Goal: Task Accomplishment & Management: Complete application form

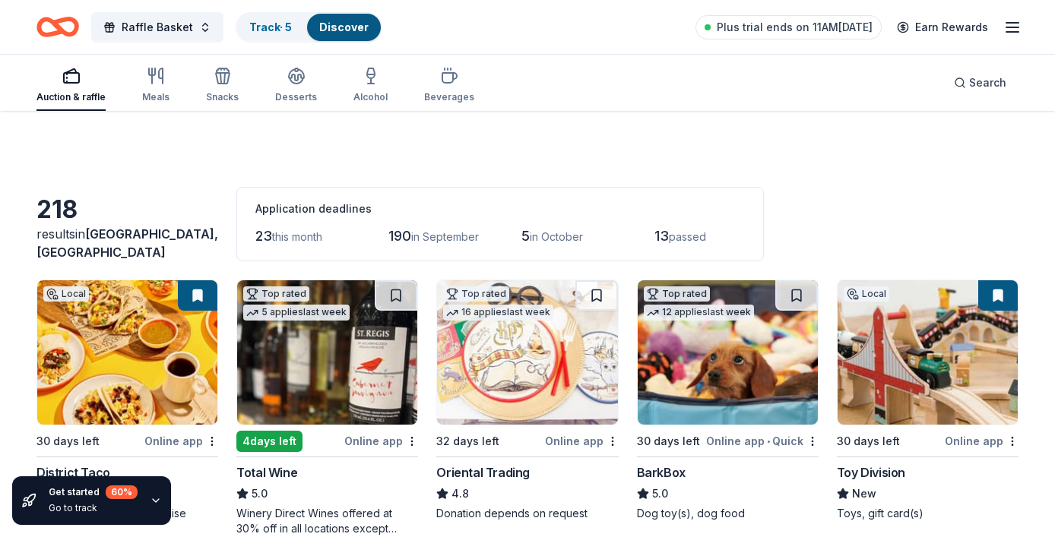
scroll to position [3922, 0]
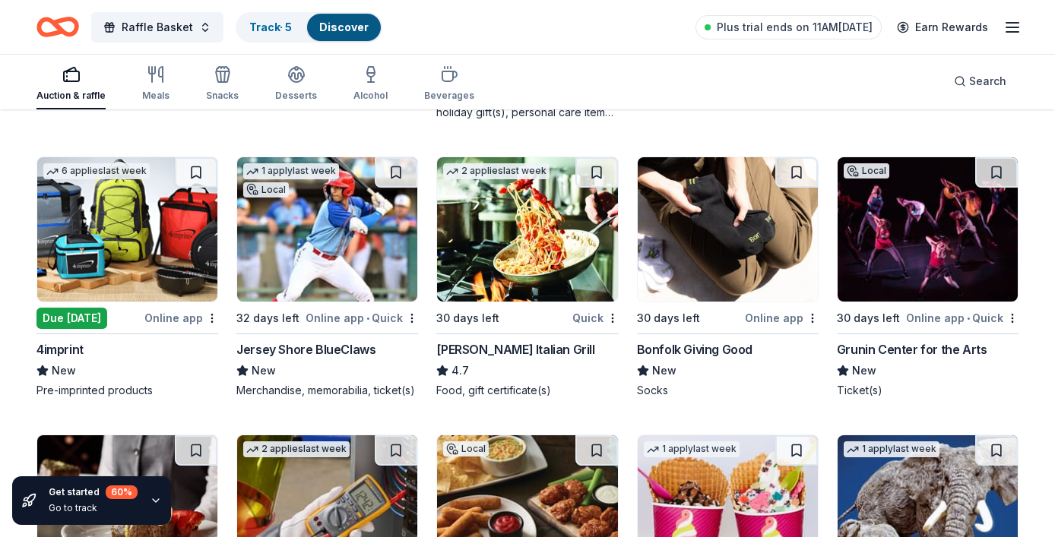
click at [543, 350] on div "Carrabba's Italian Grill" at bounding box center [515, 349] width 158 height 18
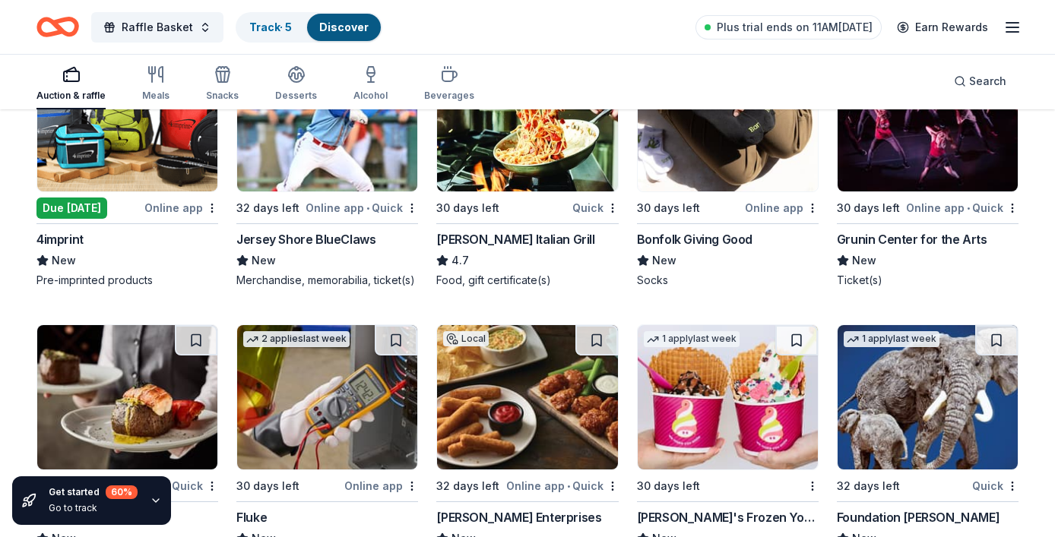
scroll to position [3946, 0]
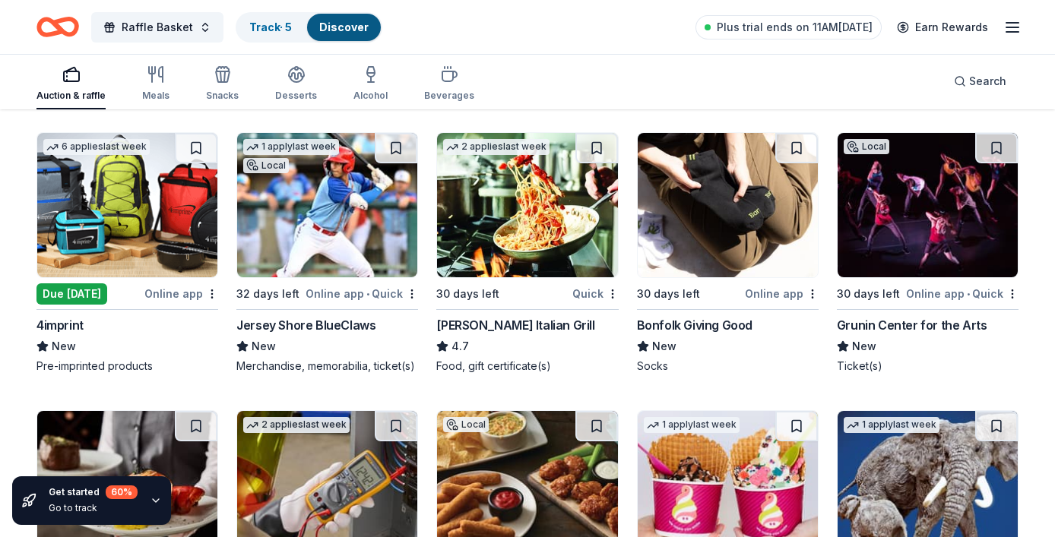
click at [929, 327] on div "Grunin Center for the Arts" at bounding box center [912, 325] width 150 height 18
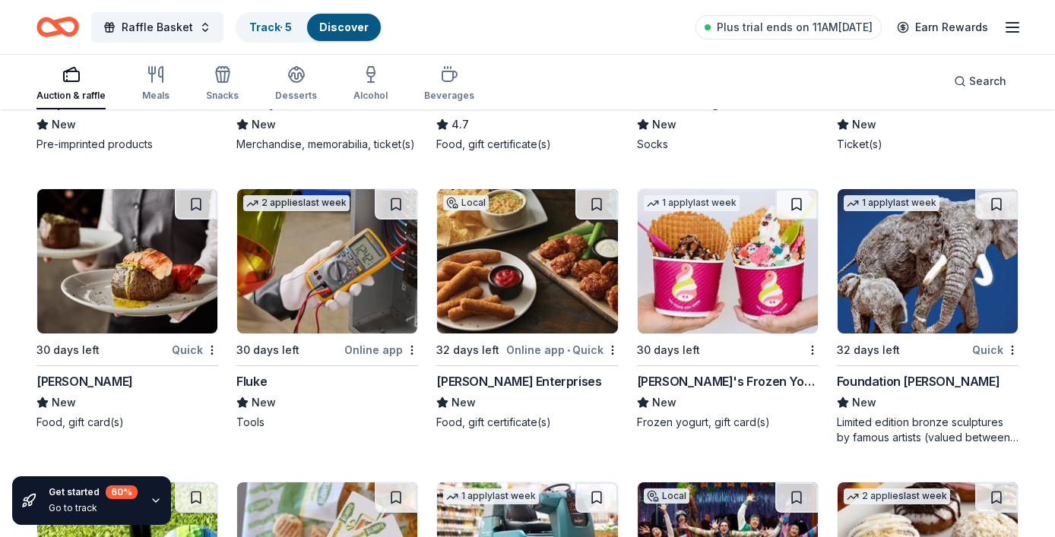
scroll to position [4172, 0]
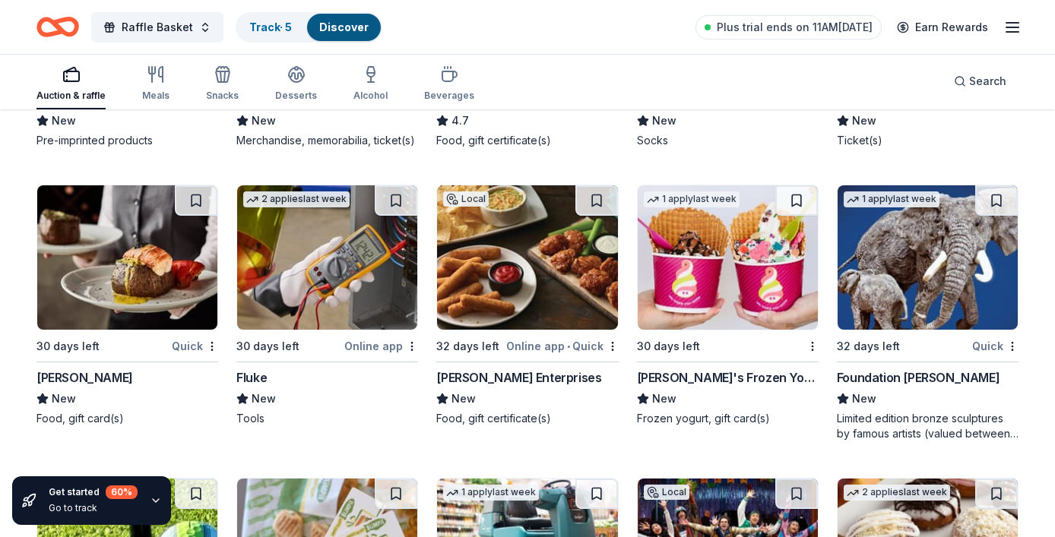
click at [55, 383] on div "Fleming's" at bounding box center [84, 378] width 97 height 18
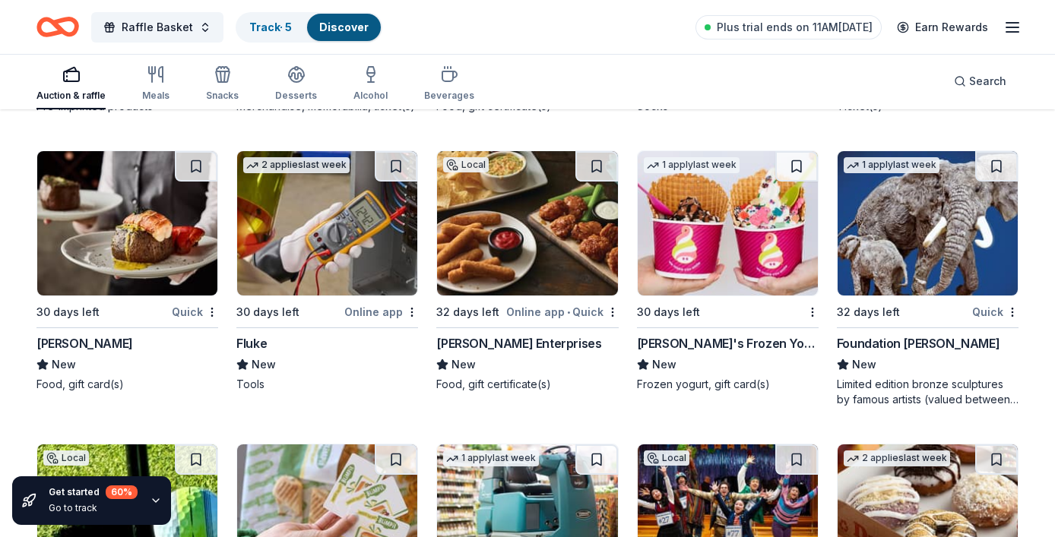
scroll to position [4208, 0]
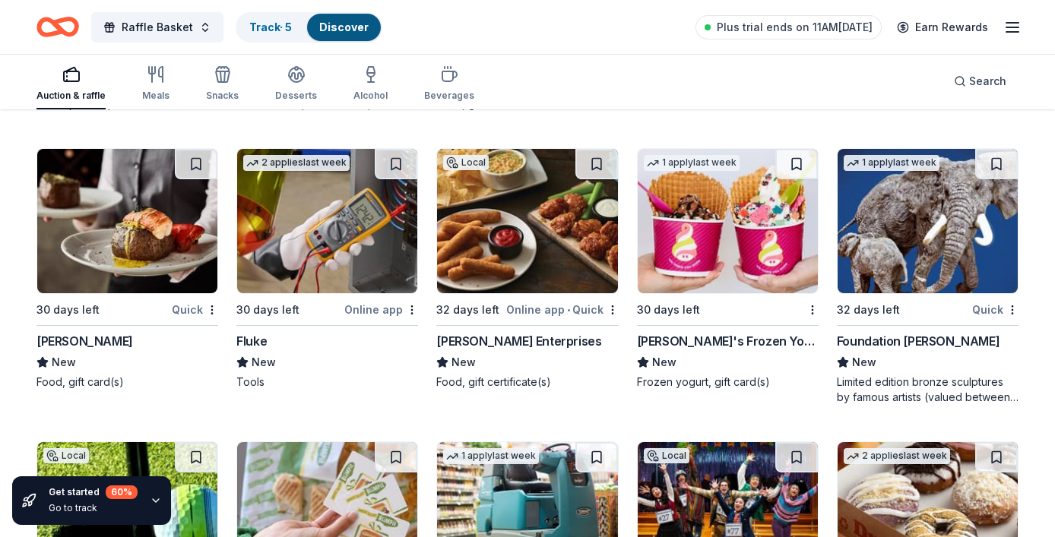
click at [539, 340] on div "Doherty Enterprises" at bounding box center [518, 341] width 165 height 18
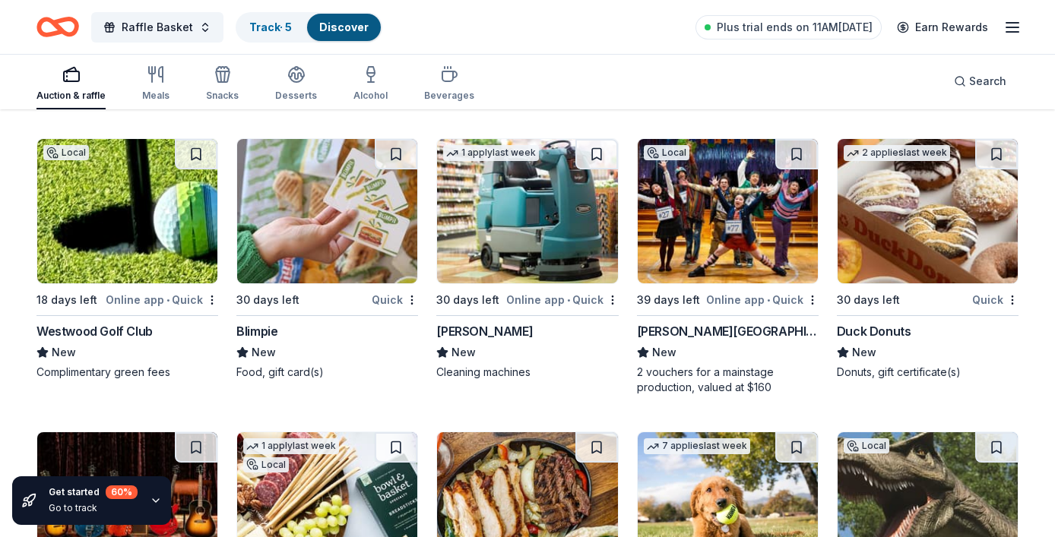
scroll to position [4512, 0]
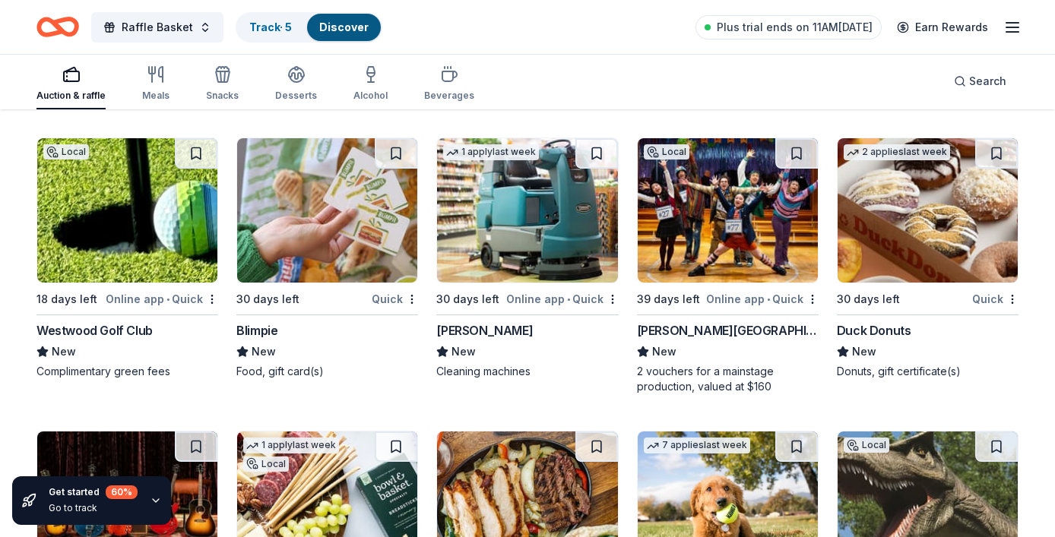
click at [245, 326] on div "Blimpie" at bounding box center [256, 330] width 41 height 18
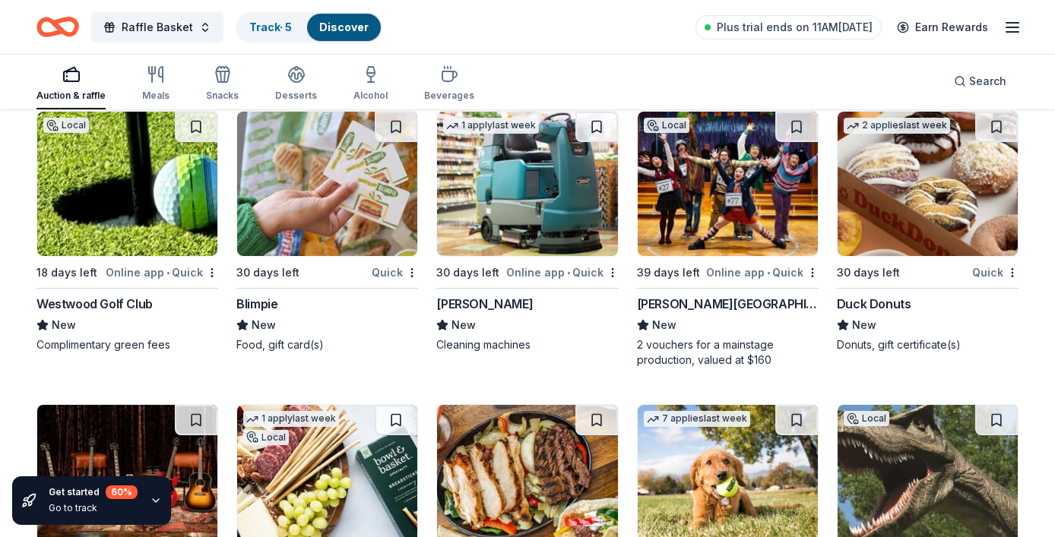
click at [727, 311] on div "George Street Playhouse" at bounding box center [728, 304] width 182 height 18
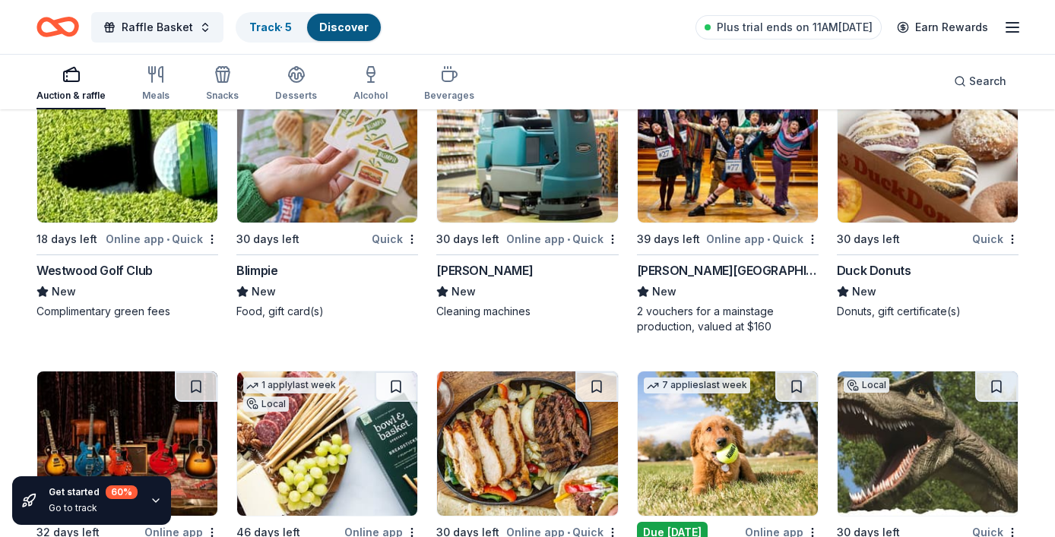
scroll to position [4575, 0]
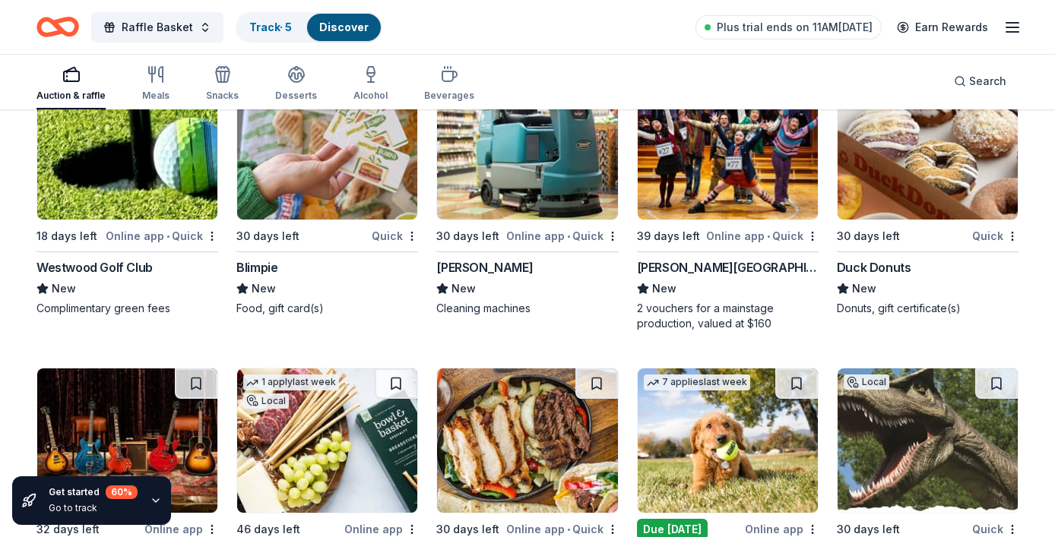
click at [864, 269] on div "Duck Donuts" at bounding box center [874, 267] width 74 height 18
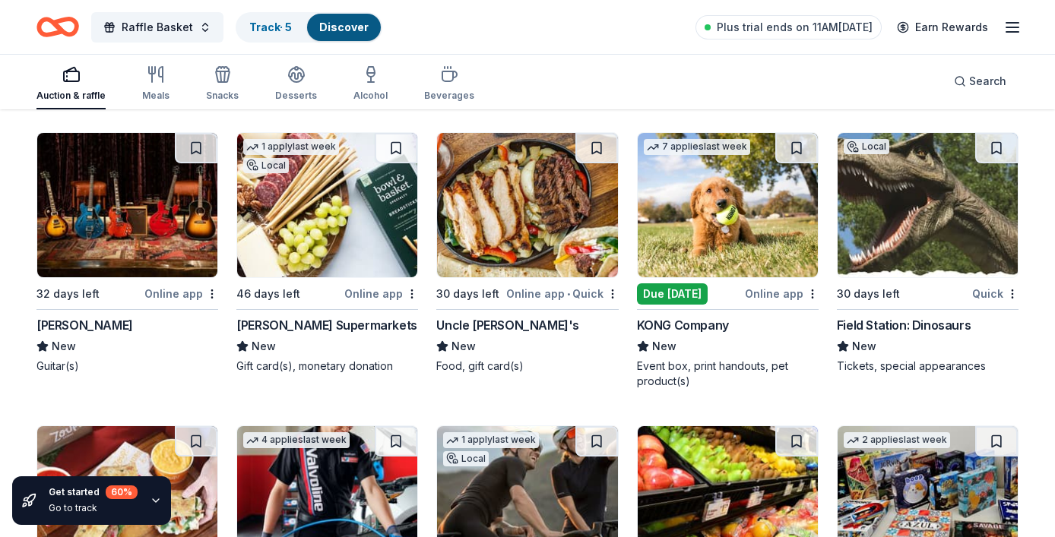
scroll to position [4819, 0]
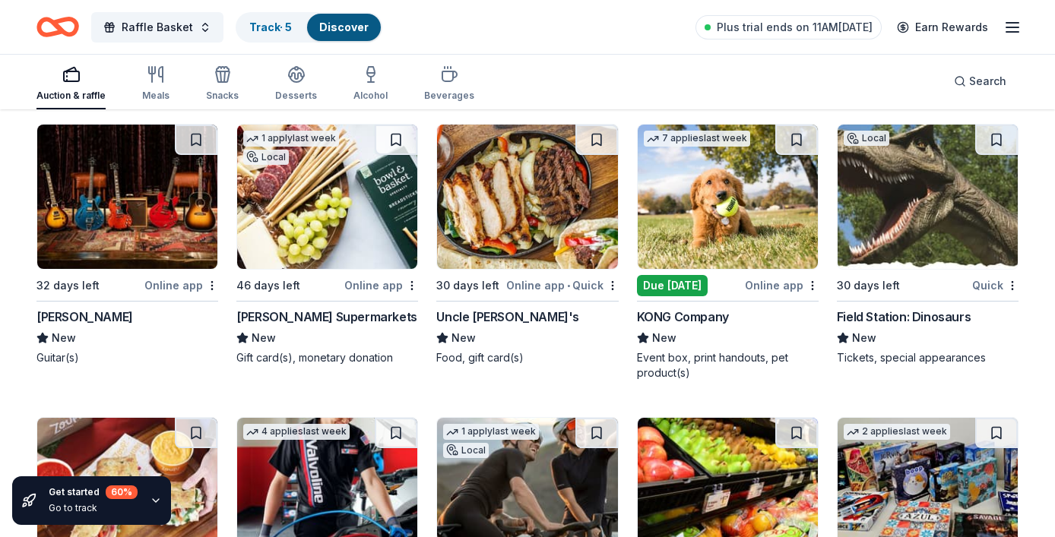
click at [493, 315] on div "Uncle Julio's" at bounding box center [507, 317] width 143 height 18
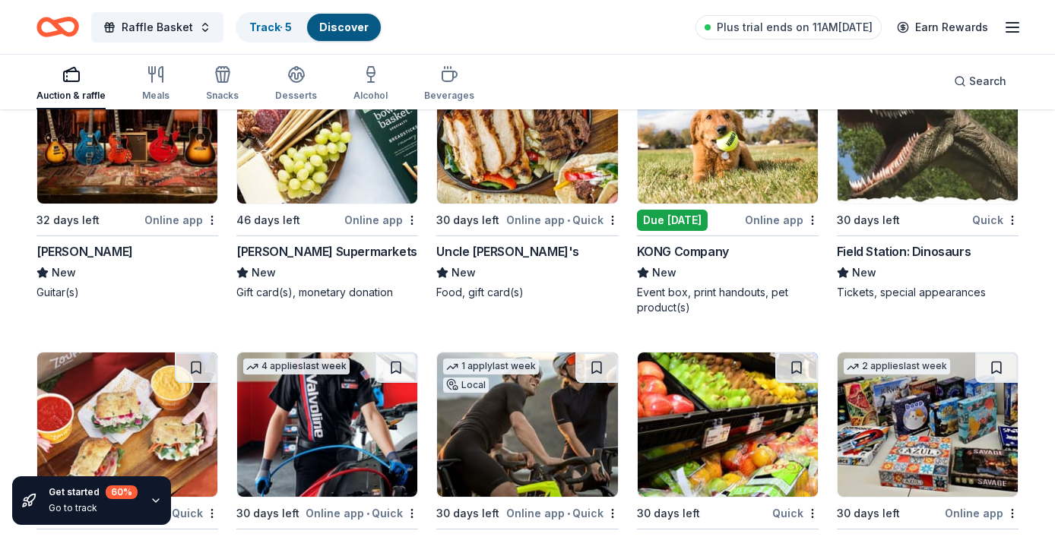
scroll to position [4887, 0]
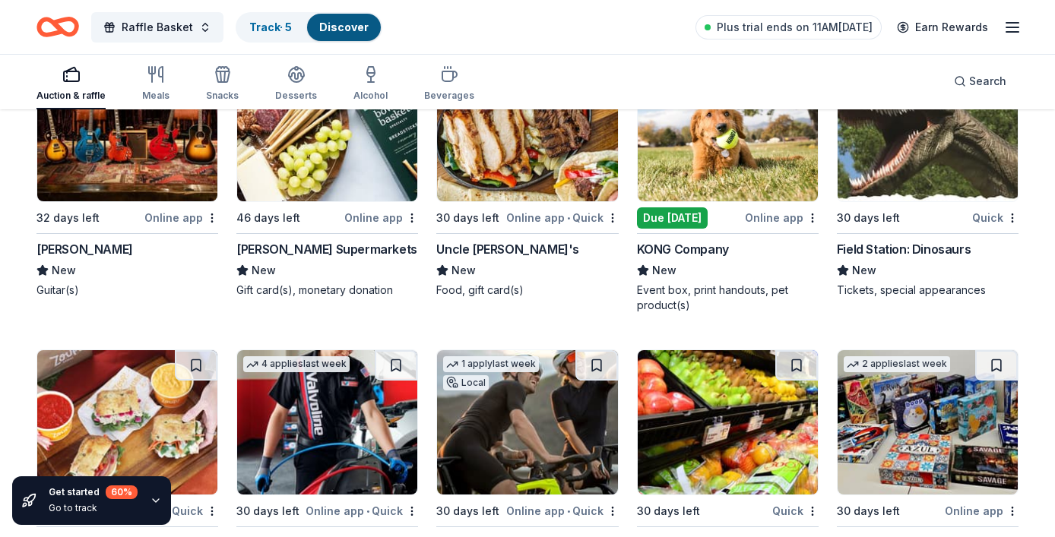
click at [865, 253] on div "Field Station: Dinosaurs" at bounding box center [904, 249] width 134 height 18
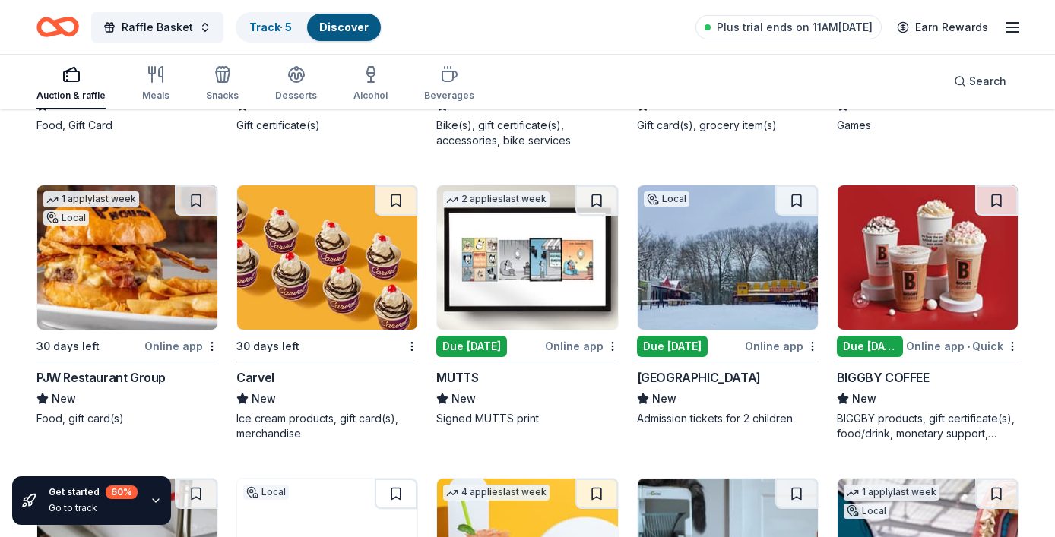
scroll to position [5347, 0]
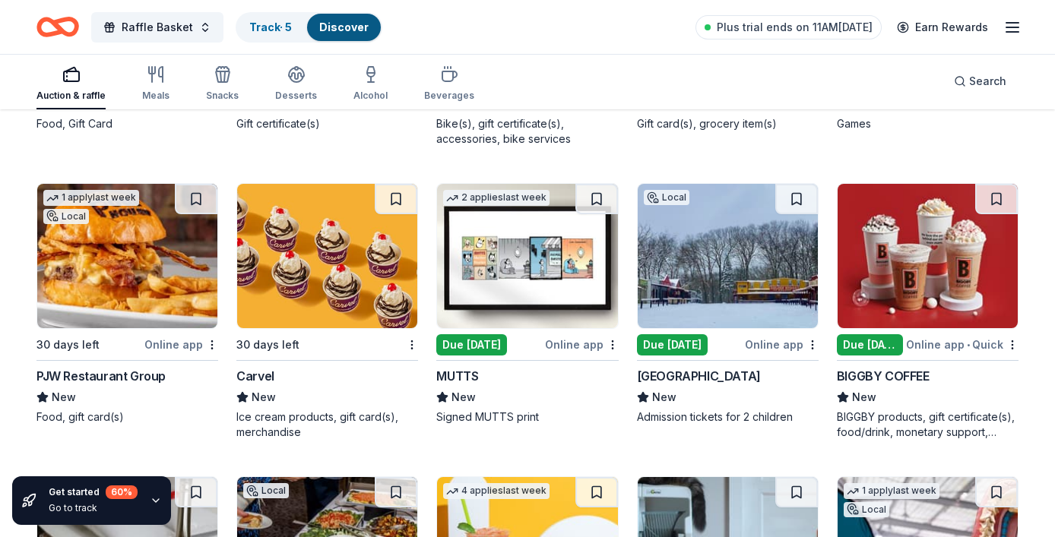
click at [132, 378] on div "PJW Restaurant Group" at bounding box center [100, 376] width 129 height 18
click at [264, 376] on div "Carvel" at bounding box center [255, 376] width 38 height 18
click at [686, 378] on div "Wild West City" at bounding box center [699, 376] width 124 height 18
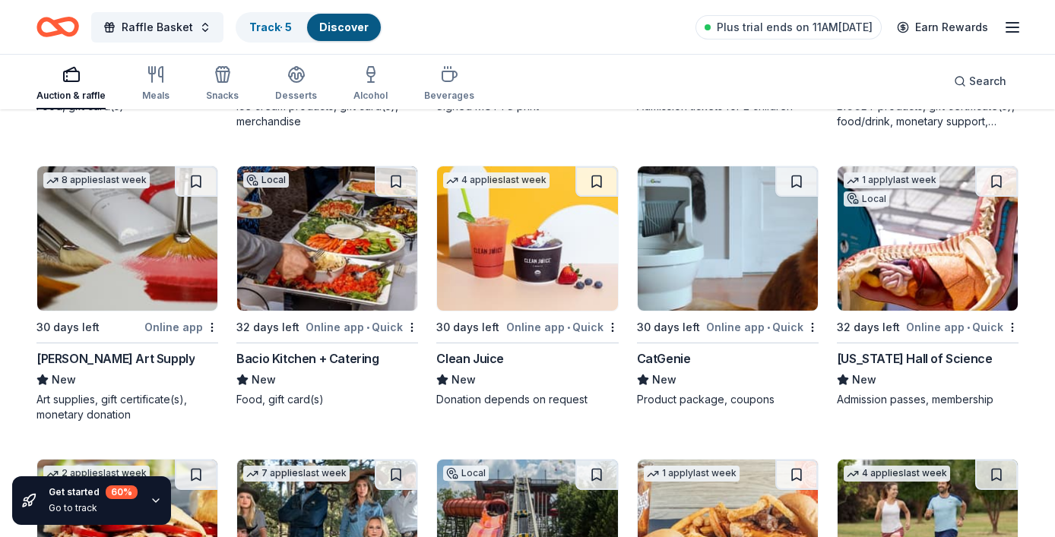
scroll to position [5659, 0]
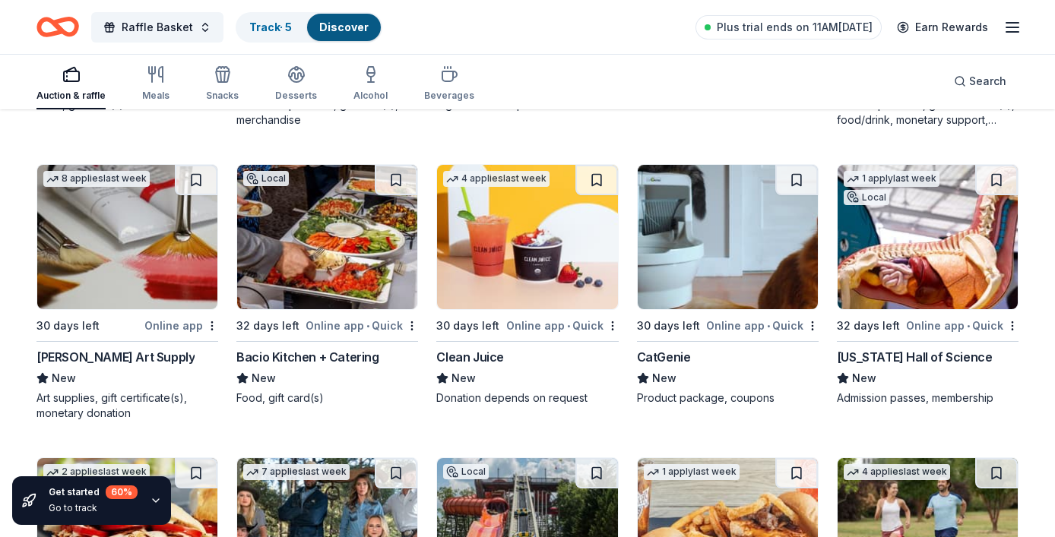
click at [888, 350] on div "New York Hall of Science" at bounding box center [915, 357] width 156 height 18
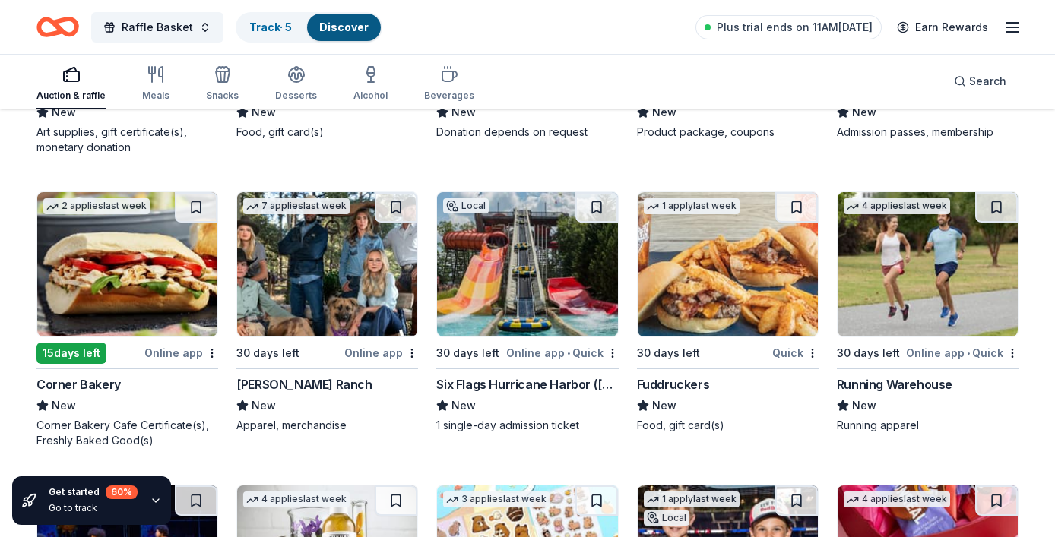
scroll to position [5926, 0]
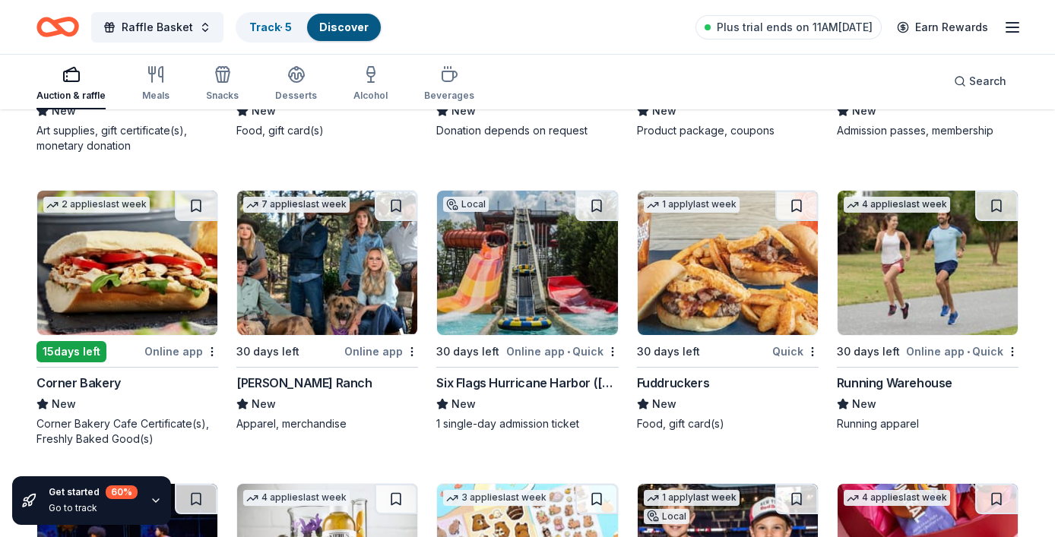
click at [108, 385] on div "Corner Bakery" at bounding box center [78, 383] width 84 height 18
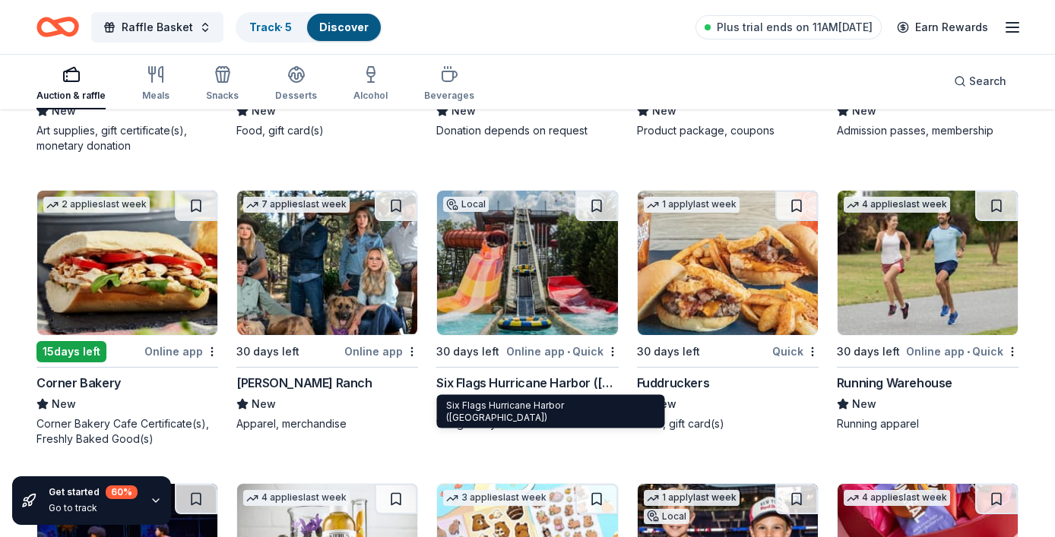
click at [556, 386] on div "Six Flags Hurricane Harbor (Jackson)" at bounding box center [527, 383] width 182 height 18
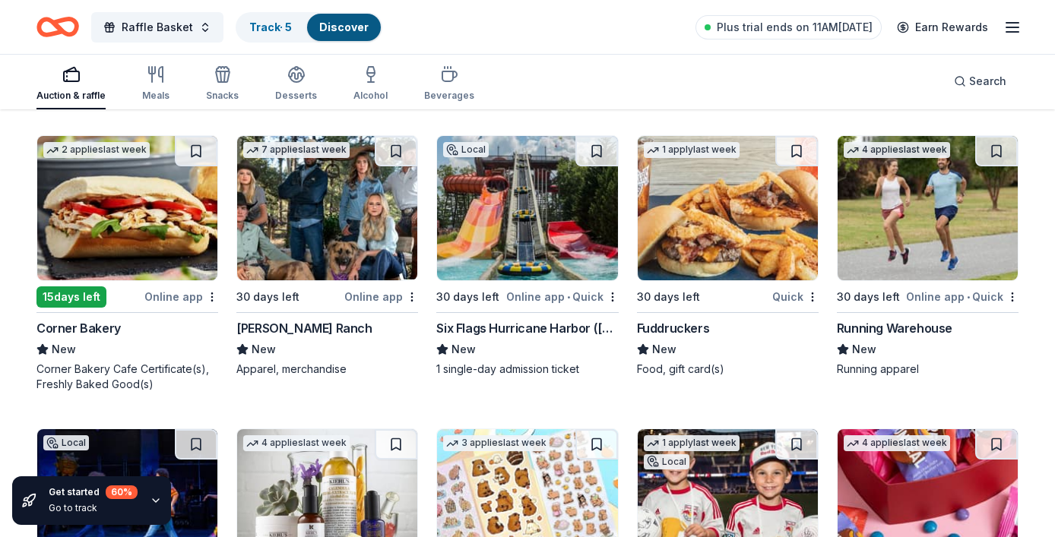
scroll to position [5986, 0]
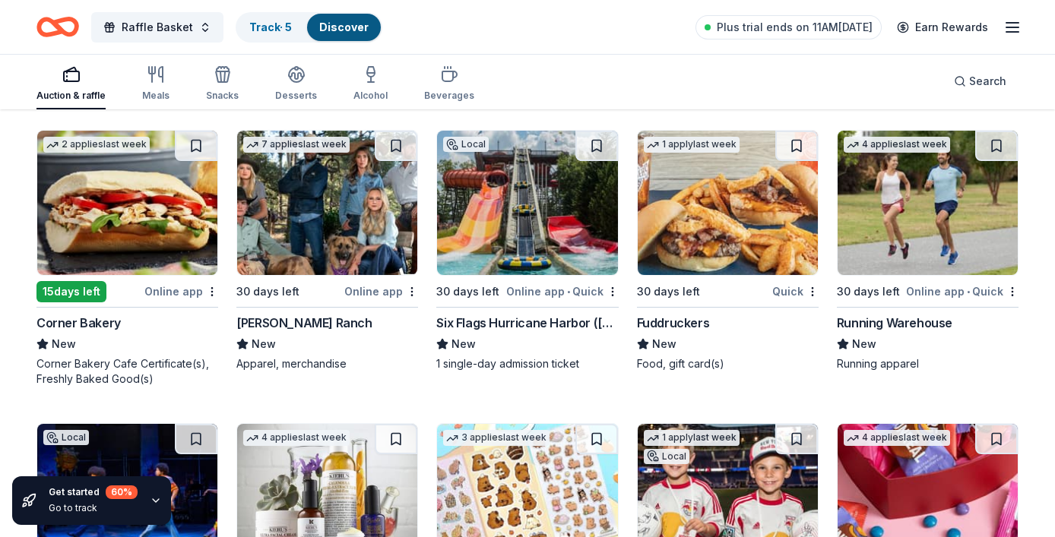
click at [684, 322] on div "Fuddruckers" at bounding box center [673, 323] width 73 height 18
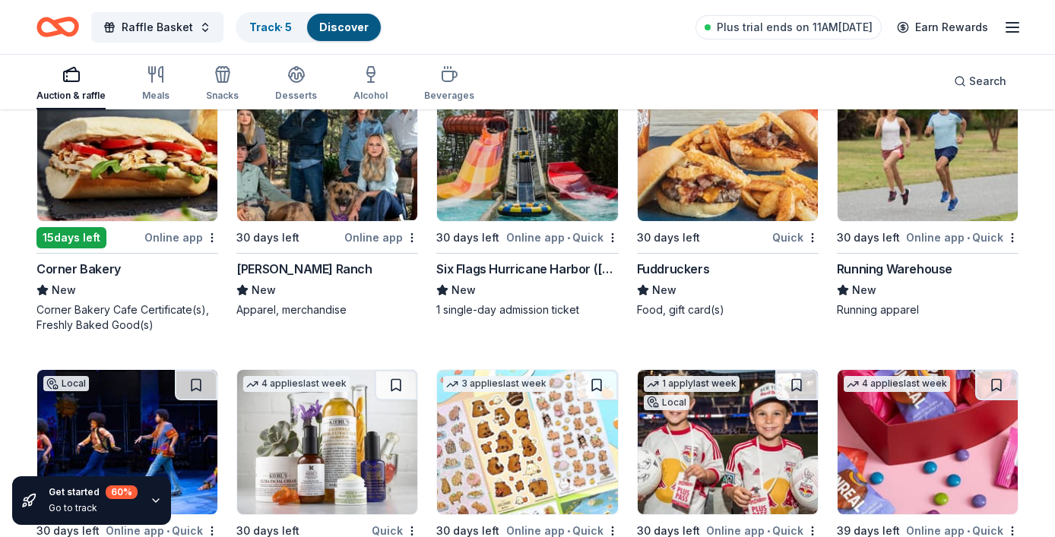
scroll to position [6049, 0]
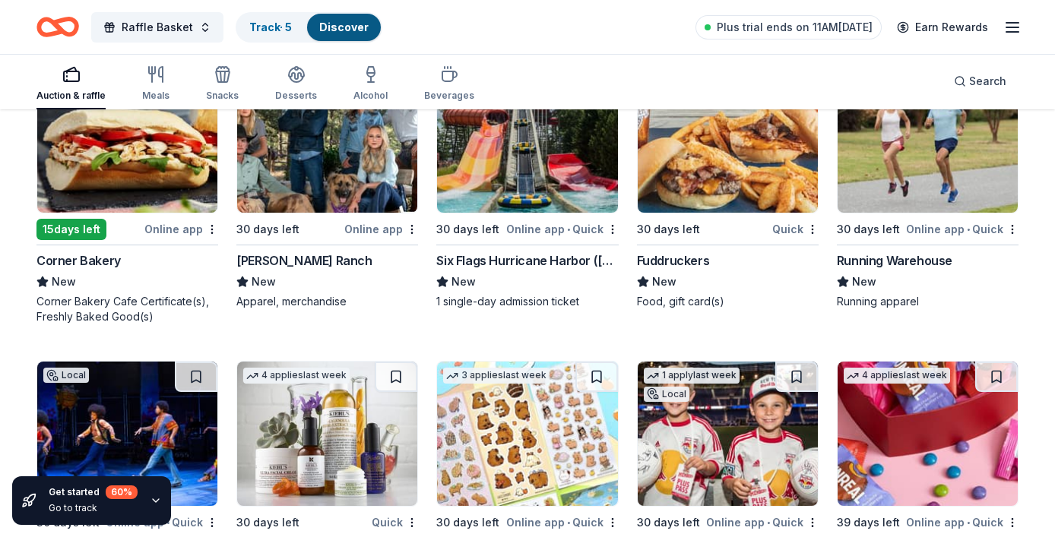
click at [875, 262] on div "Running Warehouse" at bounding box center [895, 261] width 116 height 18
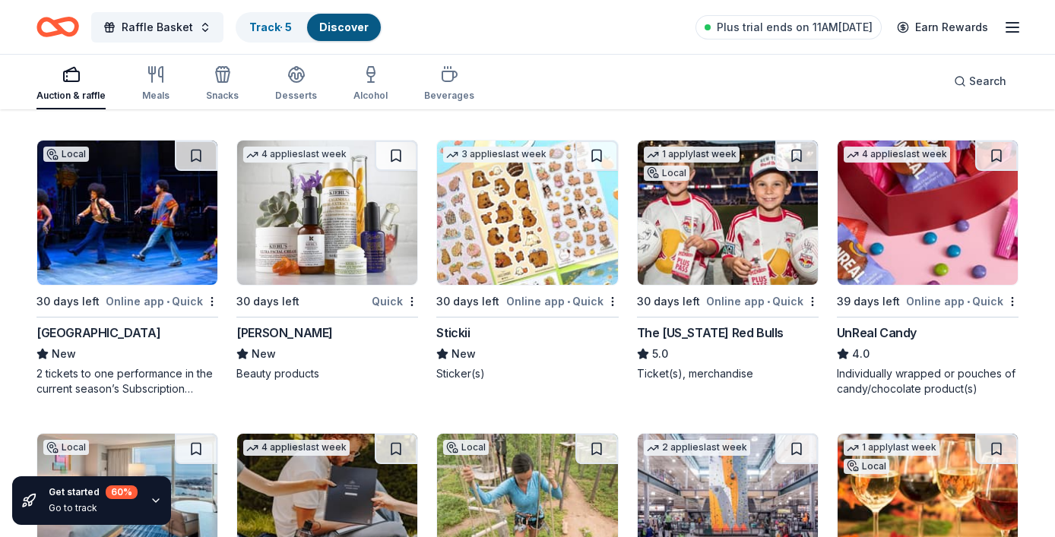
scroll to position [6271, 0]
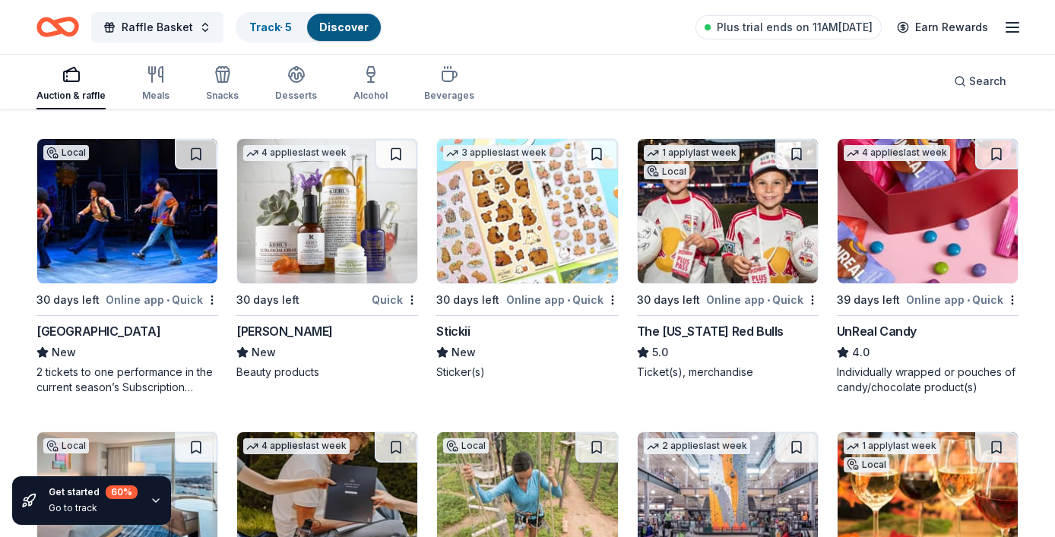
click at [258, 329] on div "Kiehl's" at bounding box center [284, 331] width 97 height 18
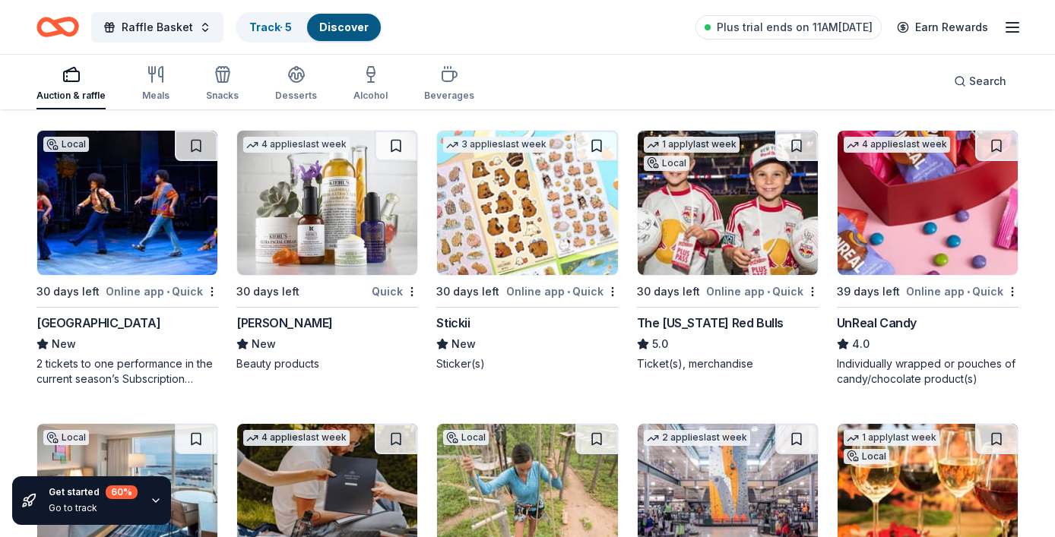
scroll to position [6285, 0]
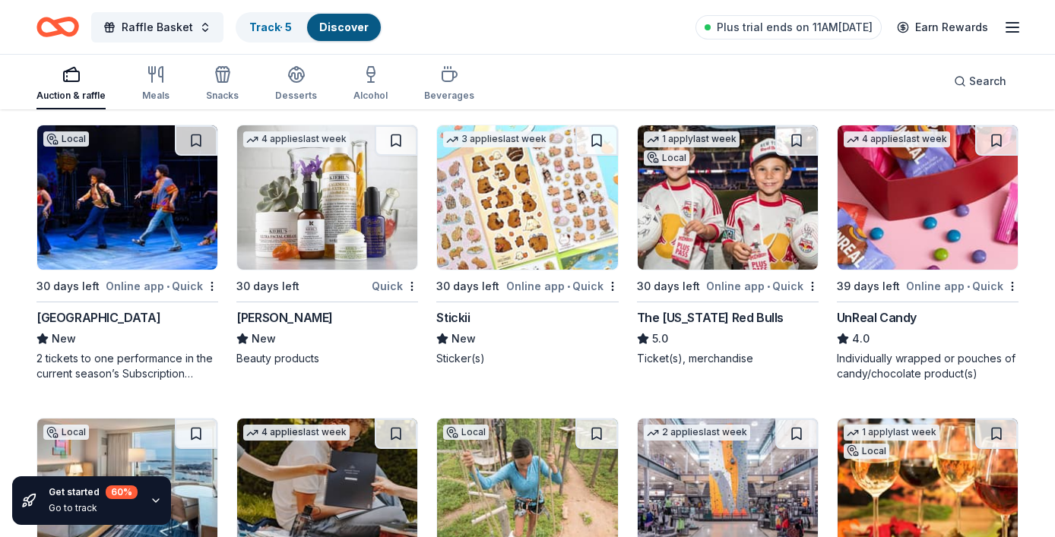
click at [699, 315] on div "The New York Red Bulls" at bounding box center [710, 318] width 147 height 18
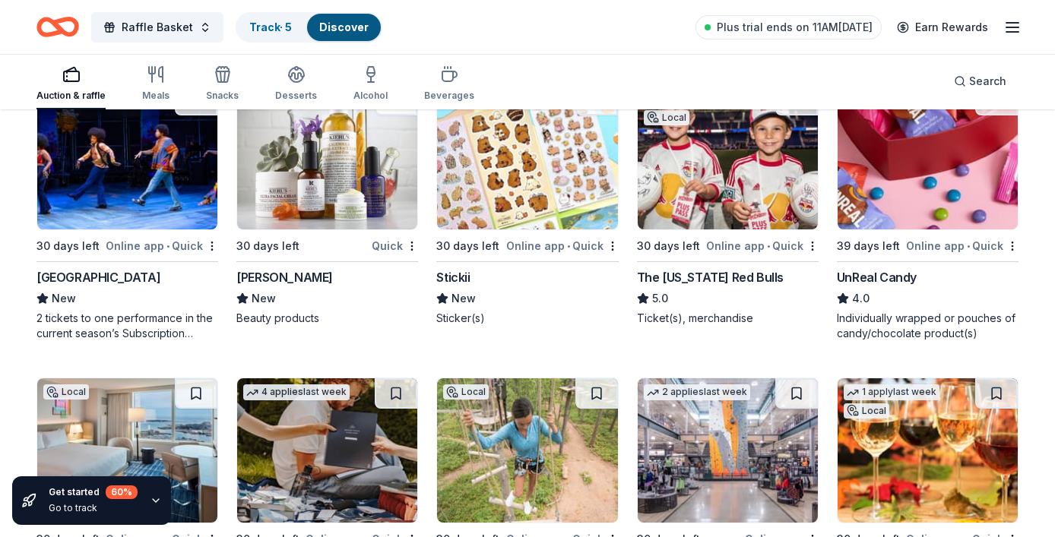
scroll to position [6328, 0]
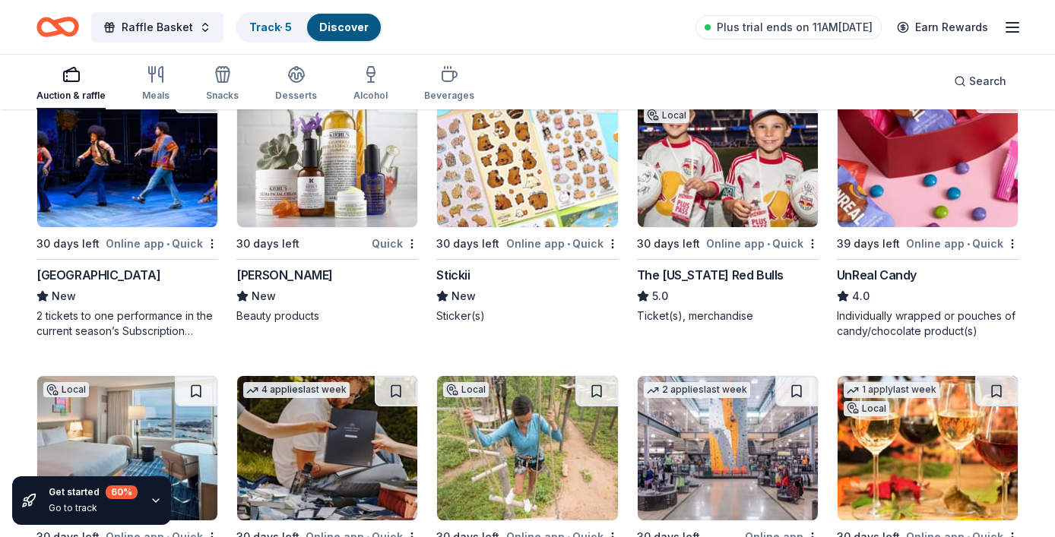
click at [895, 272] on div "UnReal Candy" at bounding box center [877, 275] width 80 height 18
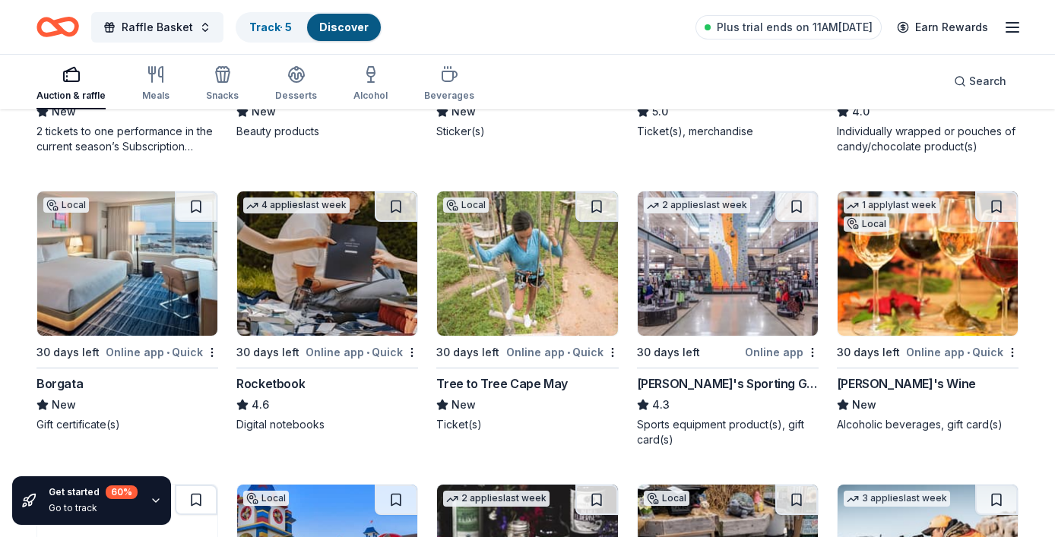
scroll to position [6515, 0]
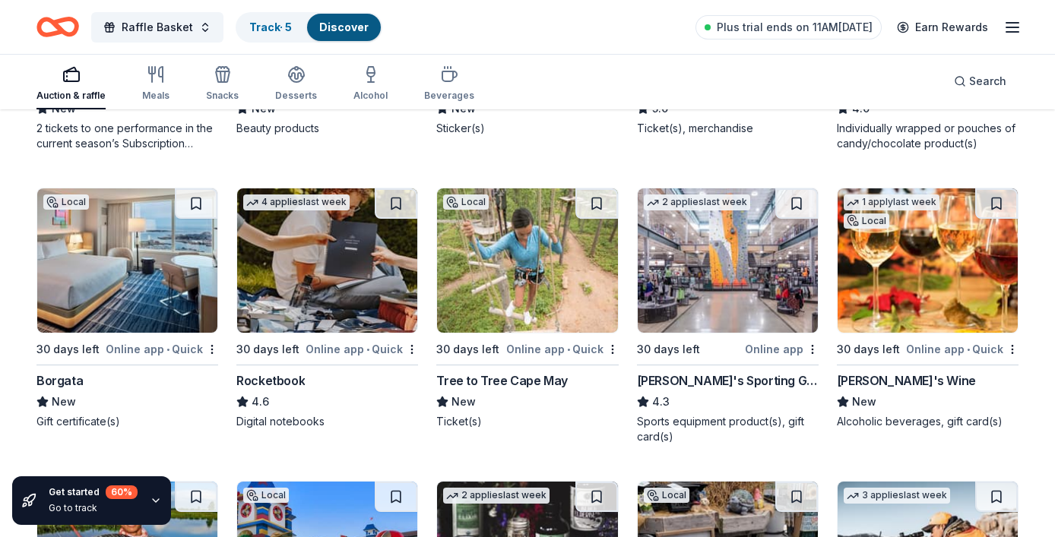
click at [73, 377] on div "Borgata" at bounding box center [59, 381] width 46 height 18
click at [297, 384] on div "Rocketbook" at bounding box center [270, 381] width 68 height 18
click at [543, 380] on div "Tree to Tree Cape May" at bounding box center [501, 381] width 131 height 18
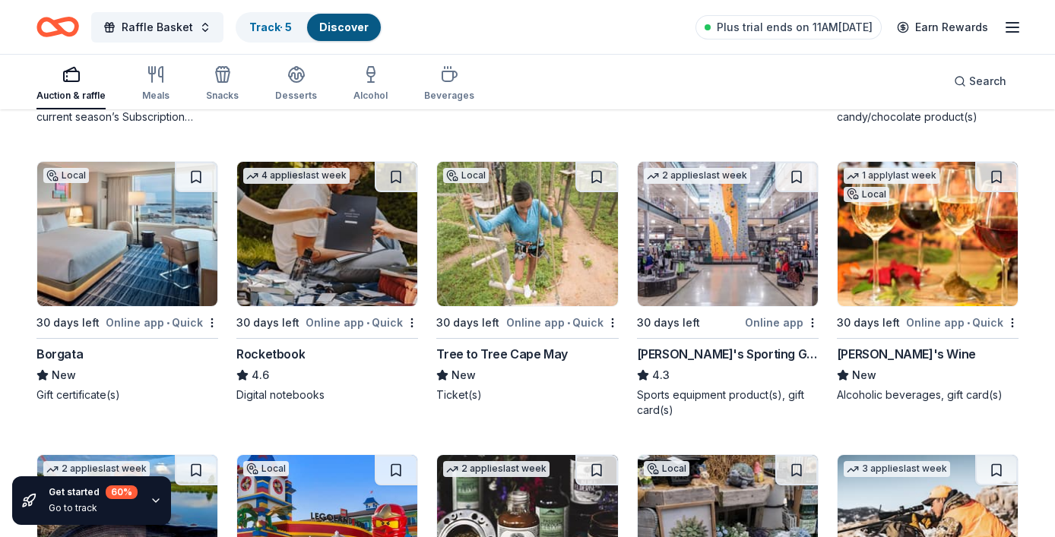
scroll to position [6566, 0]
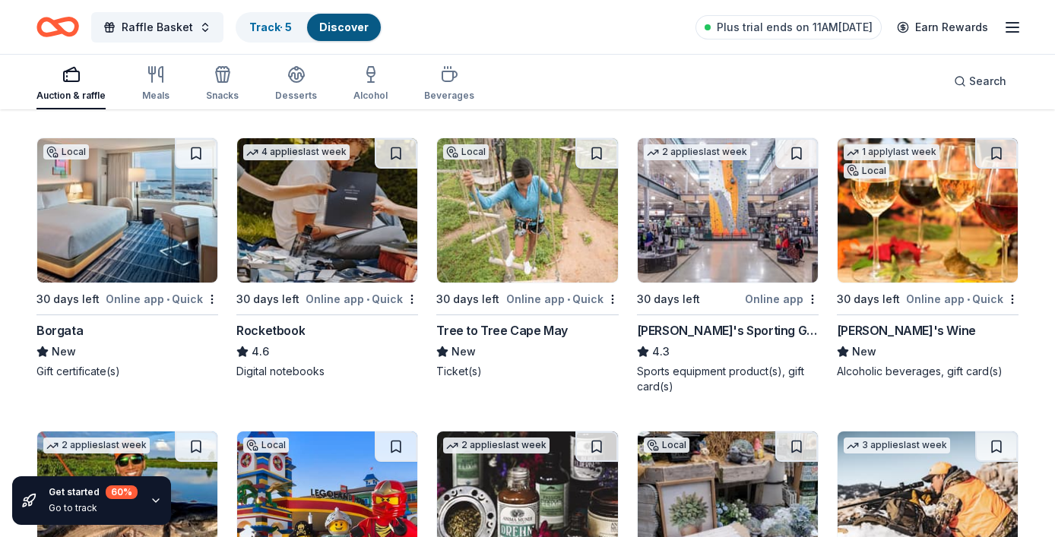
click at [718, 334] on div "Dick's Sporting Goods" at bounding box center [728, 330] width 182 height 18
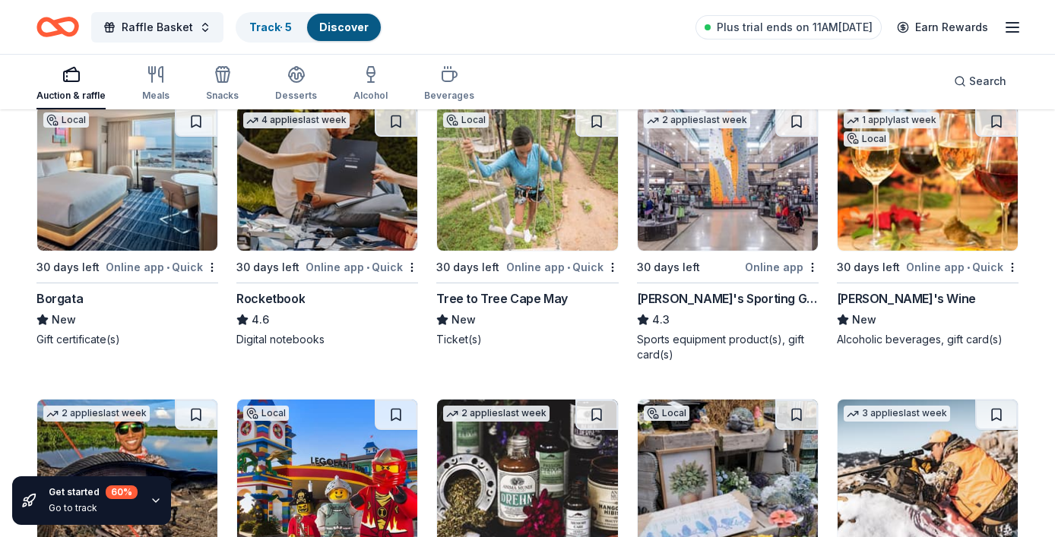
click at [890, 293] on div "Gary's Wine" at bounding box center [906, 299] width 139 height 18
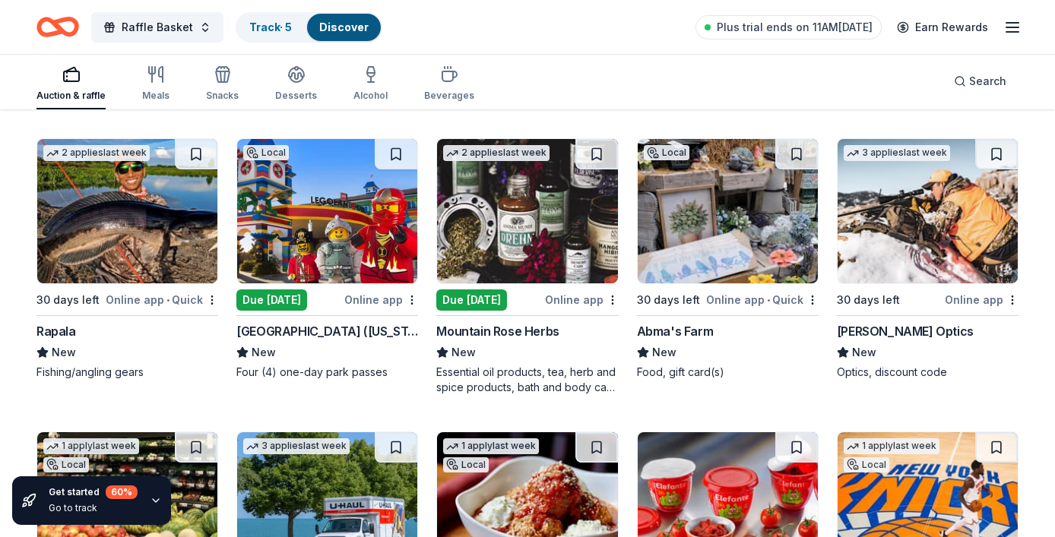
scroll to position [6860, 0]
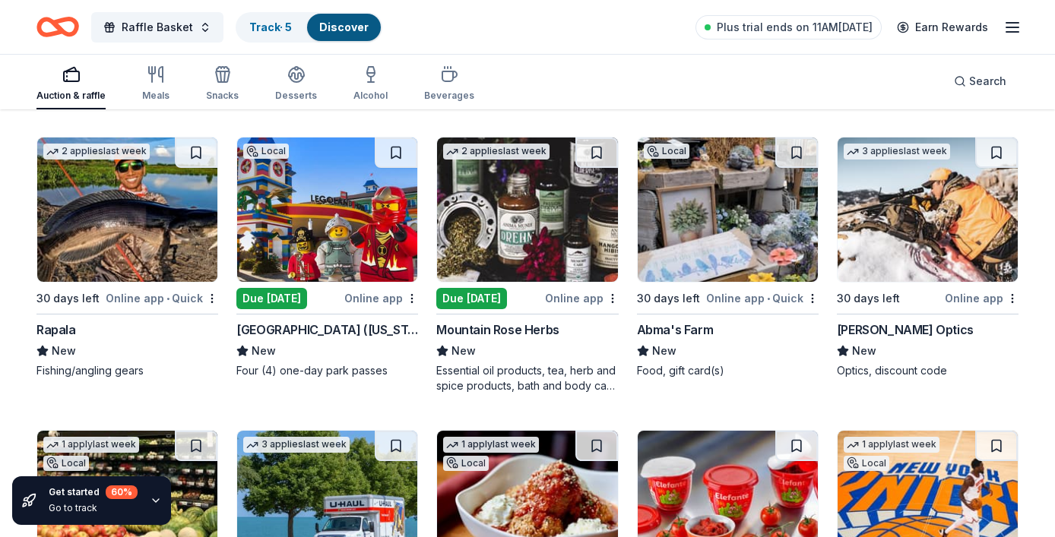
click at [357, 328] on div "LEGOLAND Resort (New York)" at bounding box center [327, 330] width 182 height 18
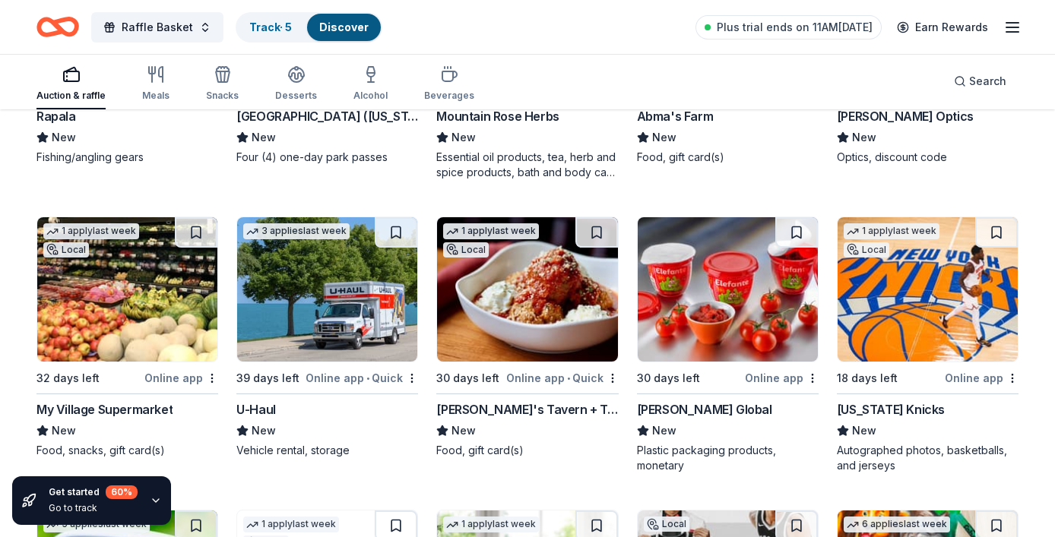
scroll to position [7076, 0]
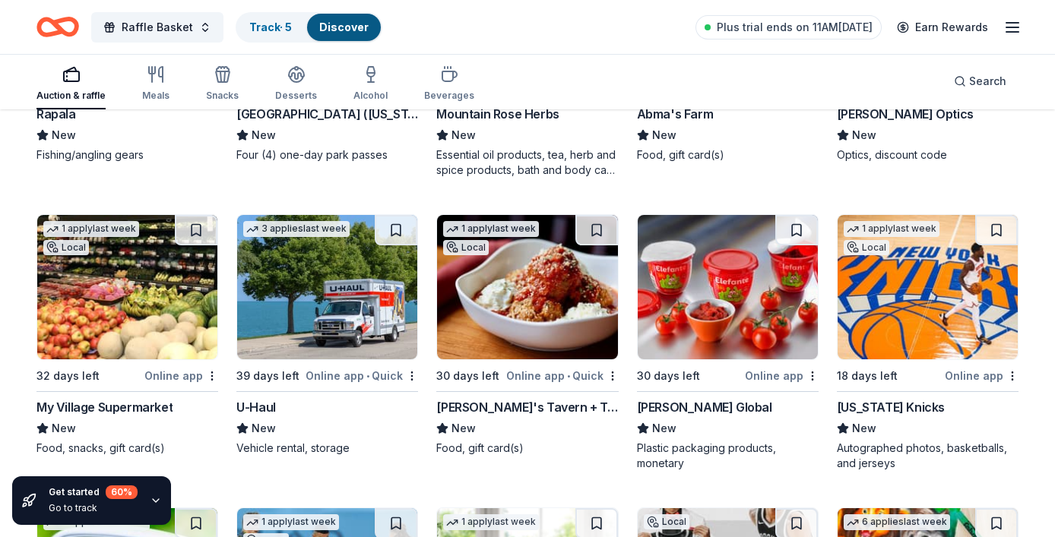
click at [870, 406] on div "New York Knicks" at bounding box center [891, 407] width 108 height 18
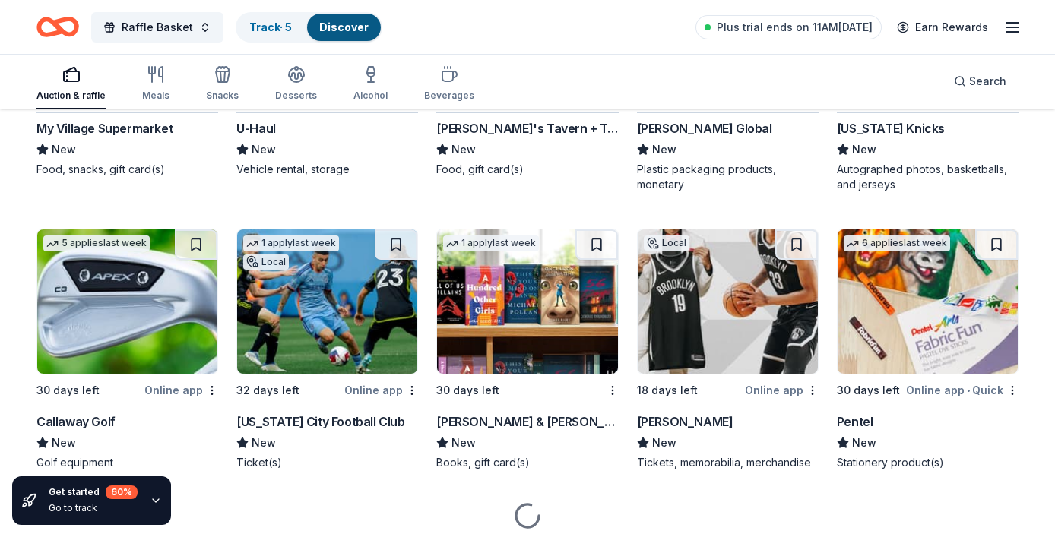
scroll to position [7355, 0]
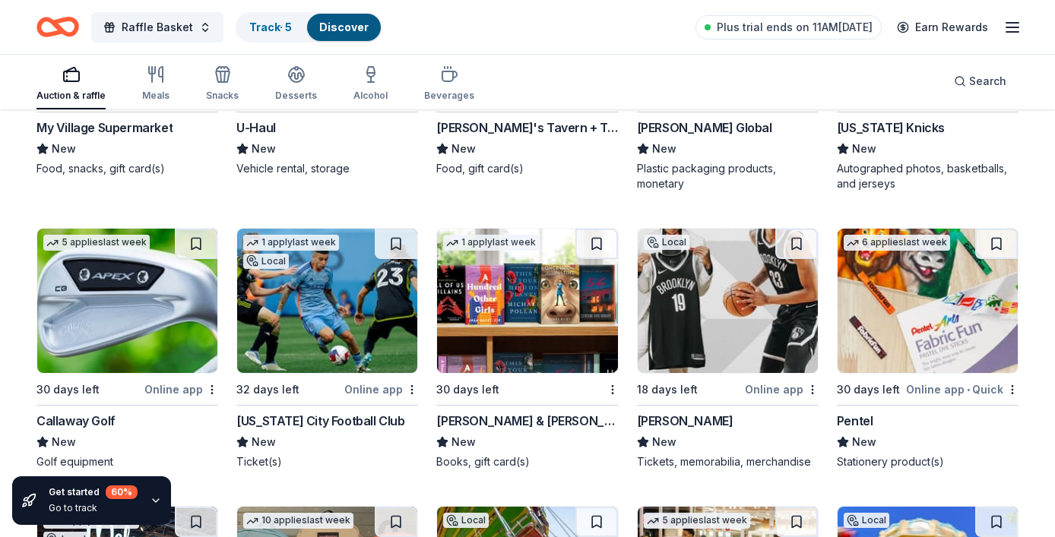
click at [481, 423] on div "Barnes & Noble" at bounding box center [527, 421] width 182 height 18
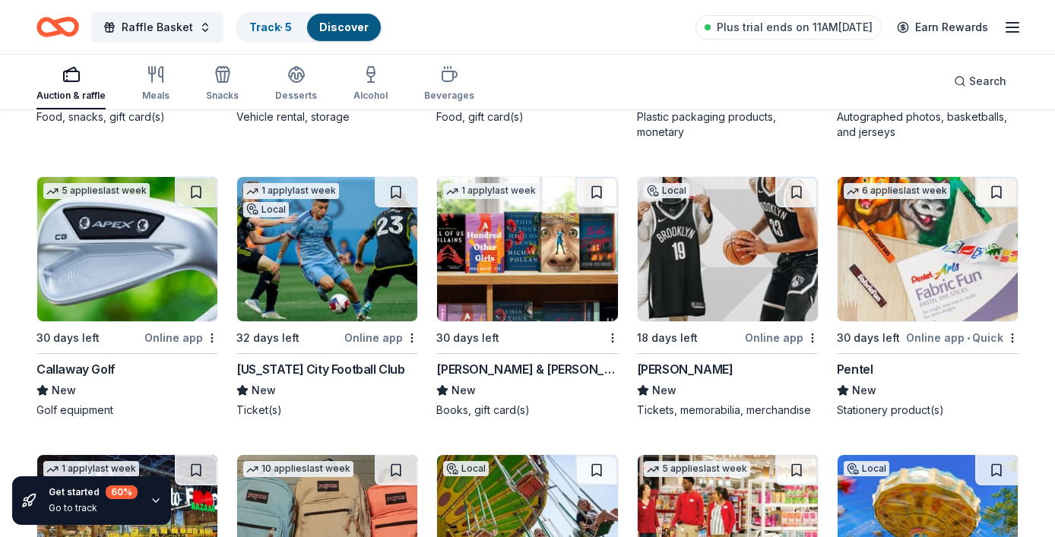
scroll to position [7419, 0]
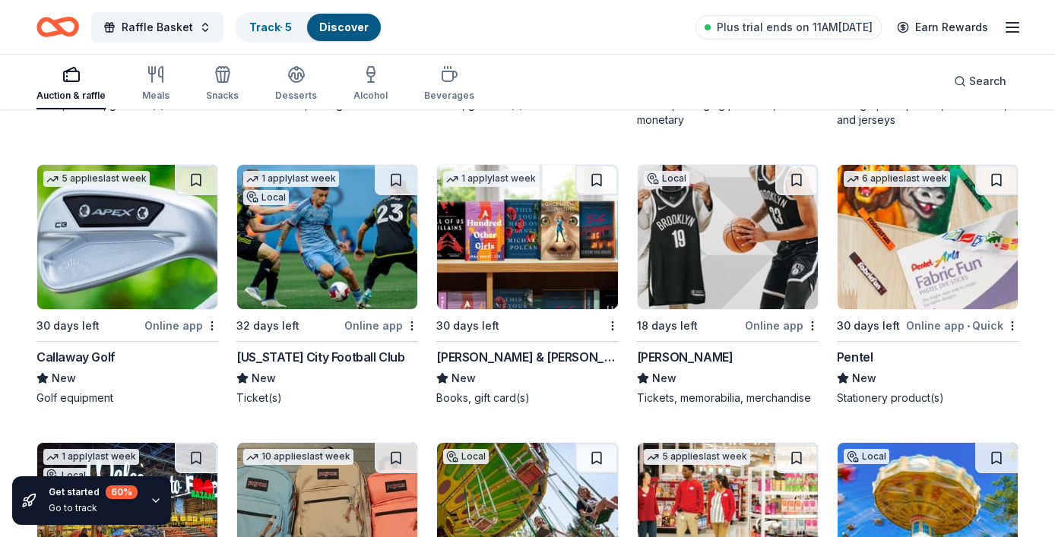
click at [689, 353] on div "Brooklyn Nets" at bounding box center [685, 357] width 97 height 18
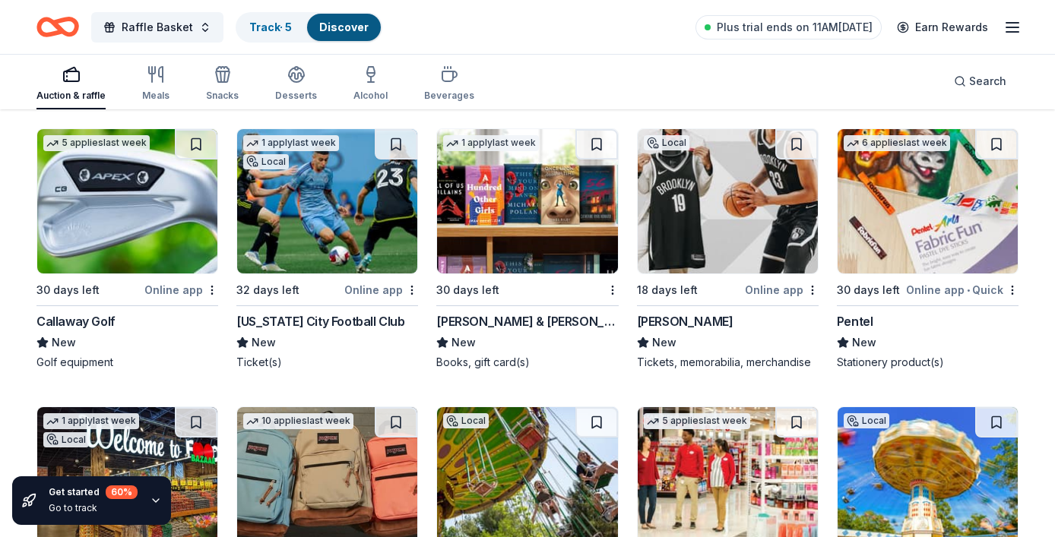
scroll to position [7438, 0]
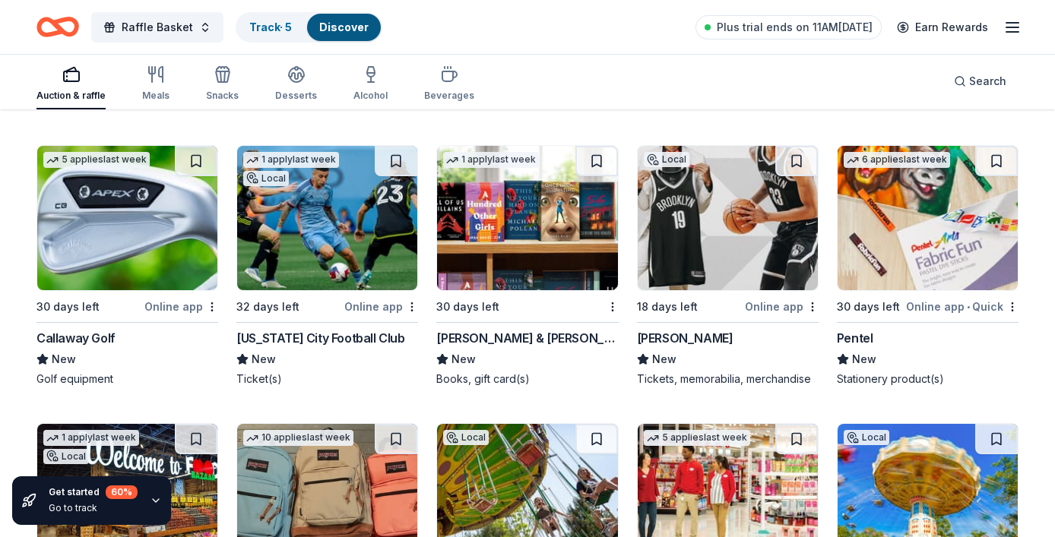
click at [869, 303] on div "30 days left" at bounding box center [868, 307] width 63 height 18
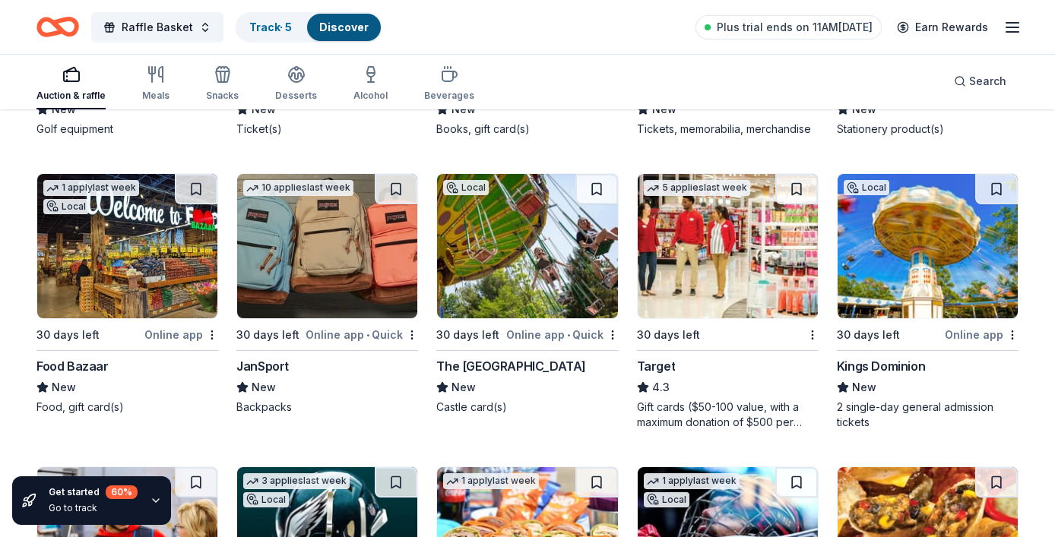
scroll to position [7690, 0]
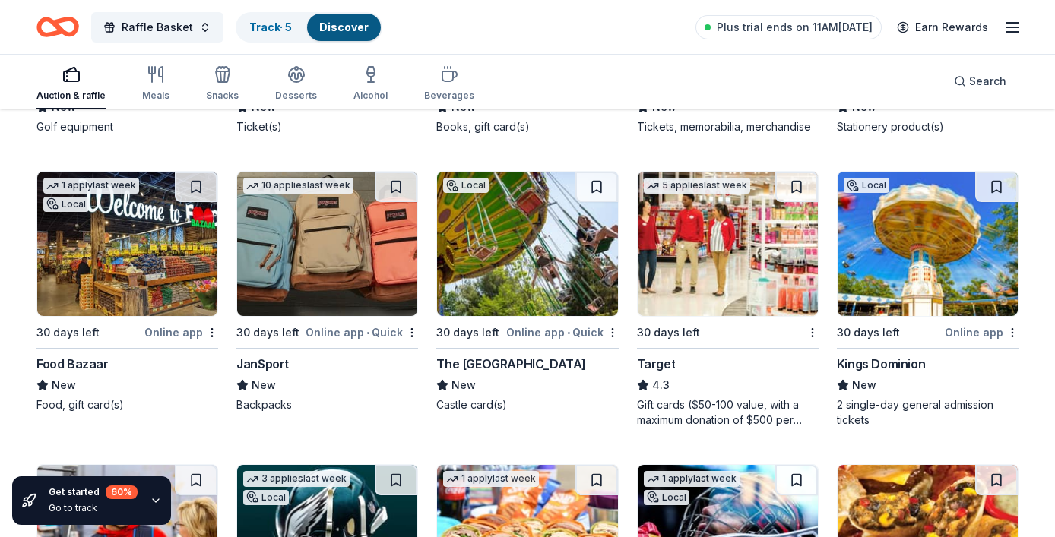
click at [274, 363] on div "JanSport" at bounding box center [262, 364] width 52 height 18
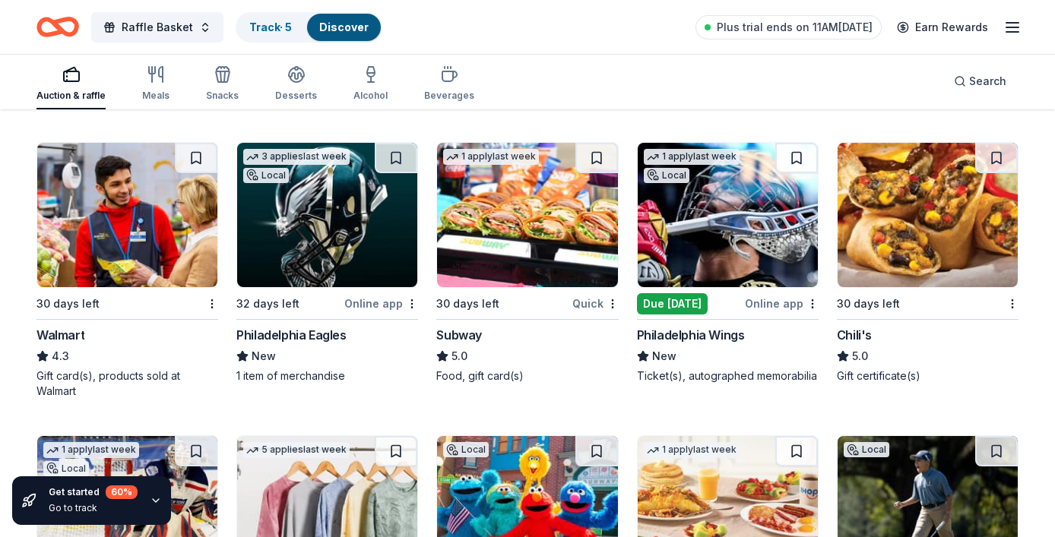
scroll to position [8020, 0]
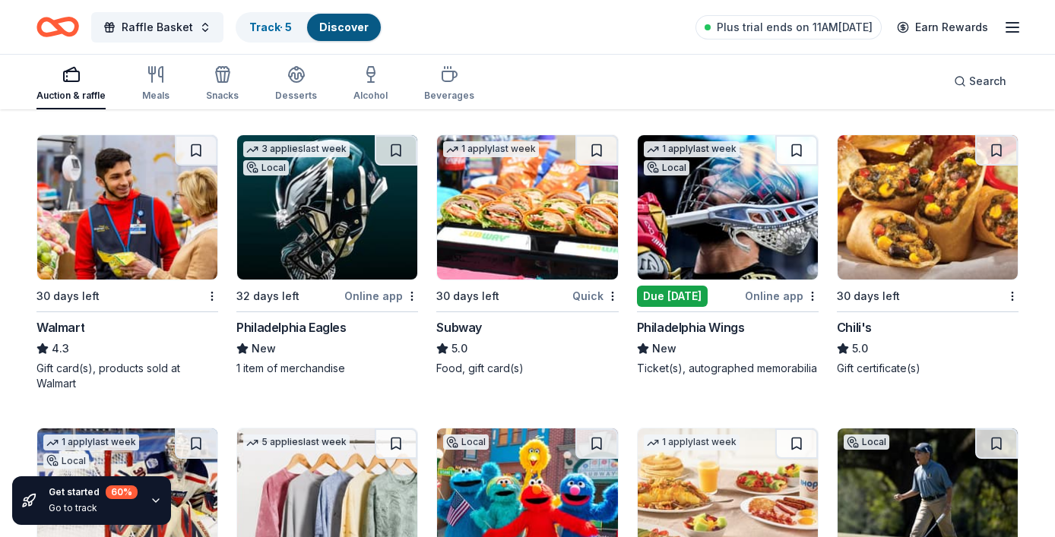
click at [904, 320] on div "Chili's" at bounding box center [928, 327] width 182 height 18
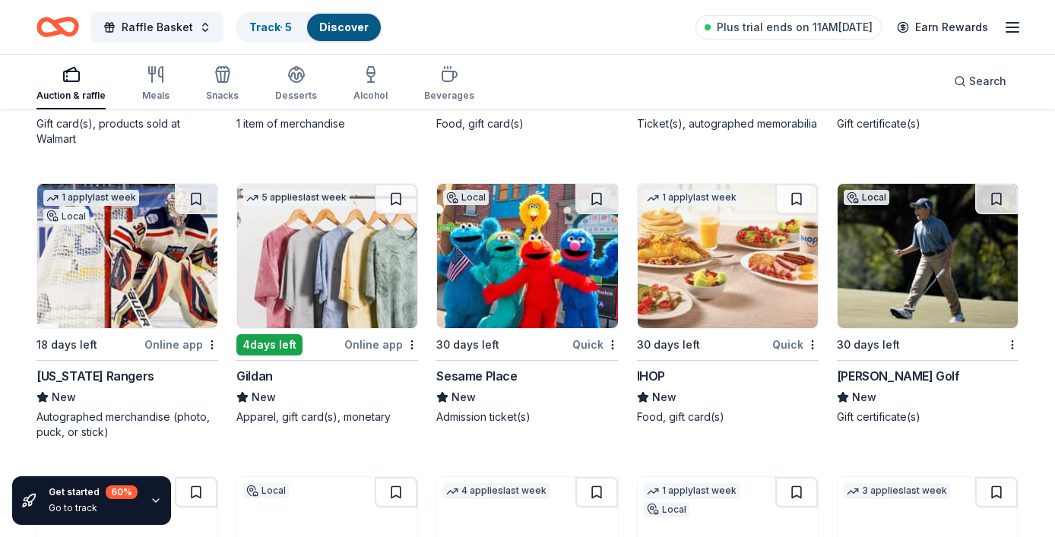
scroll to position [8270, 0]
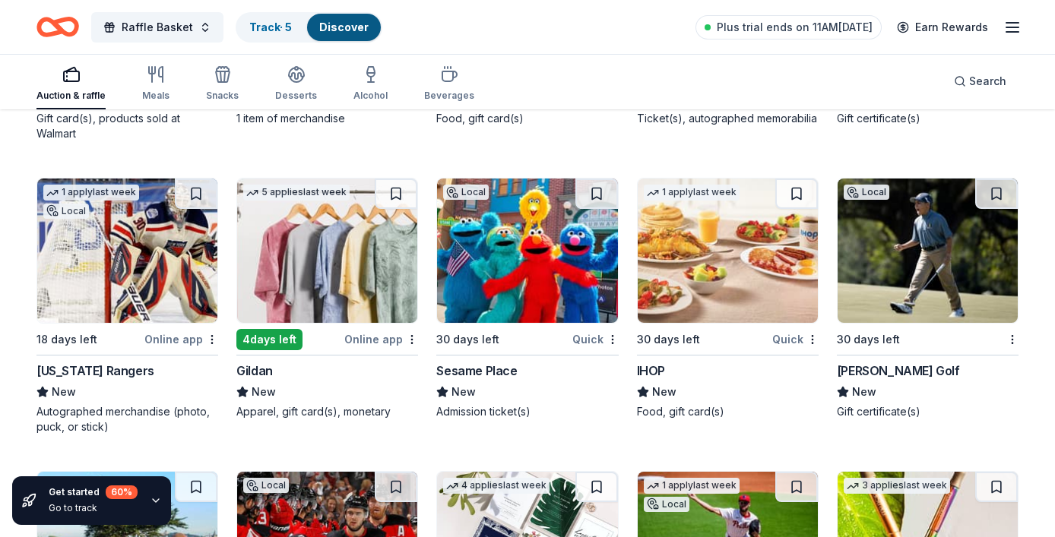
click at [118, 373] on div "New York Rangers" at bounding box center [95, 371] width 118 height 18
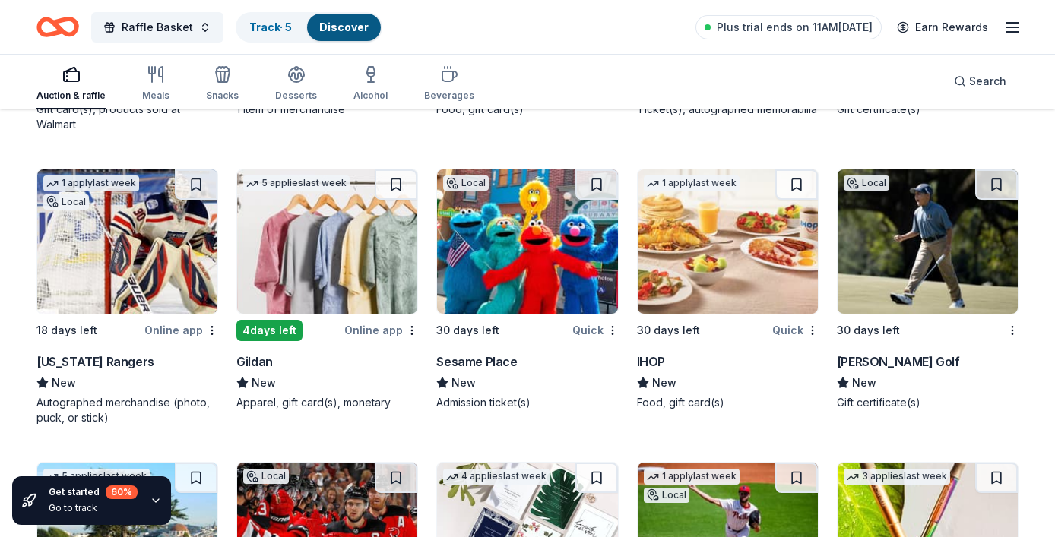
scroll to position [8284, 0]
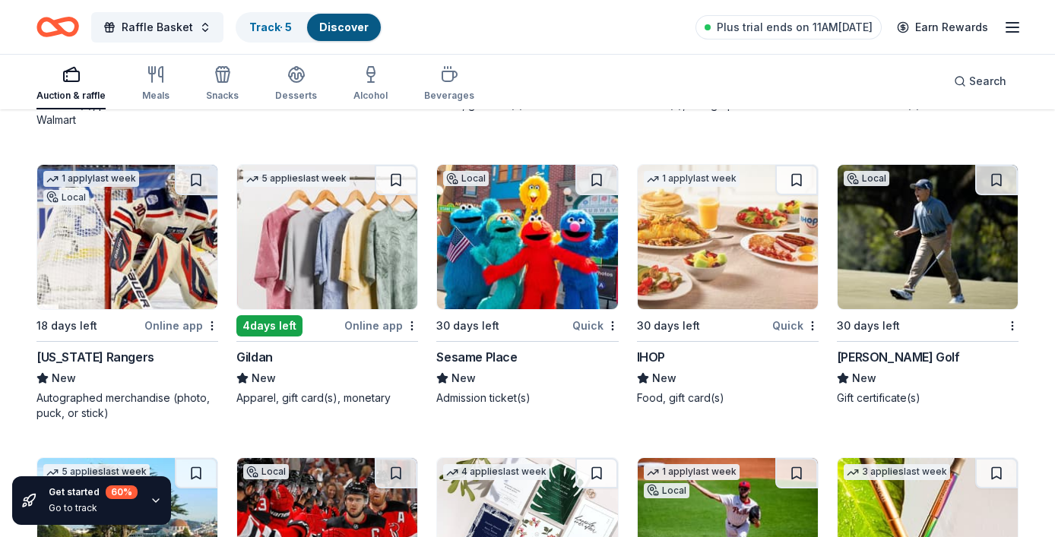
click at [492, 287] on img at bounding box center [527, 237] width 180 height 144
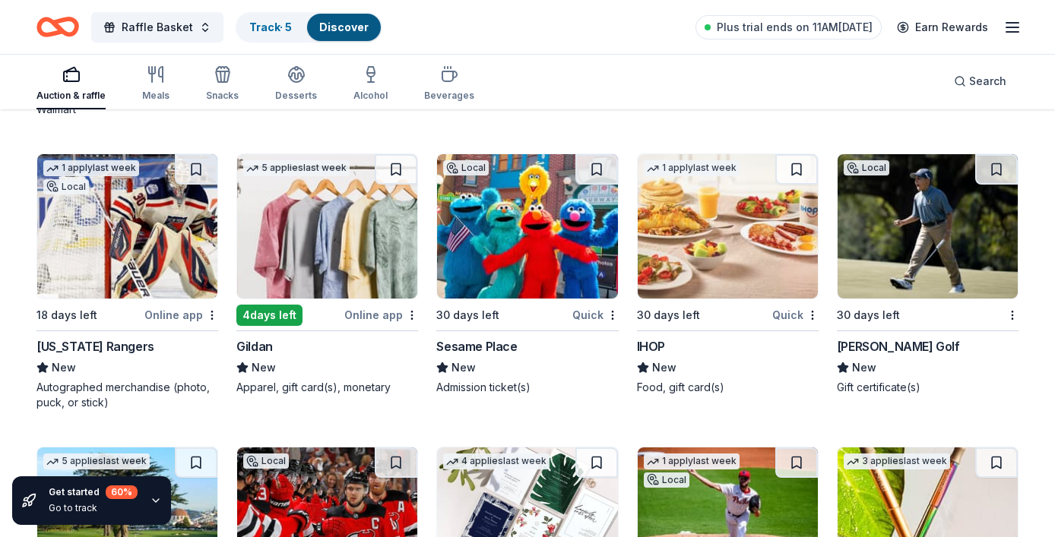
scroll to position [8299, 0]
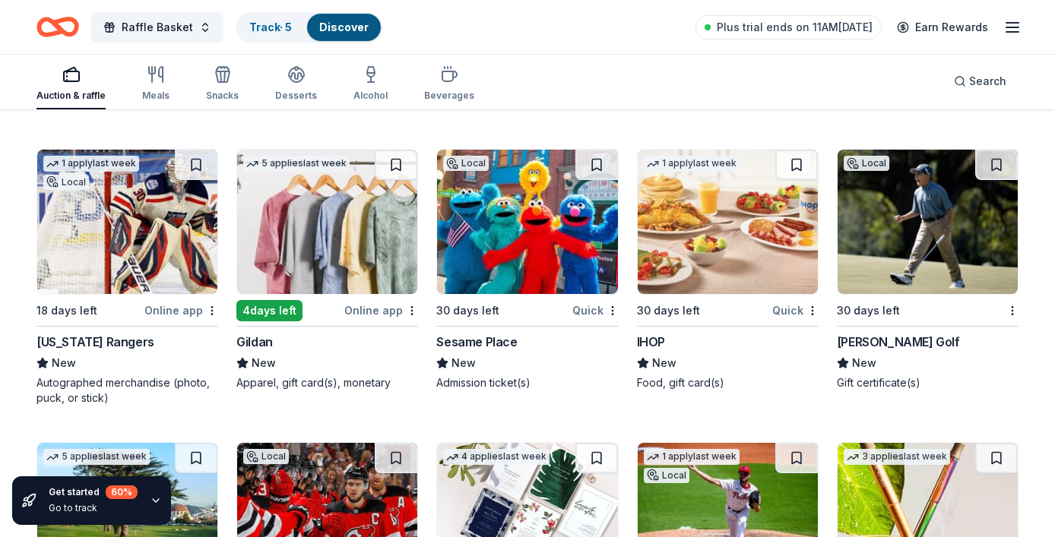
click at [662, 341] on div "IHOP" at bounding box center [651, 342] width 28 height 18
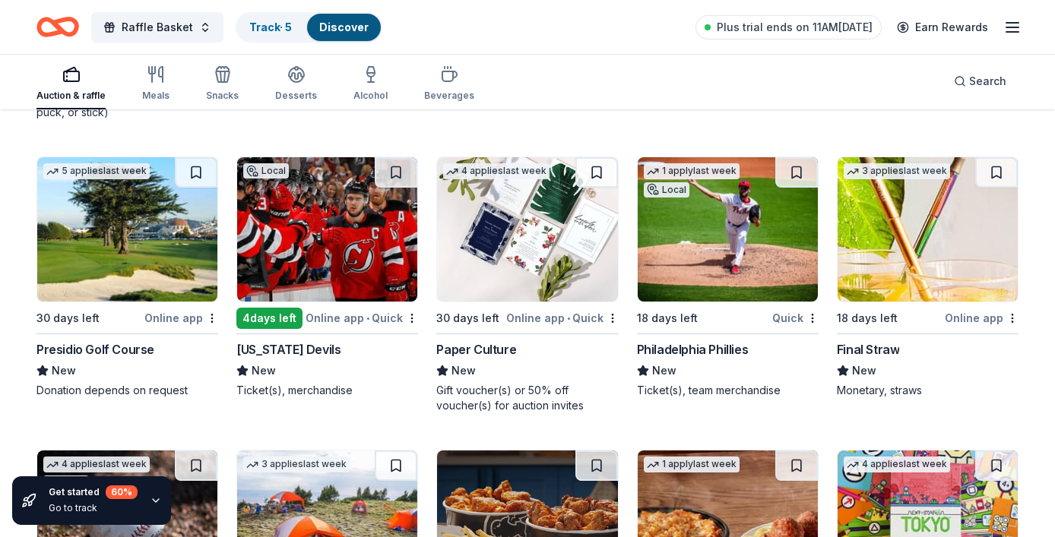
scroll to position [8586, 0]
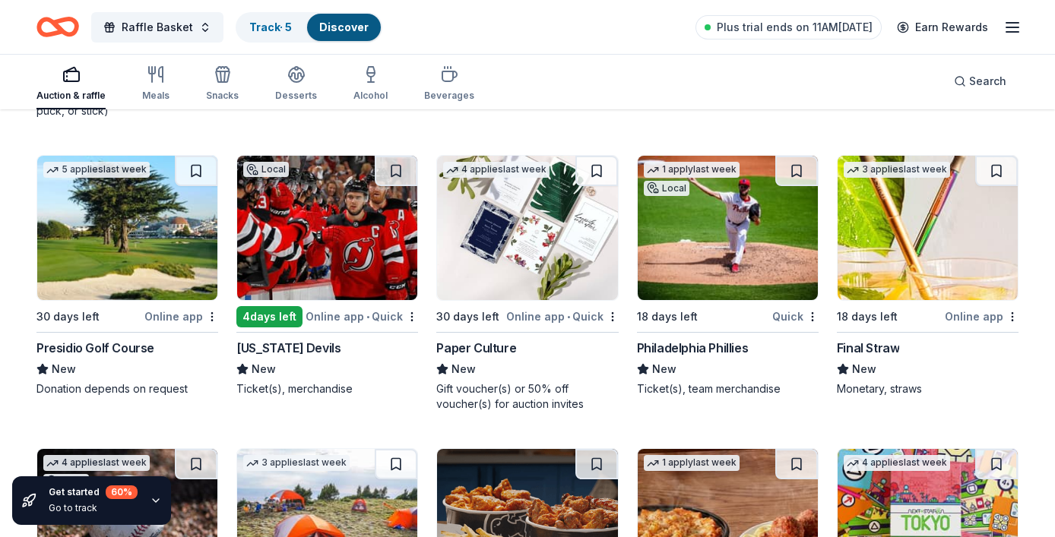
click at [308, 347] on div "New Jersey Devils" at bounding box center [288, 348] width 104 height 18
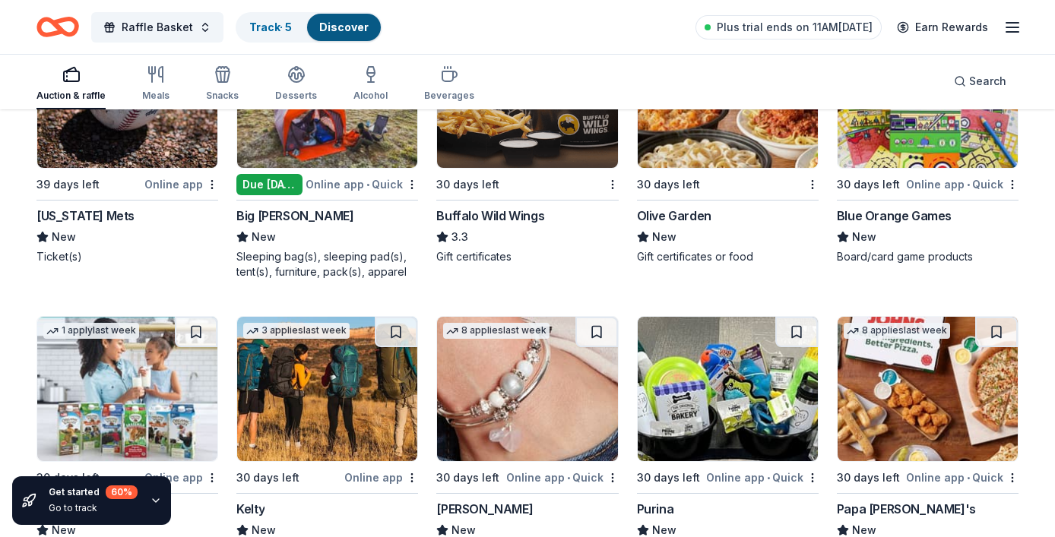
scroll to position [9020, 0]
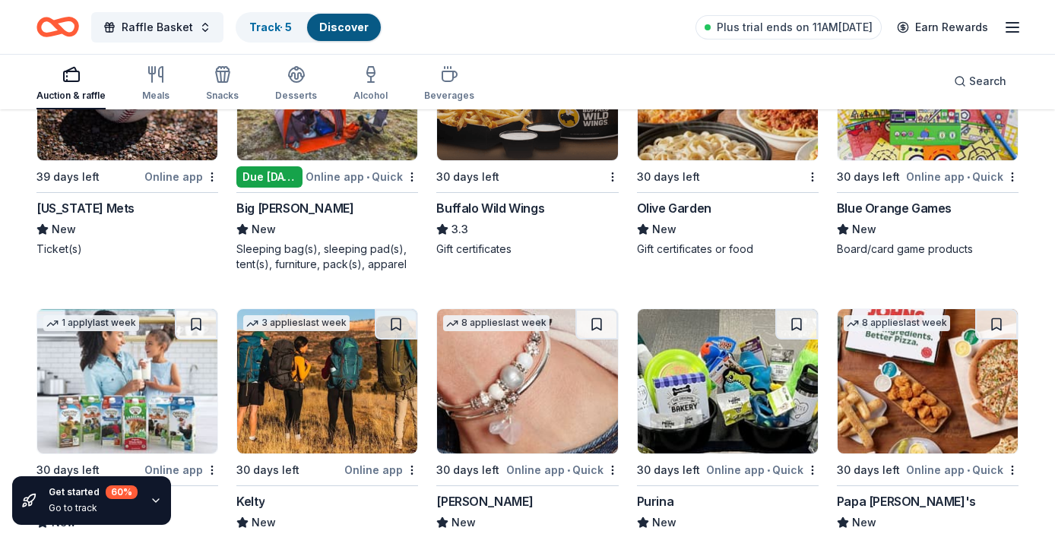
click at [100, 206] on div "New York Mets" at bounding box center [85, 208] width 98 height 18
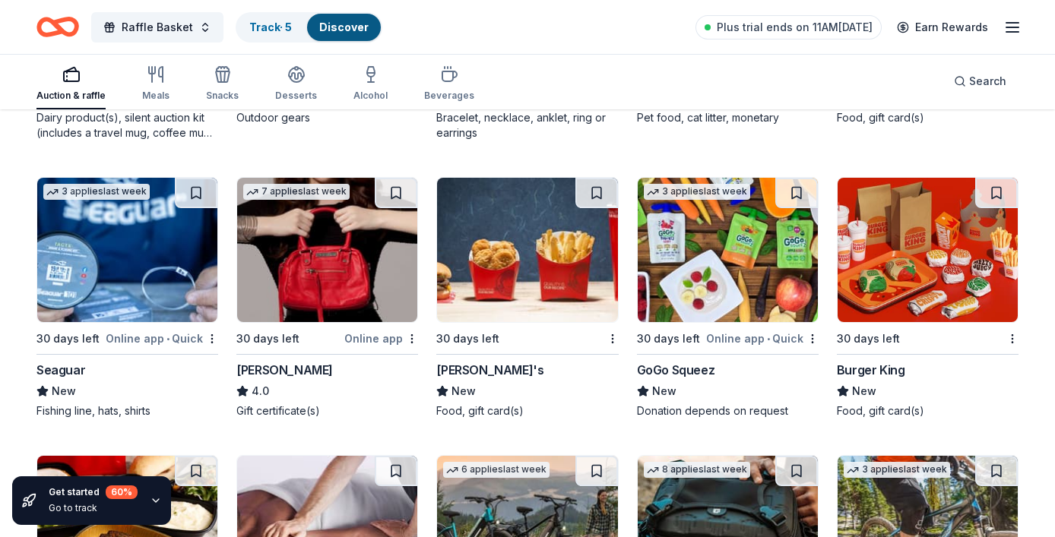
scroll to position [9447, 0]
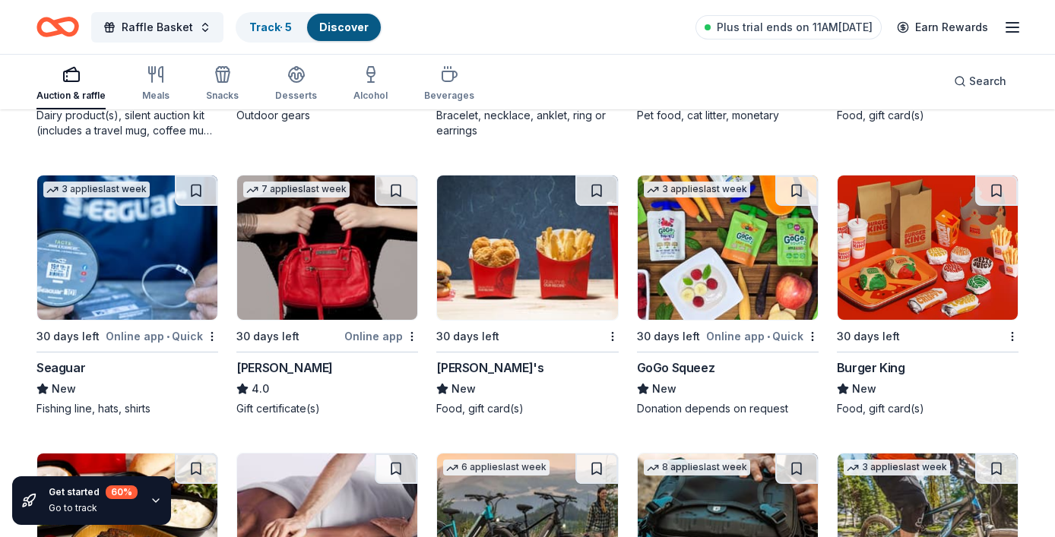
click at [466, 369] on div "[PERSON_NAME]'s" at bounding box center [489, 368] width 107 height 18
click at [882, 348] on div "30 days left Burger King New Food, gift card(s)" at bounding box center [928, 296] width 182 height 242
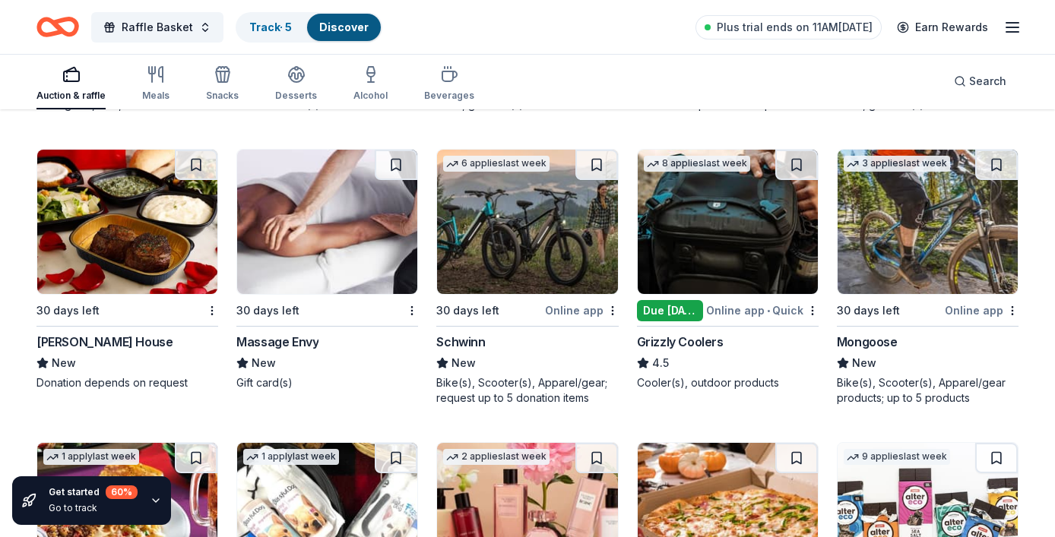
scroll to position [9755, 0]
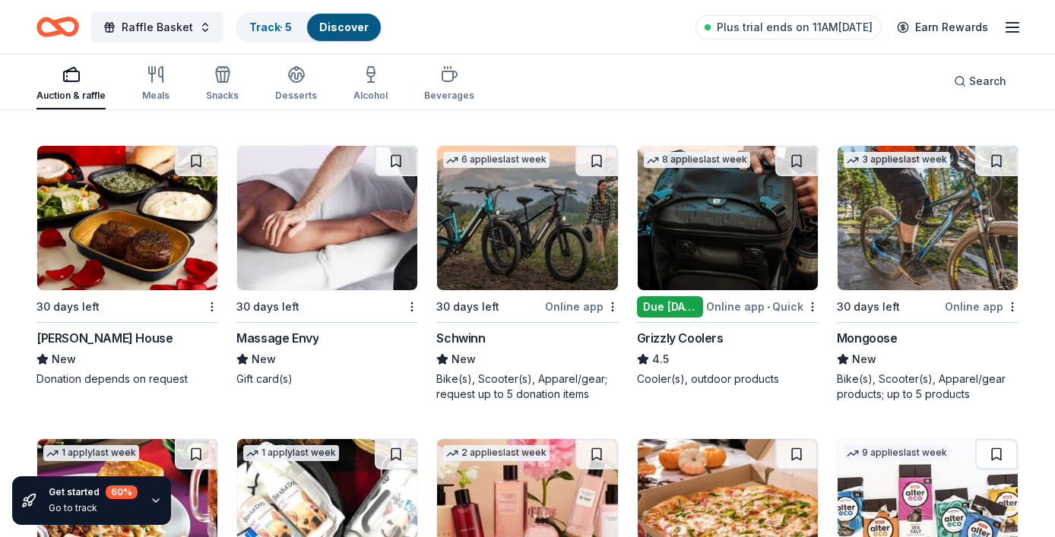
click at [157, 341] on div "Ruth's Chris Steak House" at bounding box center [104, 338] width 136 height 18
click at [297, 338] on div "Massage Envy" at bounding box center [277, 338] width 82 height 18
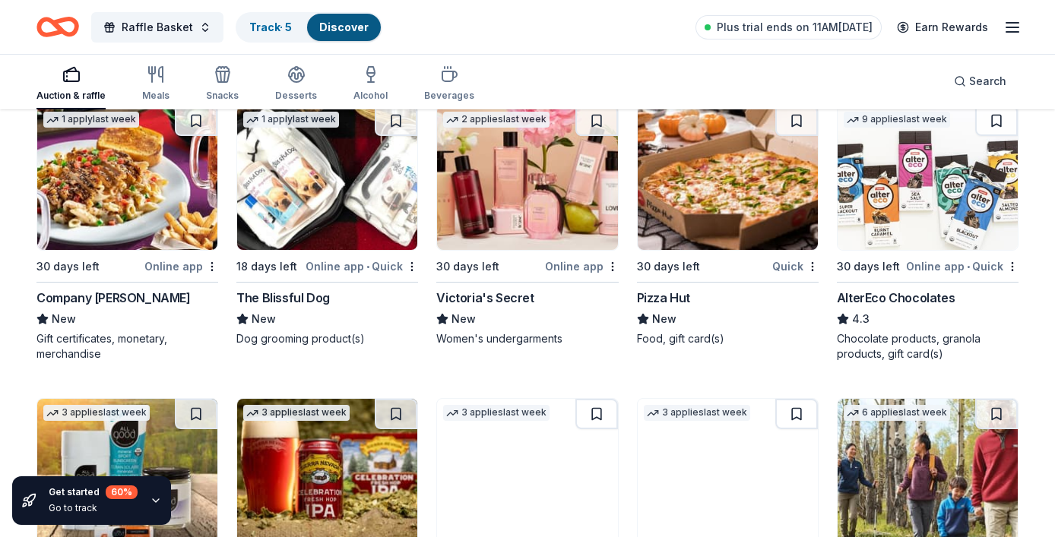
scroll to position [10089, 0]
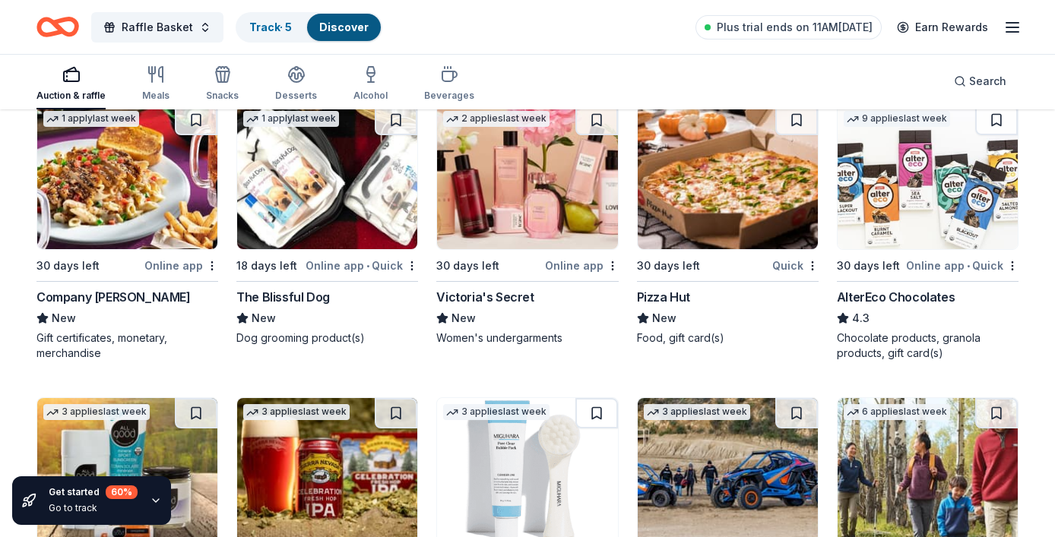
click at [670, 293] on div "Pizza Hut" at bounding box center [663, 297] width 53 height 18
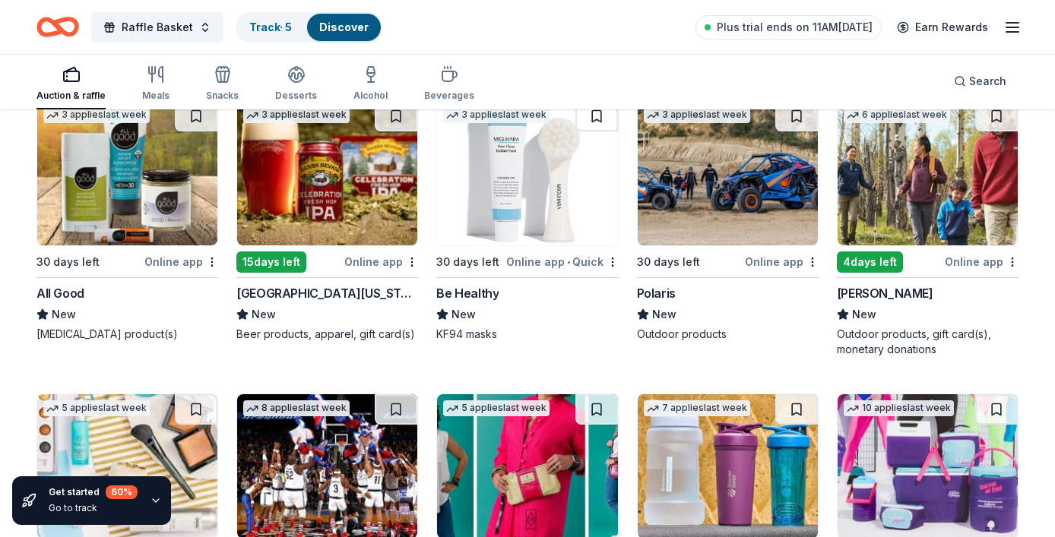
scroll to position [10415, 0]
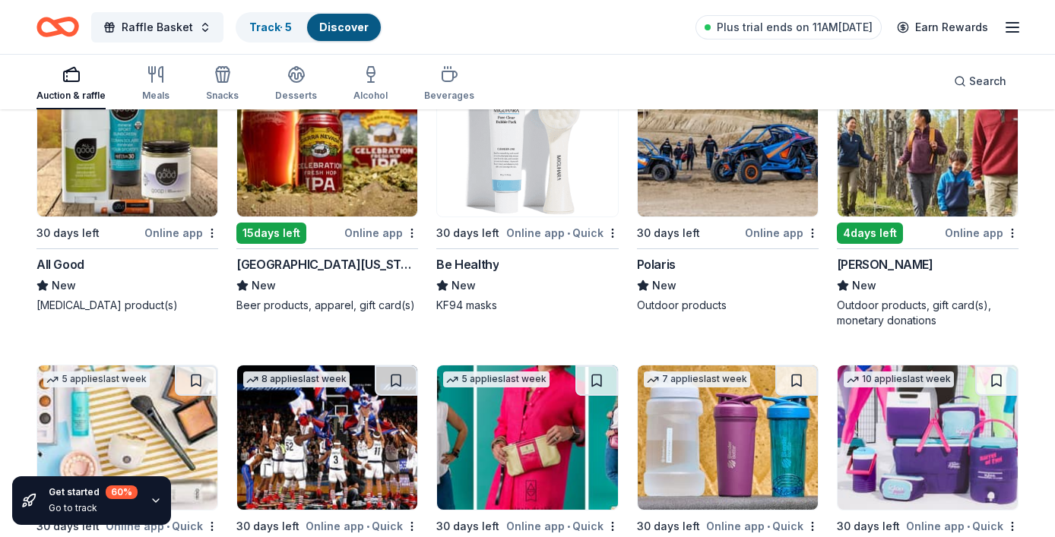
click at [869, 266] on div "L.L.Bean" at bounding box center [885, 264] width 97 height 18
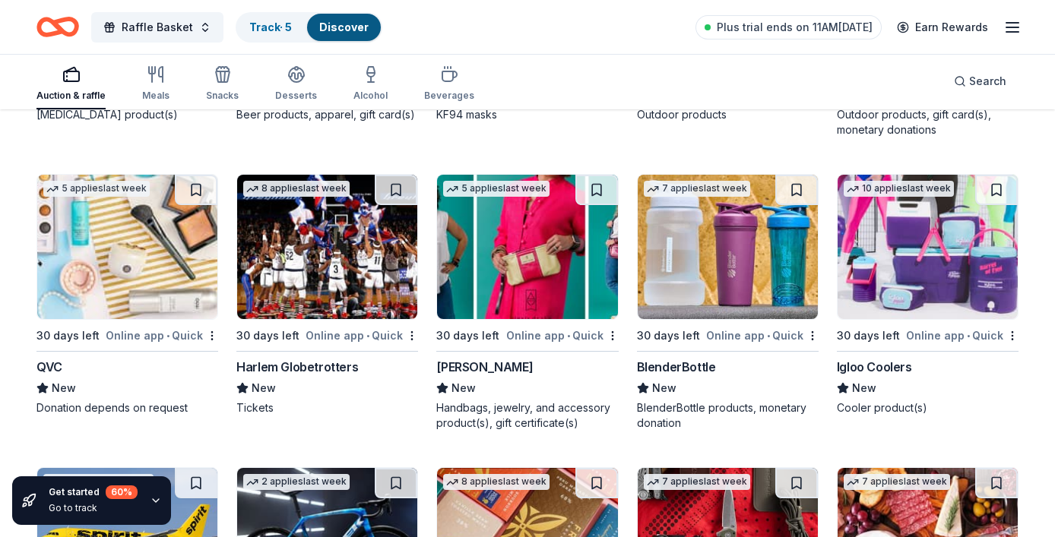
scroll to position [10608, 0]
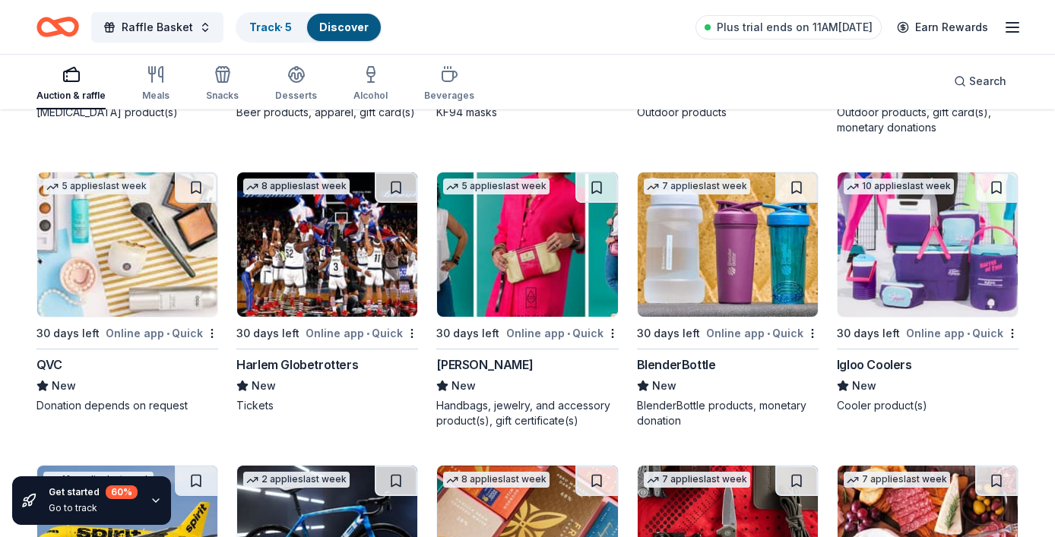
click at [350, 363] on div "Harlem Globetrotters" at bounding box center [297, 365] width 122 height 18
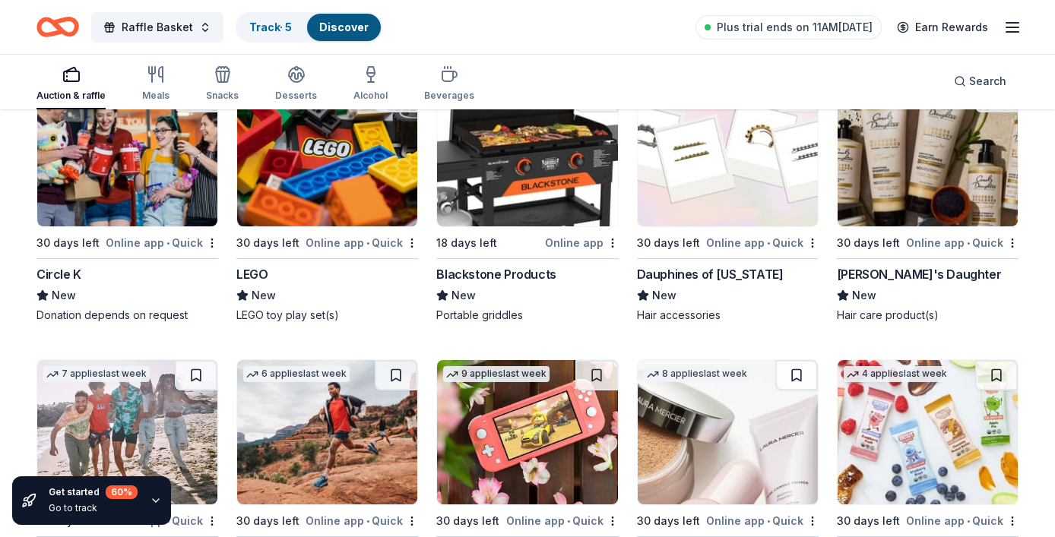
scroll to position [11844, 0]
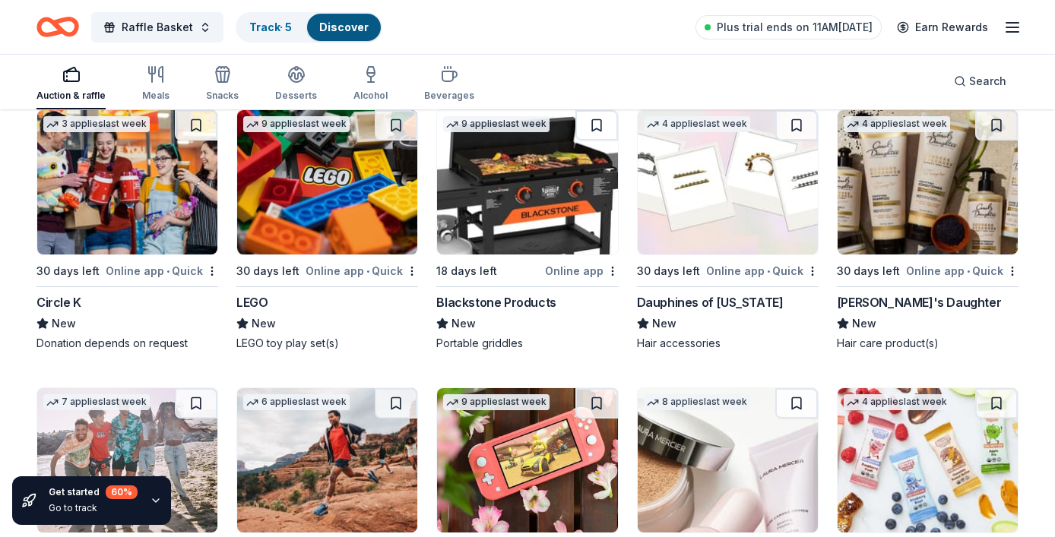
click at [265, 302] on div "LEGO" at bounding box center [251, 302] width 31 height 18
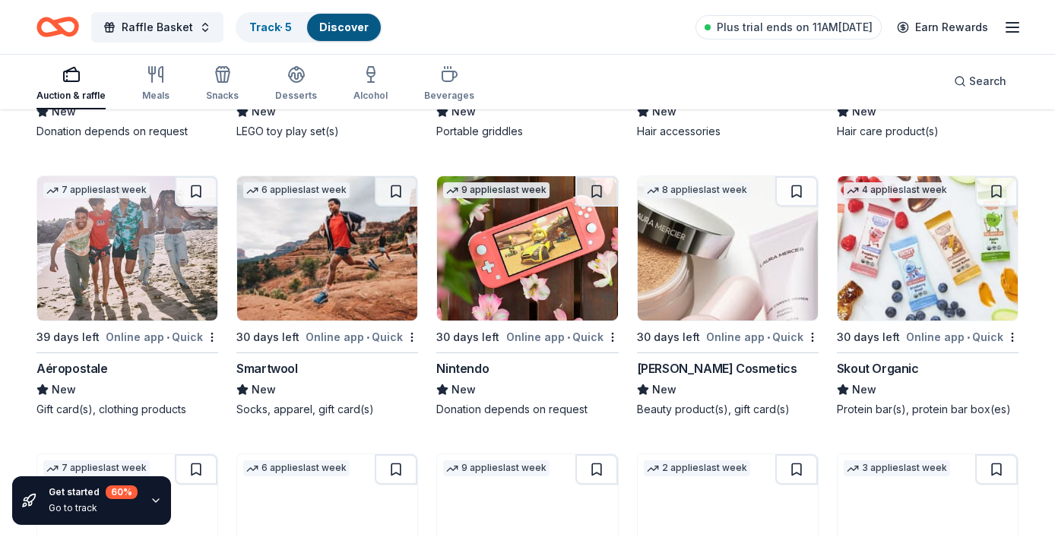
scroll to position [12064, 0]
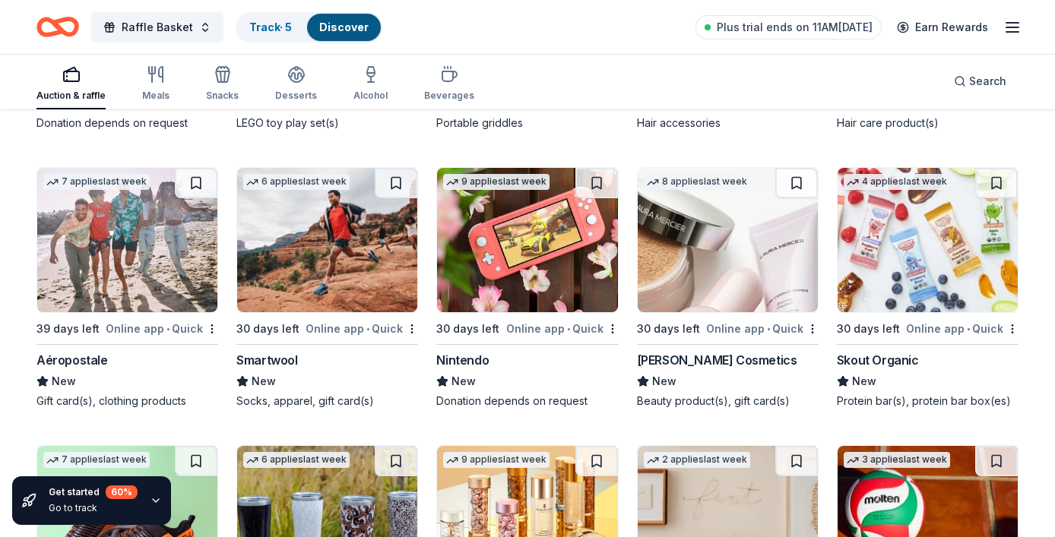
click at [470, 359] on div "Nintendo" at bounding box center [462, 360] width 52 height 18
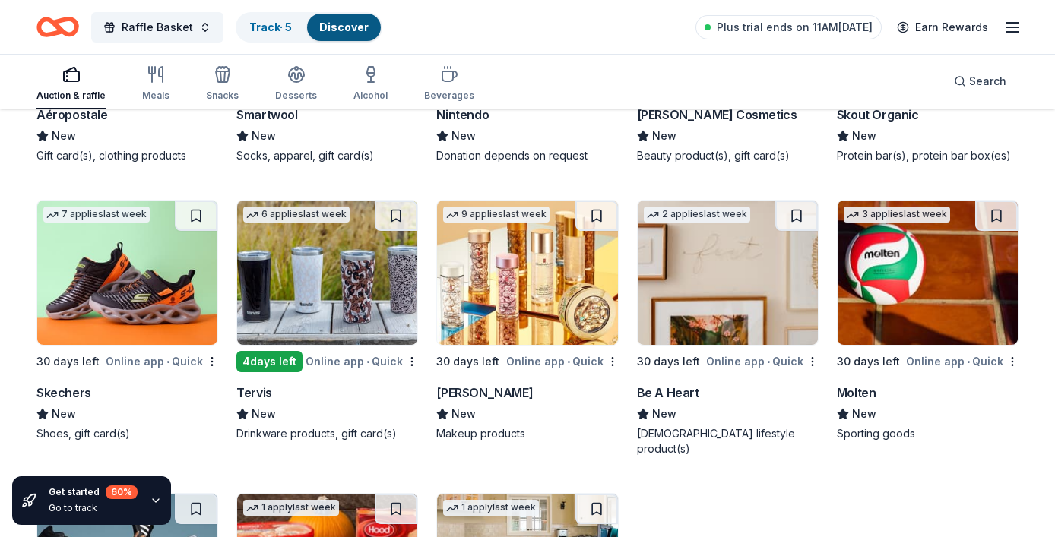
scroll to position [12316, 0]
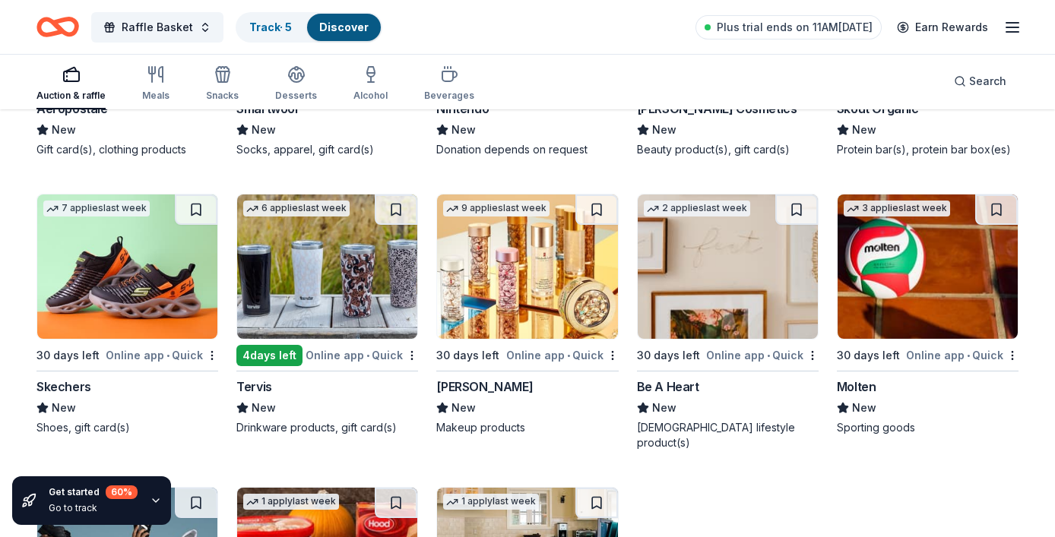
click at [73, 391] on div "Skechers" at bounding box center [63, 387] width 55 height 18
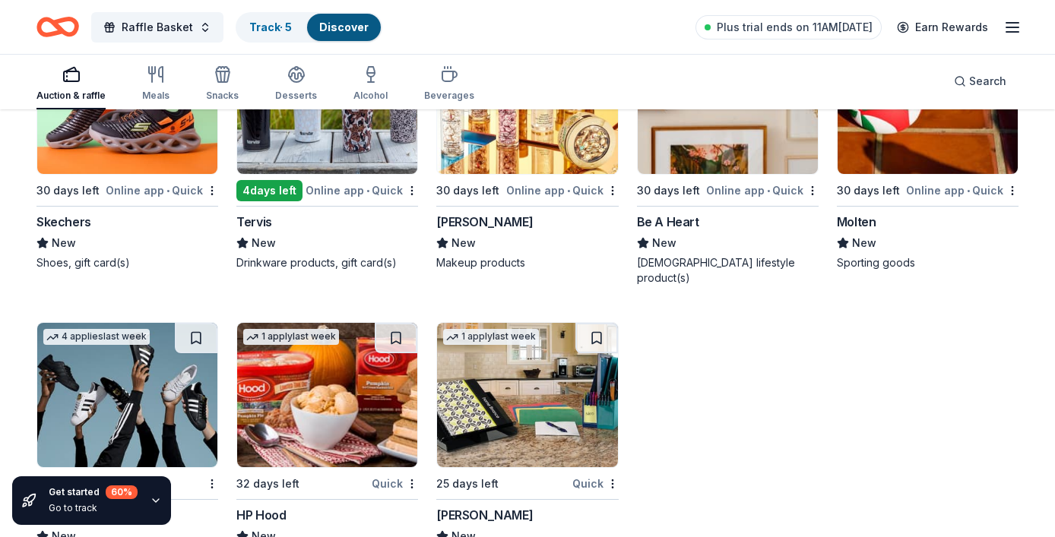
scroll to position [12522, 0]
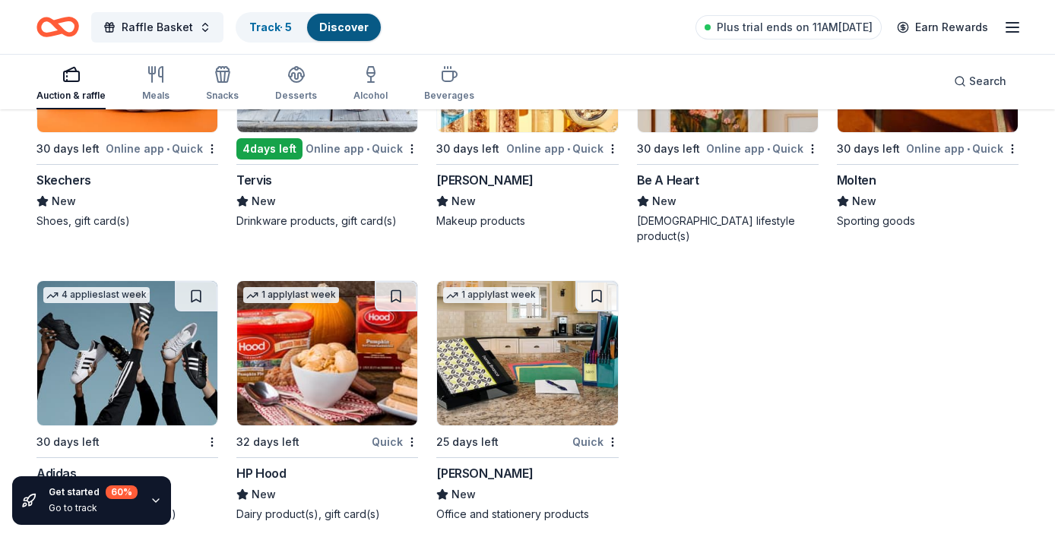
click at [109, 344] on img at bounding box center [127, 353] width 180 height 144
click at [1016, 30] on icon "button" at bounding box center [1012, 27] width 18 height 18
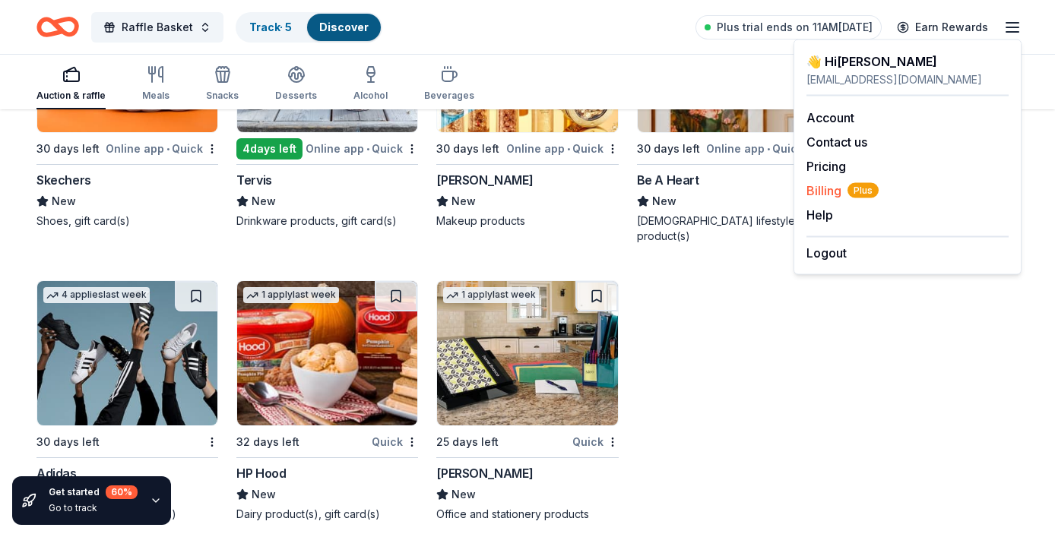
click at [833, 187] on span "Billing Plus" at bounding box center [842, 191] width 72 height 18
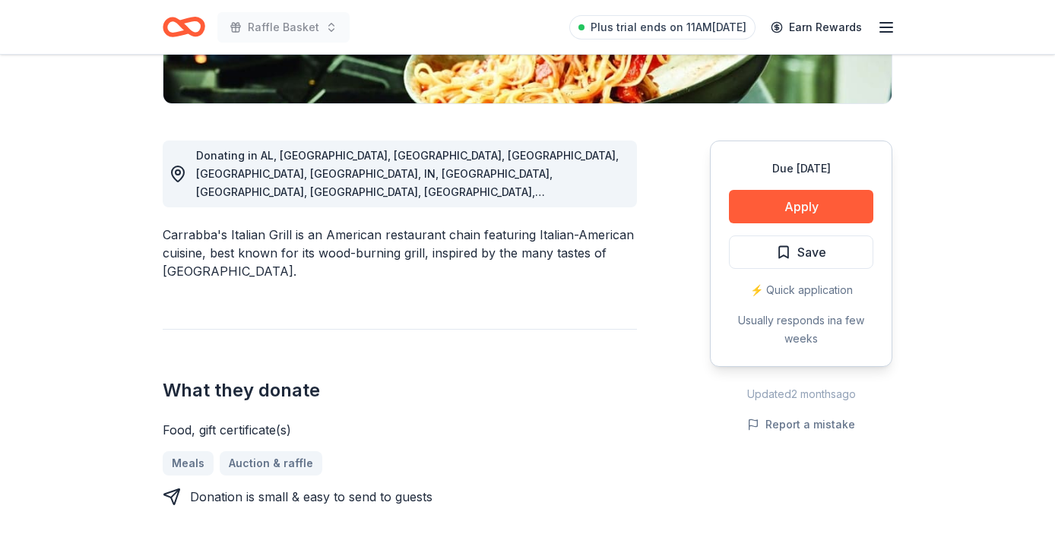
scroll to position [357, 0]
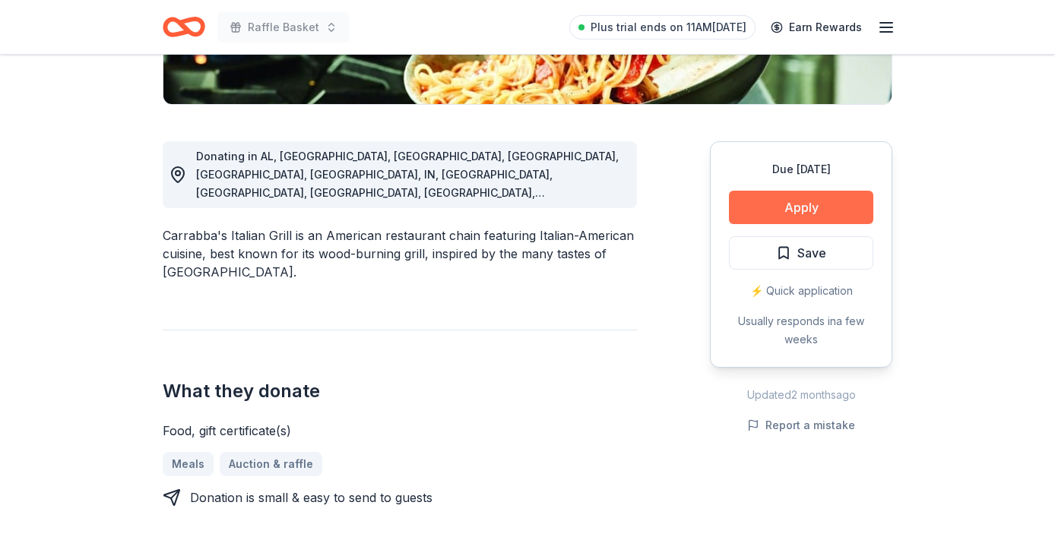
click at [793, 211] on button "Apply" at bounding box center [801, 207] width 144 height 33
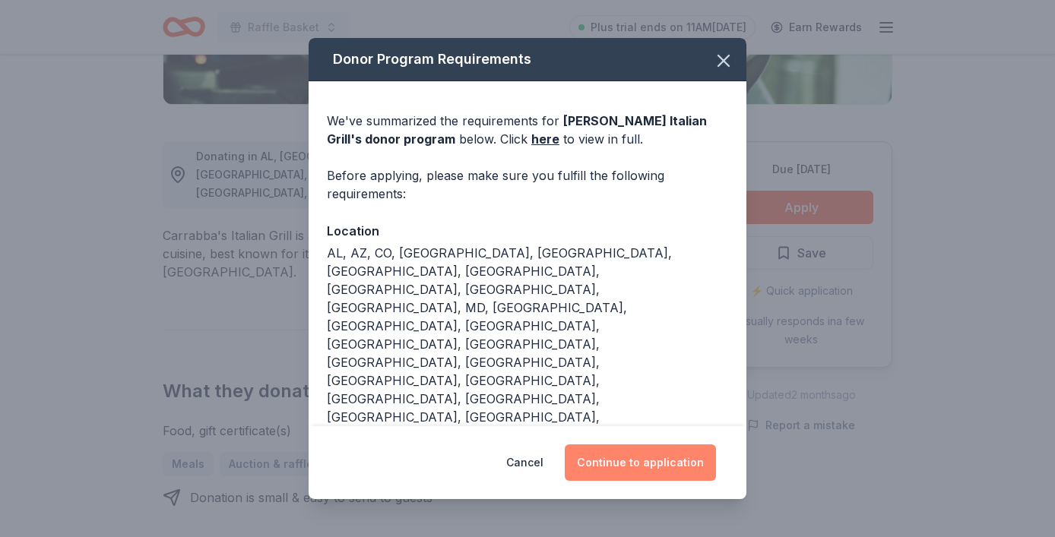
click at [636, 445] on button "Continue to application" at bounding box center [640, 463] width 151 height 36
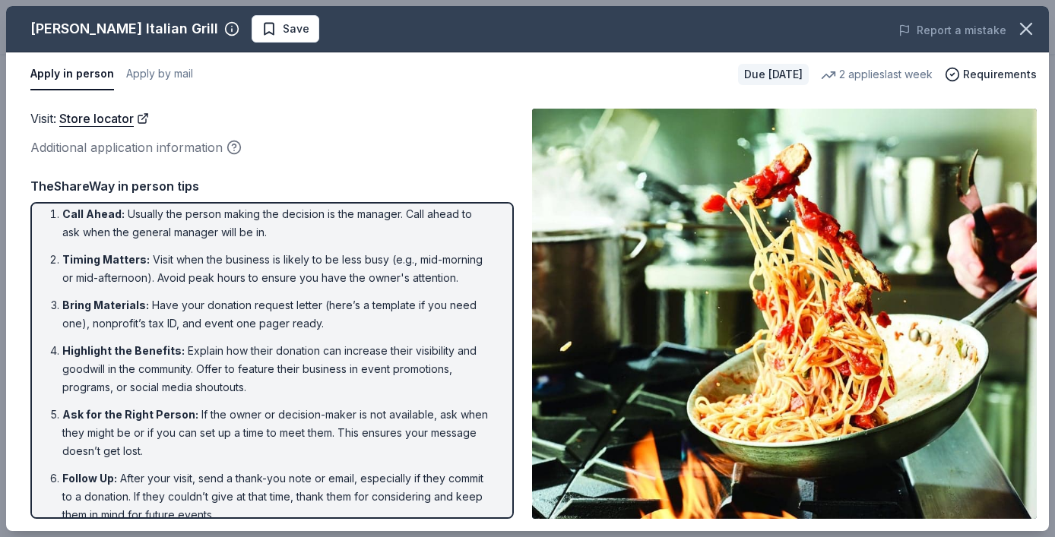
scroll to position [0, 0]
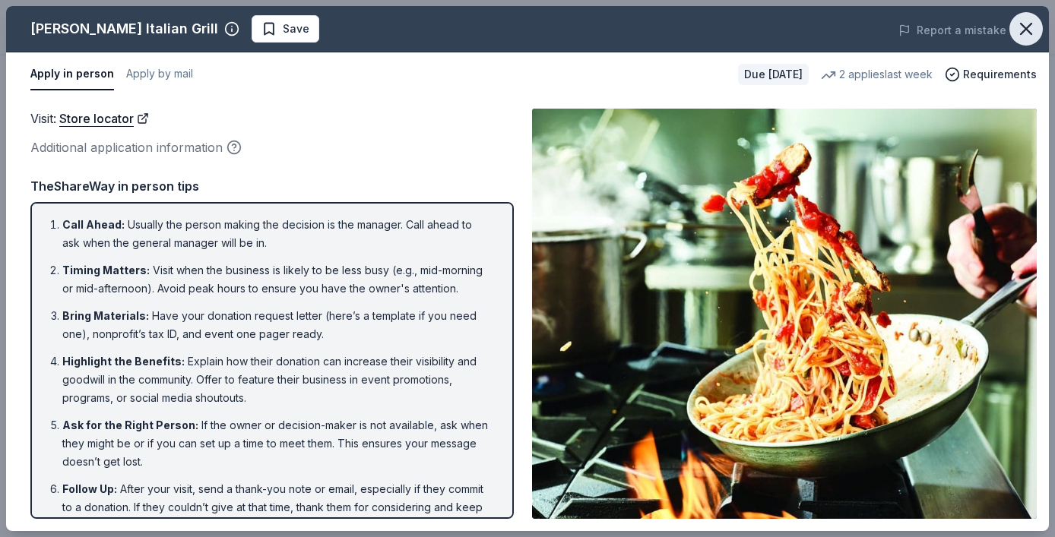
click at [1027, 30] on icon "button" at bounding box center [1026, 29] width 11 height 11
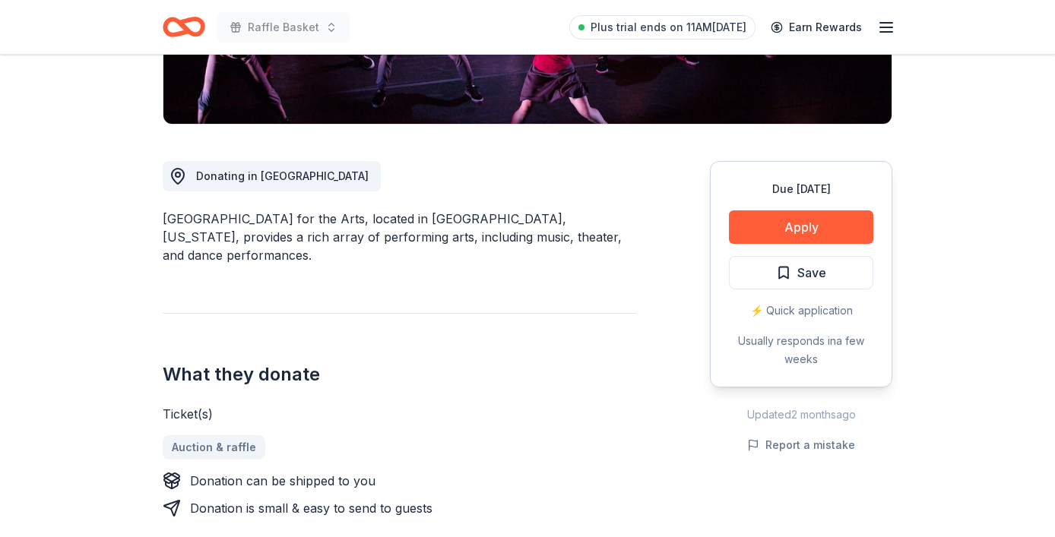
scroll to position [365, 0]
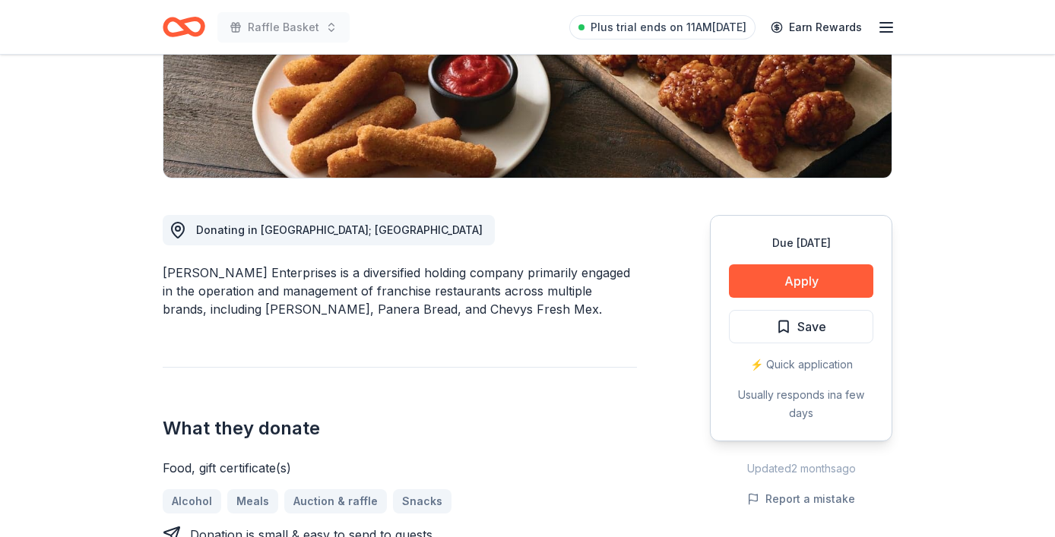
scroll to position [386, 0]
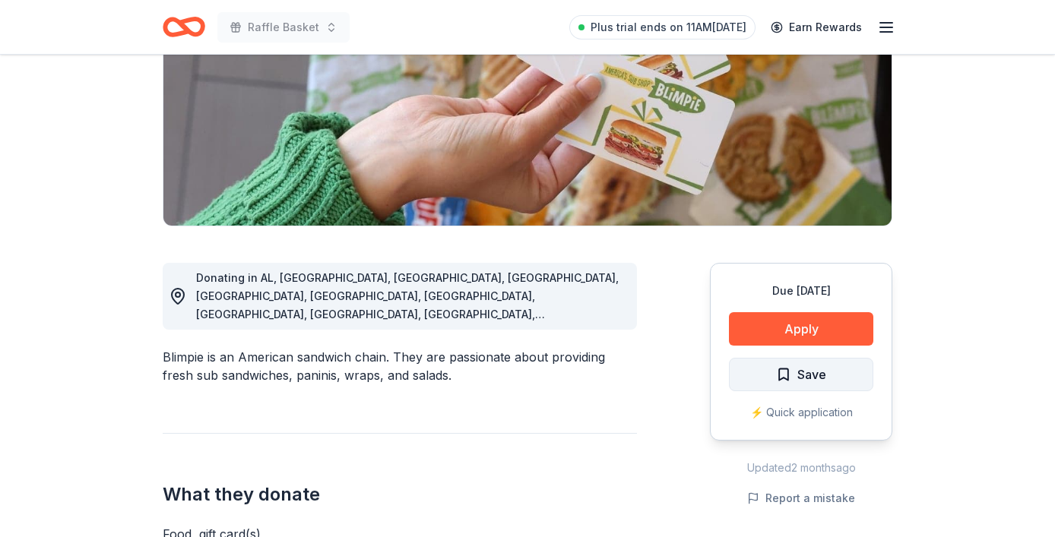
scroll to position [245, 0]
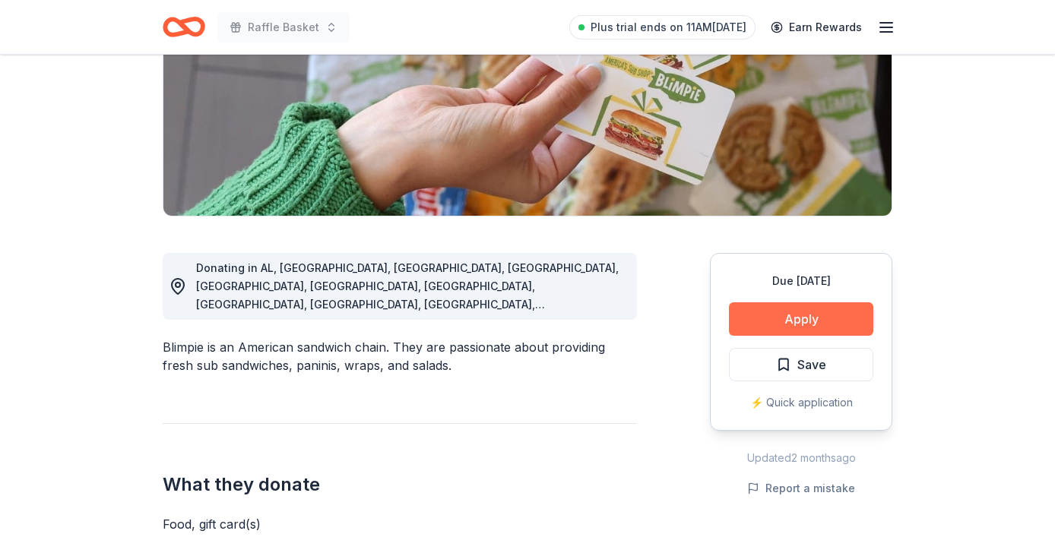
click at [806, 321] on button "Apply" at bounding box center [801, 318] width 144 height 33
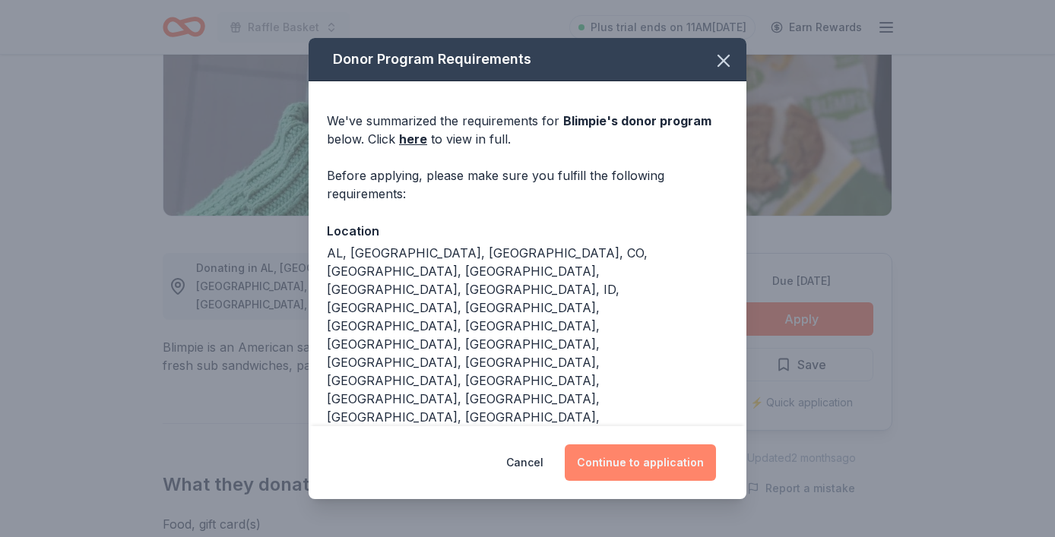
click at [634, 445] on button "Continue to application" at bounding box center [640, 463] width 151 height 36
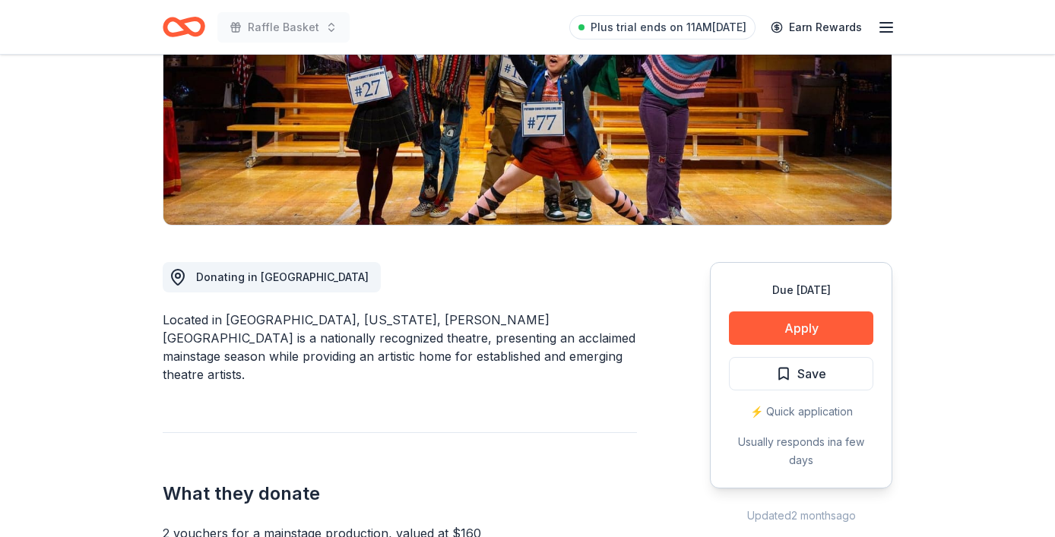
scroll to position [245, 0]
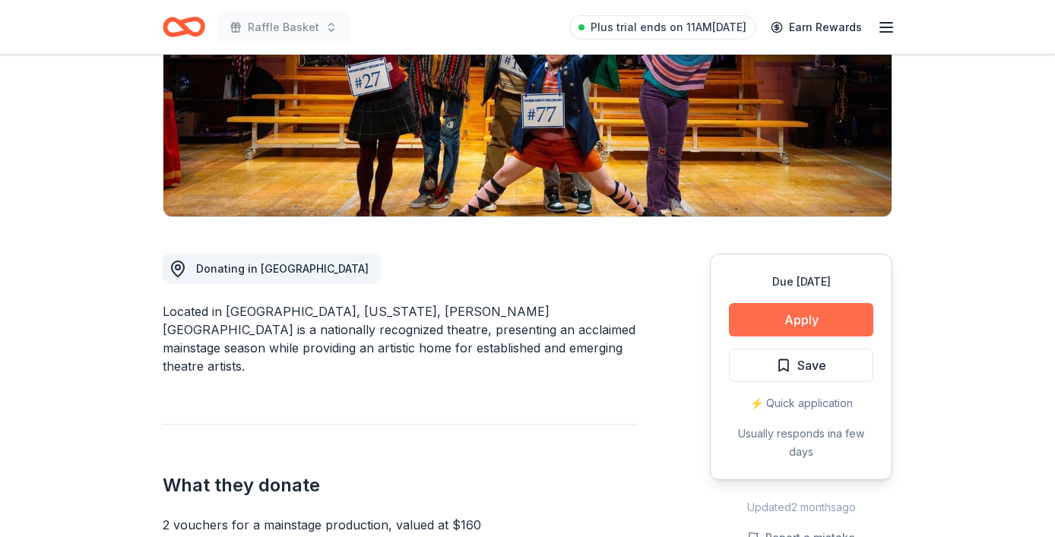
click at [767, 321] on button "Apply" at bounding box center [801, 319] width 144 height 33
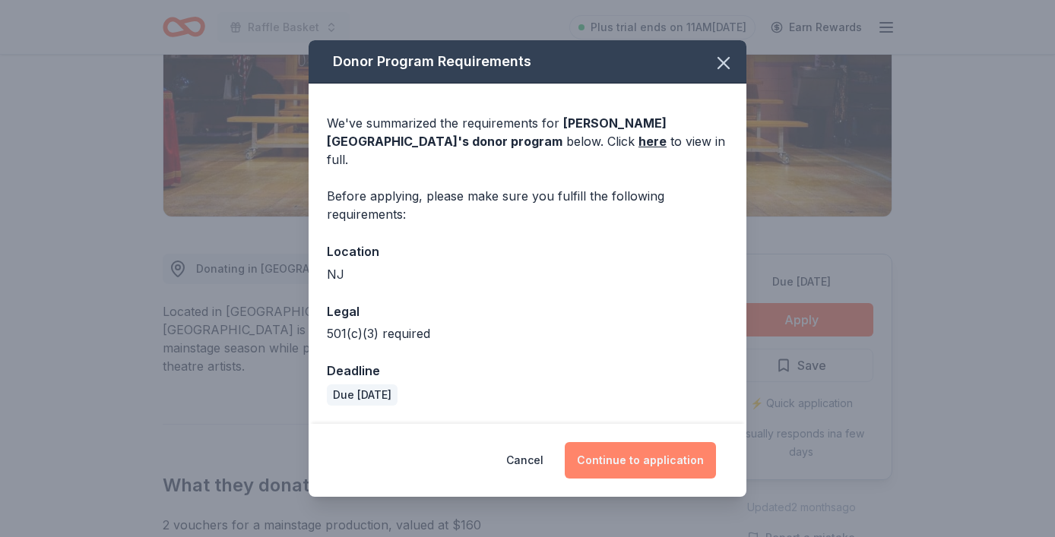
click at [607, 454] on button "Continue to application" at bounding box center [640, 460] width 151 height 36
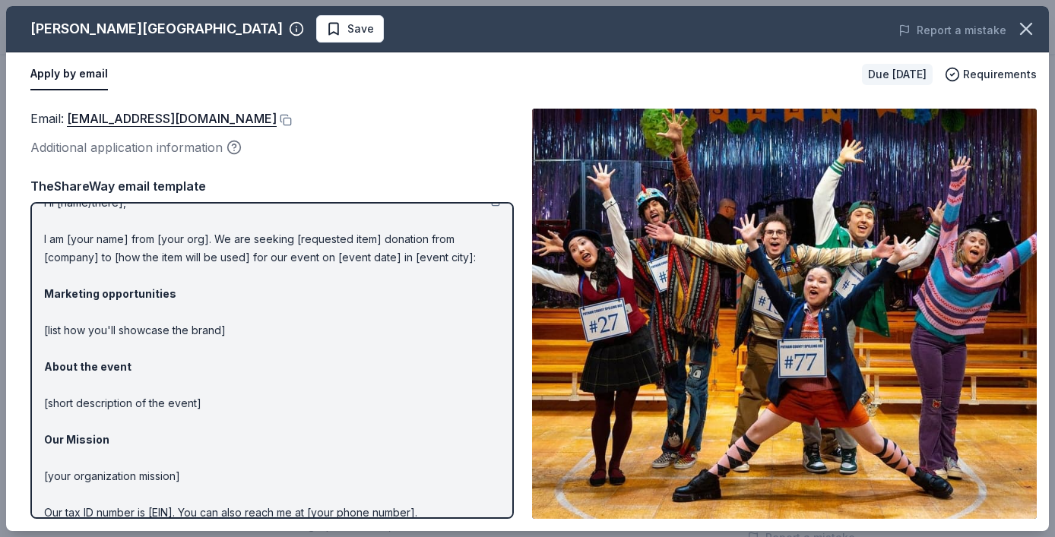
scroll to position [0, 0]
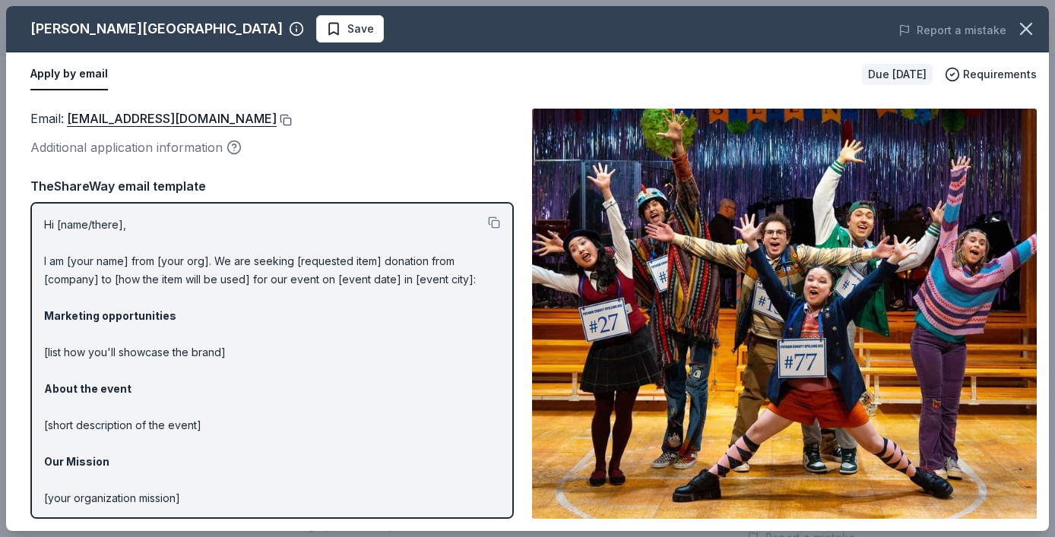
click at [292, 121] on button at bounding box center [284, 120] width 15 height 12
click at [292, 117] on button at bounding box center [284, 120] width 15 height 12
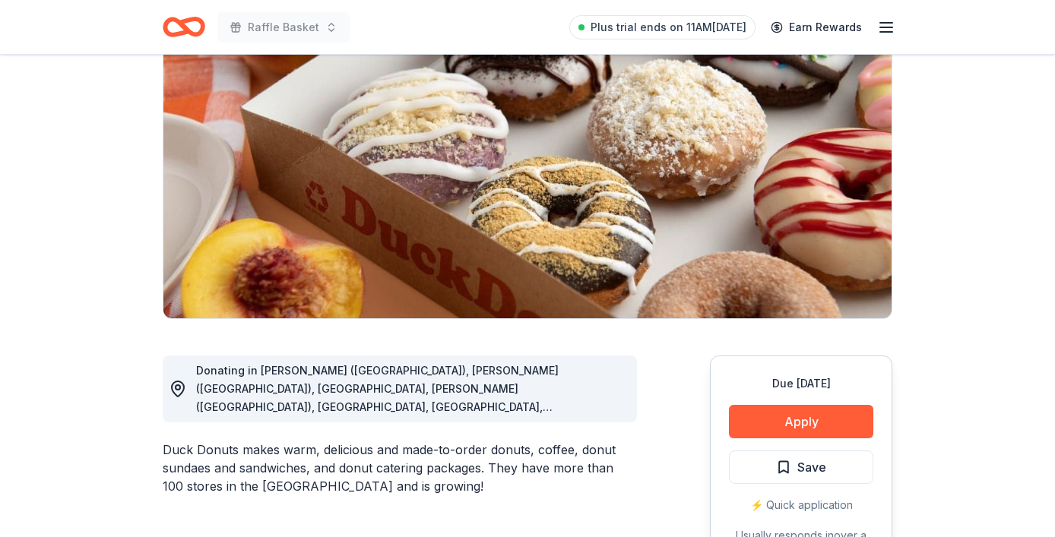
scroll to position [202, 0]
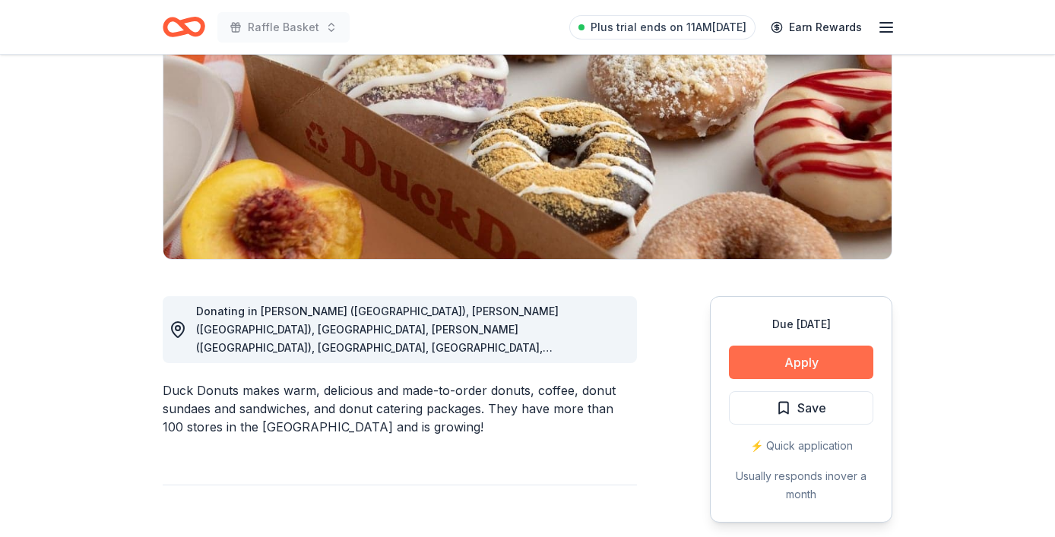
click at [752, 366] on button "Apply" at bounding box center [801, 362] width 144 height 33
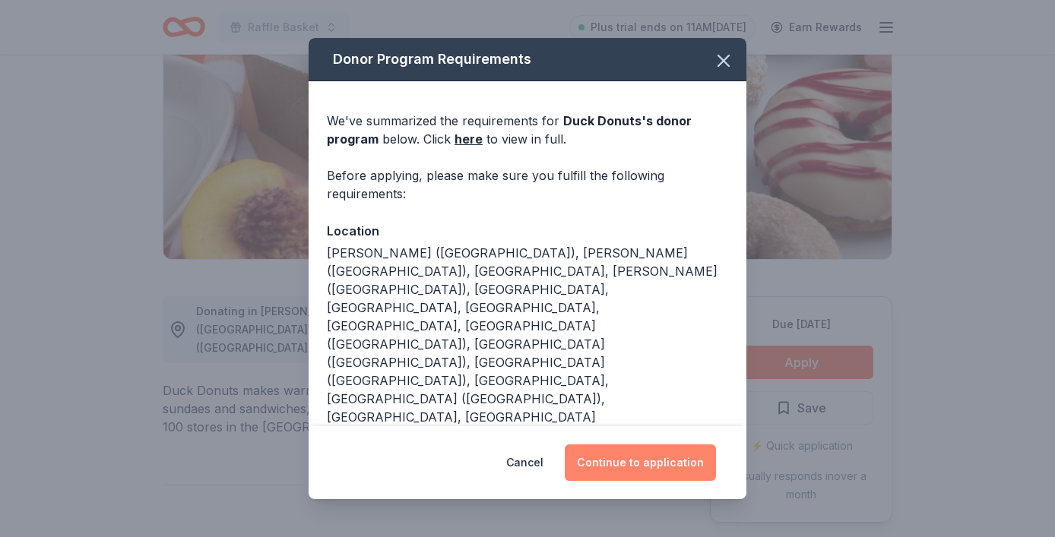
click at [620, 461] on button "Continue to application" at bounding box center [640, 463] width 151 height 36
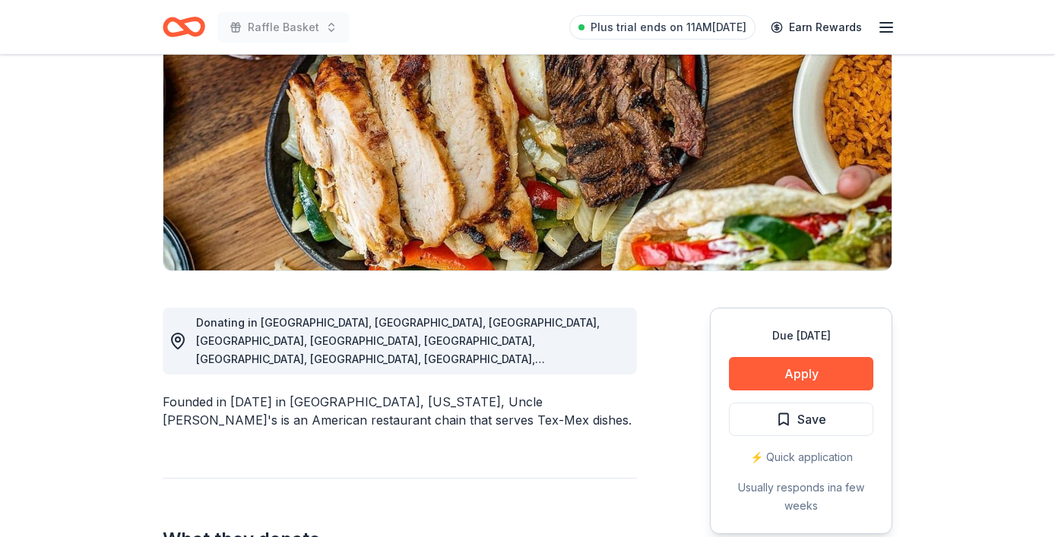
scroll to position [192, 0]
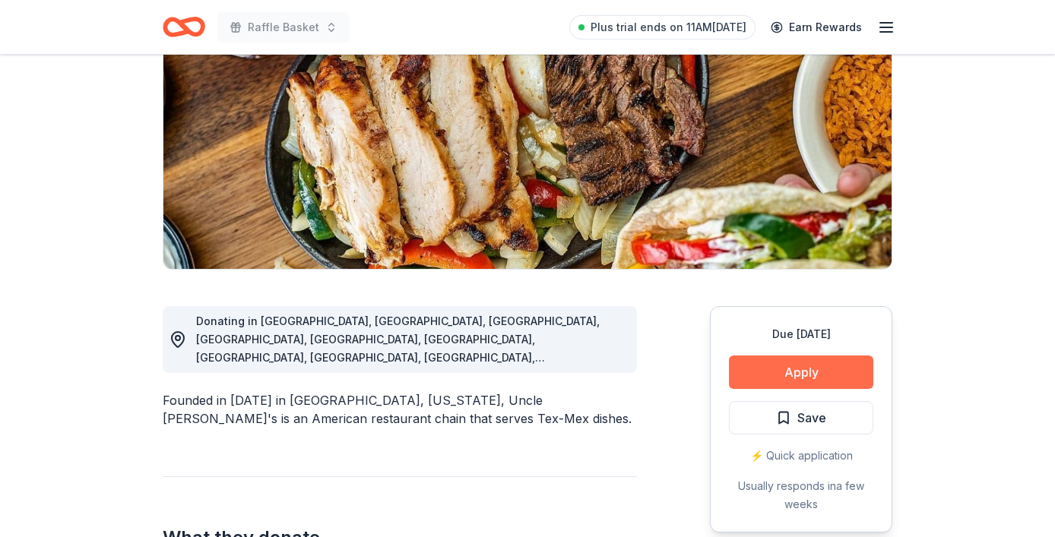
click at [777, 388] on button "Apply" at bounding box center [801, 372] width 144 height 33
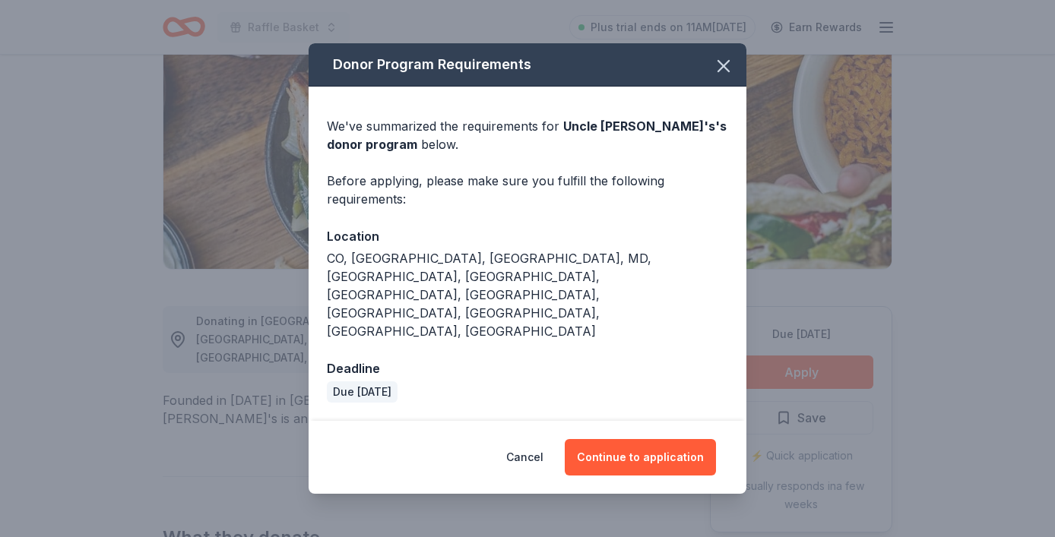
click at [682, 448] on div "Cancel Continue to application" at bounding box center [528, 457] width 438 height 73
click at [682, 439] on button "Continue to application" at bounding box center [640, 457] width 151 height 36
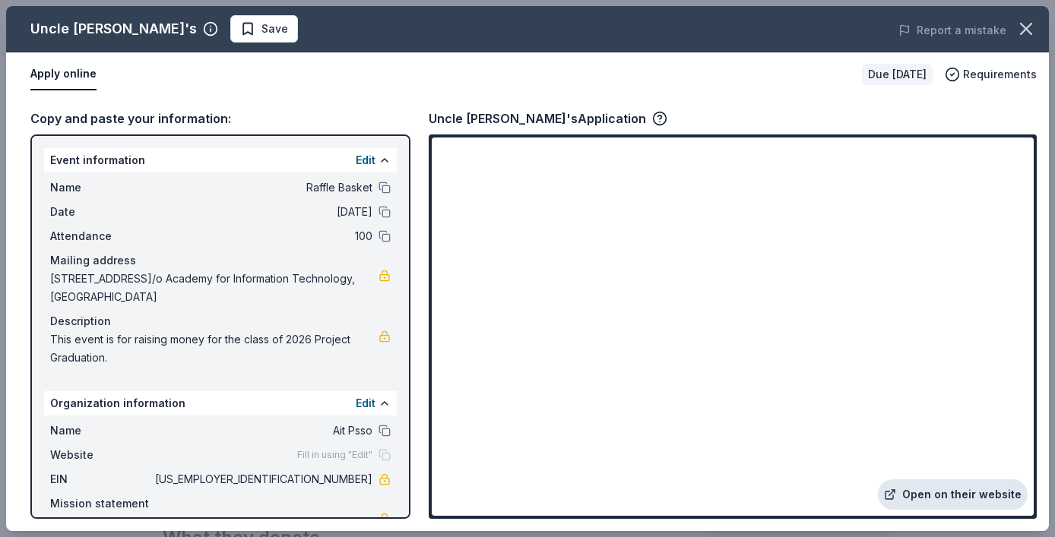
click at [922, 492] on link "Open on their website" at bounding box center [953, 495] width 150 height 30
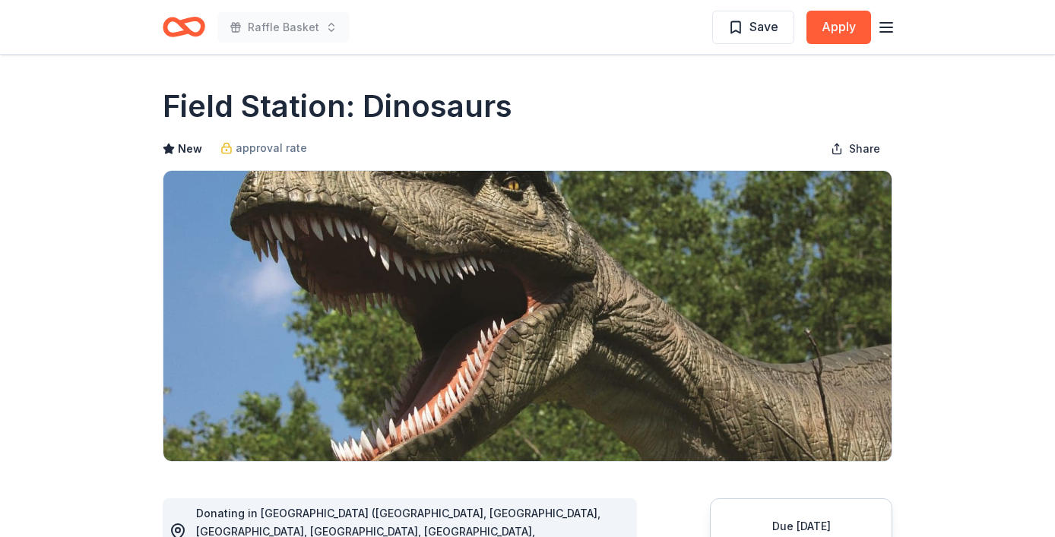
click at [166, 98] on h1 "Field Station: Dinosaurs" at bounding box center [338, 106] width 350 height 43
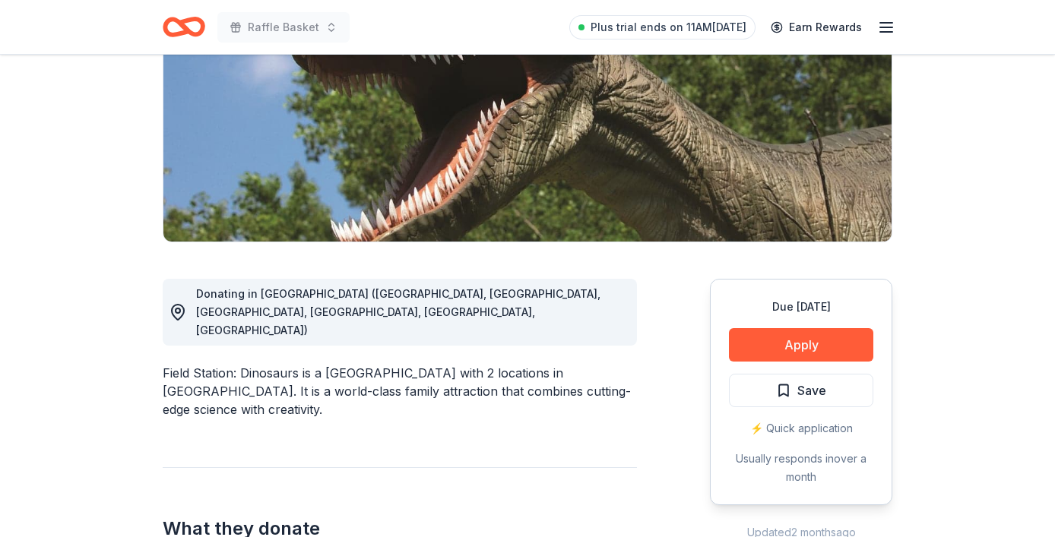
scroll to position [245, 0]
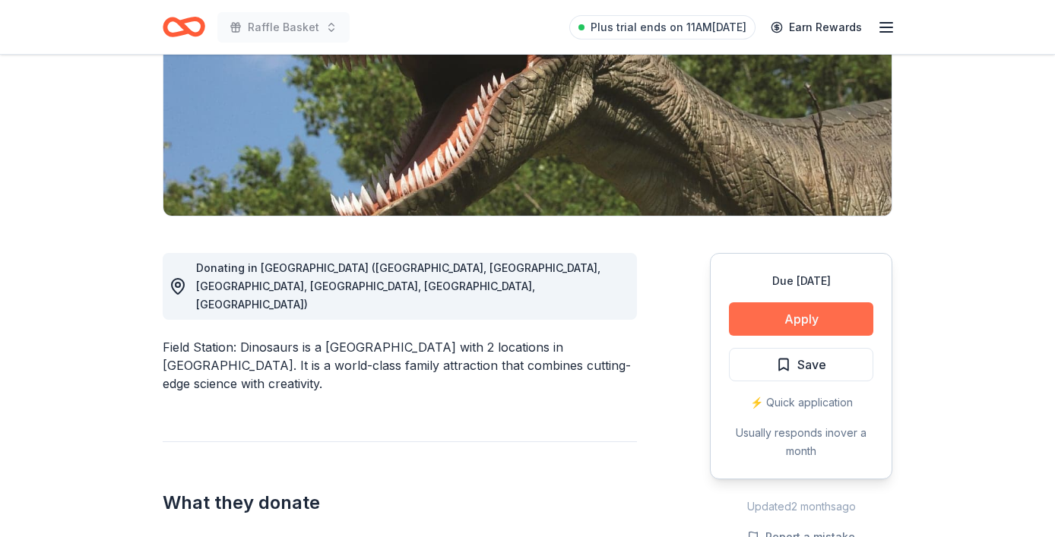
click at [771, 313] on button "Apply" at bounding box center [801, 318] width 144 height 33
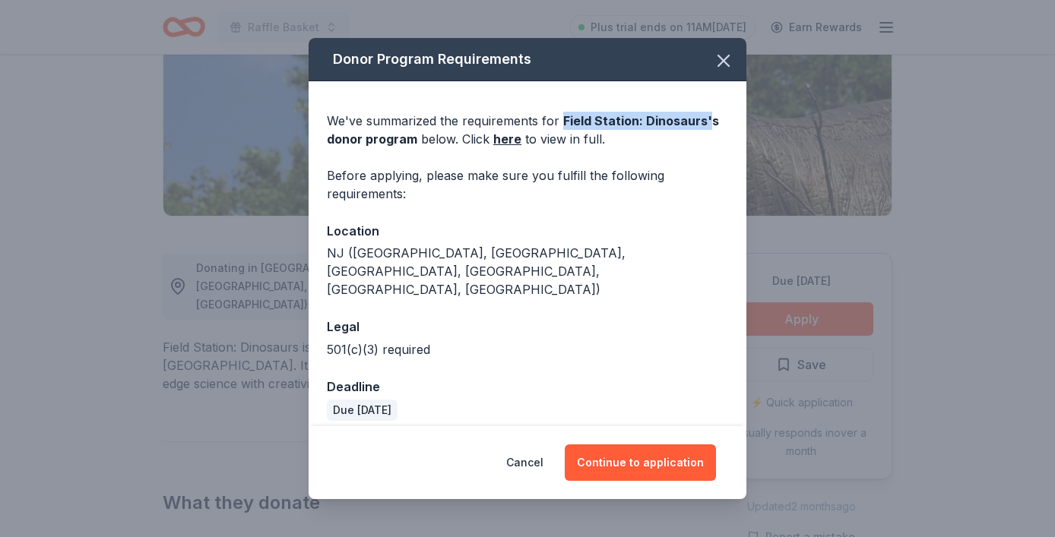
drag, startPoint x: 562, startPoint y: 122, endPoint x: 705, endPoint y: 123, distance: 142.1
click at [705, 123] on span "Field Station: Dinosaurs 's donor program" at bounding box center [523, 129] width 392 height 33
copy span "Field Station: Dinosaurs '"
click at [614, 464] on button "Continue to application" at bounding box center [640, 463] width 151 height 36
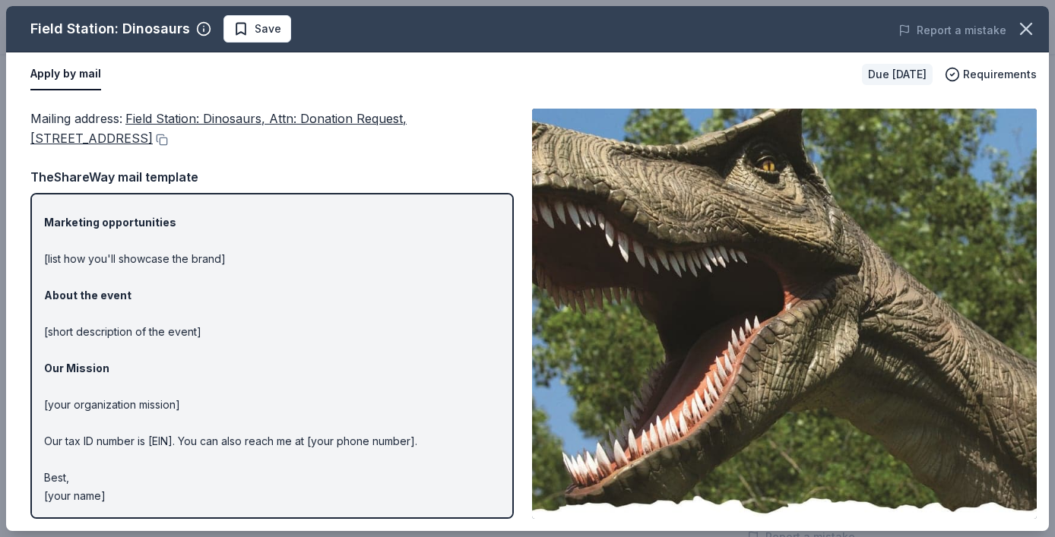
scroll to position [0, 0]
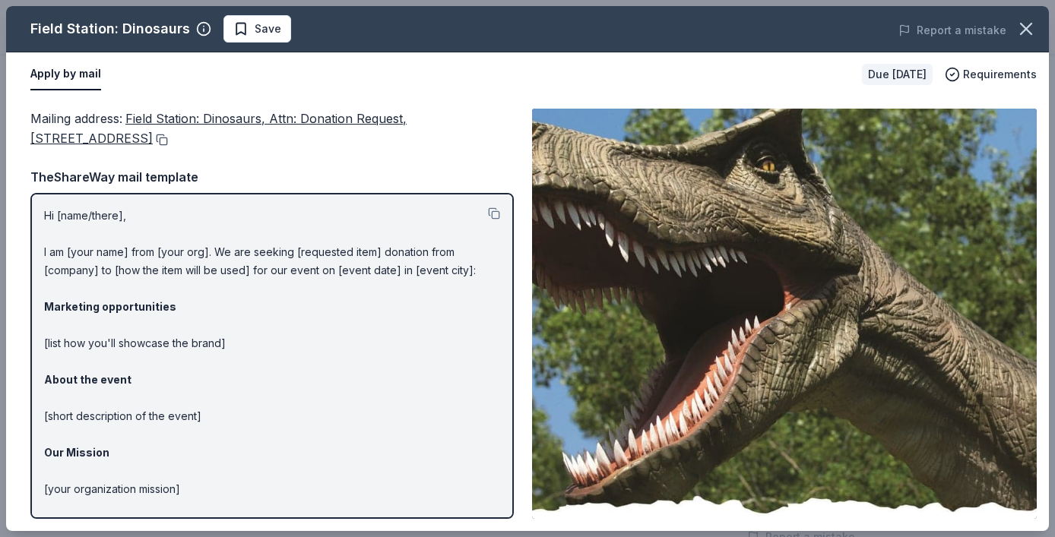
click at [168, 139] on button at bounding box center [160, 140] width 15 height 12
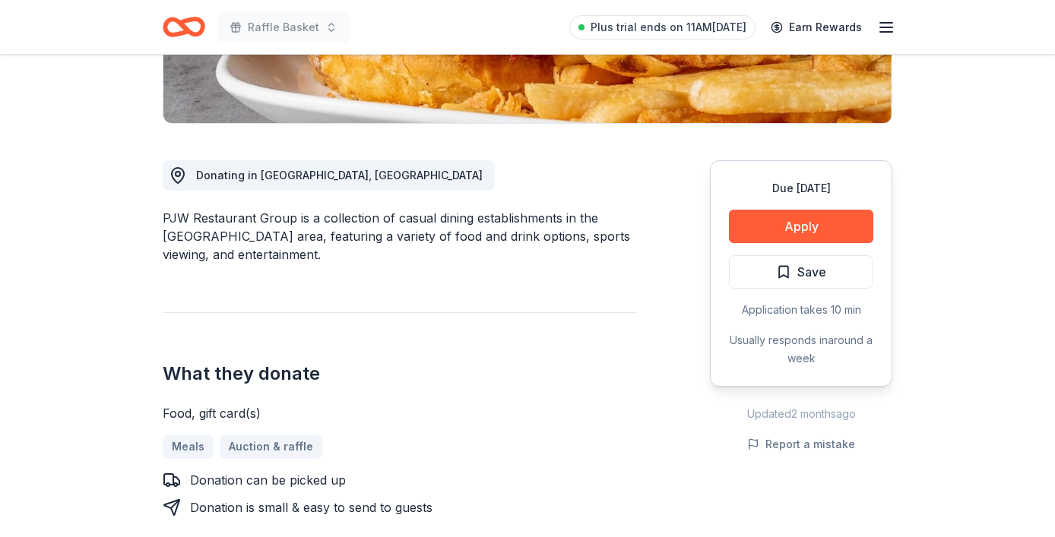
scroll to position [347, 0]
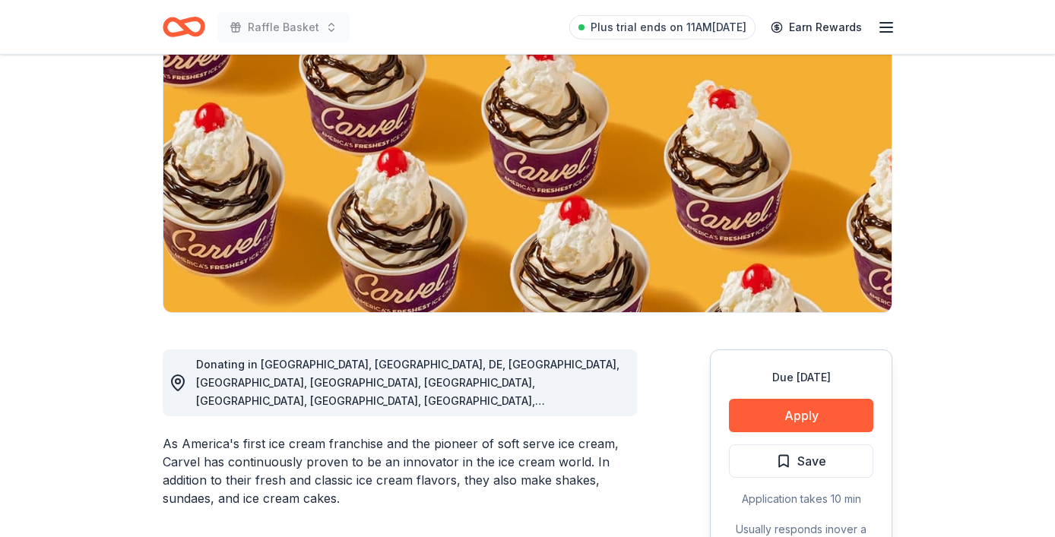
scroll to position [212, 0]
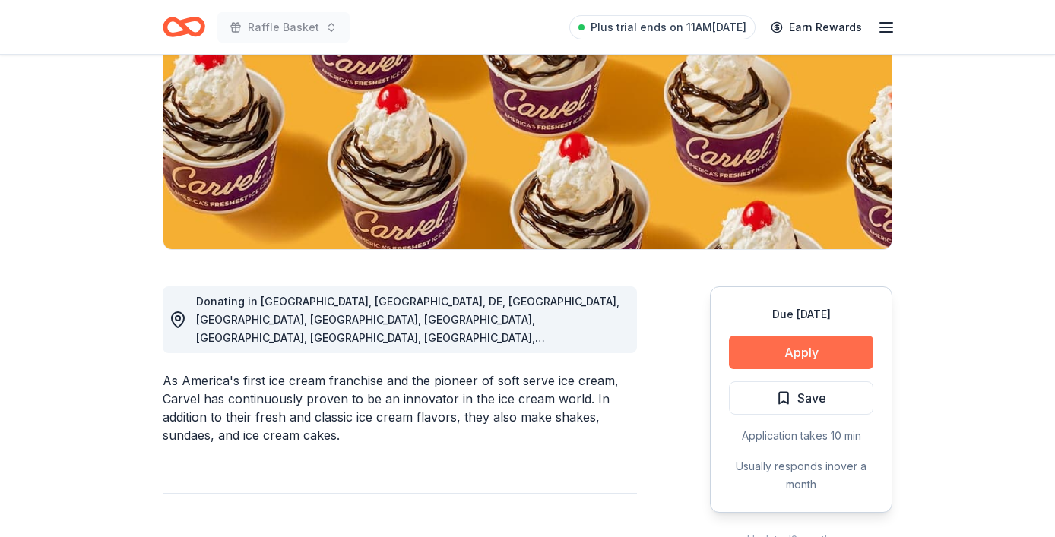
click at [789, 352] on button "Apply" at bounding box center [801, 352] width 144 height 33
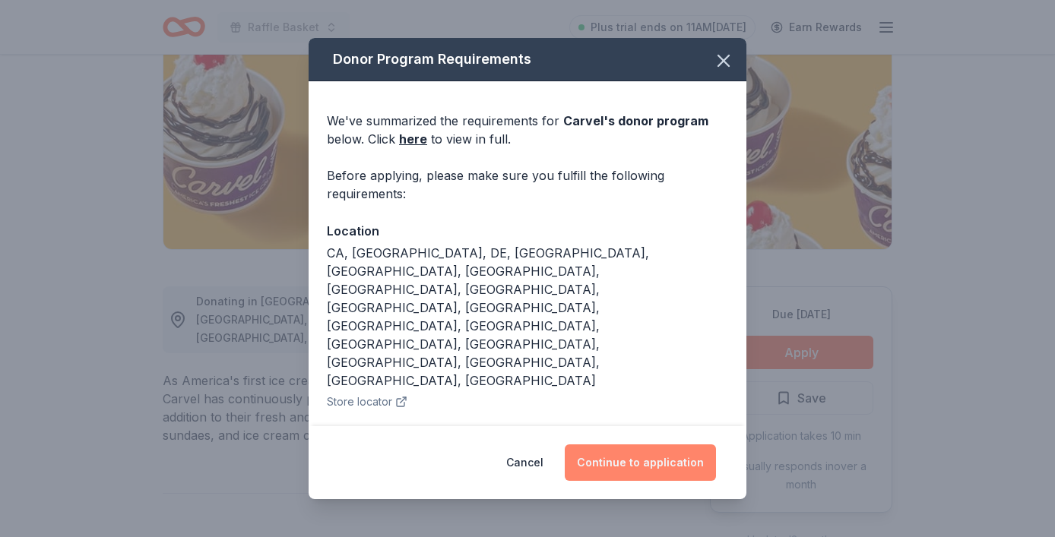
click at [610, 445] on button "Continue to application" at bounding box center [640, 463] width 151 height 36
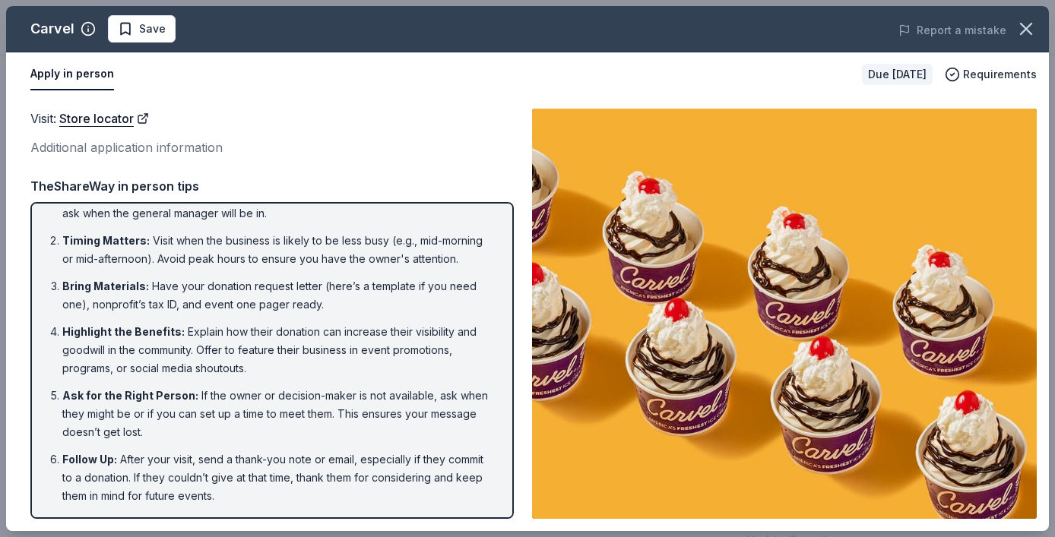
scroll to position [0, 0]
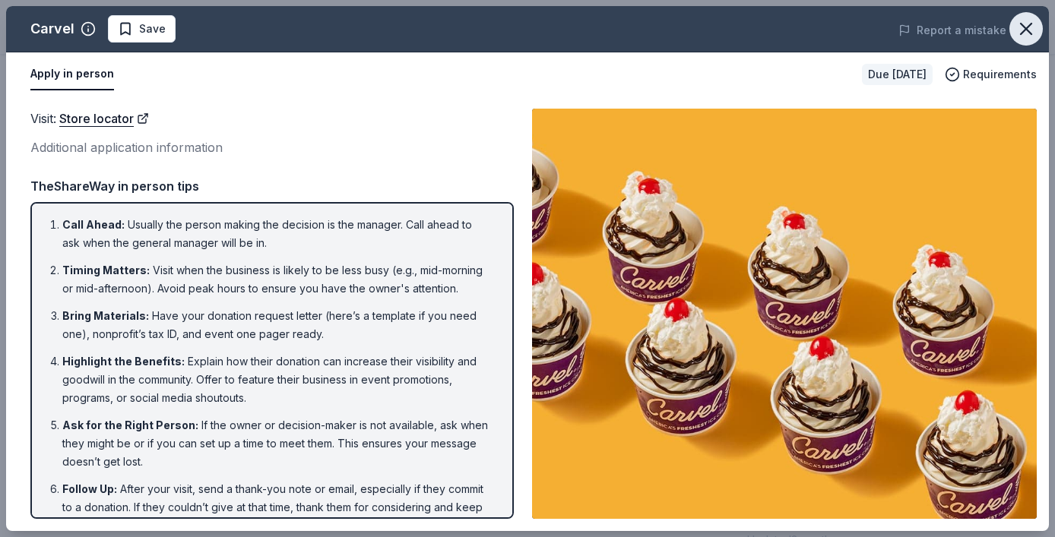
click at [1030, 28] on icon "button" at bounding box center [1025, 28] width 21 height 21
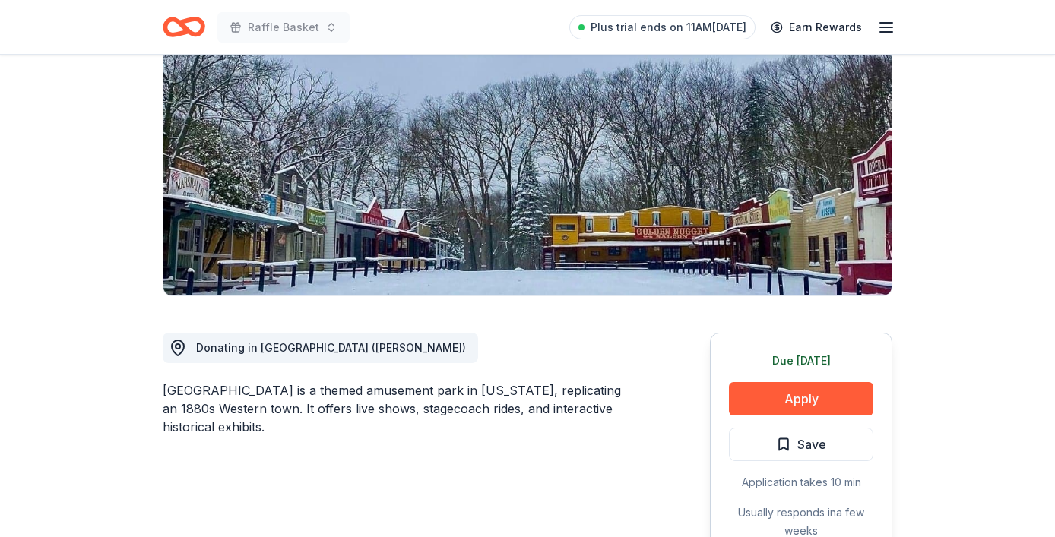
scroll to position [167, 0]
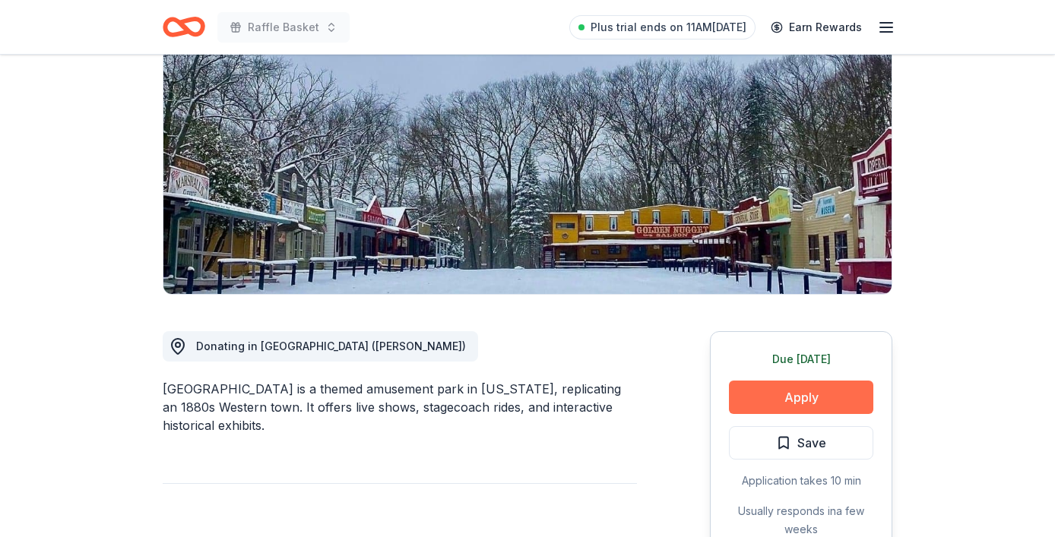
click at [758, 401] on button "Apply" at bounding box center [801, 397] width 144 height 33
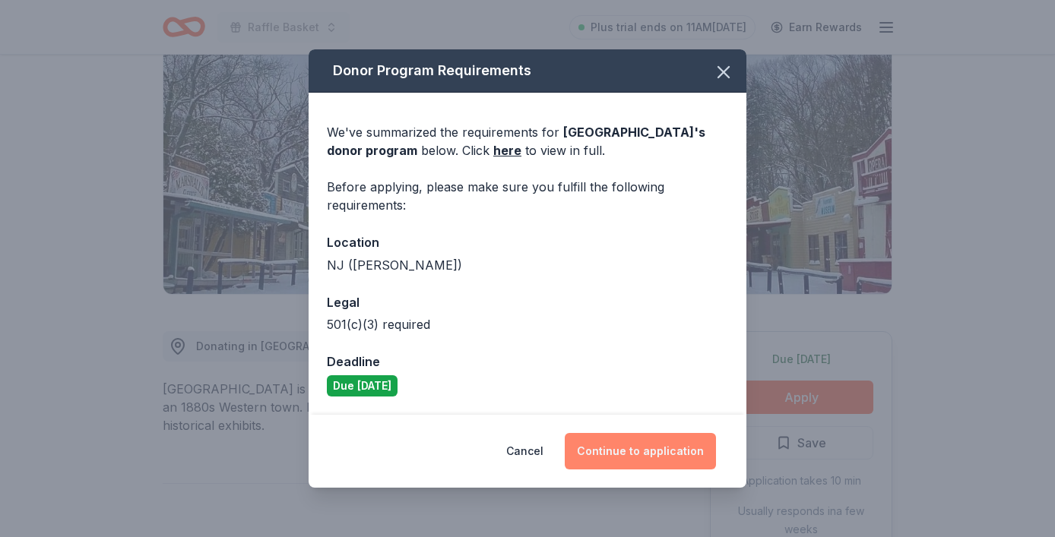
click at [663, 463] on button "Continue to application" at bounding box center [640, 451] width 151 height 36
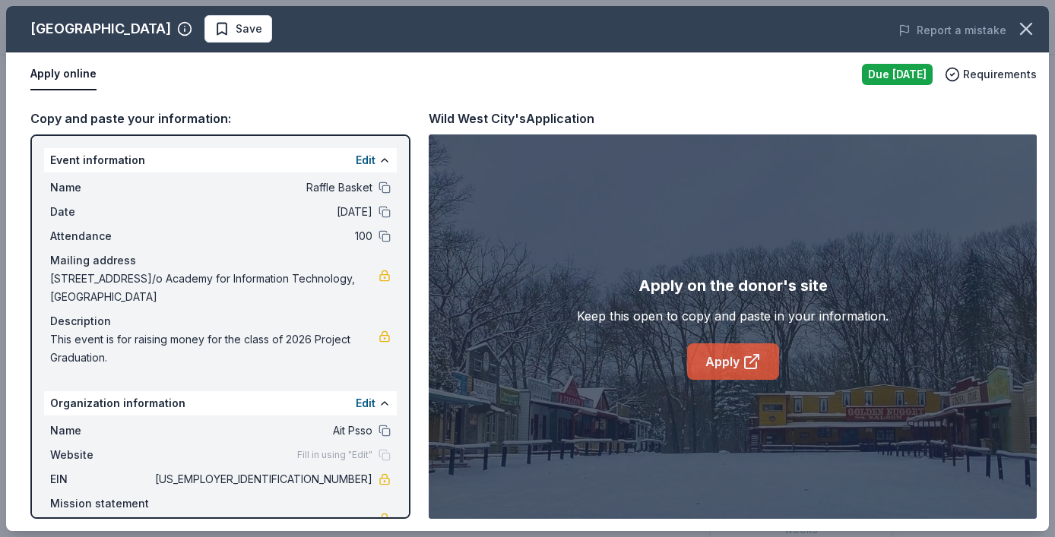
click at [770, 353] on link "Apply" at bounding box center [733, 362] width 92 height 36
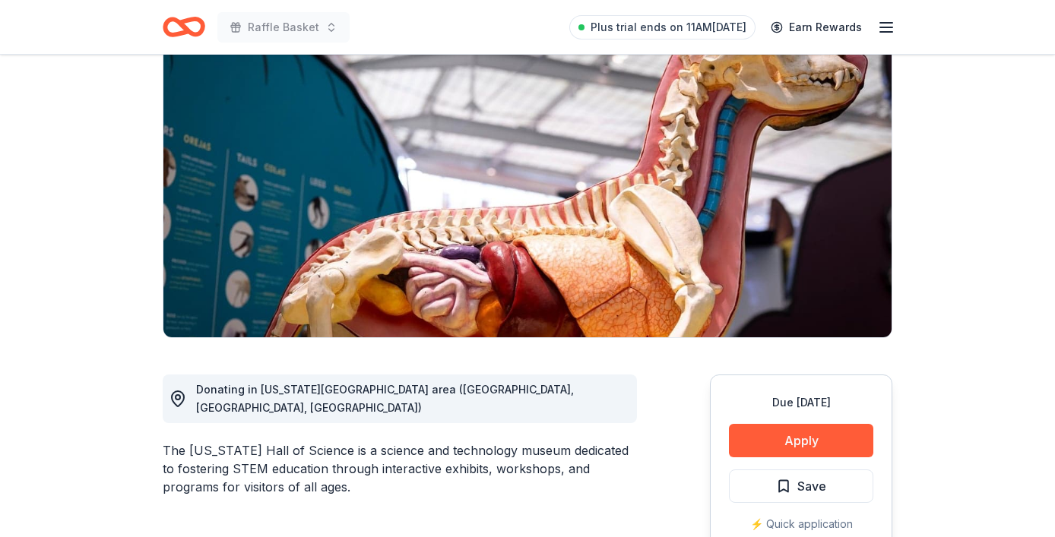
scroll to position [167, 0]
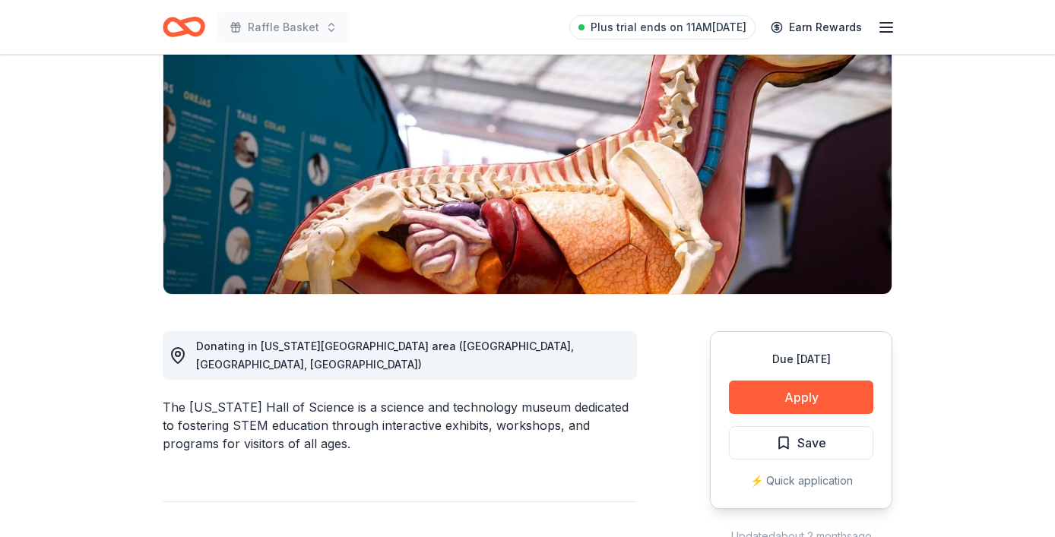
click at [776, 413] on div "Due [DATE] Apply Save ⚡️ Quick application" at bounding box center [801, 420] width 182 height 178
click at [775, 398] on button "Apply" at bounding box center [801, 397] width 144 height 33
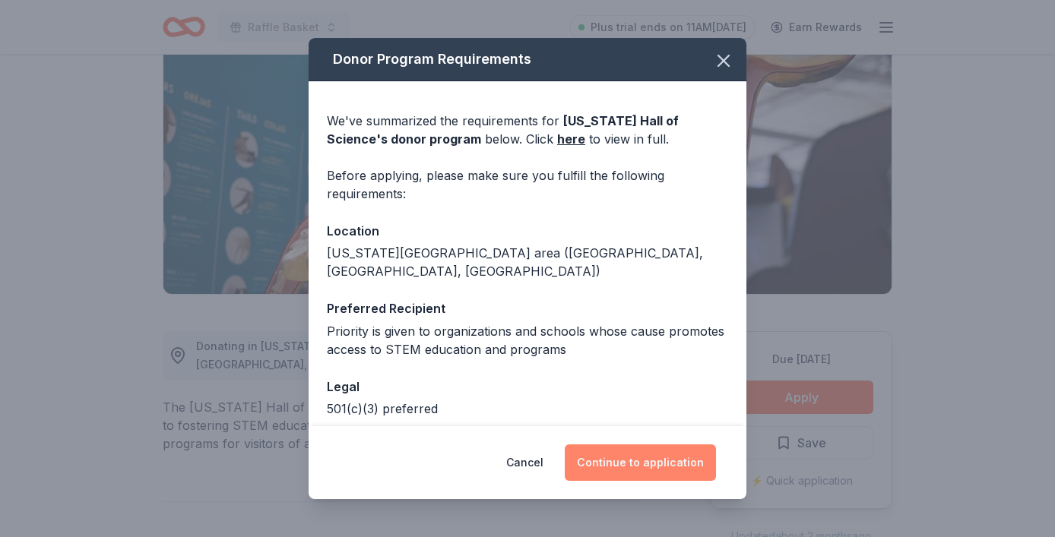
click at [650, 455] on button "Continue to application" at bounding box center [640, 463] width 151 height 36
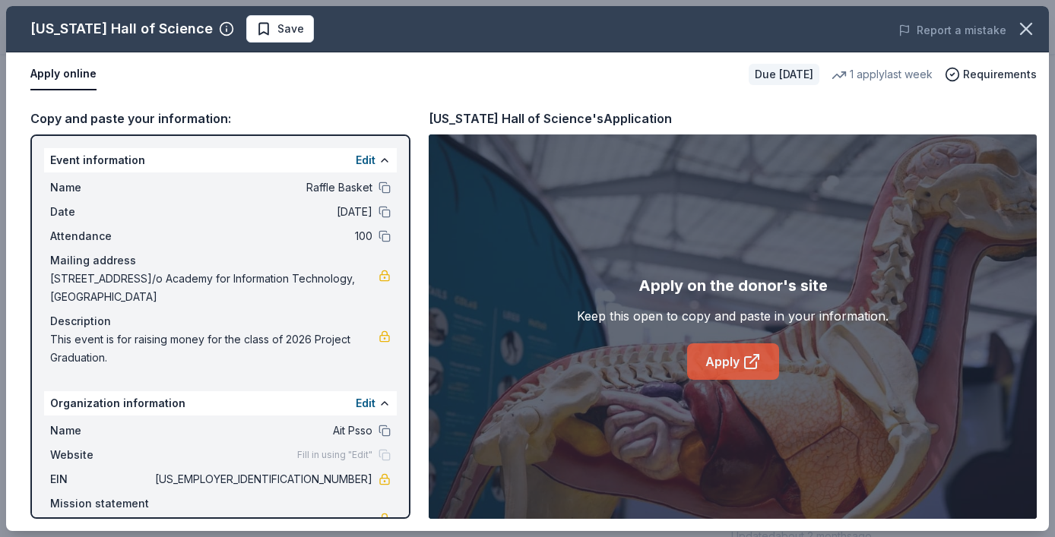
click at [720, 367] on link "Apply" at bounding box center [733, 362] width 92 height 36
click at [709, 350] on link "Apply" at bounding box center [733, 362] width 92 height 36
drag, startPoint x: 431, startPoint y: 116, endPoint x: 590, endPoint y: 118, distance: 158.8
click at [590, 118] on div "New York Hall of Science's Application" at bounding box center [550, 119] width 243 height 20
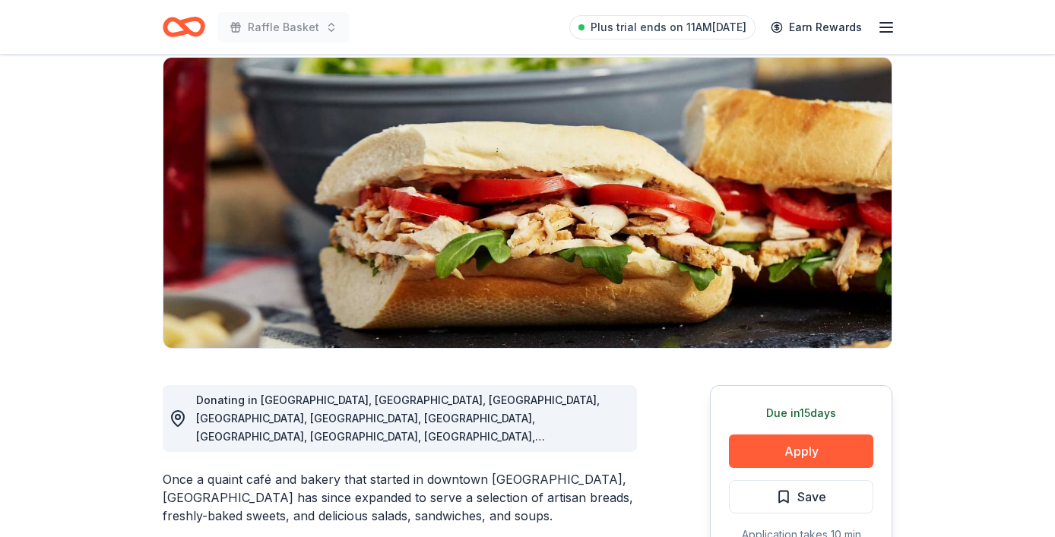
scroll to position [298, 0]
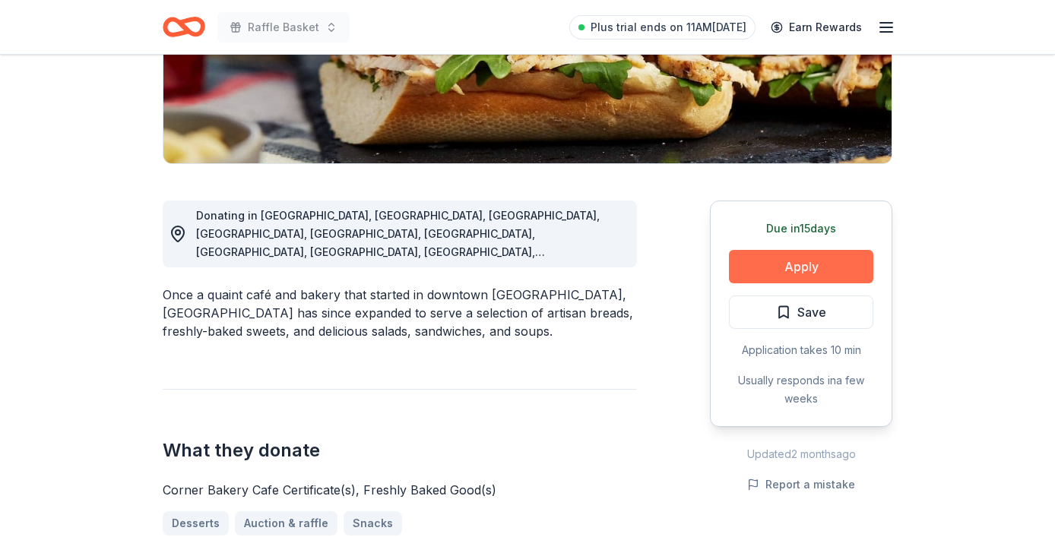
click at [790, 267] on button "Apply" at bounding box center [801, 266] width 144 height 33
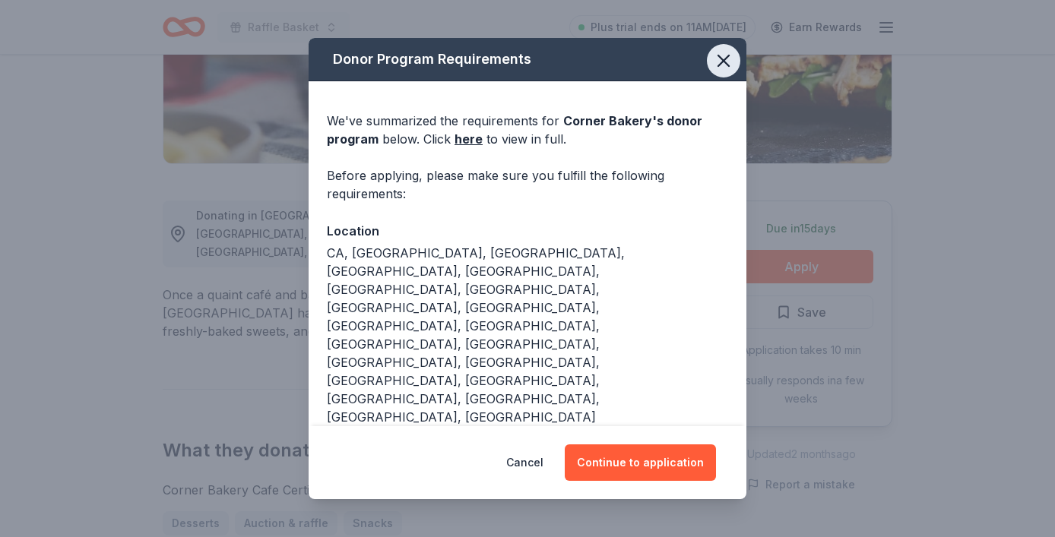
click at [724, 60] on icon "button" at bounding box center [723, 60] width 11 height 11
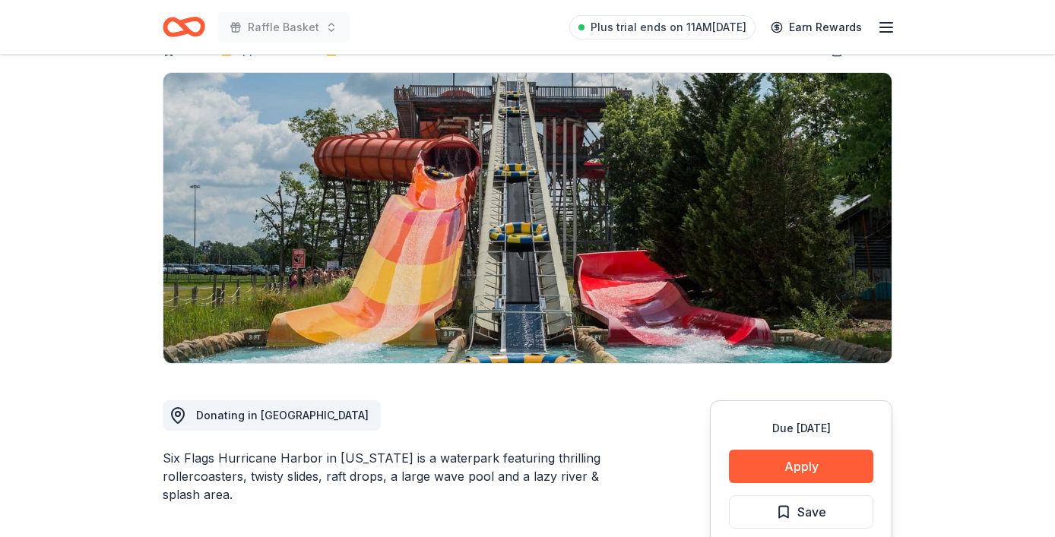
scroll to position [161, 0]
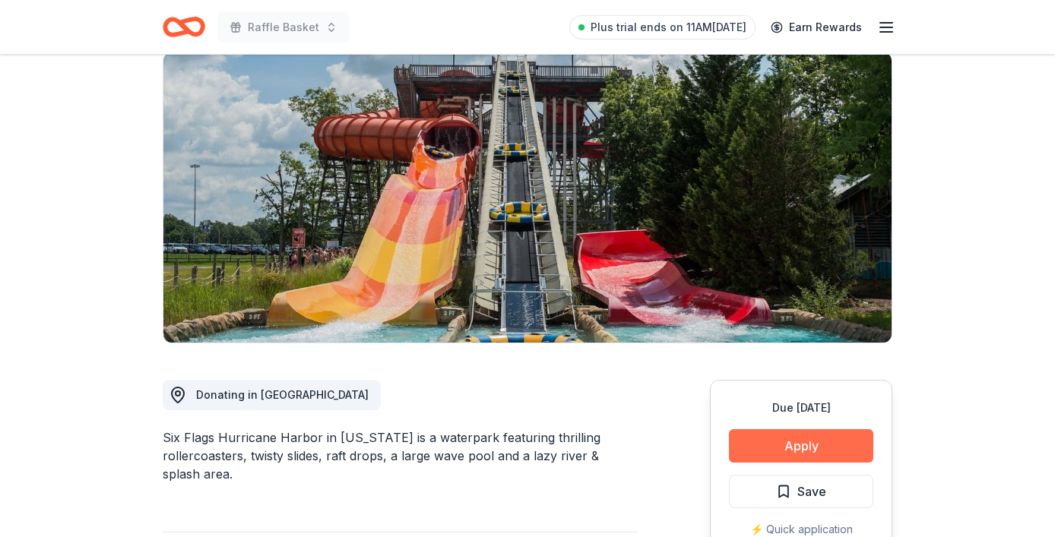
click at [783, 429] on button "Apply" at bounding box center [801, 445] width 144 height 33
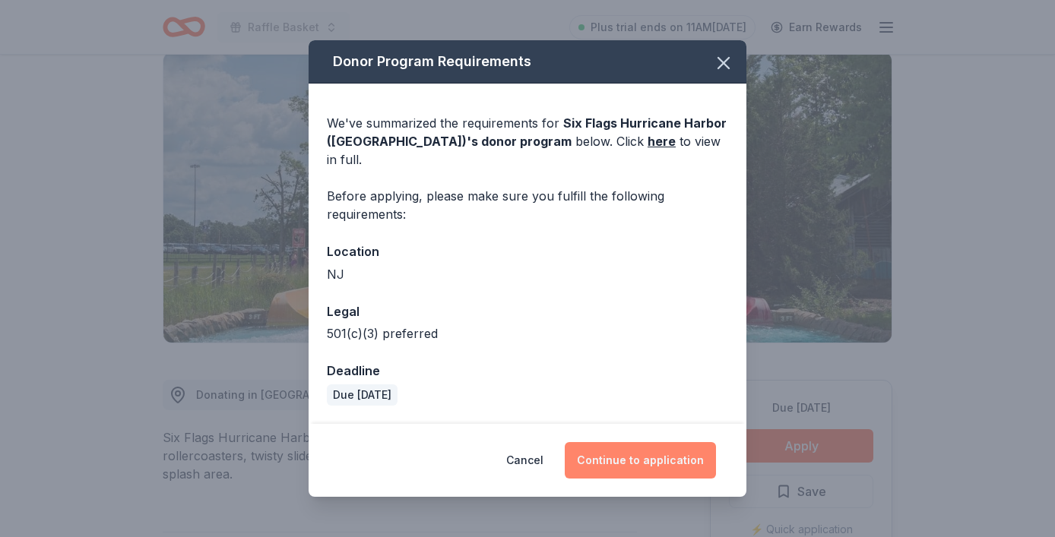
click at [660, 450] on button "Continue to application" at bounding box center [640, 460] width 151 height 36
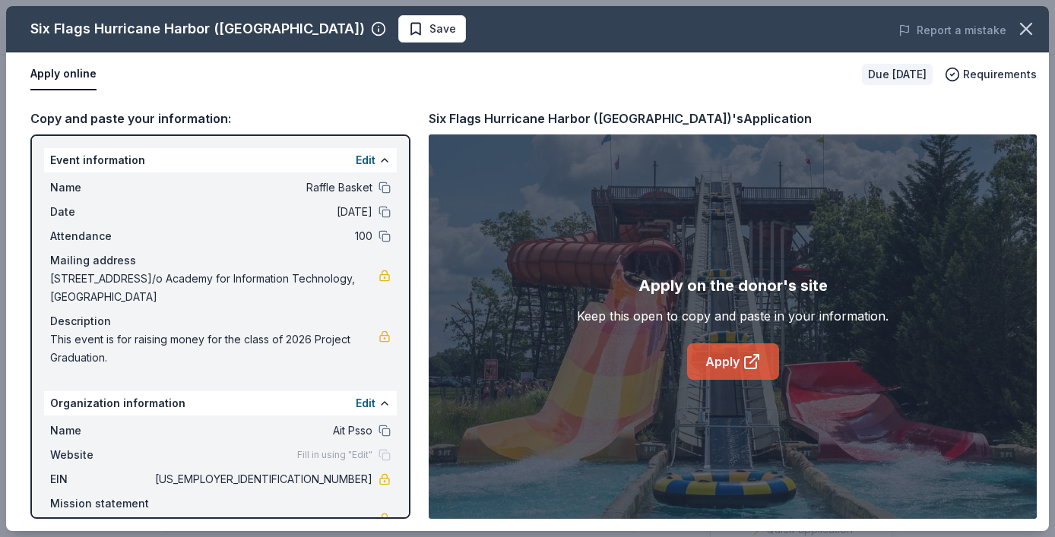
click at [724, 358] on link "Apply" at bounding box center [733, 362] width 92 height 36
click at [749, 366] on icon at bounding box center [752, 362] width 18 height 18
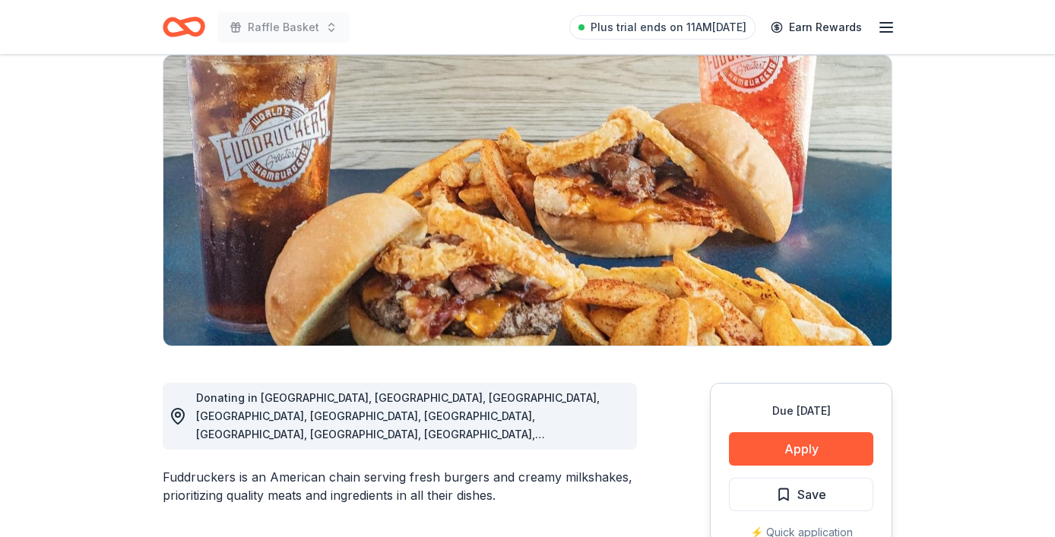
scroll to position [125, 0]
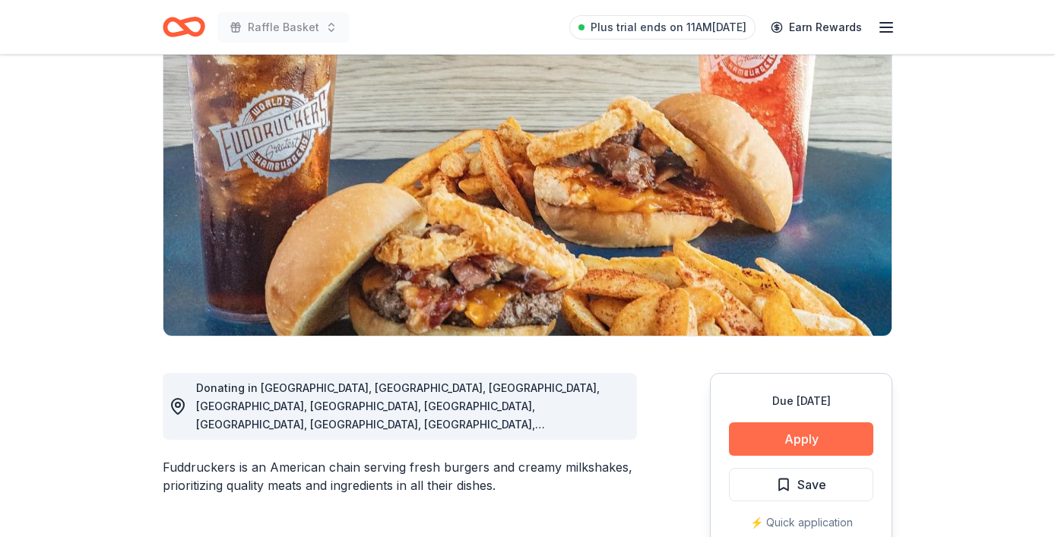
click at [781, 439] on button "Apply" at bounding box center [801, 439] width 144 height 33
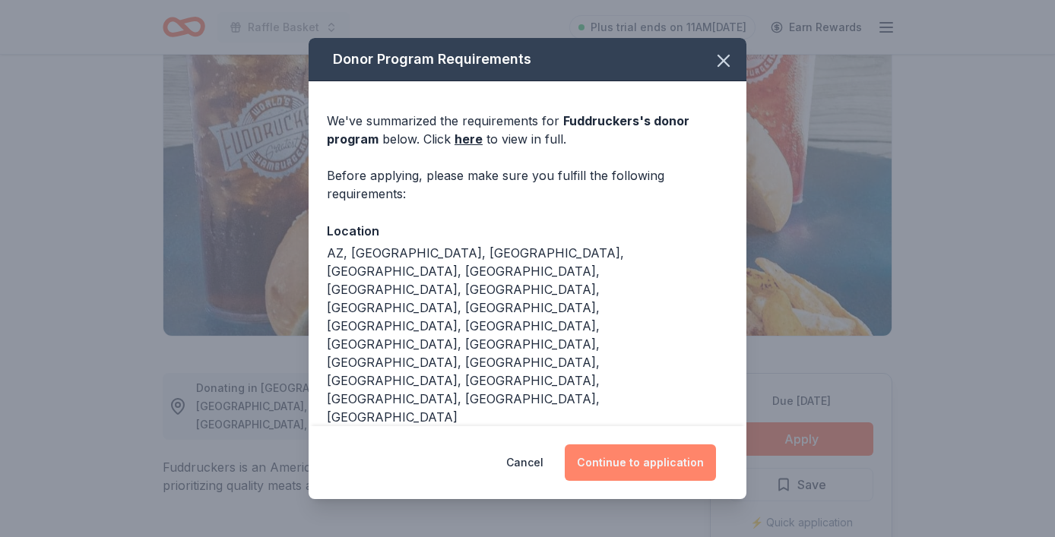
click at [632, 466] on button "Continue to application" at bounding box center [640, 463] width 151 height 36
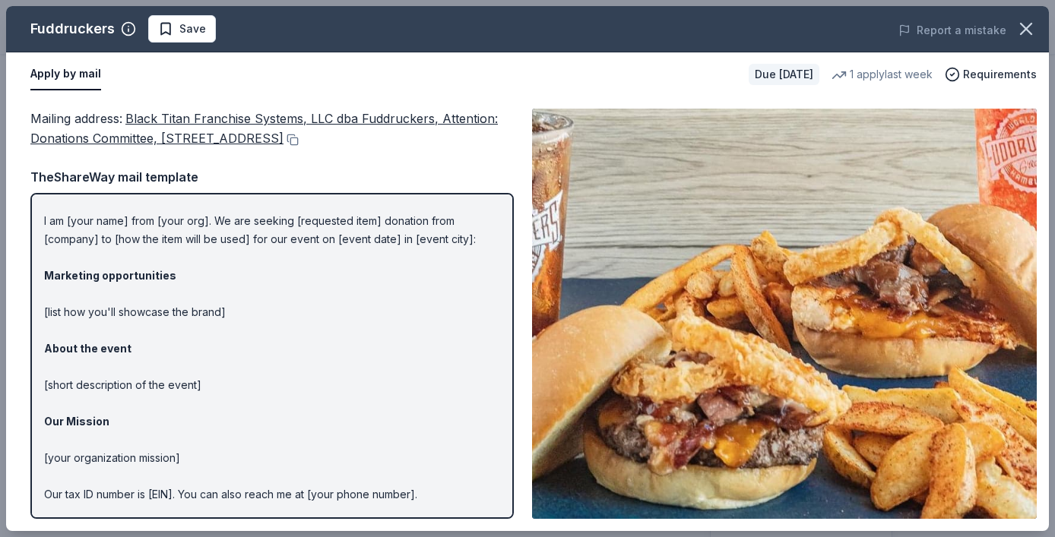
scroll to position [0, 0]
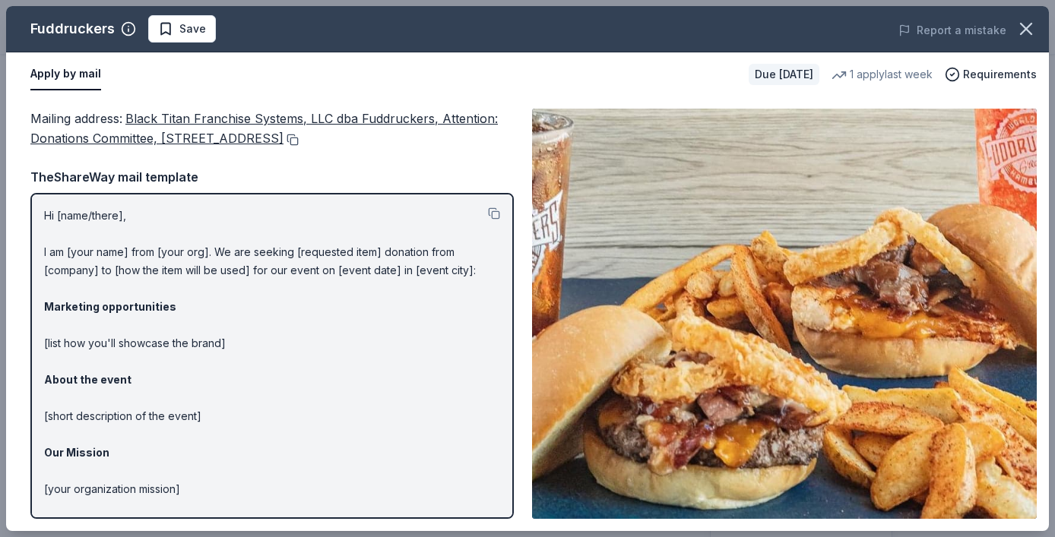
click at [299, 138] on button at bounding box center [290, 140] width 15 height 12
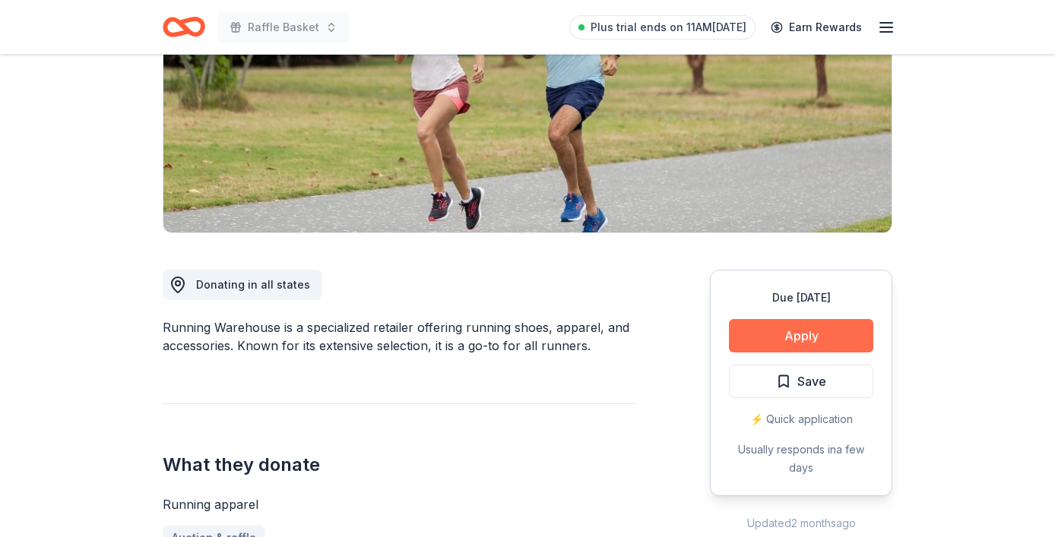
scroll to position [227, 0]
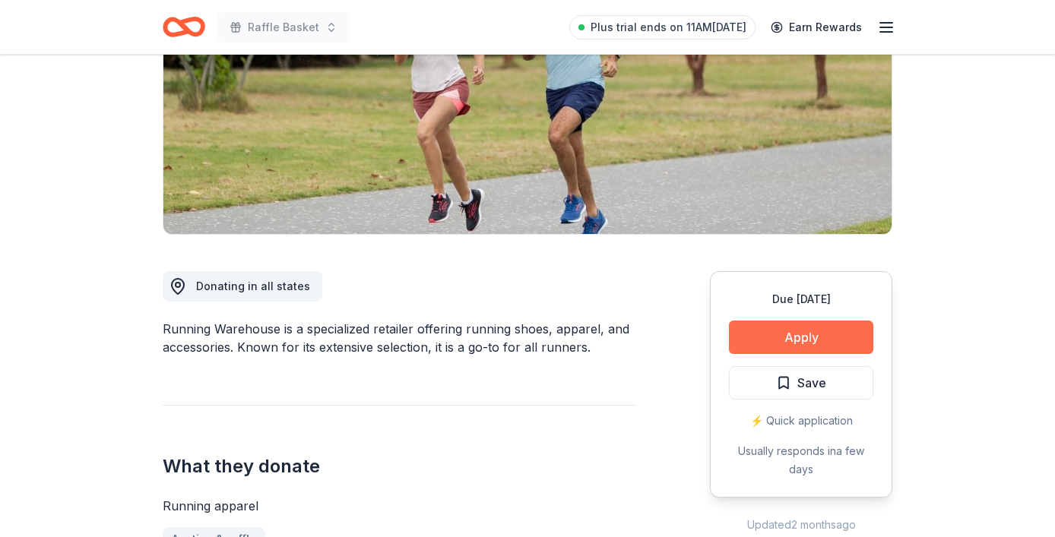
click at [796, 331] on button "Apply" at bounding box center [801, 337] width 144 height 33
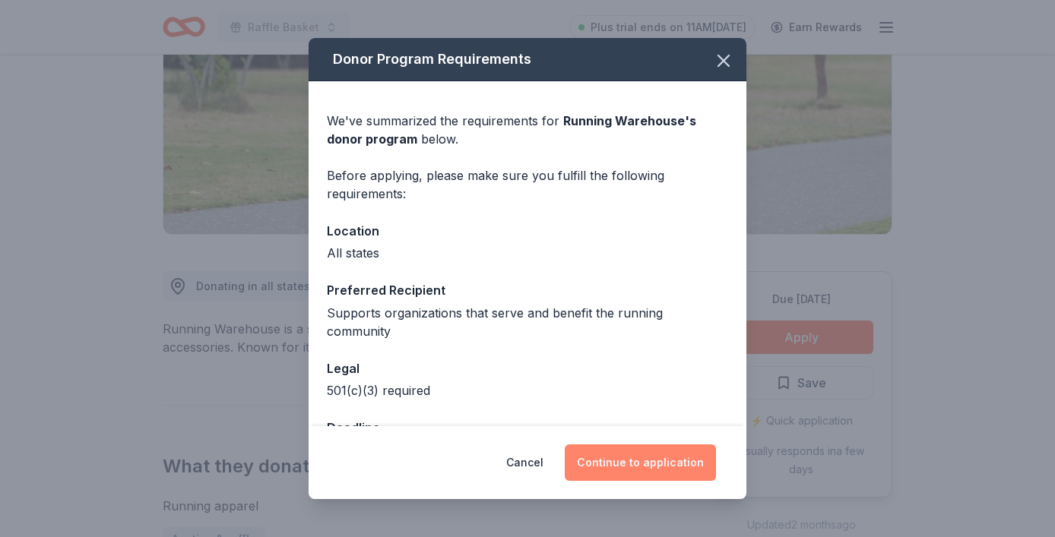
click at [632, 456] on button "Continue to application" at bounding box center [640, 463] width 151 height 36
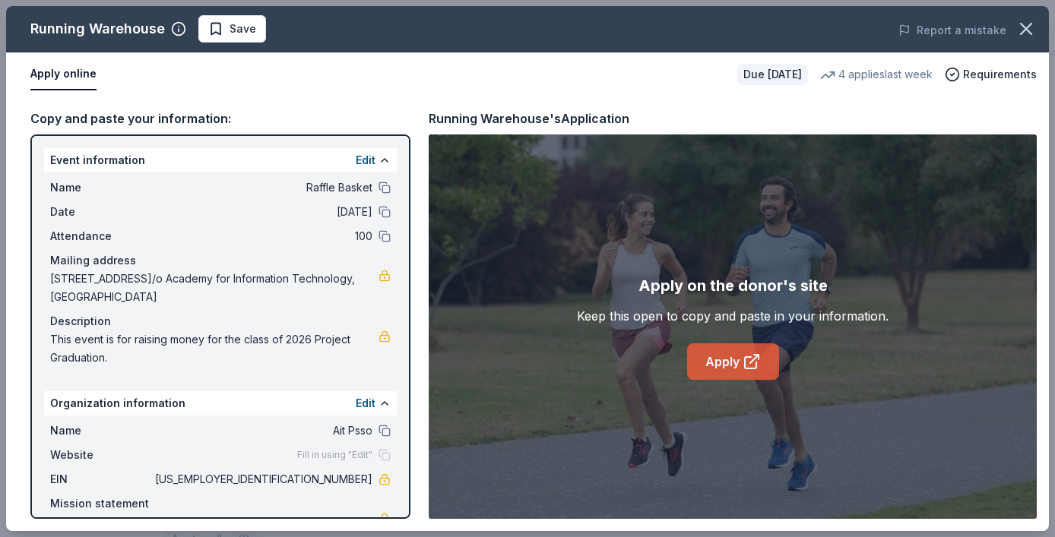
click at [732, 366] on link "Apply" at bounding box center [733, 362] width 92 height 36
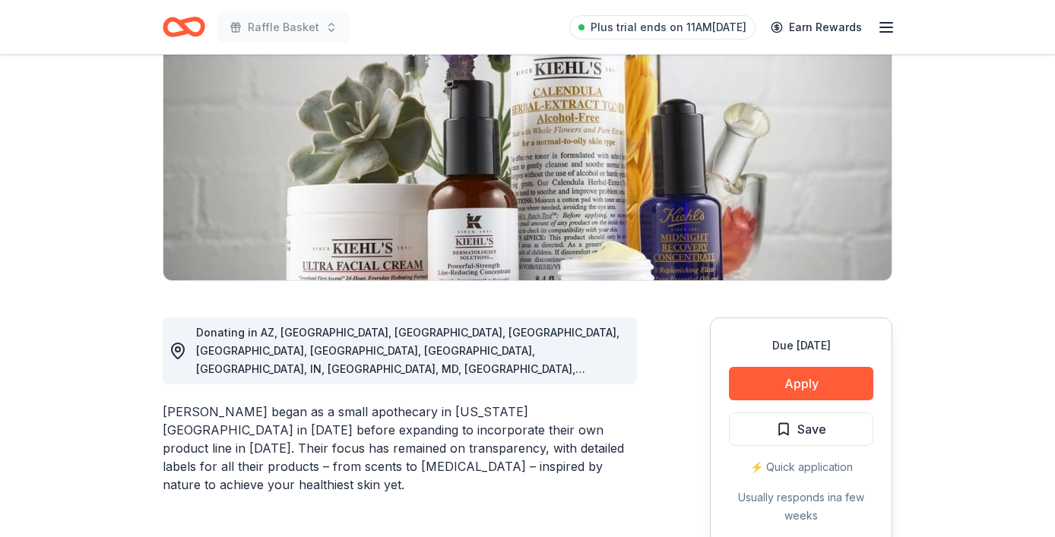
scroll to position [307, 0]
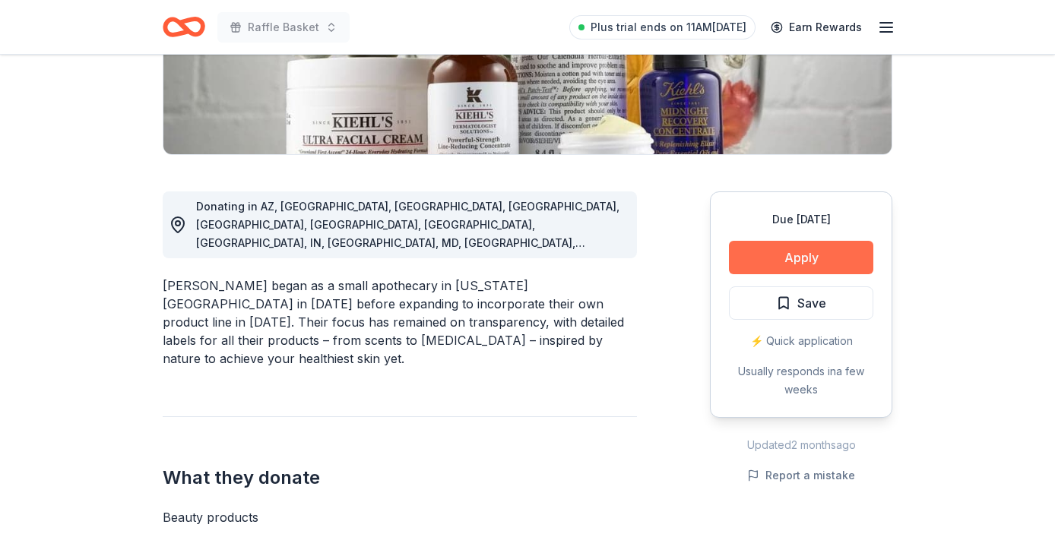
click at [825, 255] on button "Apply" at bounding box center [801, 257] width 144 height 33
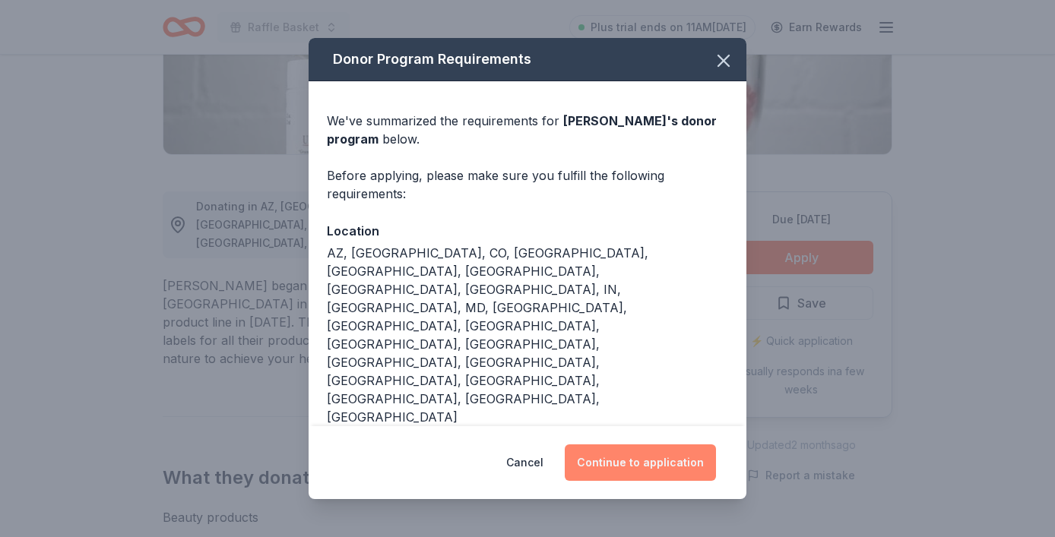
click at [644, 473] on button "Continue to application" at bounding box center [640, 463] width 151 height 36
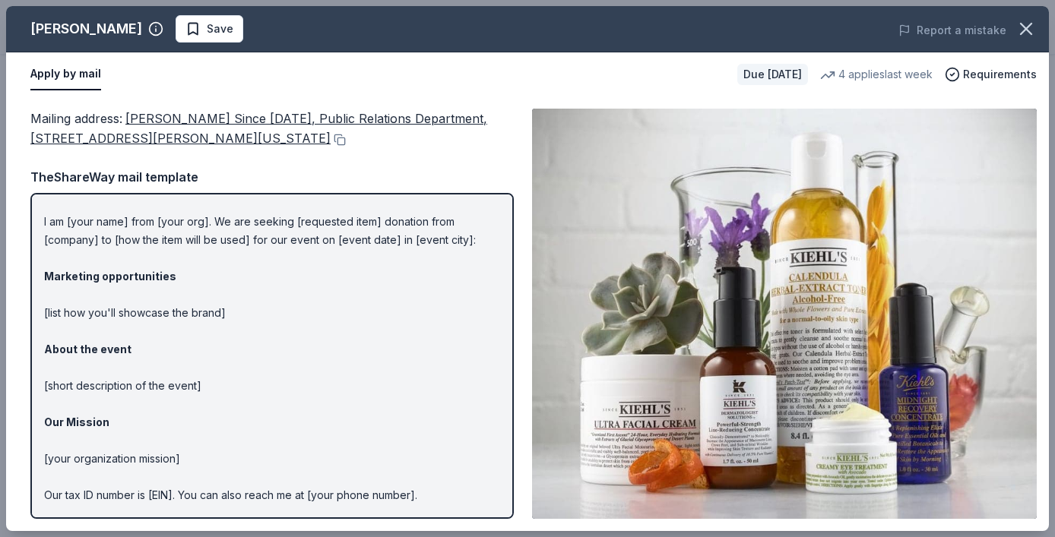
scroll to position [35, 0]
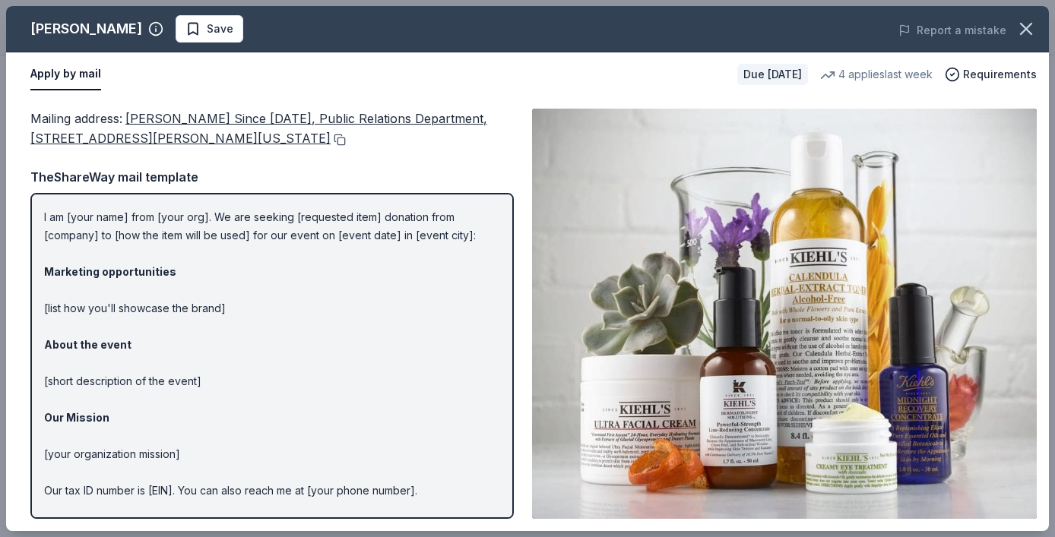
click at [331, 137] on button at bounding box center [338, 140] width 15 height 12
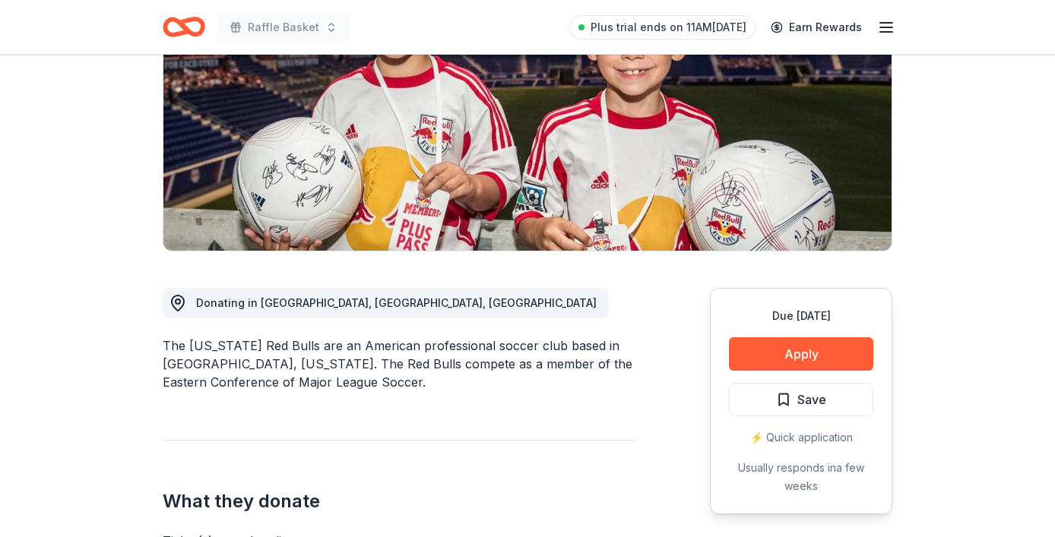
scroll to position [212, 0]
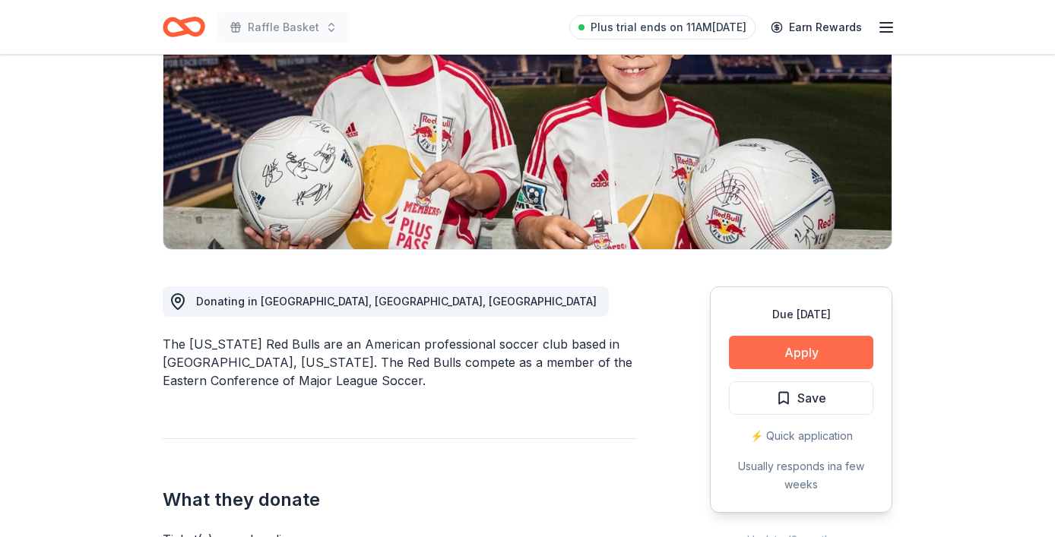
click at [777, 359] on button "Apply" at bounding box center [801, 352] width 144 height 33
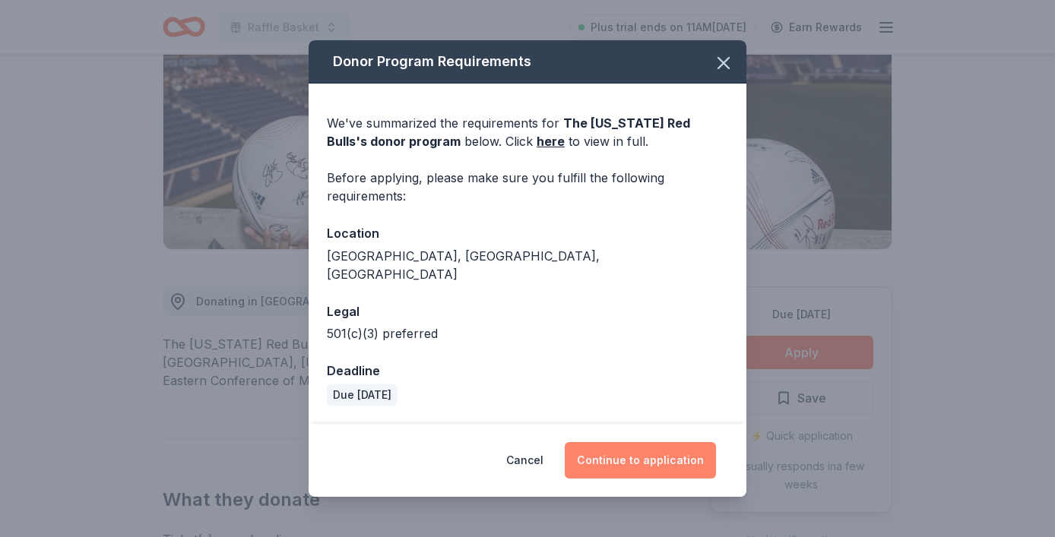
click at [604, 458] on button "Continue to application" at bounding box center [640, 460] width 151 height 36
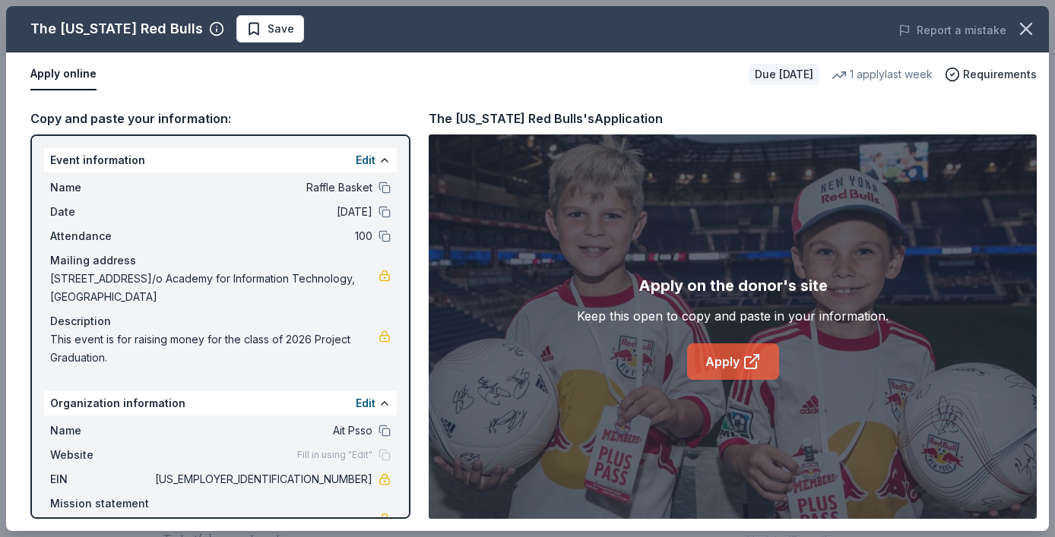
click at [719, 360] on link "Apply" at bounding box center [733, 362] width 92 height 36
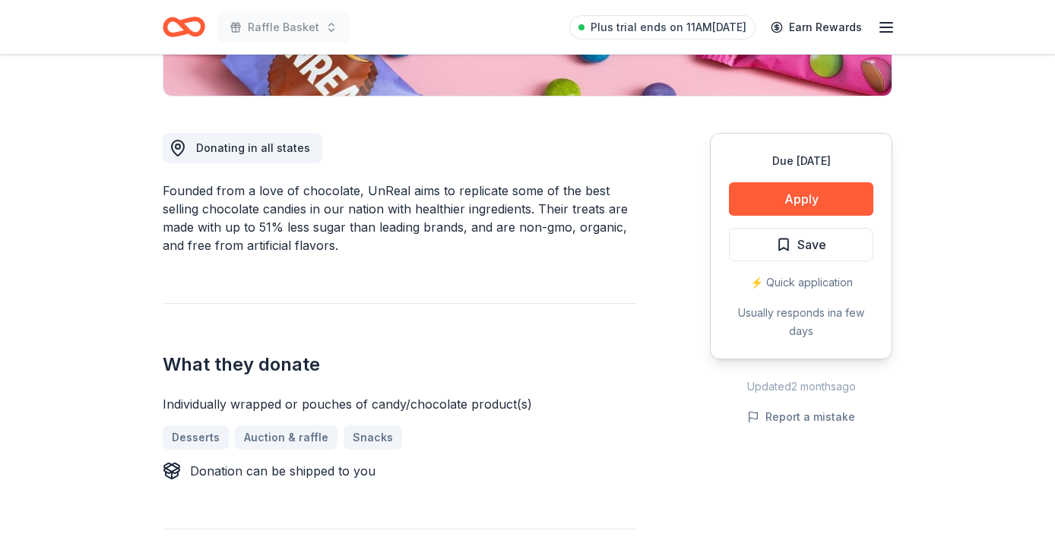
scroll to position [353, 0]
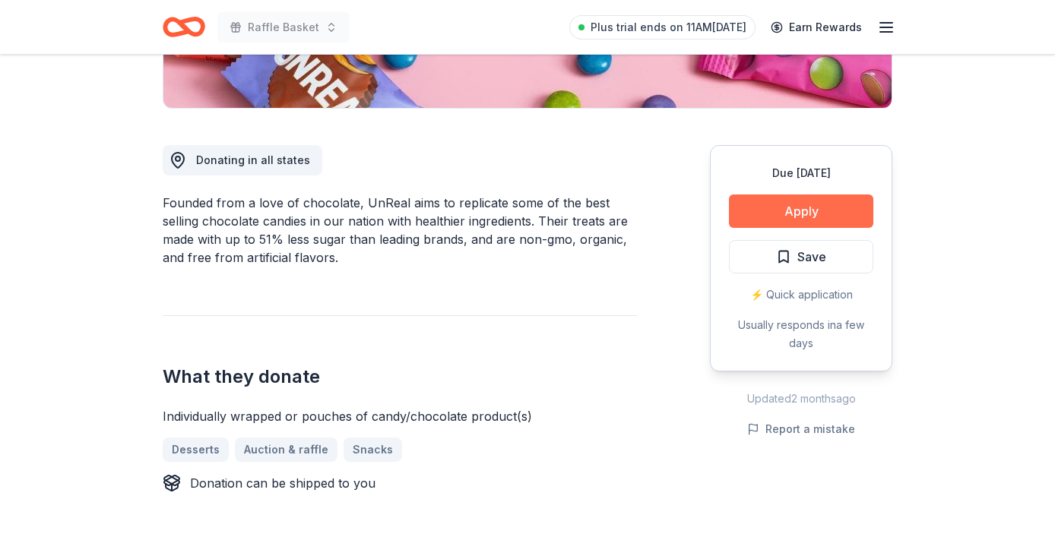
click at [787, 207] on button "Apply" at bounding box center [801, 211] width 144 height 33
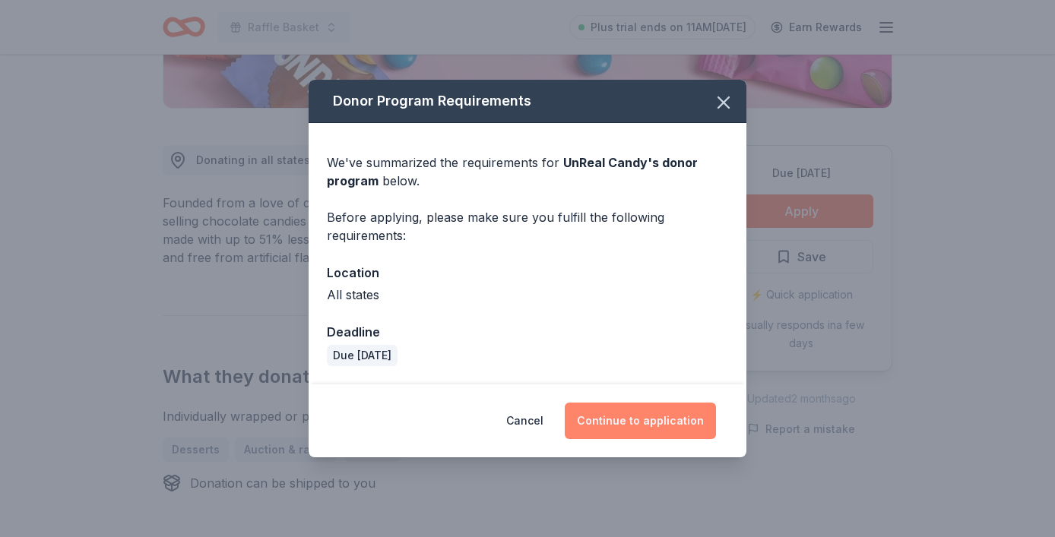
click at [623, 420] on button "Continue to application" at bounding box center [640, 421] width 151 height 36
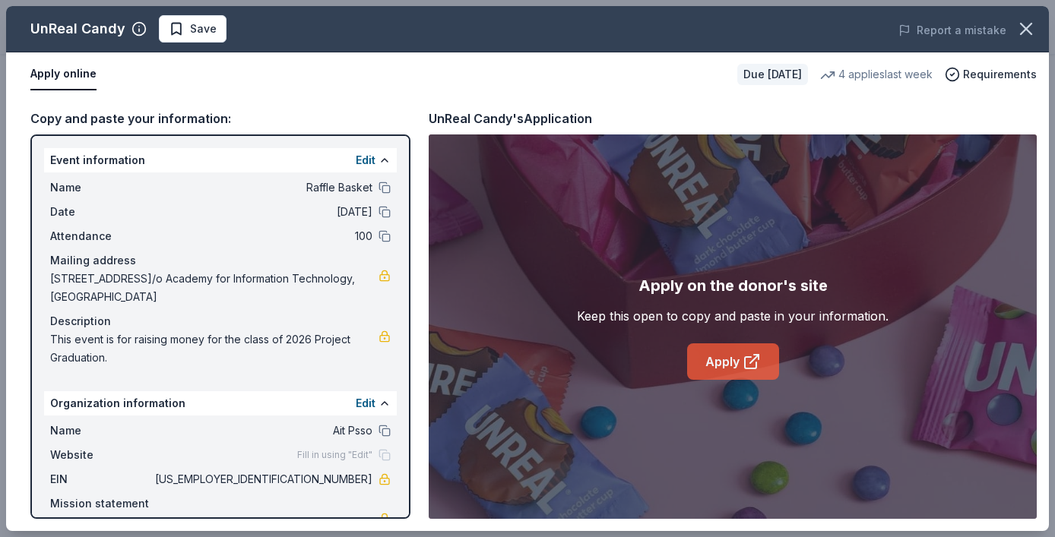
click at [719, 369] on link "Apply" at bounding box center [733, 362] width 92 height 36
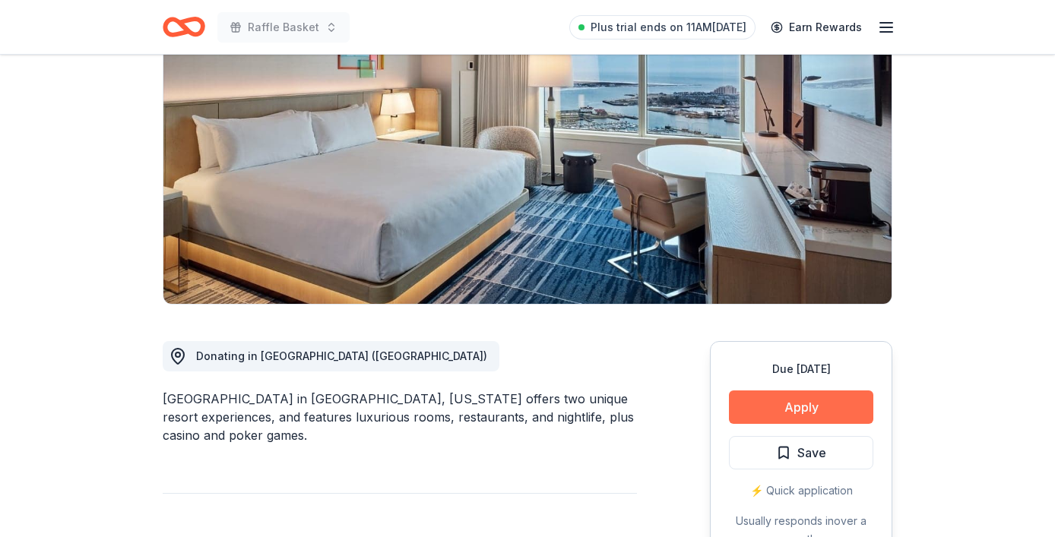
scroll to position [168, 0]
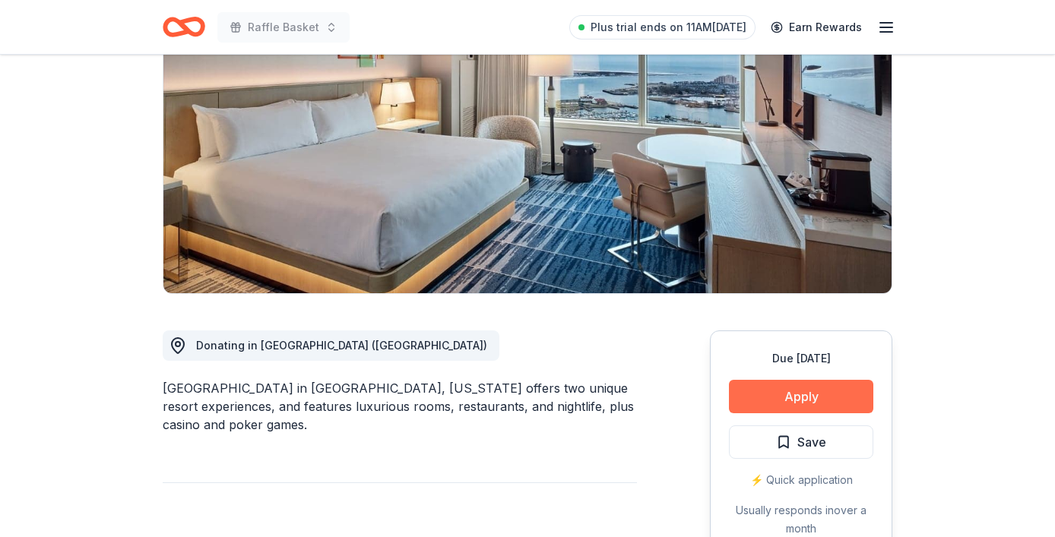
click at [771, 394] on button "Apply" at bounding box center [801, 396] width 144 height 33
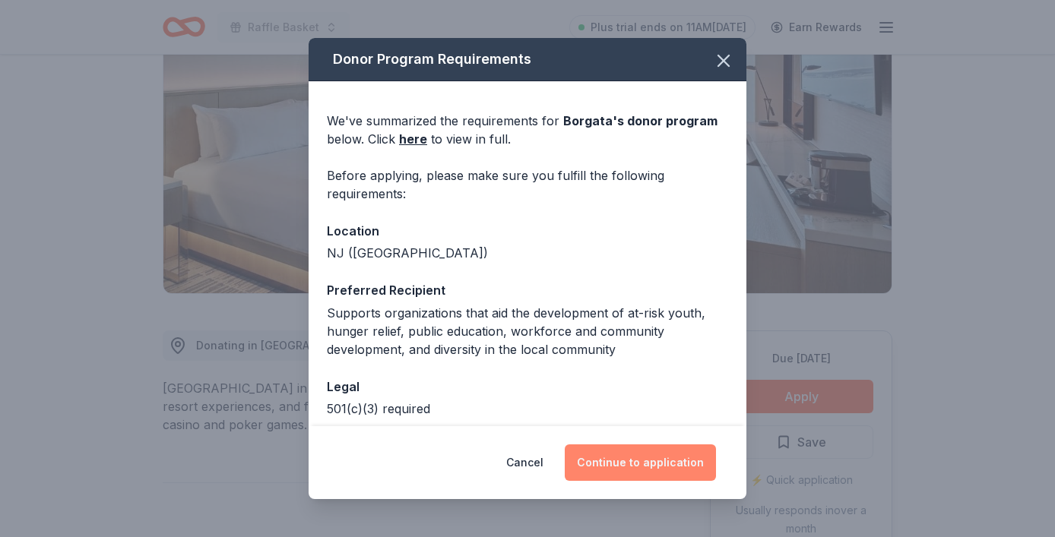
click at [625, 464] on button "Continue to application" at bounding box center [640, 463] width 151 height 36
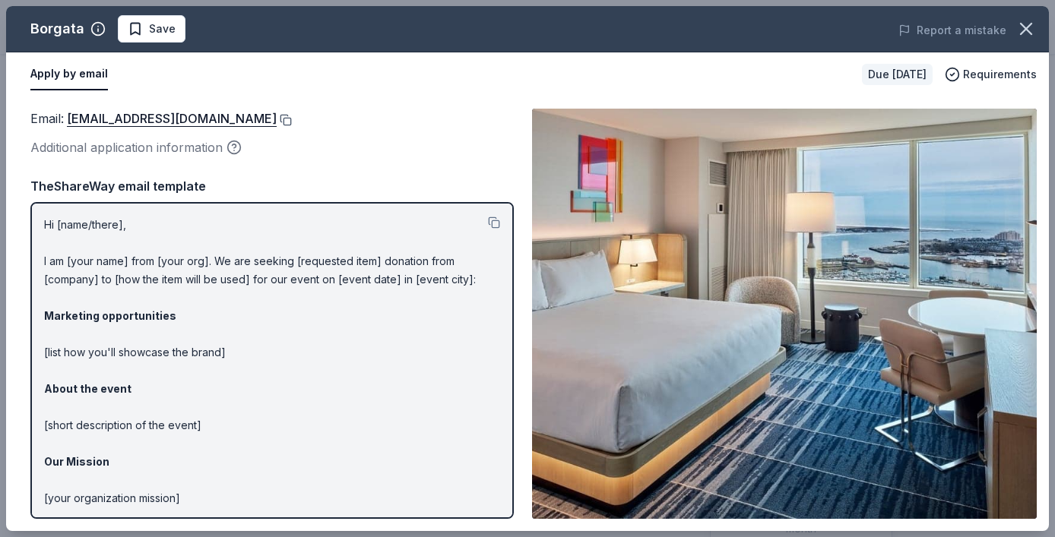
click at [277, 116] on button at bounding box center [284, 120] width 15 height 12
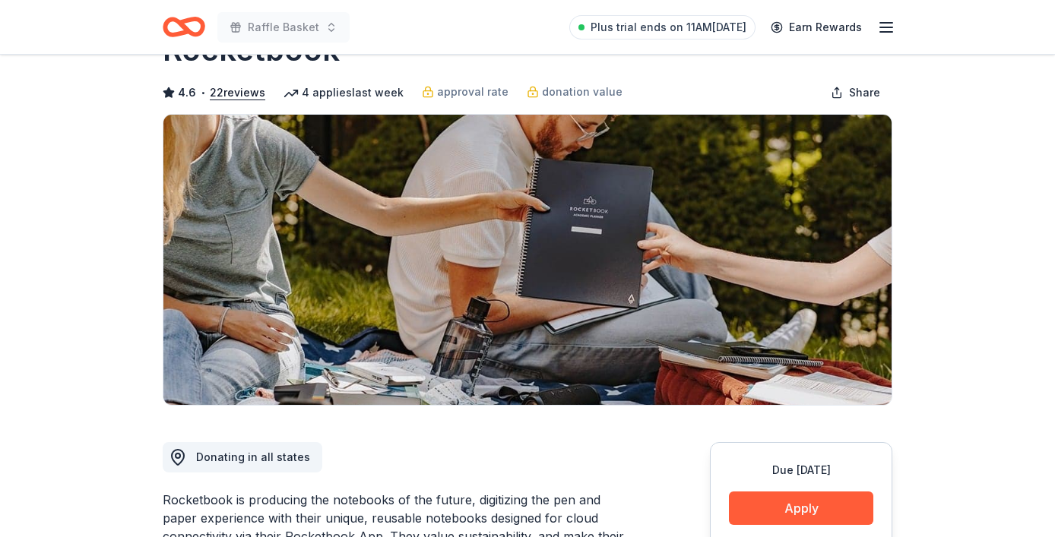
scroll to position [172, 0]
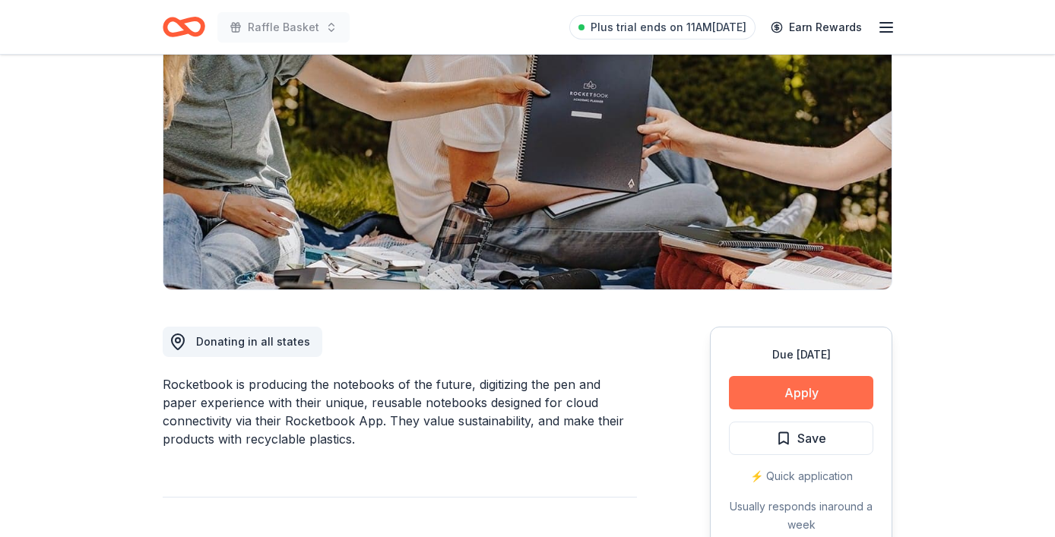
click at [781, 391] on button "Apply" at bounding box center [801, 392] width 144 height 33
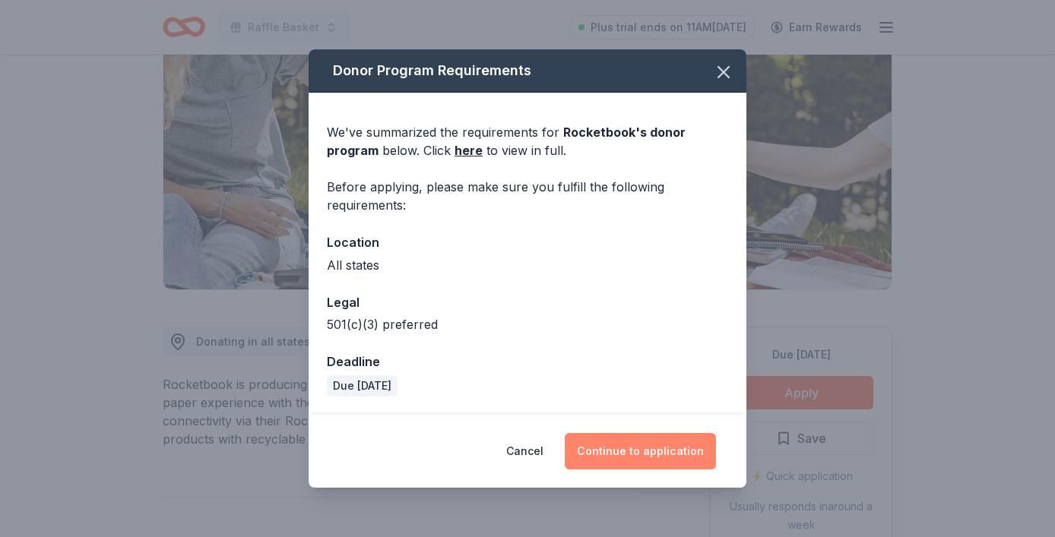
click at [617, 444] on button "Continue to application" at bounding box center [640, 451] width 151 height 36
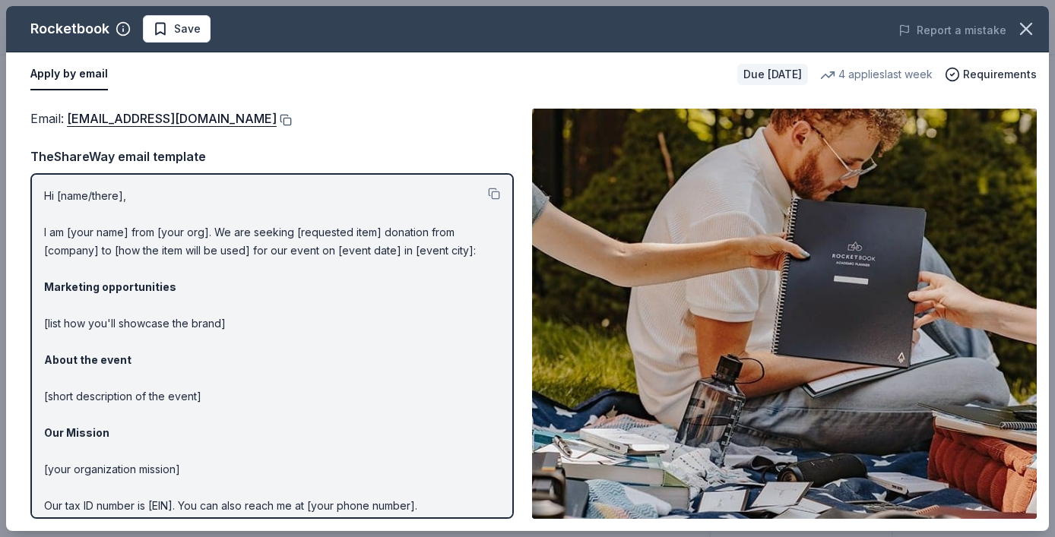
click at [292, 122] on button at bounding box center [284, 120] width 15 height 12
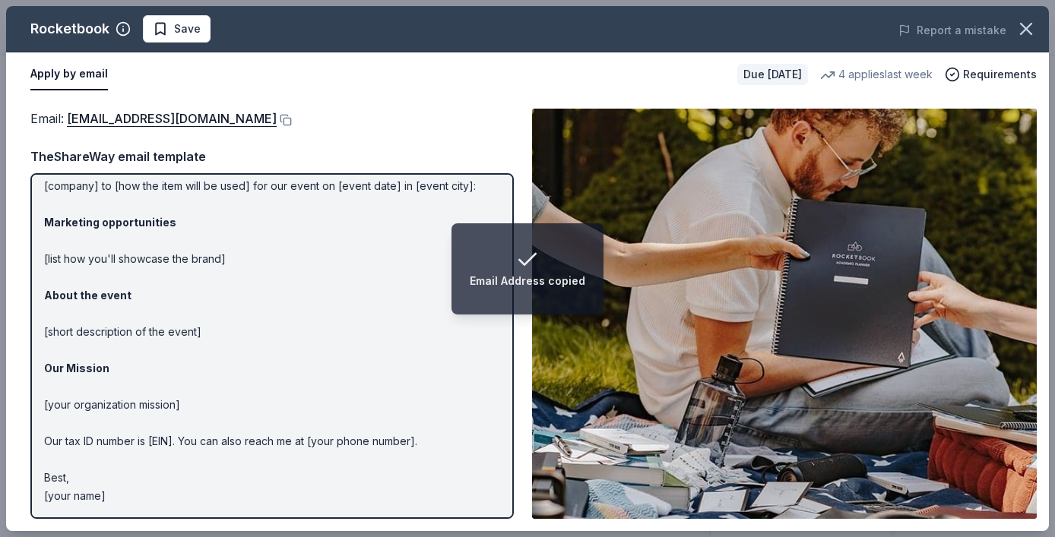
scroll to position [0, 0]
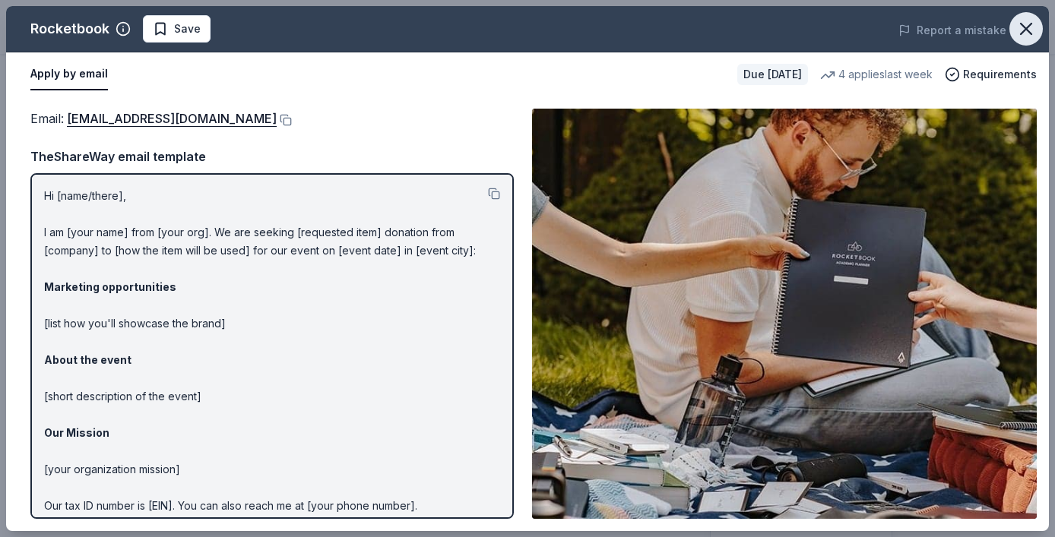
click at [1031, 27] on icon "button" at bounding box center [1025, 28] width 21 height 21
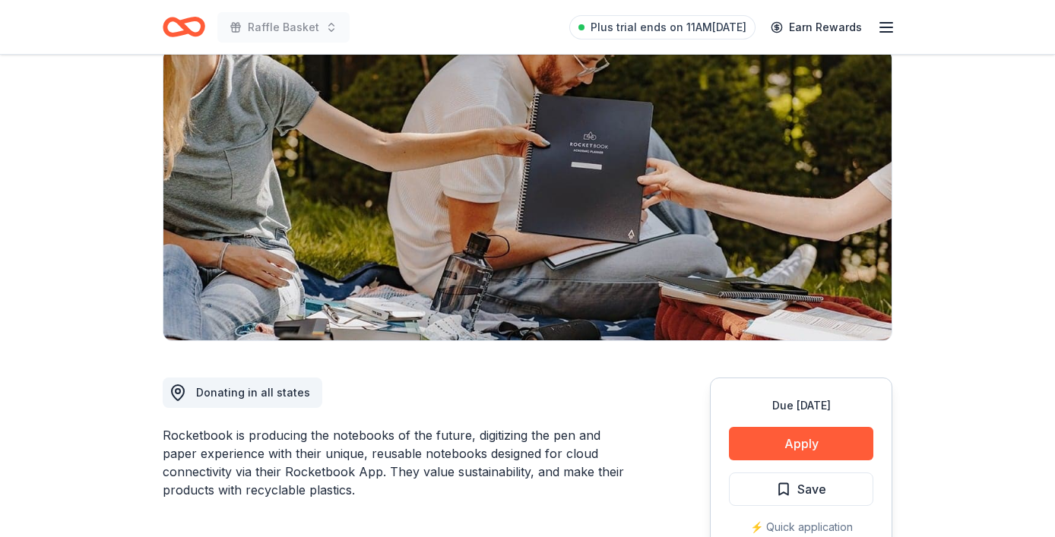
scroll to position [217, 0]
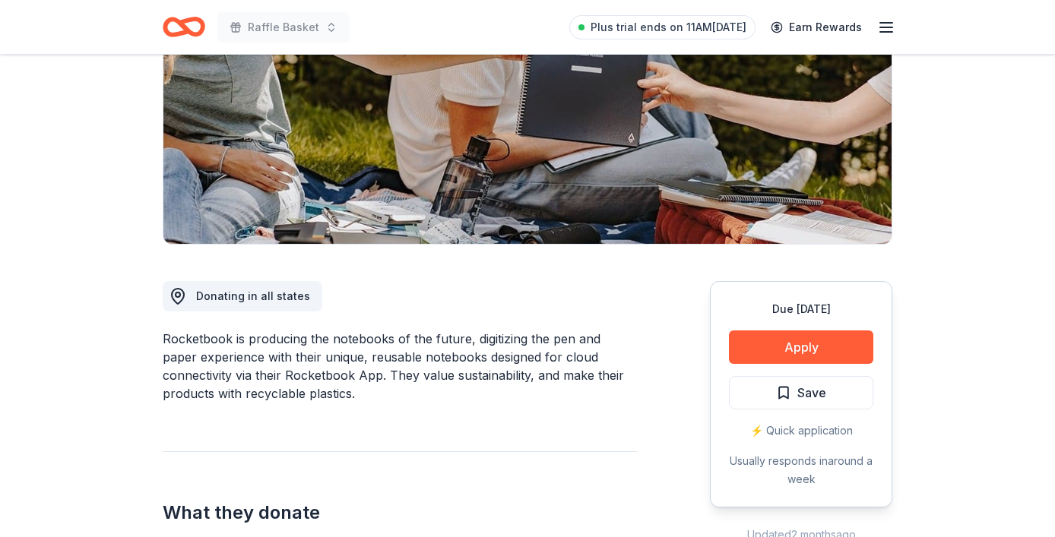
drag, startPoint x: 229, startPoint y: 340, endPoint x: 166, endPoint y: 333, distance: 62.8
click at [166, 332] on div "Rocketbook is producing the notebooks of the future, digitizing the pen and pap…" at bounding box center [400, 366] width 474 height 73
drag, startPoint x: 163, startPoint y: 338, endPoint x: 251, endPoint y: 335, distance: 87.5
click at [251, 335] on div "Rocketbook is producing the notebooks of the future, digitizing the pen and pap…" at bounding box center [400, 366] width 474 height 73
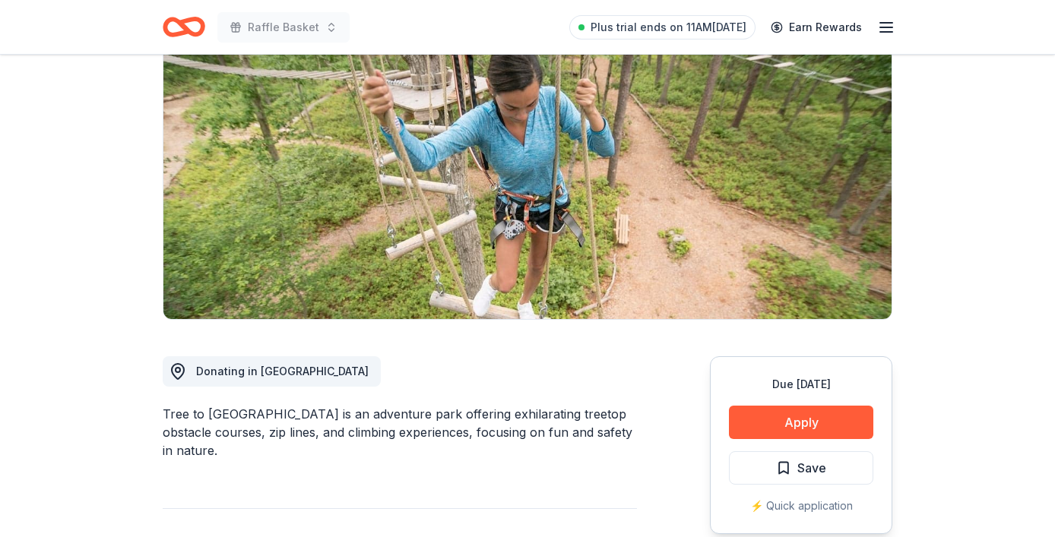
scroll to position [292, 0]
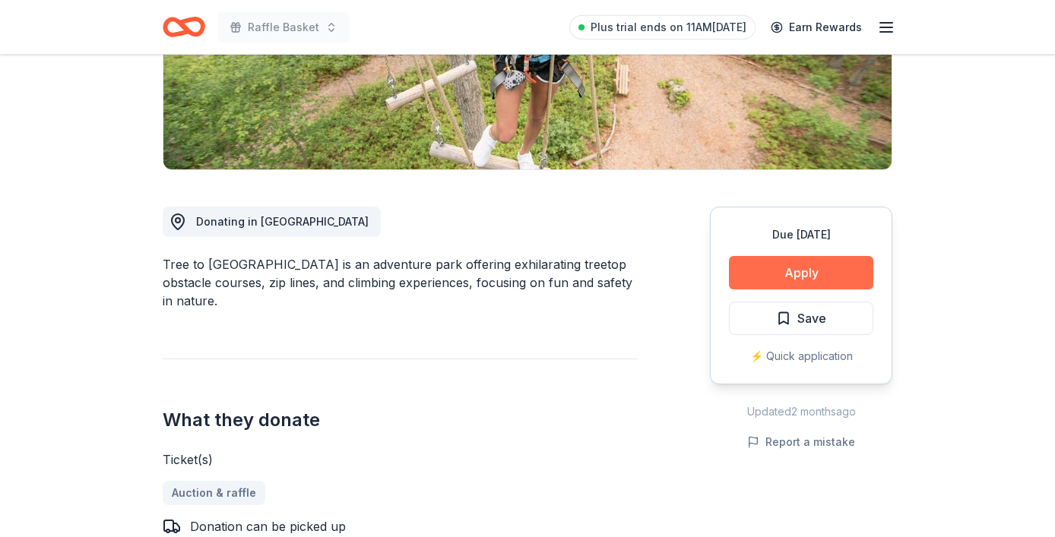
click at [786, 259] on button "Apply" at bounding box center [801, 272] width 144 height 33
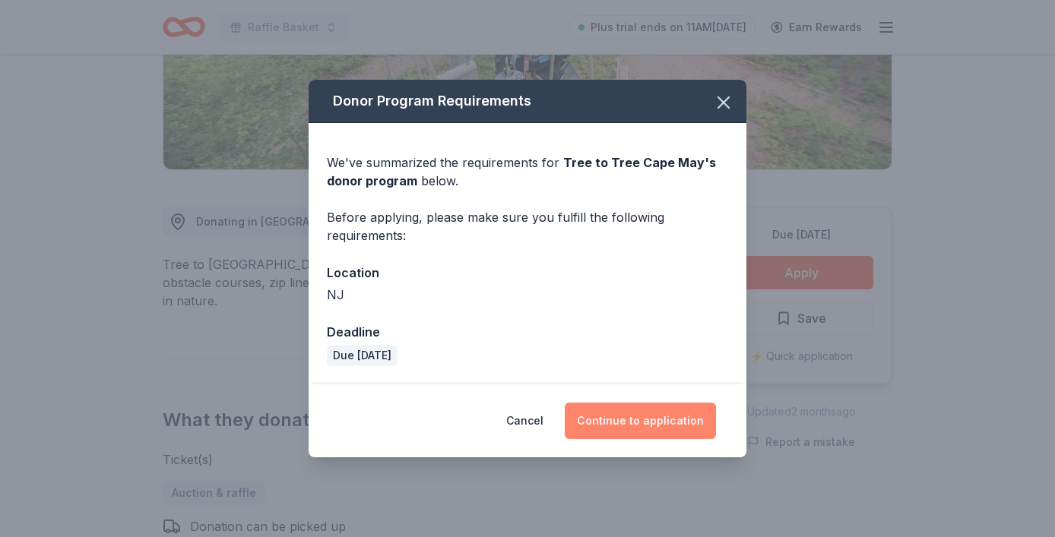
click at [644, 423] on button "Continue to application" at bounding box center [640, 421] width 151 height 36
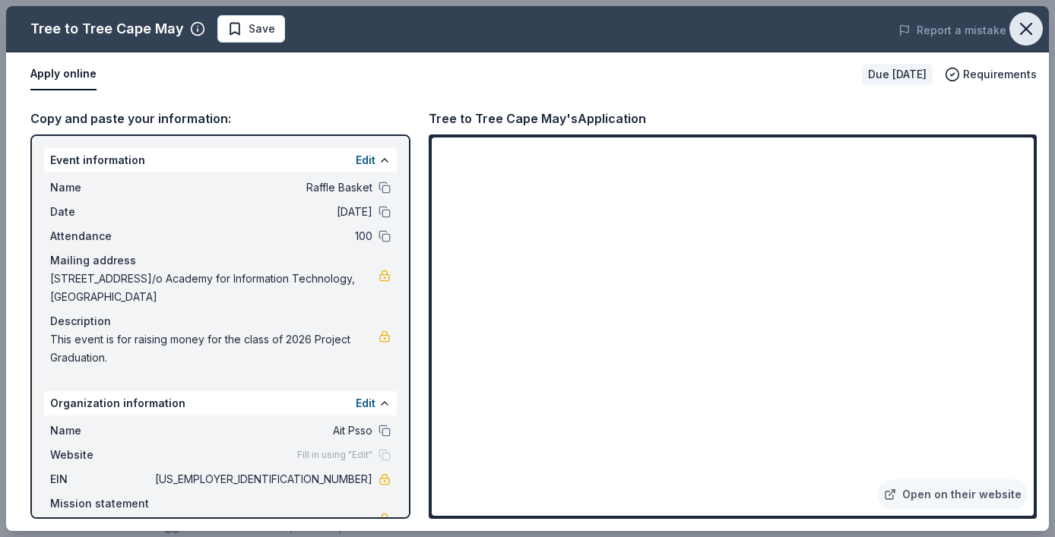
click at [1028, 27] on icon "button" at bounding box center [1025, 28] width 21 height 21
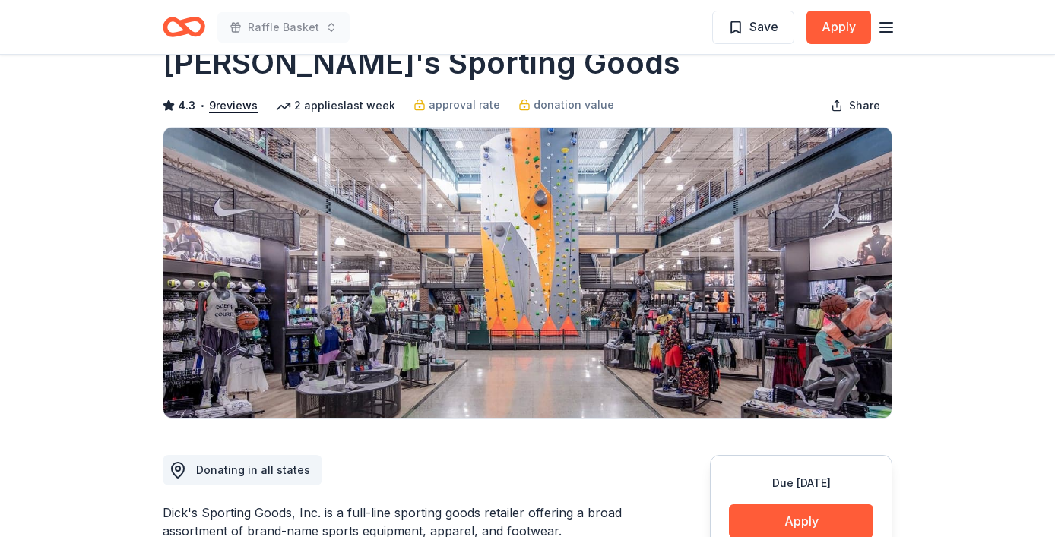
scroll to position [60, 0]
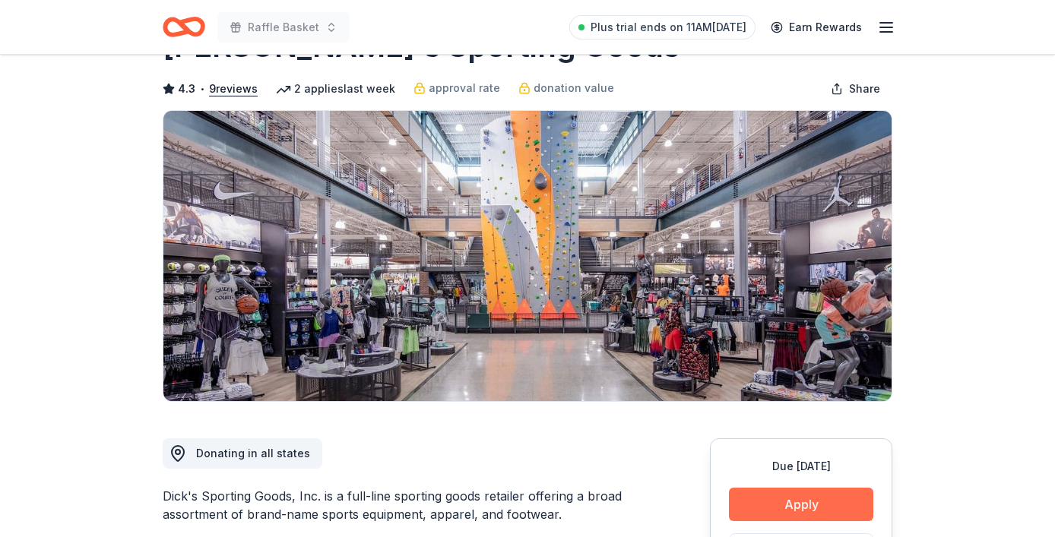
click at [794, 506] on button "Apply" at bounding box center [801, 504] width 144 height 33
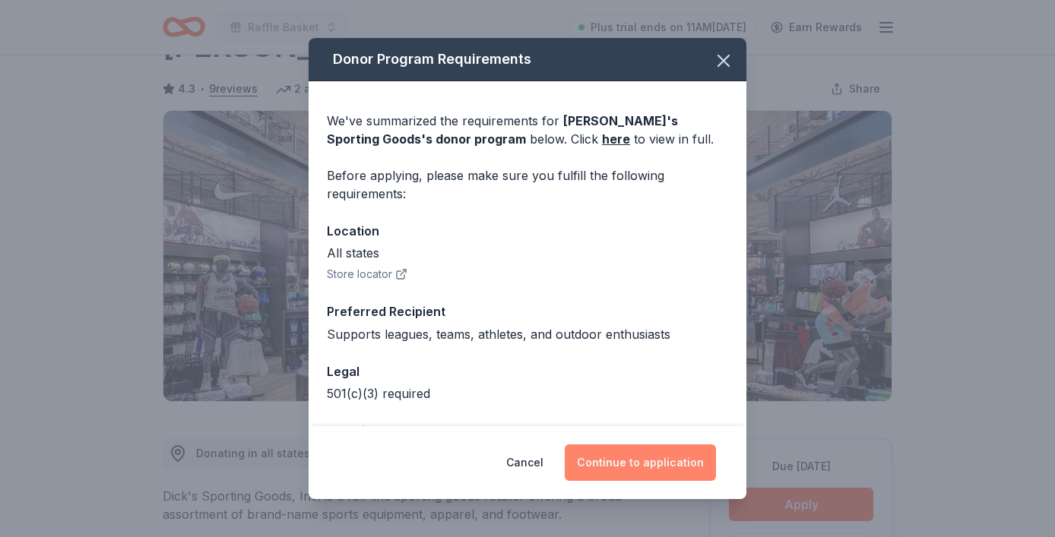
click at [621, 464] on button "Continue to application" at bounding box center [640, 463] width 151 height 36
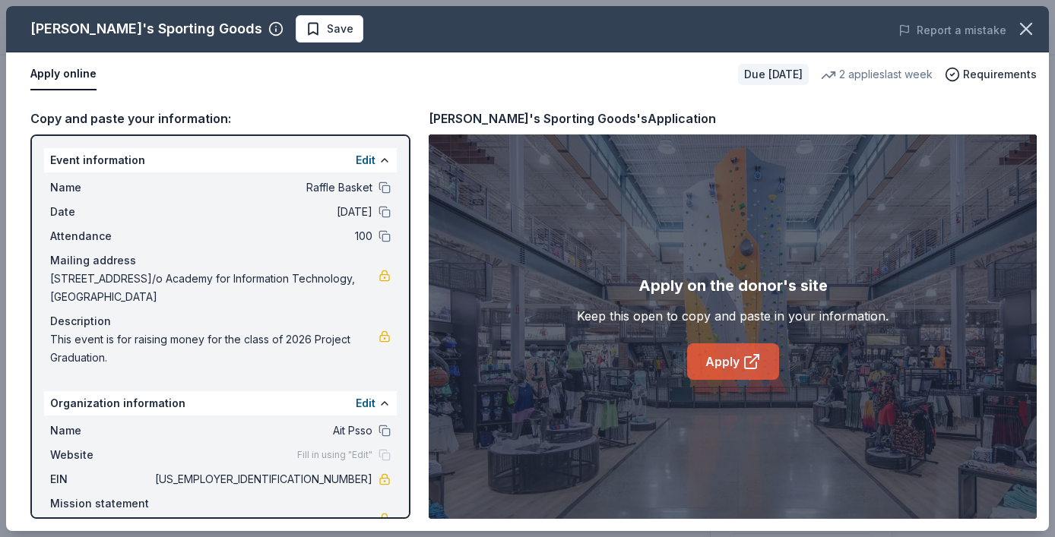
click at [725, 356] on link "Apply" at bounding box center [733, 362] width 92 height 36
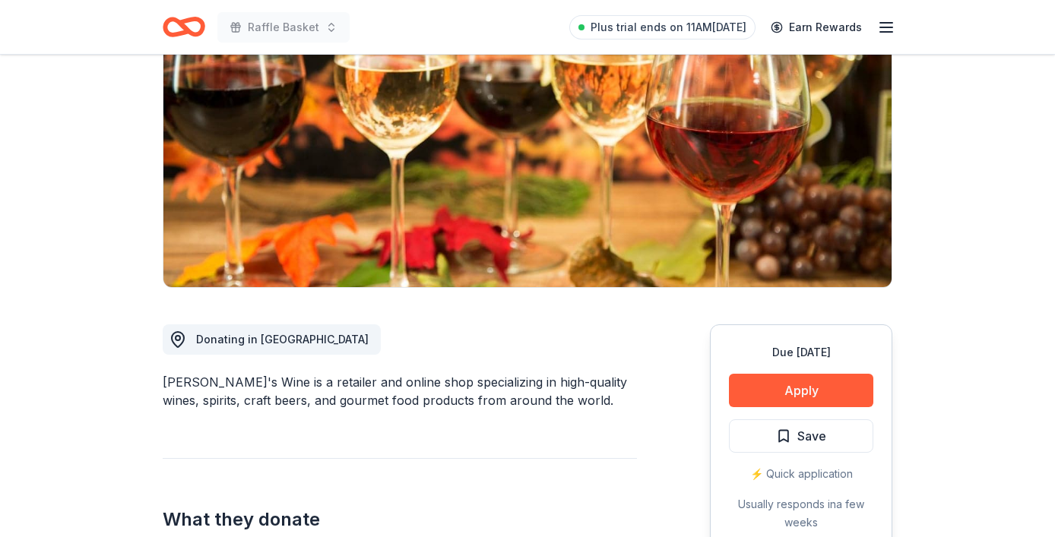
scroll to position [234, 0]
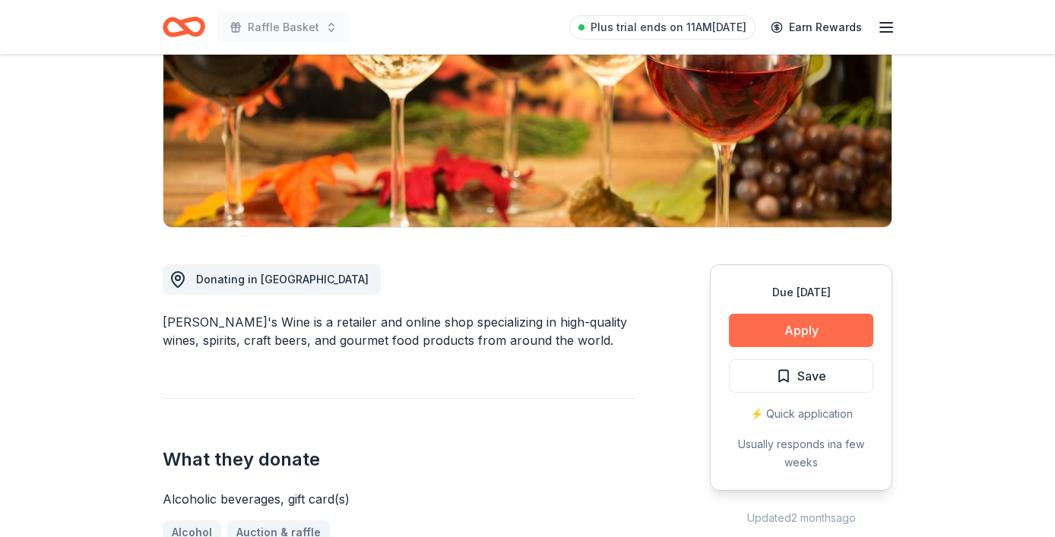
click at [821, 331] on button "Apply" at bounding box center [801, 330] width 144 height 33
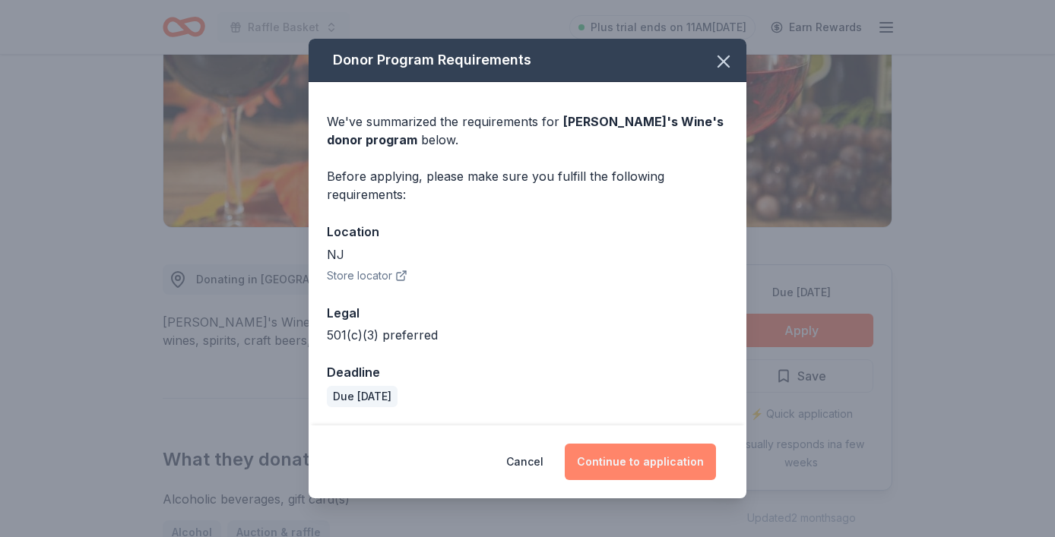
click at [618, 467] on button "Continue to application" at bounding box center [640, 462] width 151 height 36
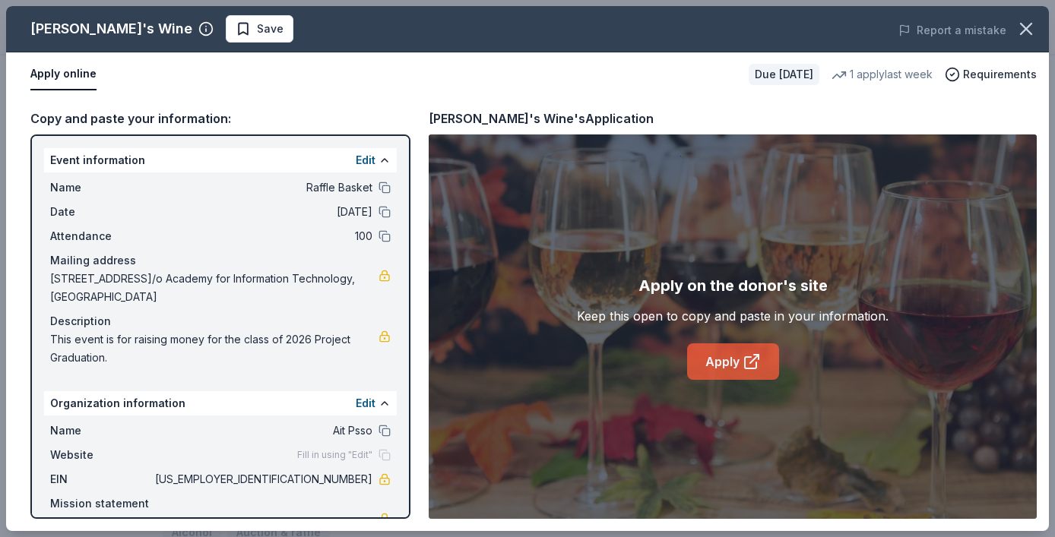
click at [726, 357] on link "Apply" at bounding box center [733, 362] width 92 height 36
click at [736, 362] on link "Apply" at bounding box center [733, 362] width 92 height 36
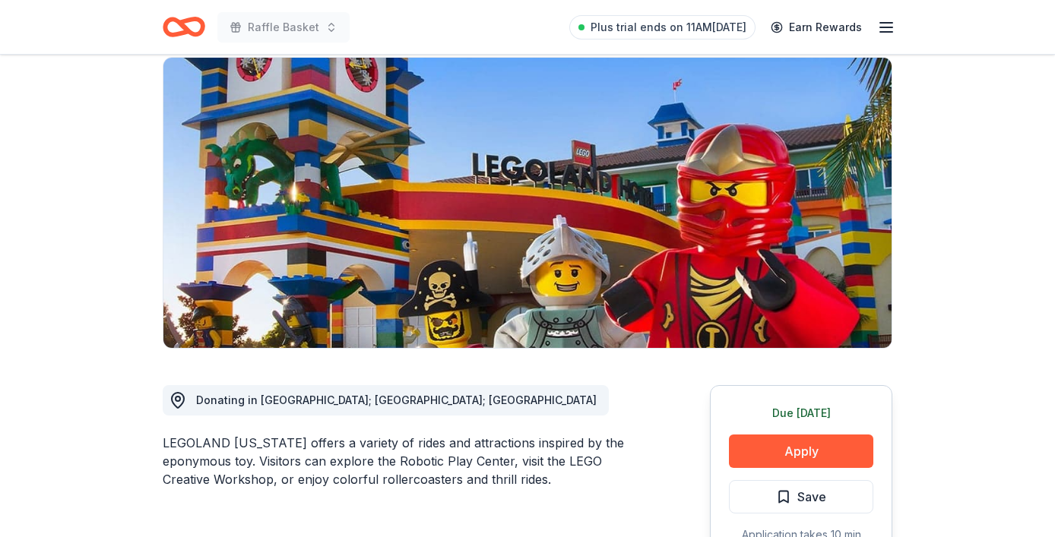
scroll to position [116, 0]
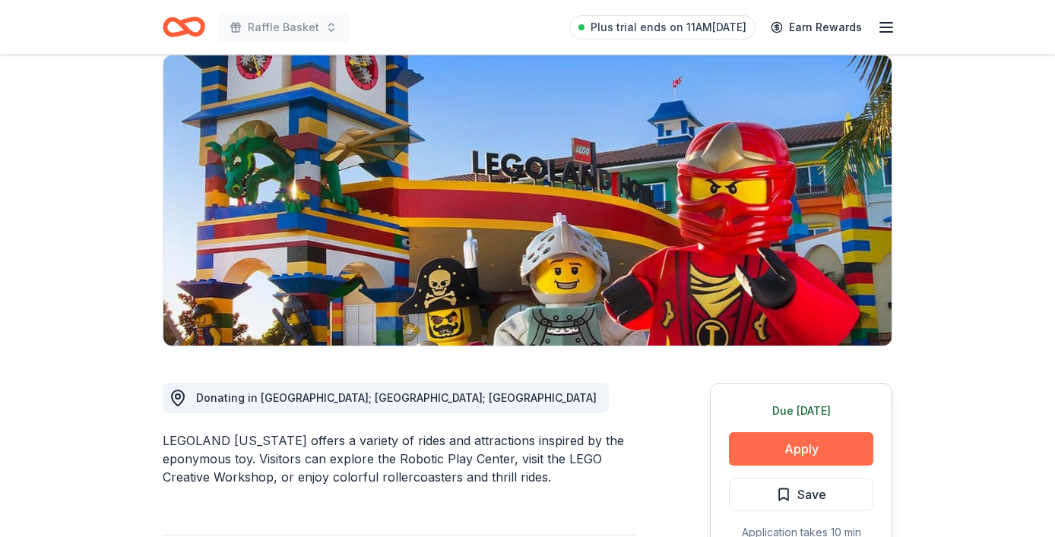
click at [842, 438] on button "Apply" at bounding box center [801, 448] width 144 height 33
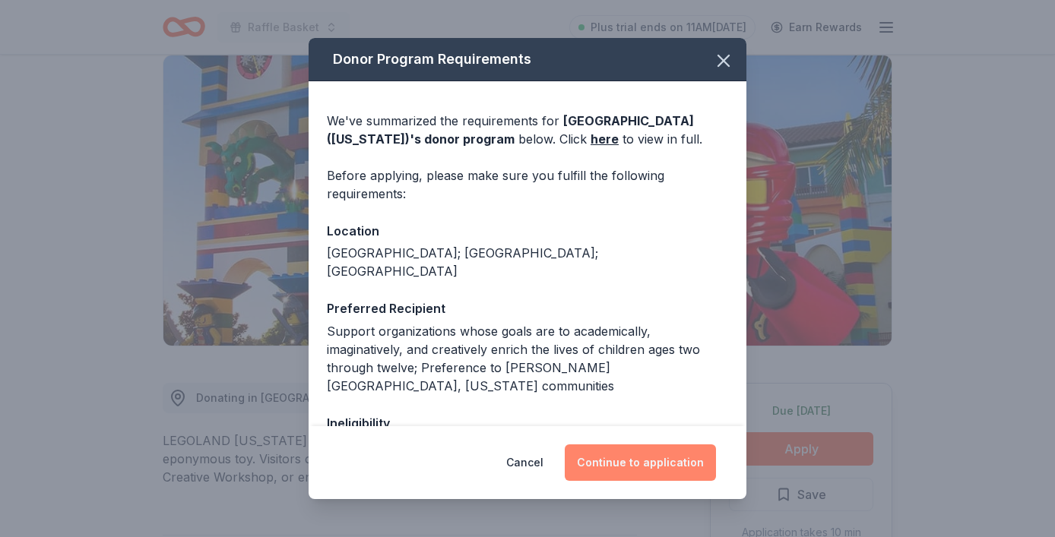
click at [649, 457] on button "Continue to application" at bounding box center [640, 463] width 151 height 36
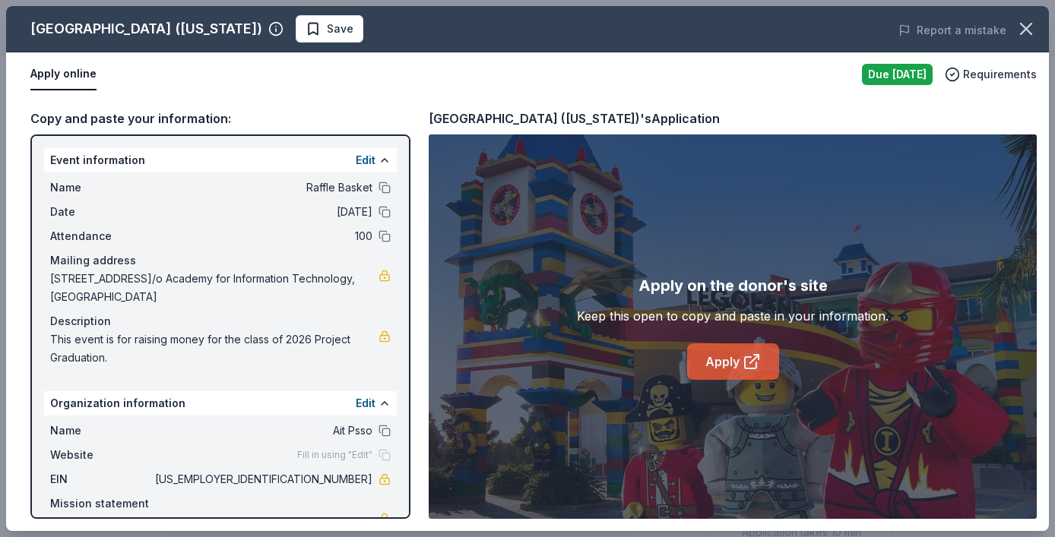
click at [758, 359] on icon at bounding box center [756, 357] width 5 height 5
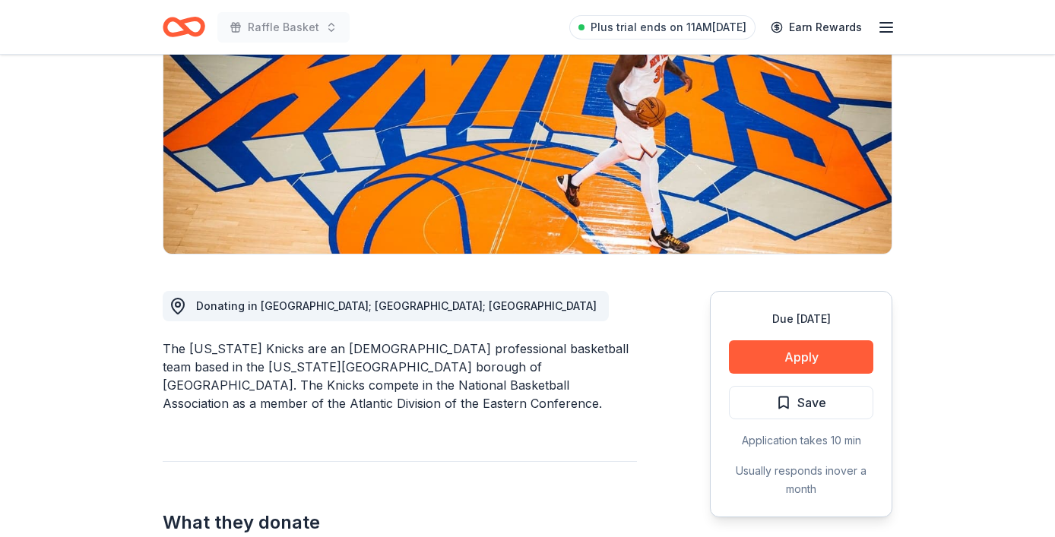
scroll to position [440, 0]
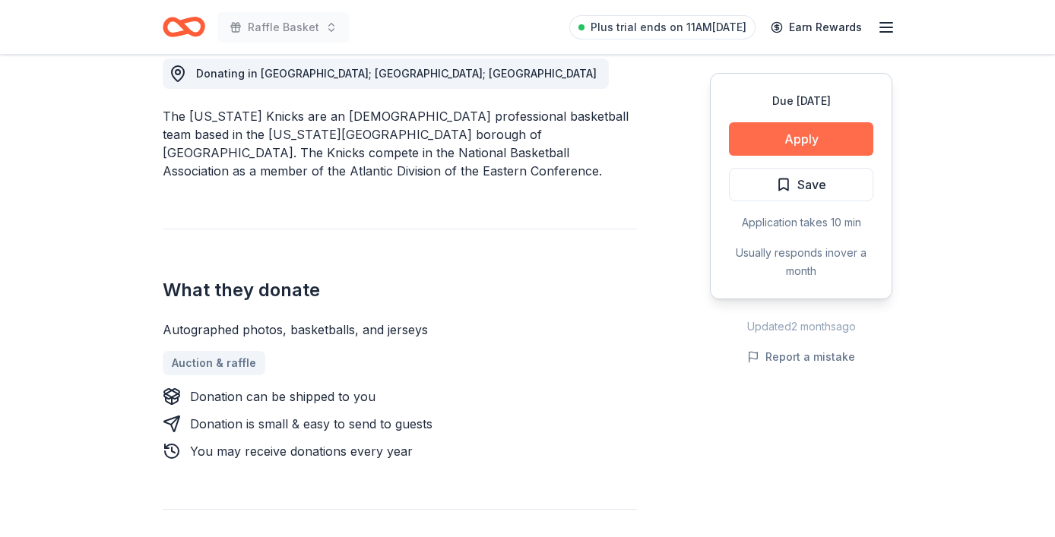
click at [812, 137] on button "Apply" at bounding box center [801, 138] width 144 height 33
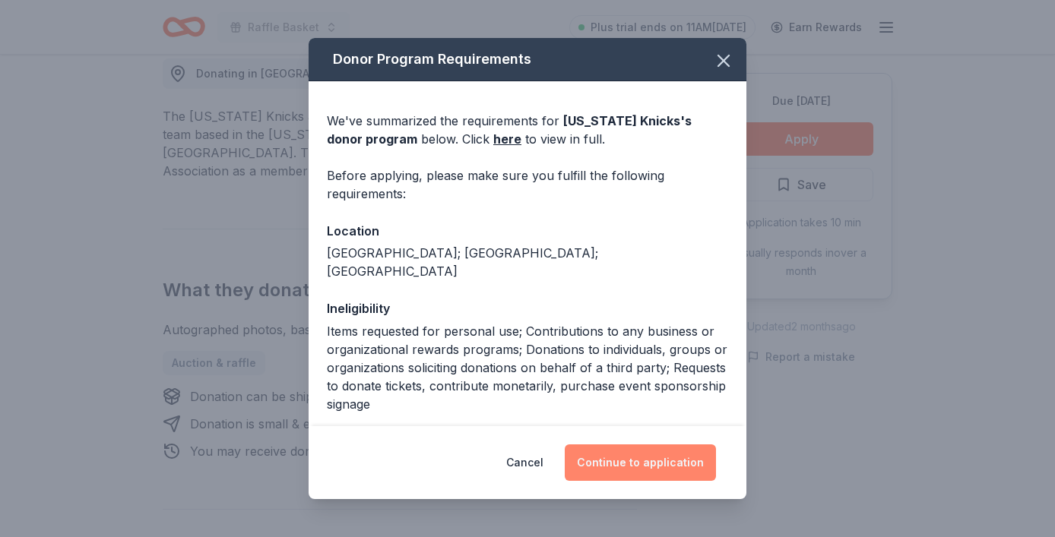
click at [637, 470] on button "Continue to application" at bounding box center [640, 463] width 151 height 36
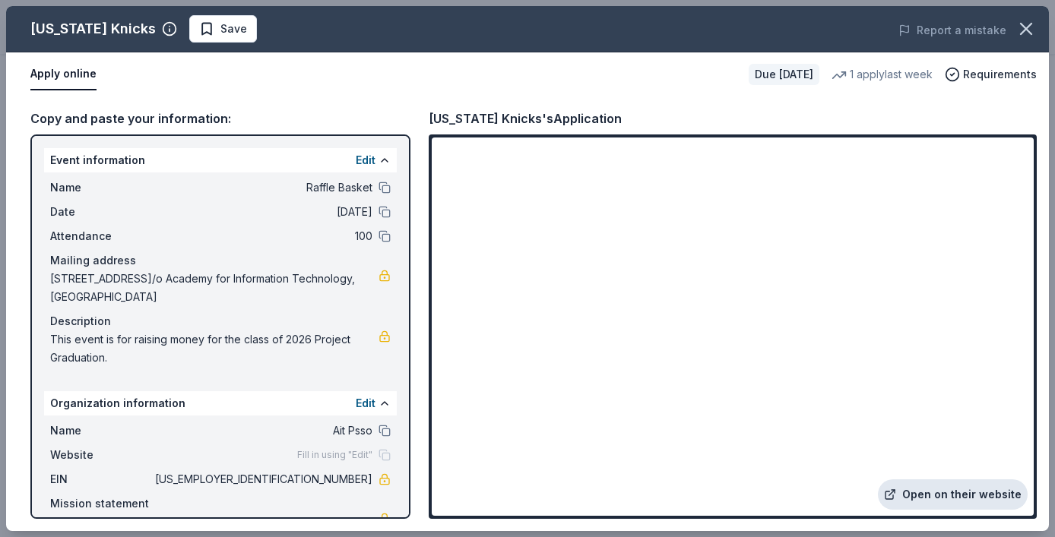
click at [950, 494] on link "Open on their website" at bounding box center [953, 495] width 150 height 30
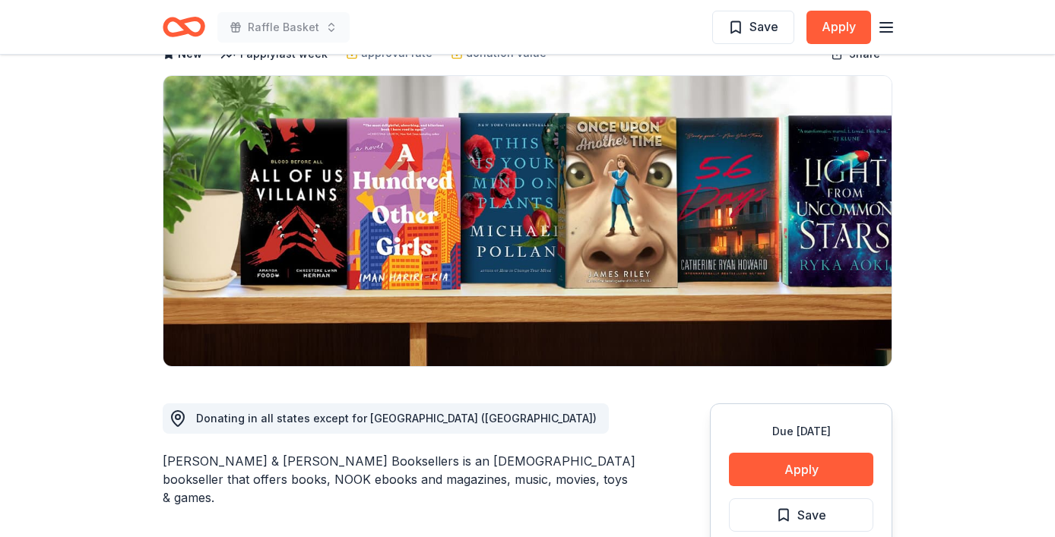
scroll to position [165, 0]
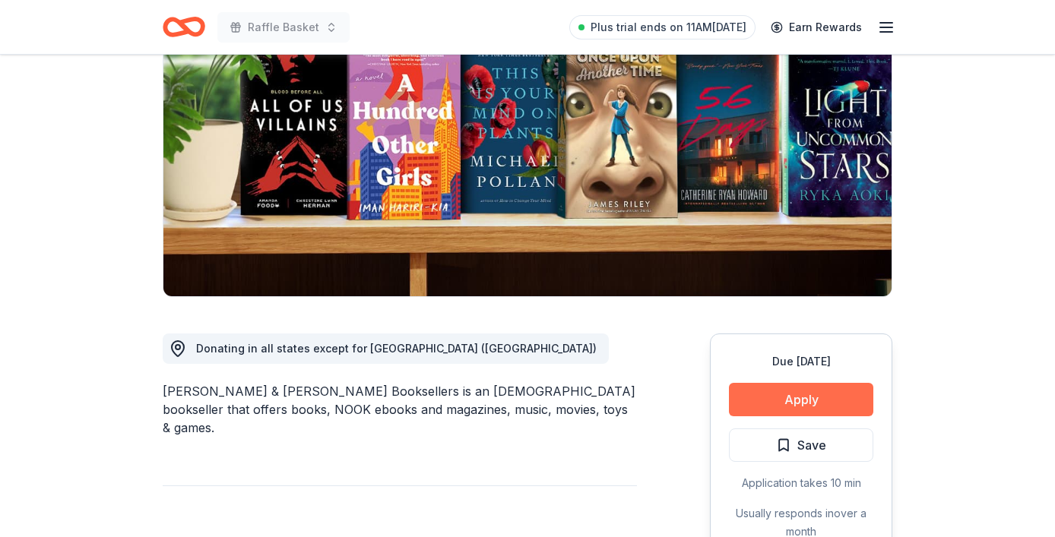
click at [777, 403] on button "Apply" at bounding box center [801, 399] width 144 height 33
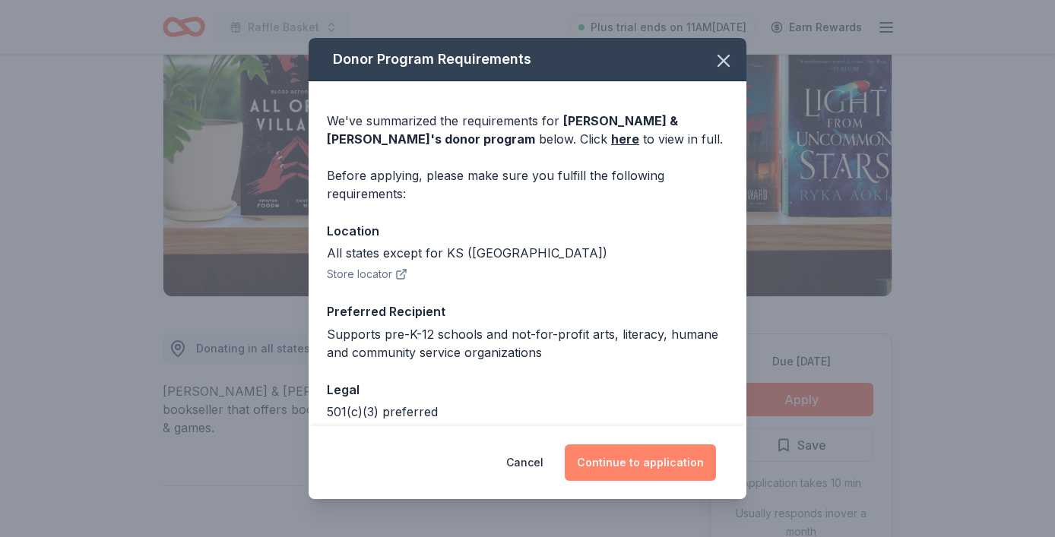
click at [654, 474] on button "Continue to application" at bounding box center [640, 463] width 151 height 36
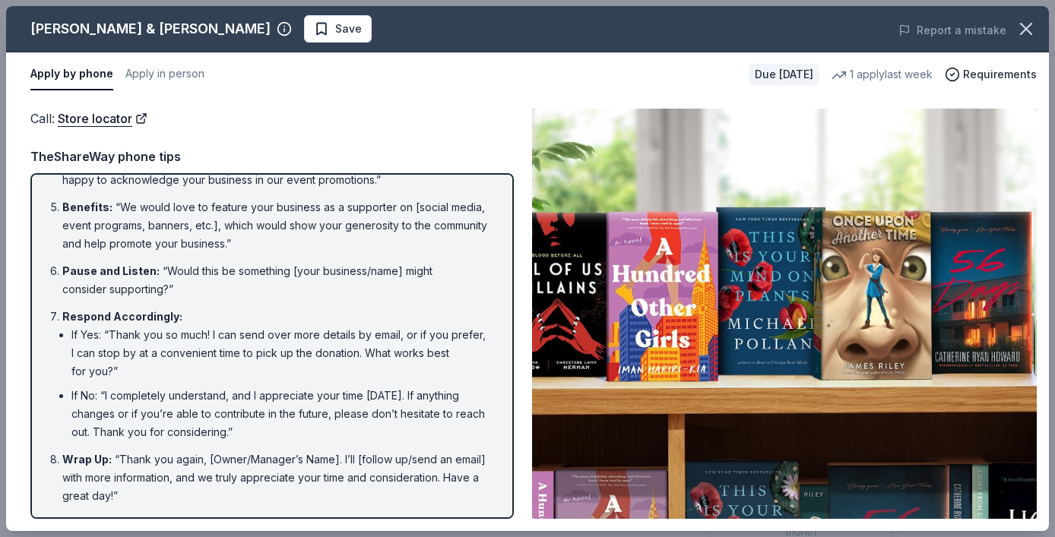
scroll to position [0, 0]
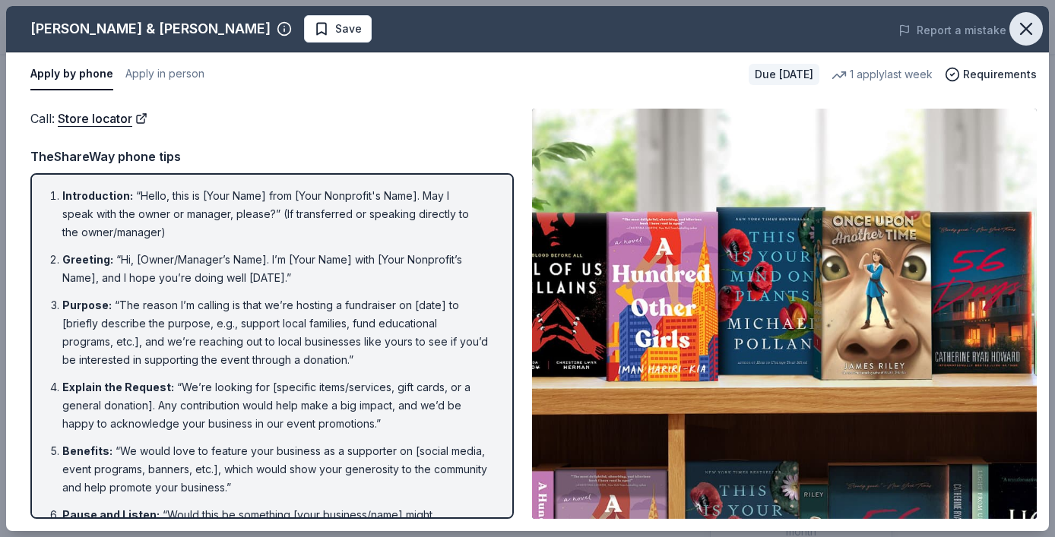
click at [1033, 34] on icon "button" at bounding box center [1025, 28] width 21 height 21
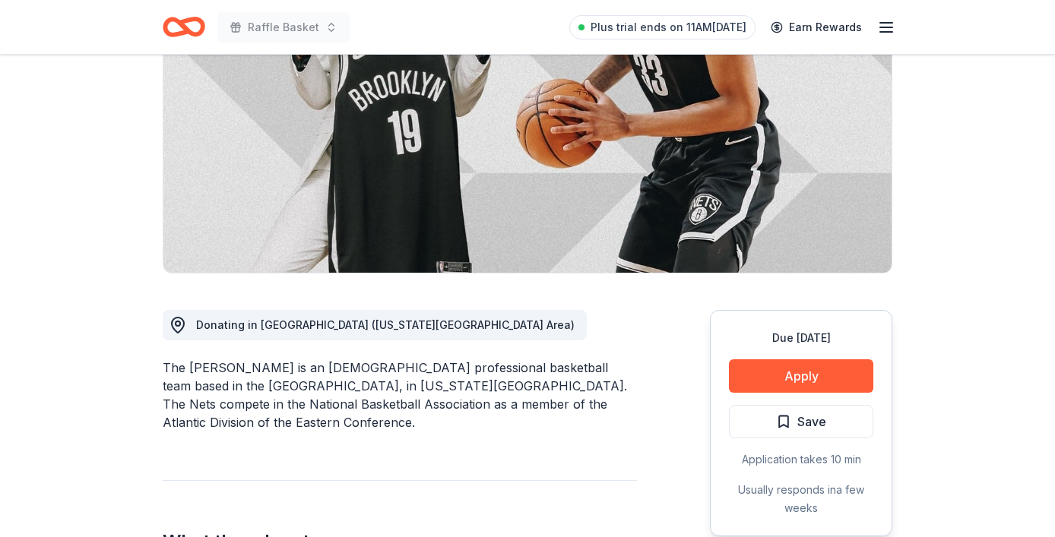
scroll to position [207, 0]
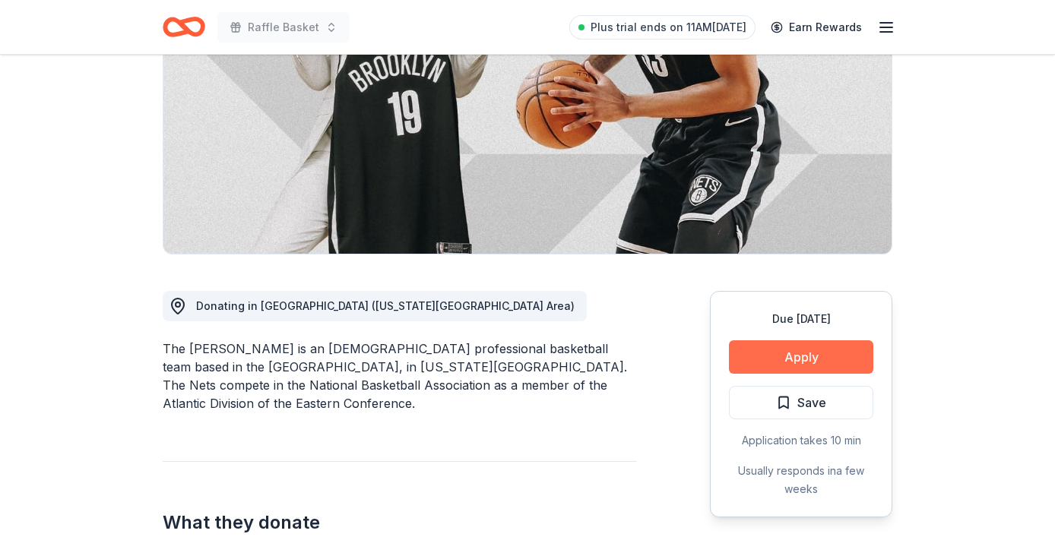
click at [800, 346] on button "Apply" at bounding box center [801, 356] width 144 height 33
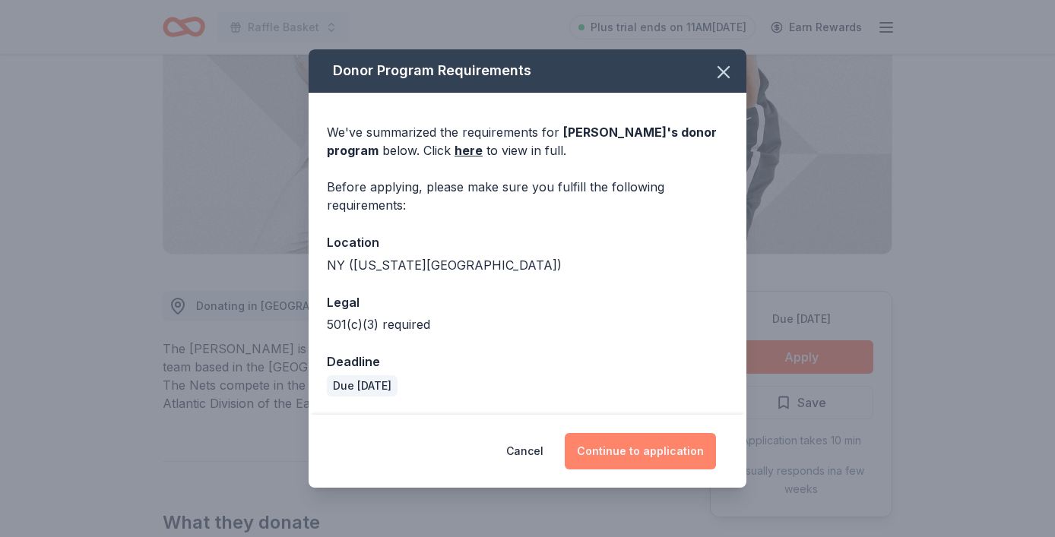
click at [614, 455] on button "Continue to application" at bounding box center [640, 451] width 151 height 36
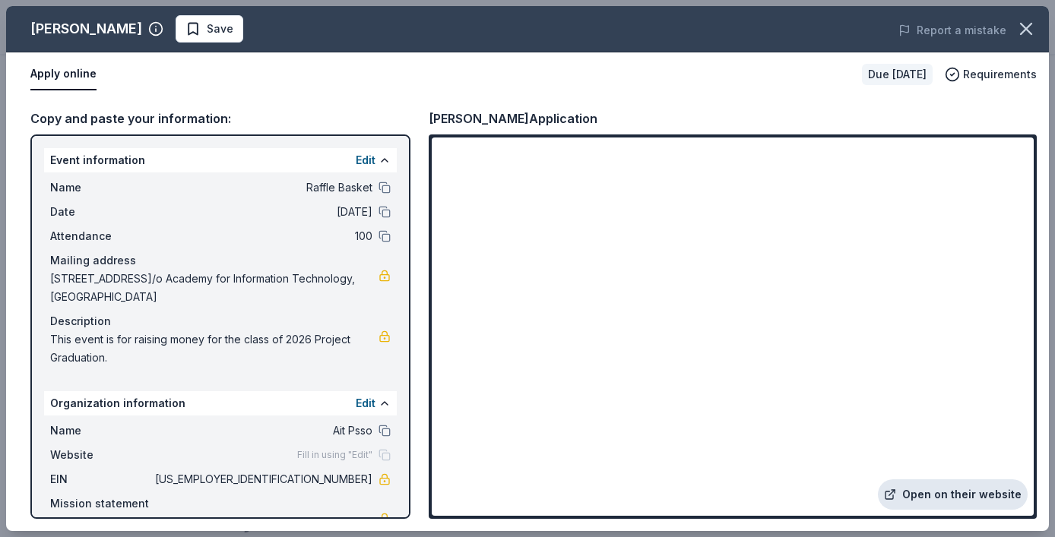
click at [959, 496] on link "Open on their website" at bounding box center [953, 495] width 150 height 30
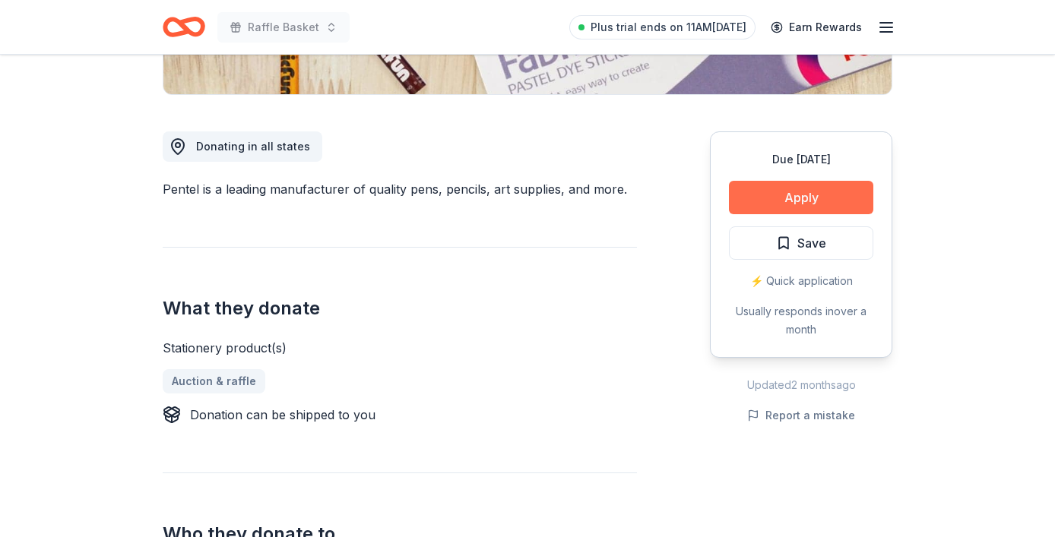
scroll to position [268, 0]
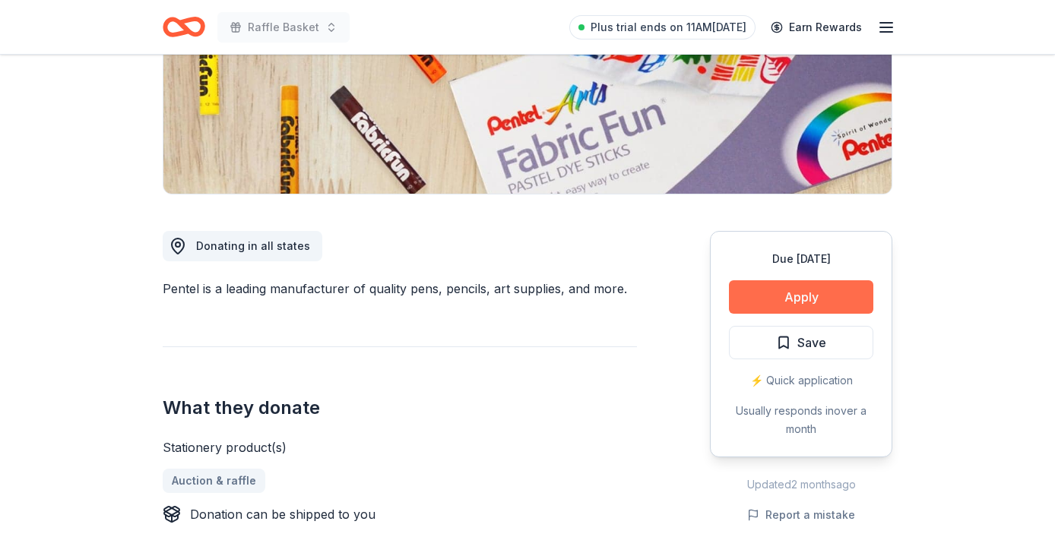
click at [767, 283] on button "Apply" at bounding box center [801, 296] width 144 height 33
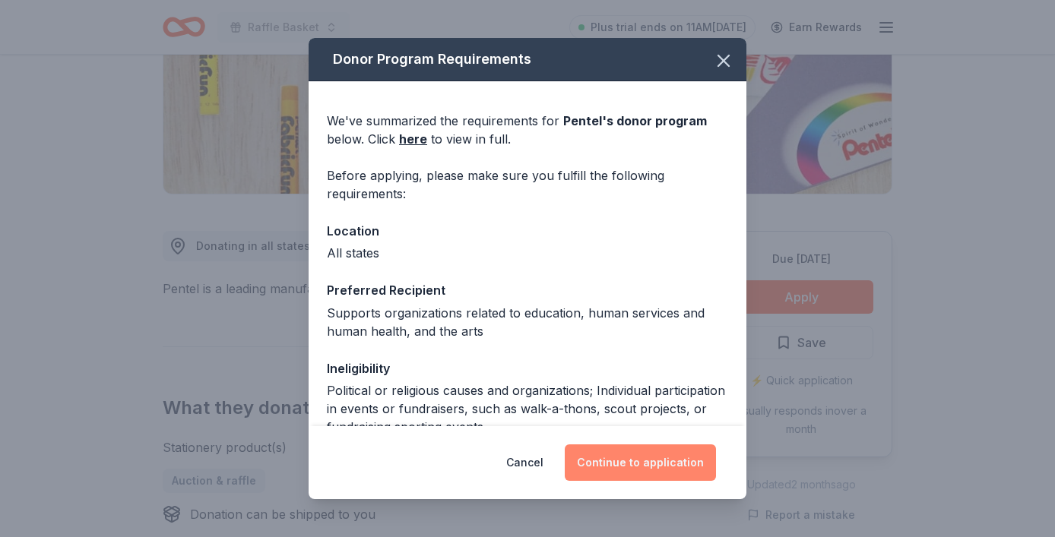
click at [644, 473] on button "Continue to application" at bounding box center [640, 463] width 151 height 36
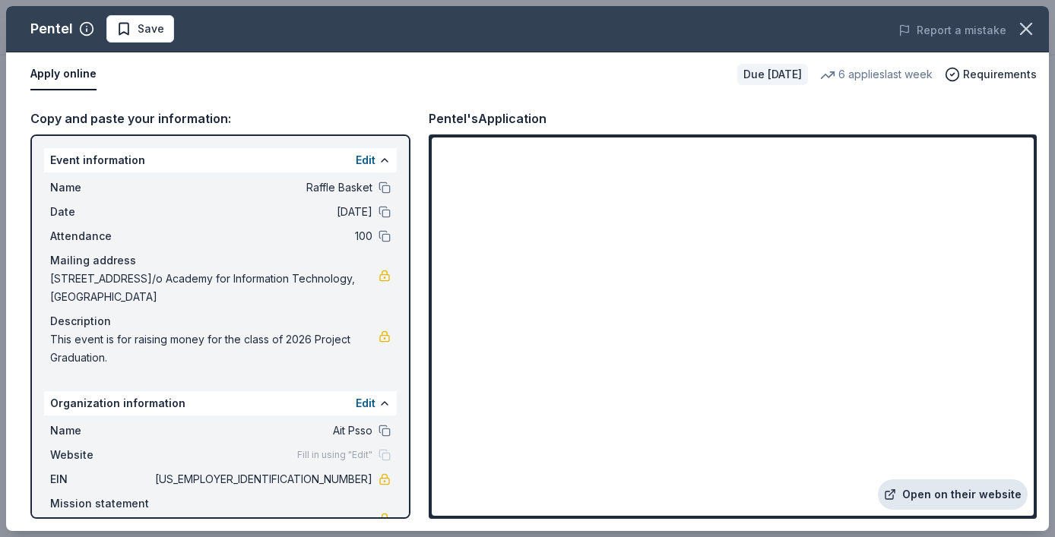
click at [947, 494] on link "Open on their website" at bounding box center [953, 495] width 150 height 30
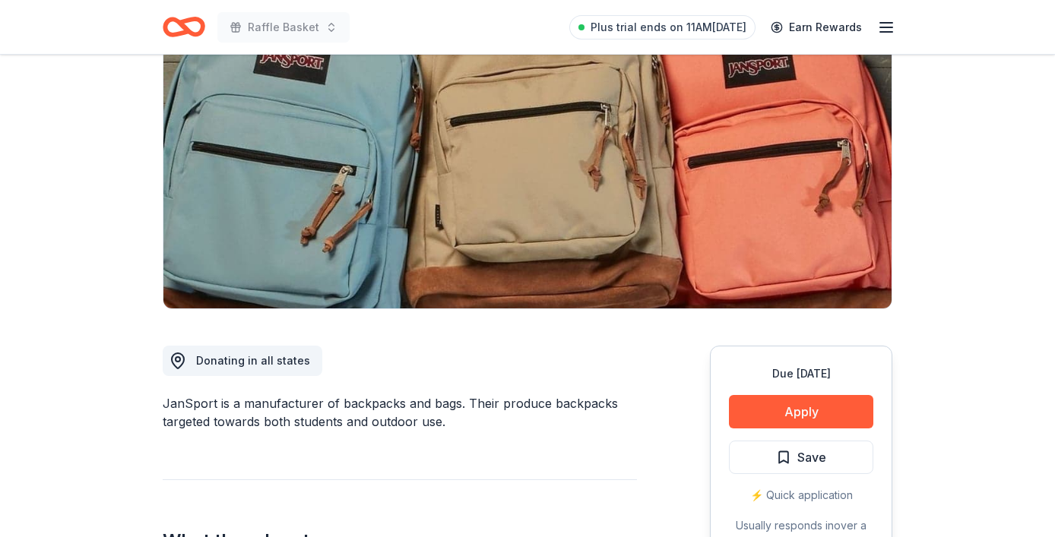
scroll to position [154, 0]
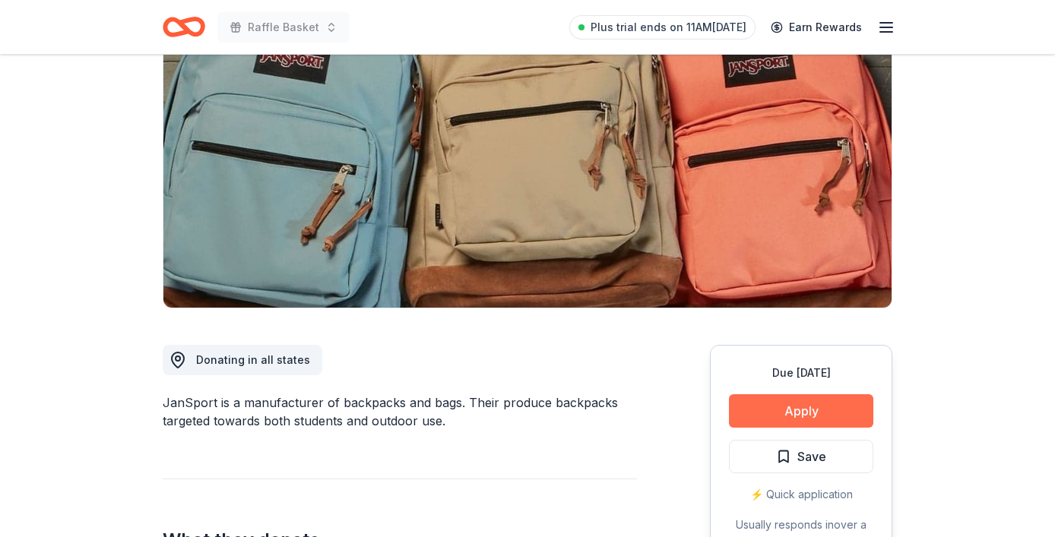
click at [758, 398] on button "Apply" at bounding box center [801, 410] width 144 height 33
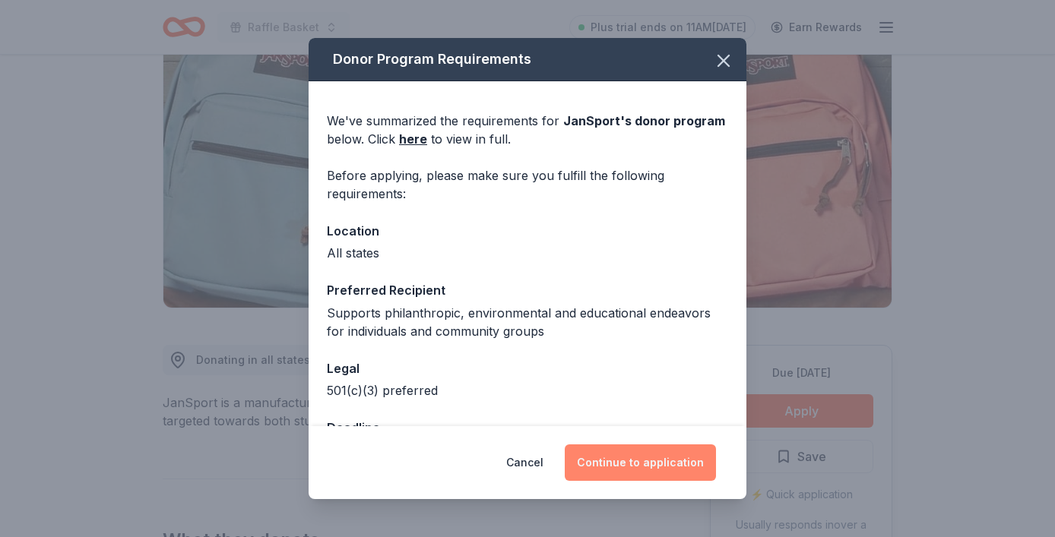
click at [626, 451] on button "Continue to application" at bounding box center [640, 463] width 151 height 36
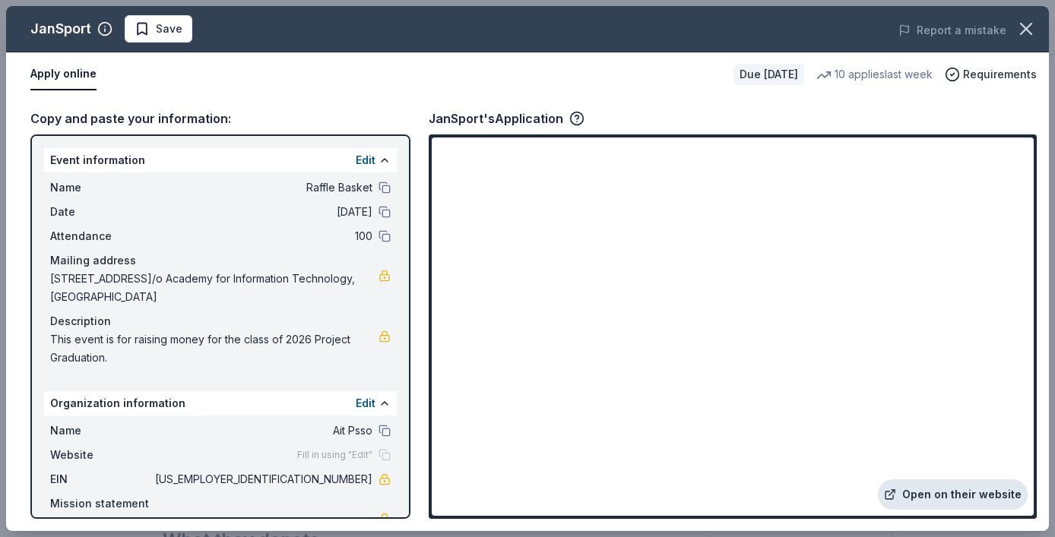
click at [929, 489] on link "Open on their website" at bounding box center [953, 495] width 150 height 30
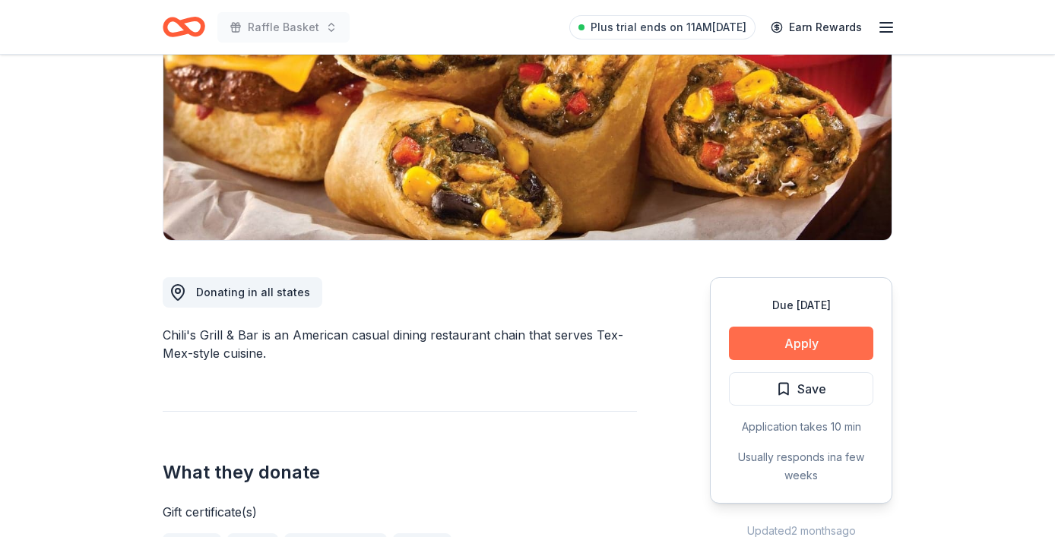
scroll to position [264, 0]
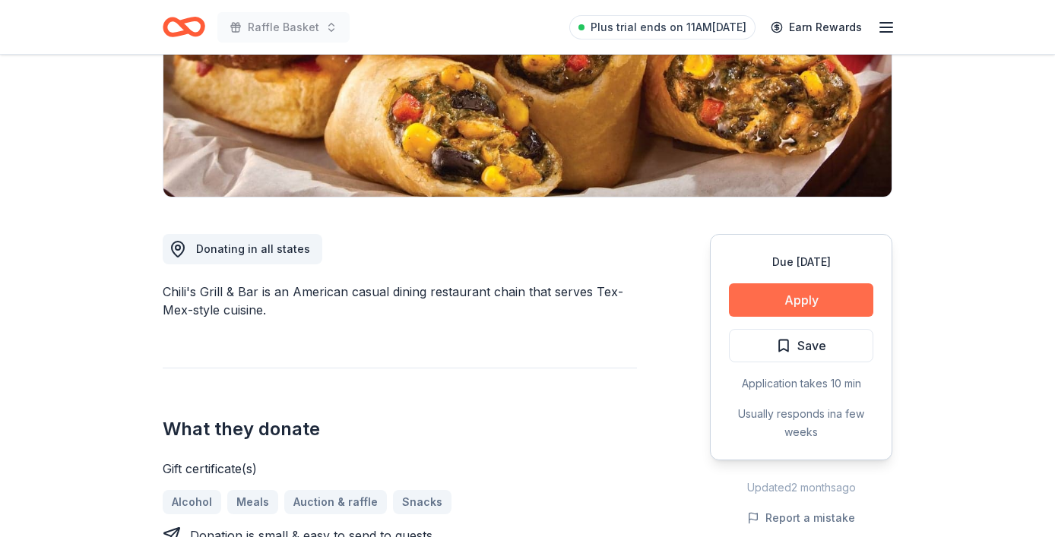
click at [786, 296] on button "Apply" at bounding box center [801, 299] width 144 height 33
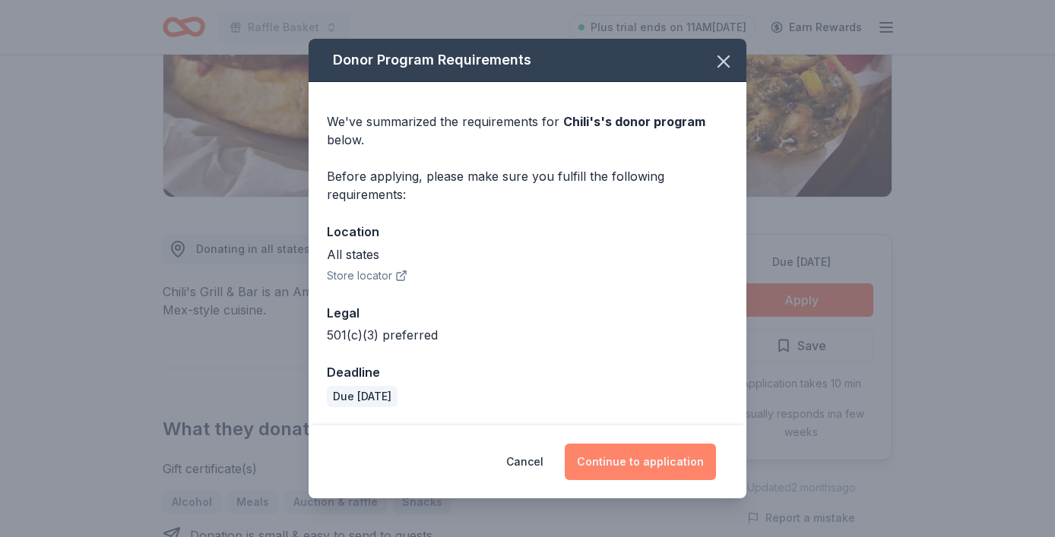
click at [657, 462] on button "Continue to application" at bounding box center [640, 462] width 151 height 36
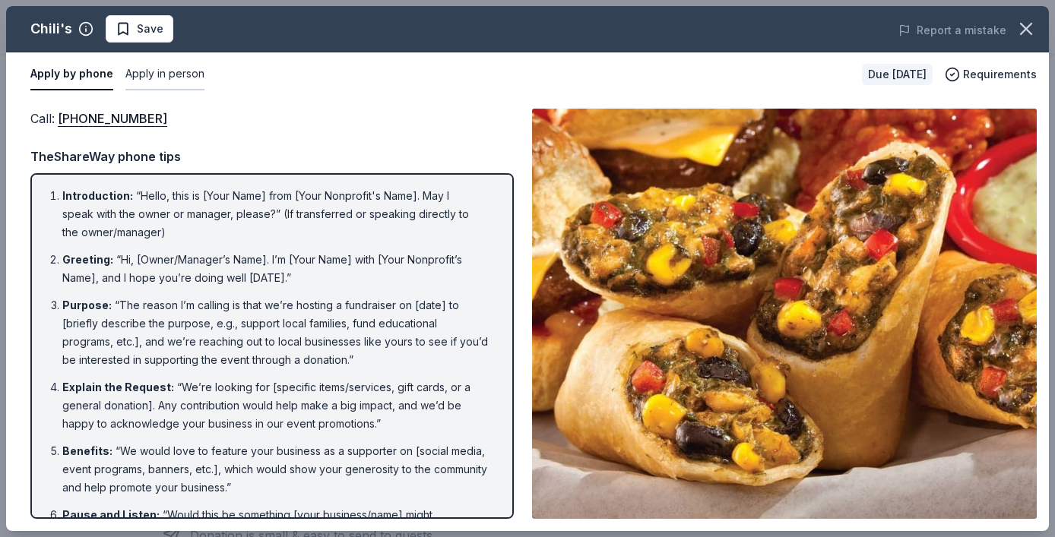
click at [198, 78] on button "Apply in person" at bounding box center [164, 75] width 79 height 32
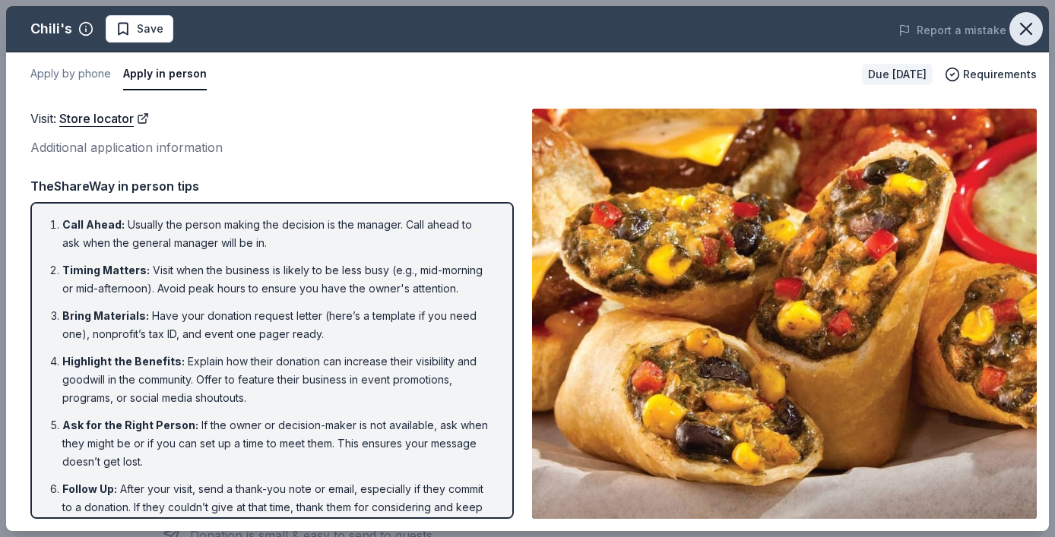
click at [1028, 30] on icon "button" at bounding box center [1025, 28] width 21 height 21
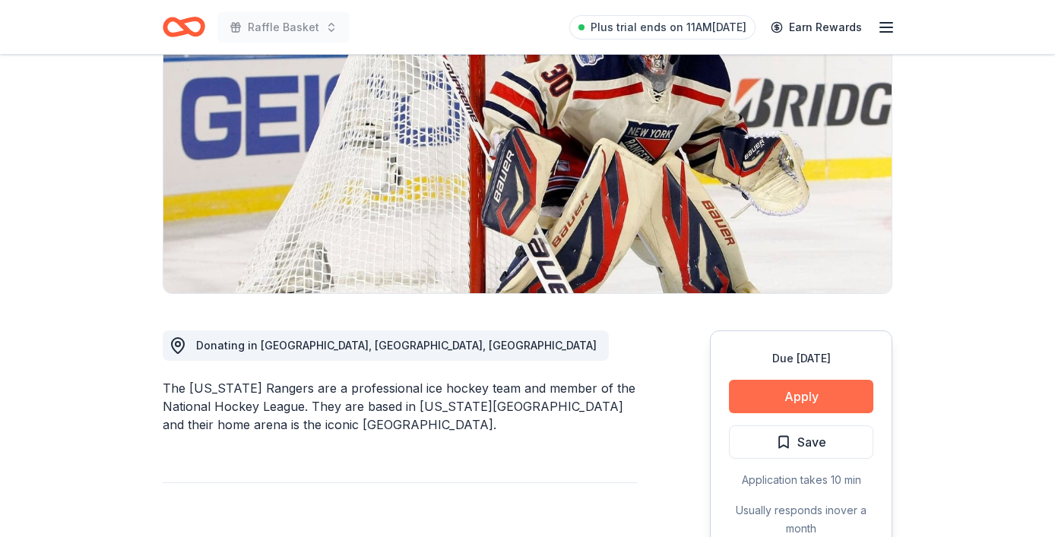
scroll to position [178, 0]
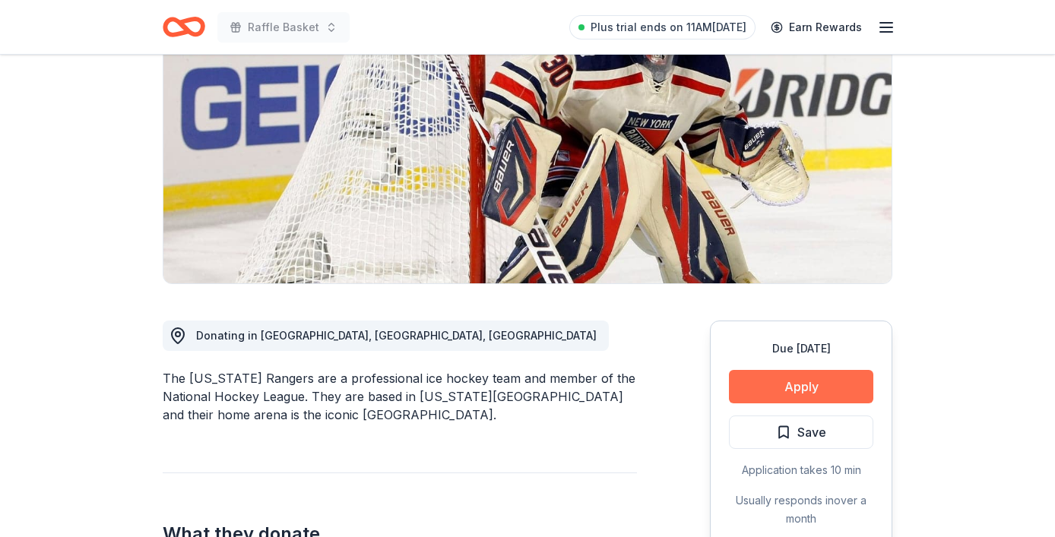
click at [806, 385] on button "Apply" at bounding box center [801, 386] width 144 height 33
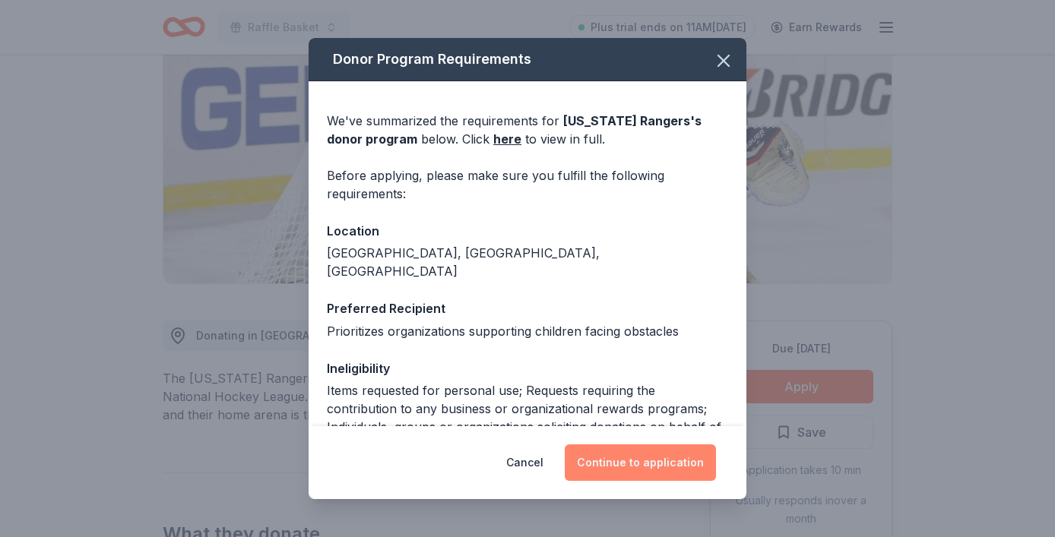
click at [656, 464] on button "Continue to application" at bounding box center [640, 463] width 151 height 36
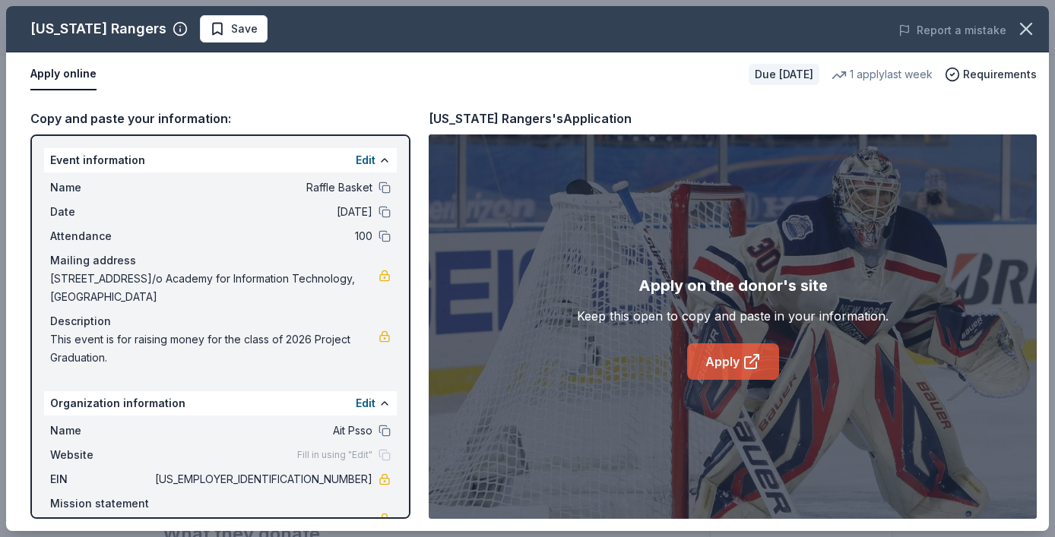
click at [727, 353] on link "Apply" at bounding box center [733, 362] width 92 height 36
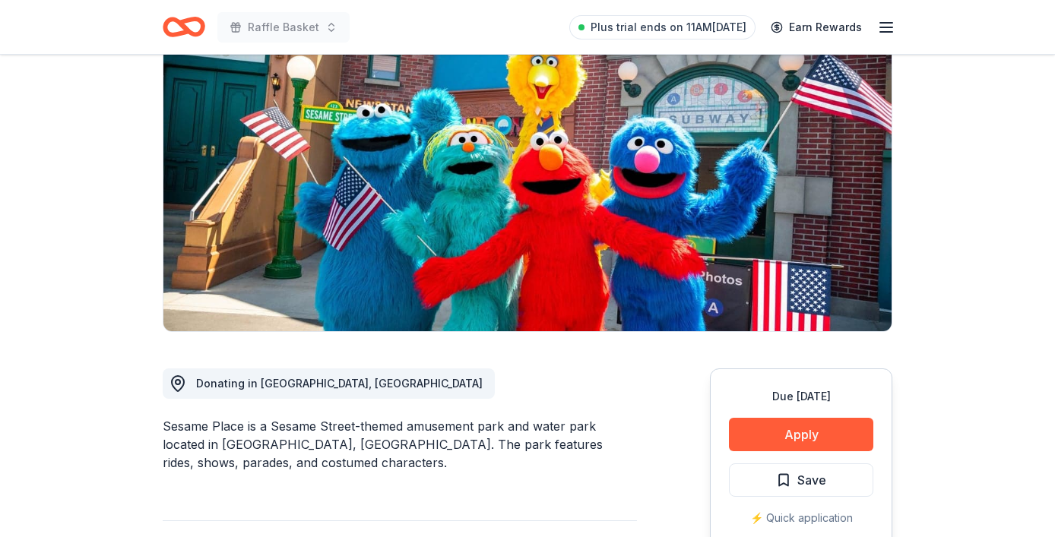
scroll to position [265, 0]
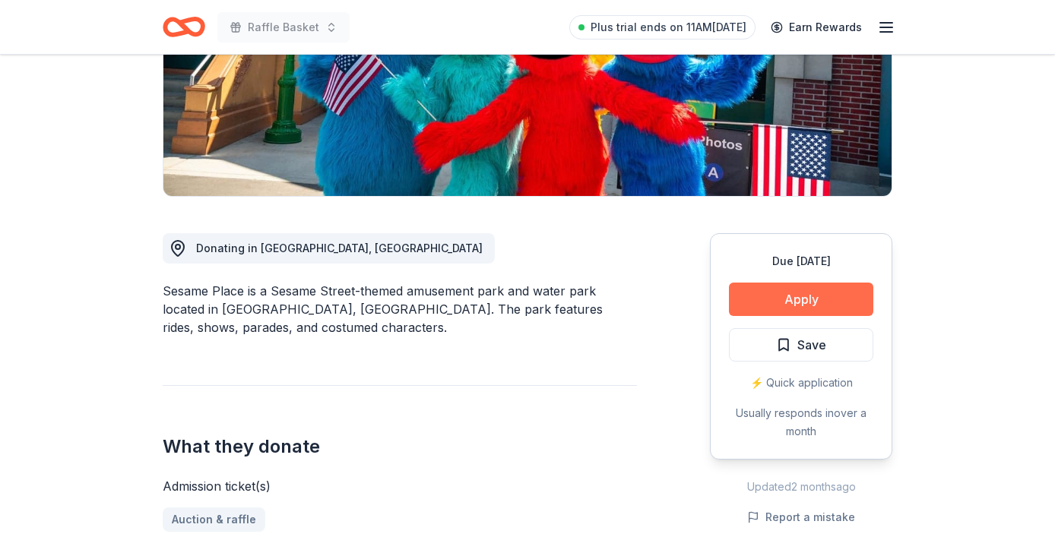
click at [799, 299] on button "Apply" at bounding box center [801, 299] width 144 height 33
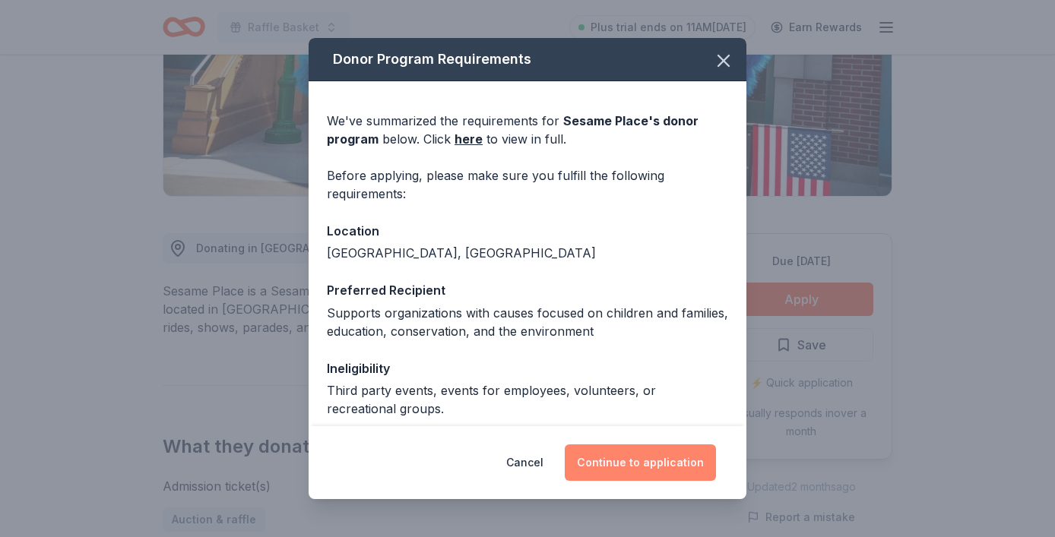
click at [631, 453] on button "Continue to application" at bounding box center [640, 463] width 151 height 36
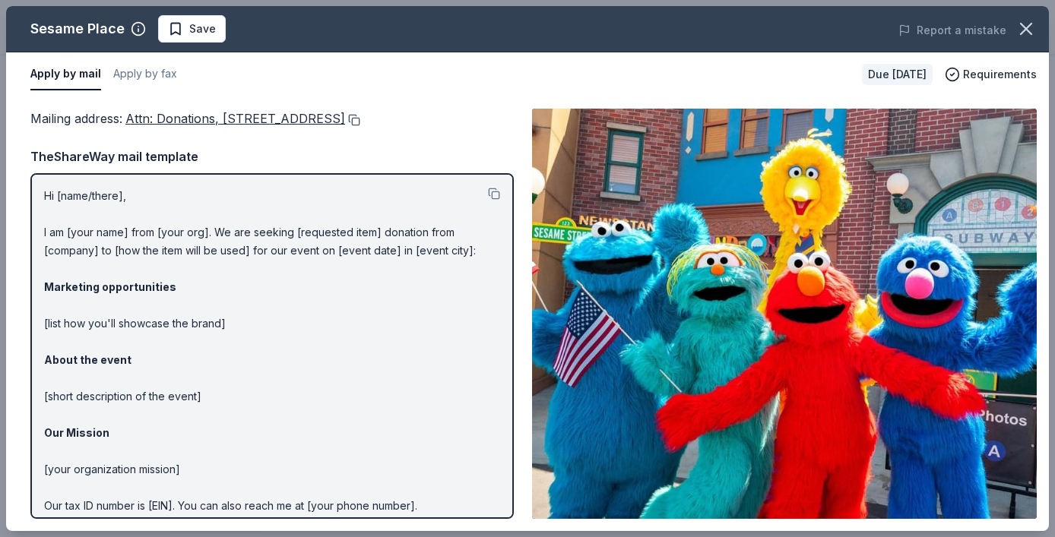
click at [360, 119] on button at bounding box center [352, 120] width 15 height 12
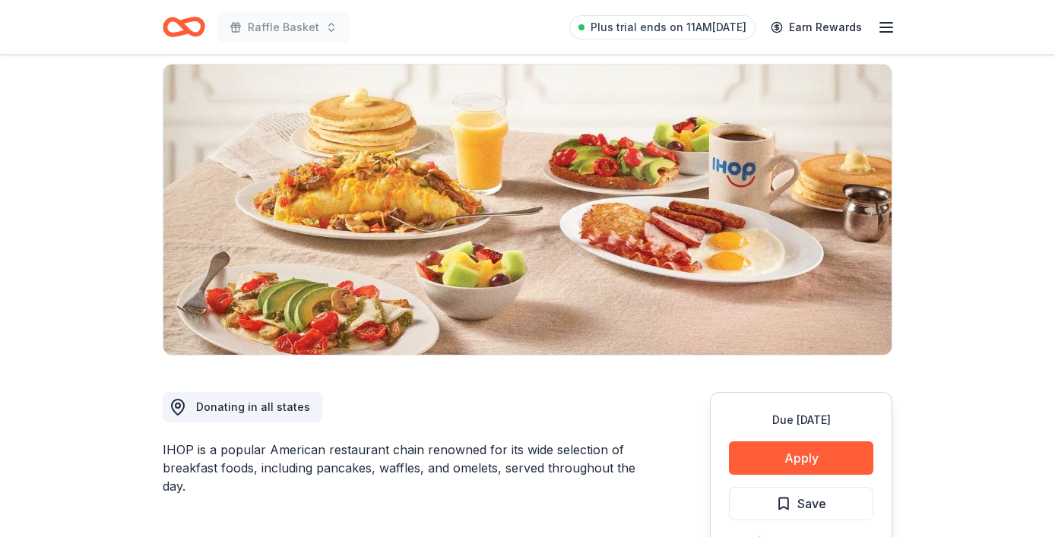
scroll to position [185, 0]
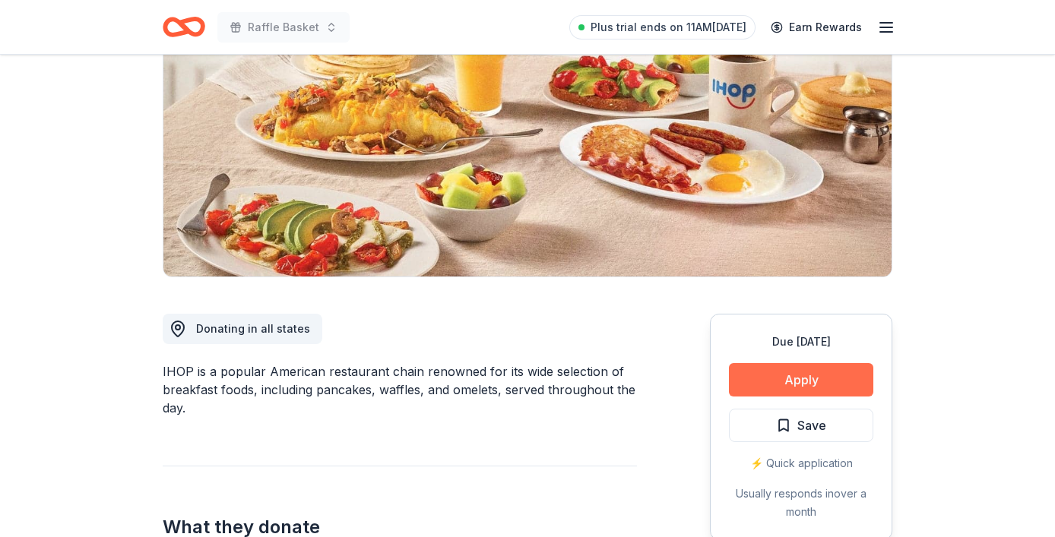
click at [772, 382] on button "Apply" at bounding box center [801, 379] width 144 height 33
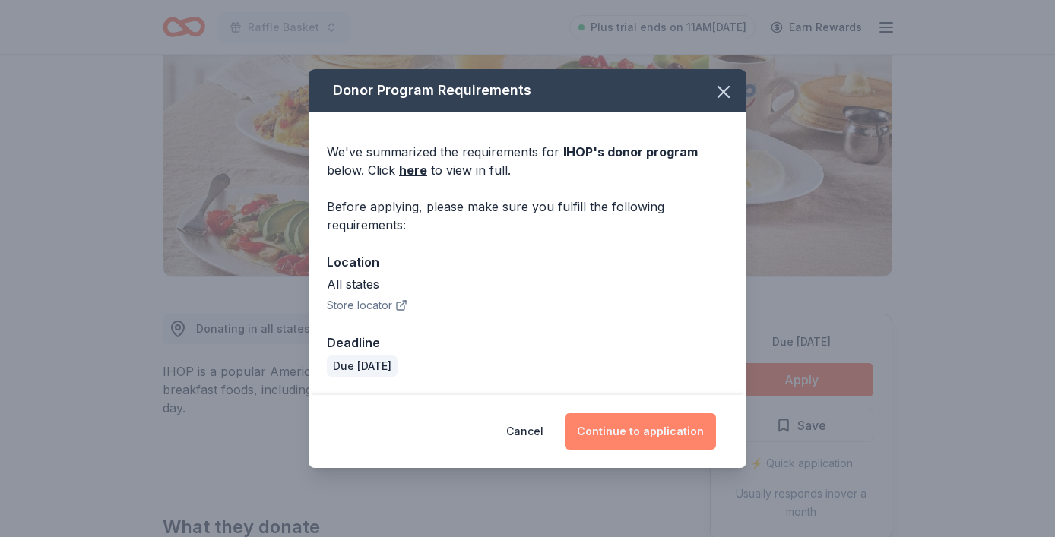
click at [632, 421] on button "Continue to application" at bounding box center [640, 431] width 151 height 36
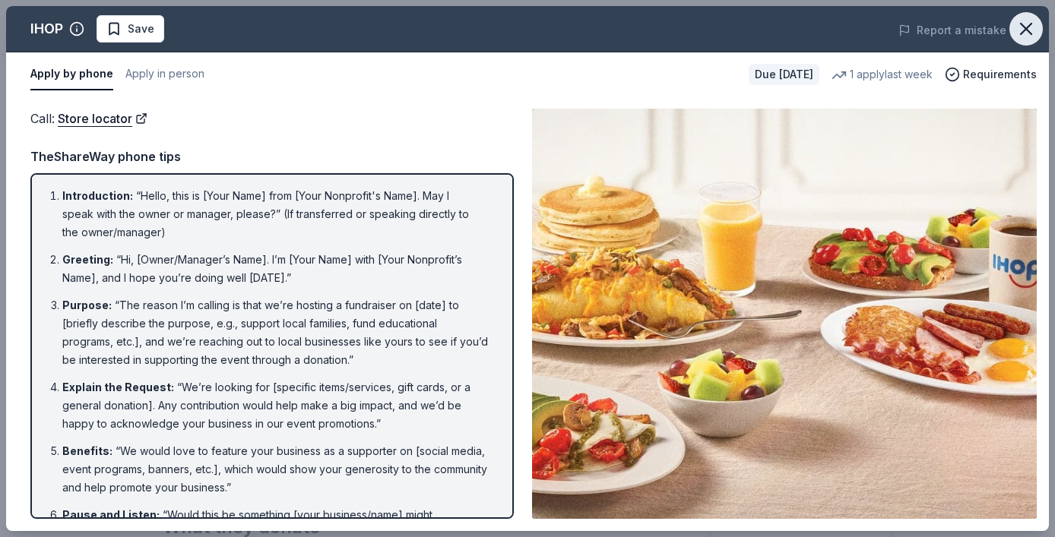
click at [1032, 28] on icon "button" at bounding box center [1025, 28] width 21 height 21
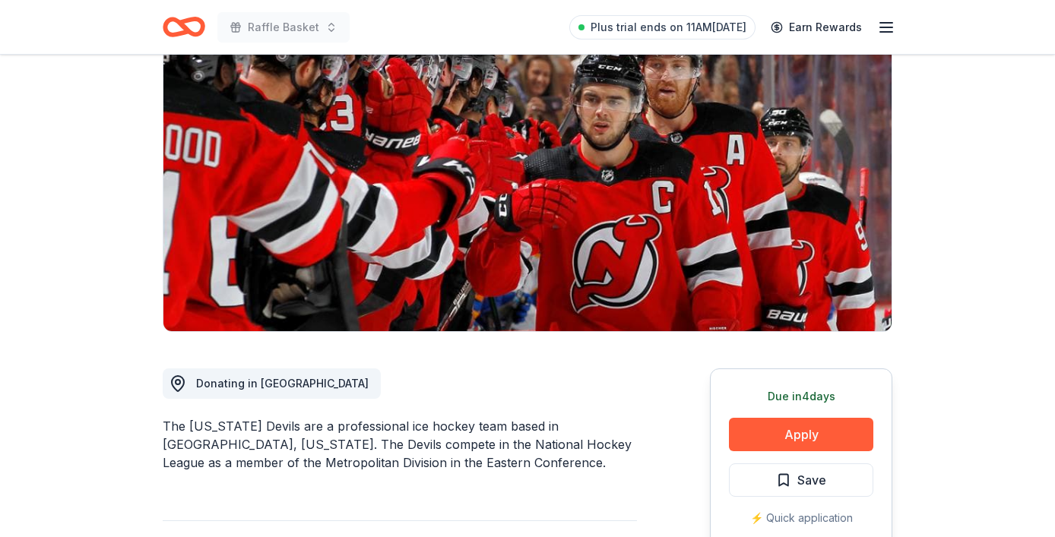
scroll to position [297, 0]
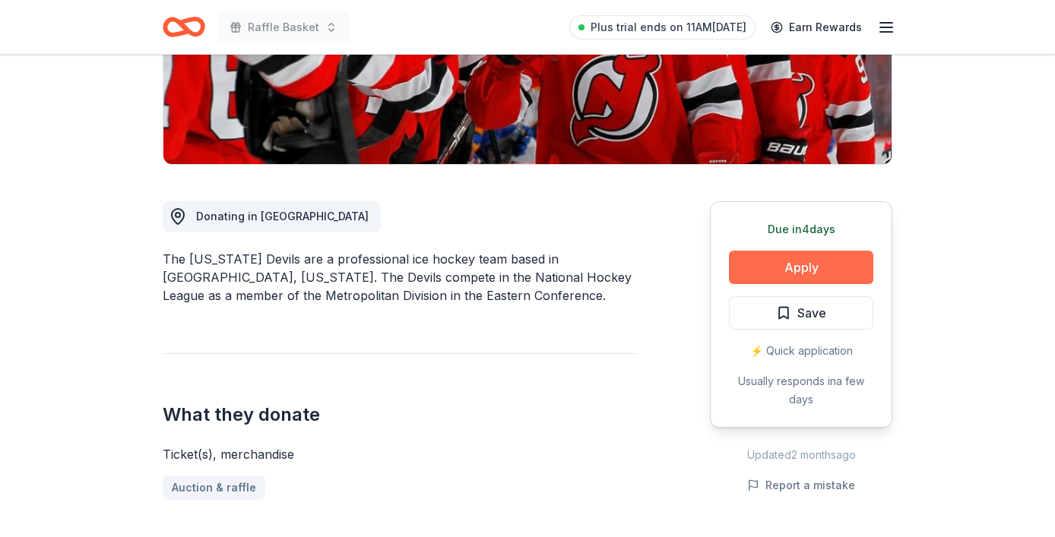
click at [804, 274] on button "Apply" at bounding box center [801, 267] width 144 height 33
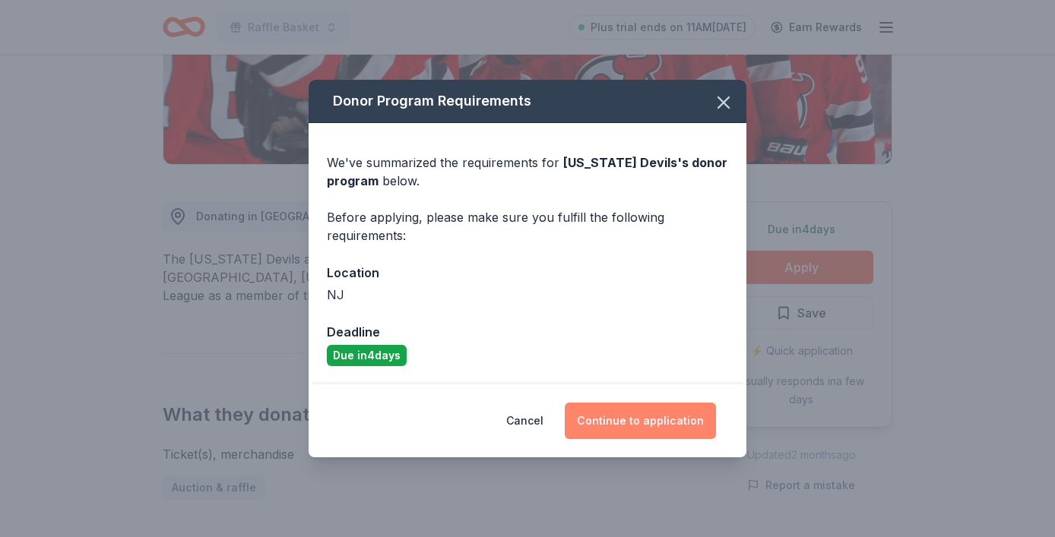
click at [682, 432] on button "Continue to application" at bounding box center [640, 421] width 151 height 36
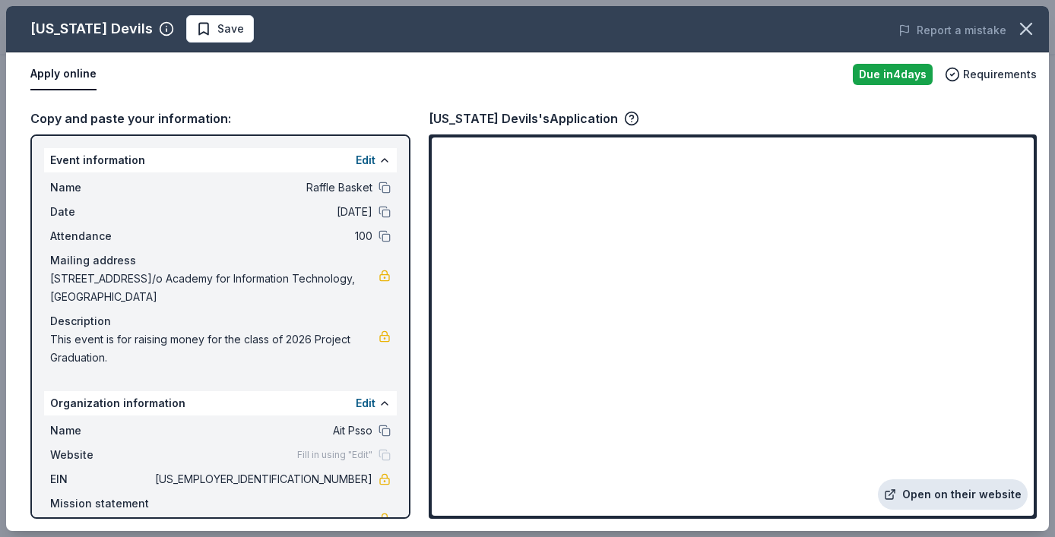
click at [914, 486] on link "Open on their website" at bounding box center [953, 495] width 150 height 30
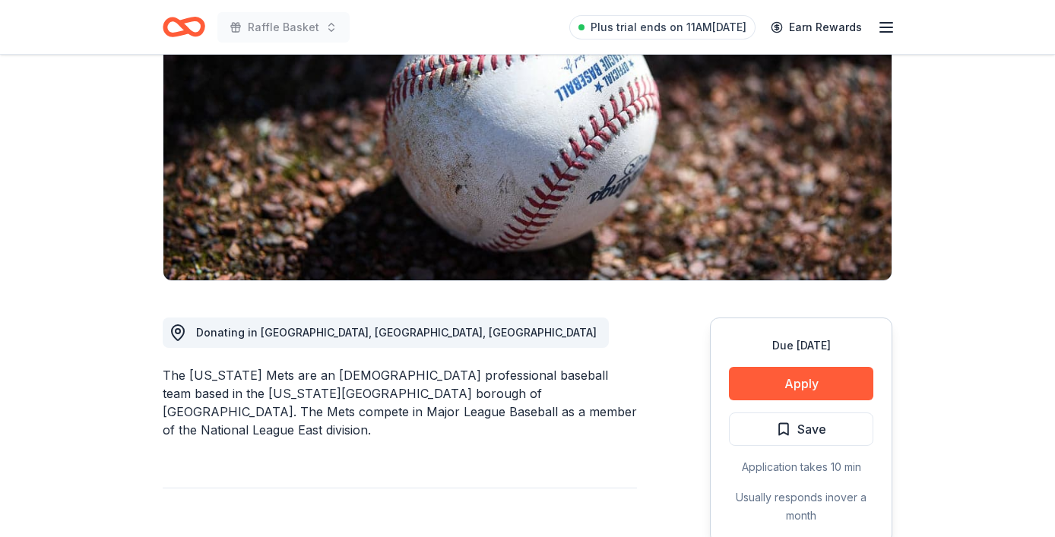
scroll to position [190, 0]
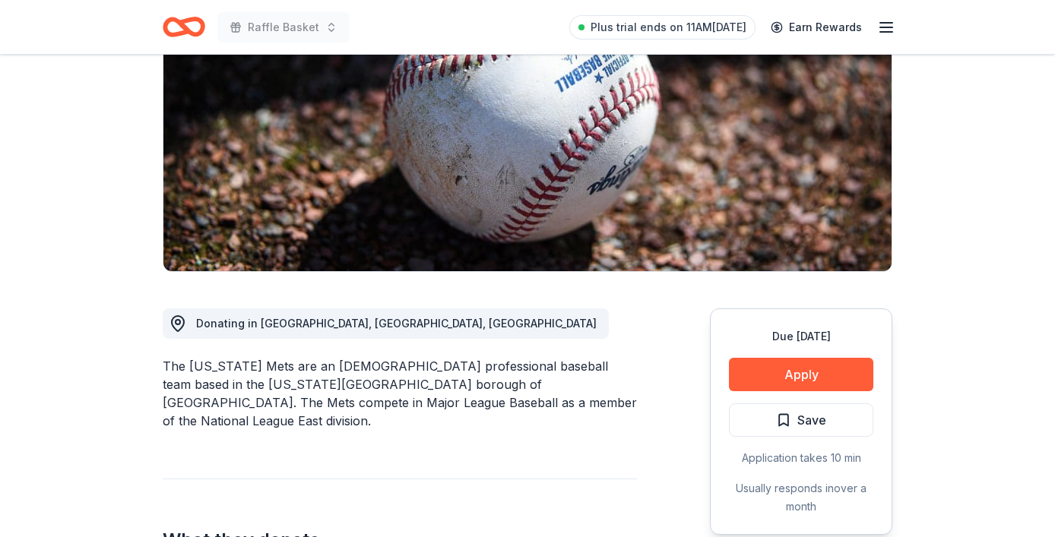
click at [762, 372] on button "Apply" at bounding box center [801, 374] width 144 height 33
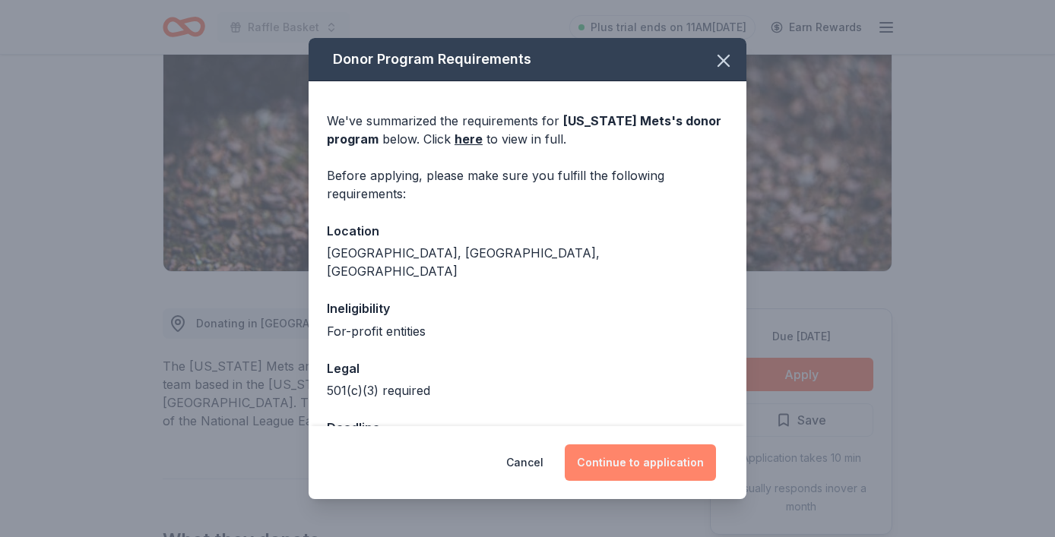
click at [628, 450] on button "Continue to application" at bounding box center [640, 463] width 151 height 36
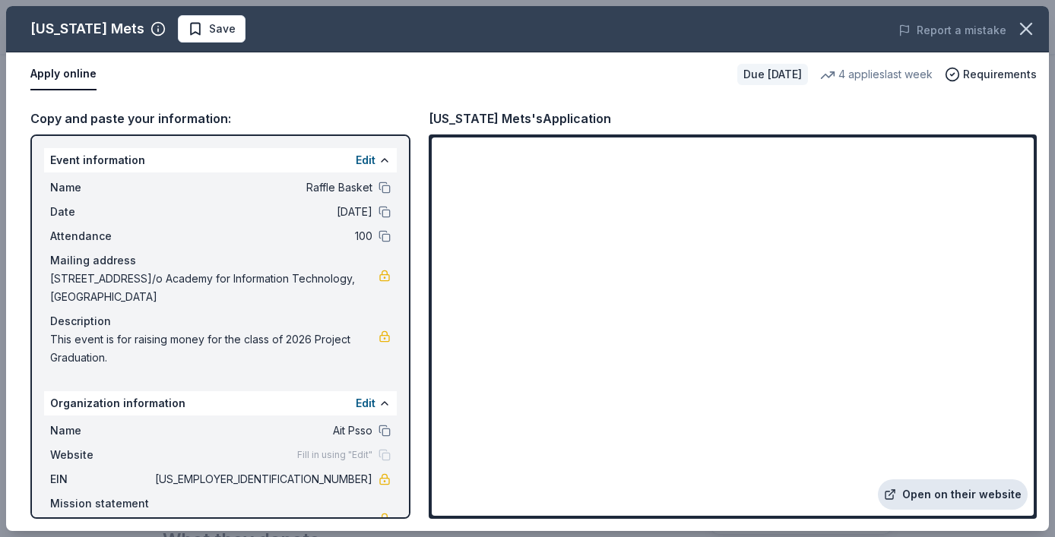
click at [913, 492] on link "Open on their website" at bounding box center [953, 495] width 150 height 30
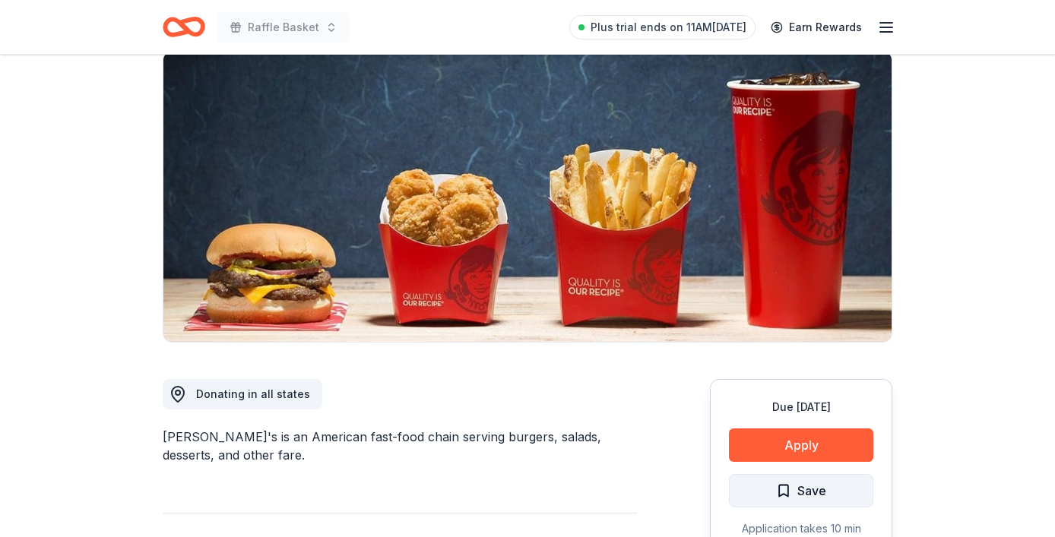
scroll to position [223, 0]
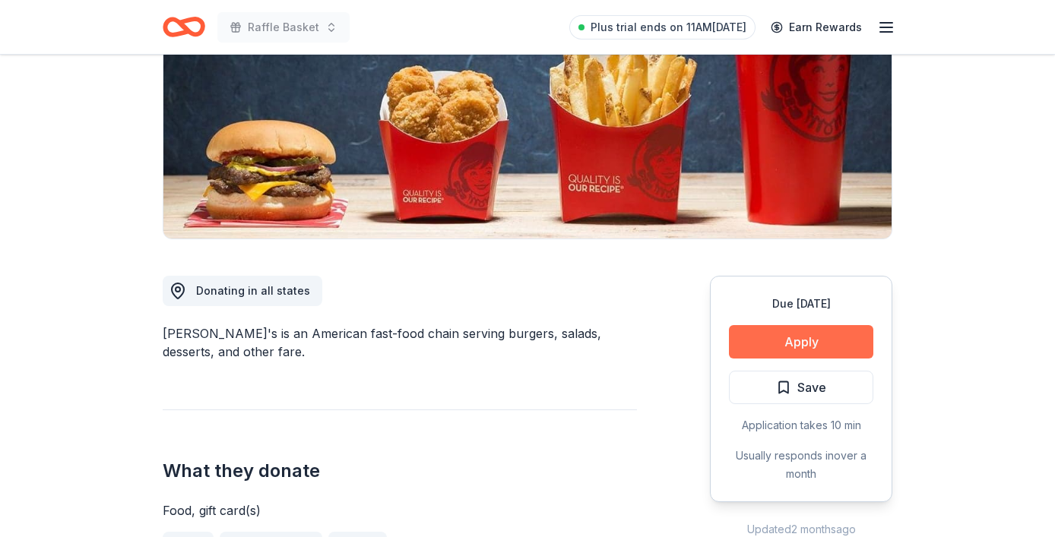
click at [772, 343] on button "Apply" at bounding box center [801, 341] width 144 height 33
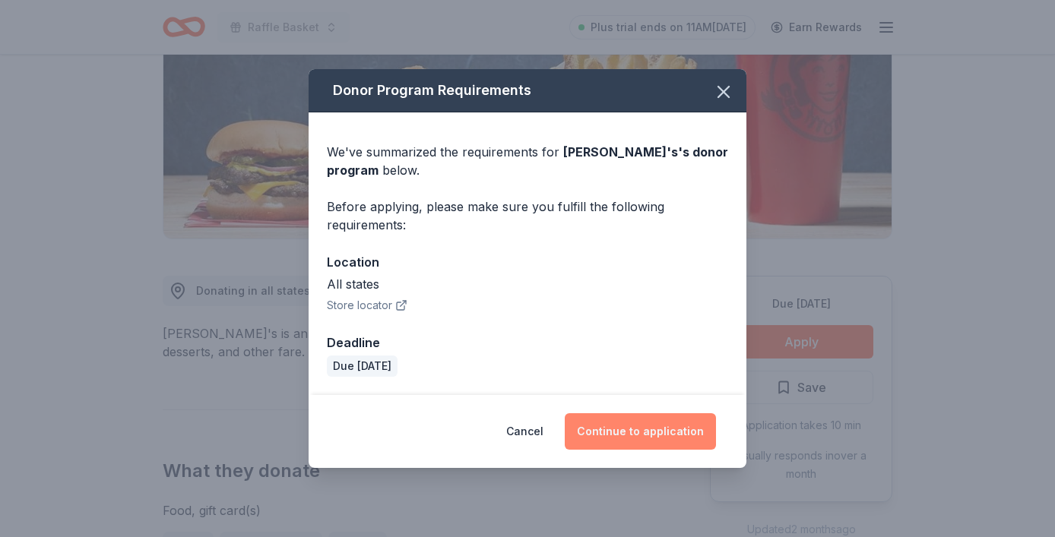
click at [631, 429] on button "Continue to application" at bounding box center [640, 431] width 151 height 36
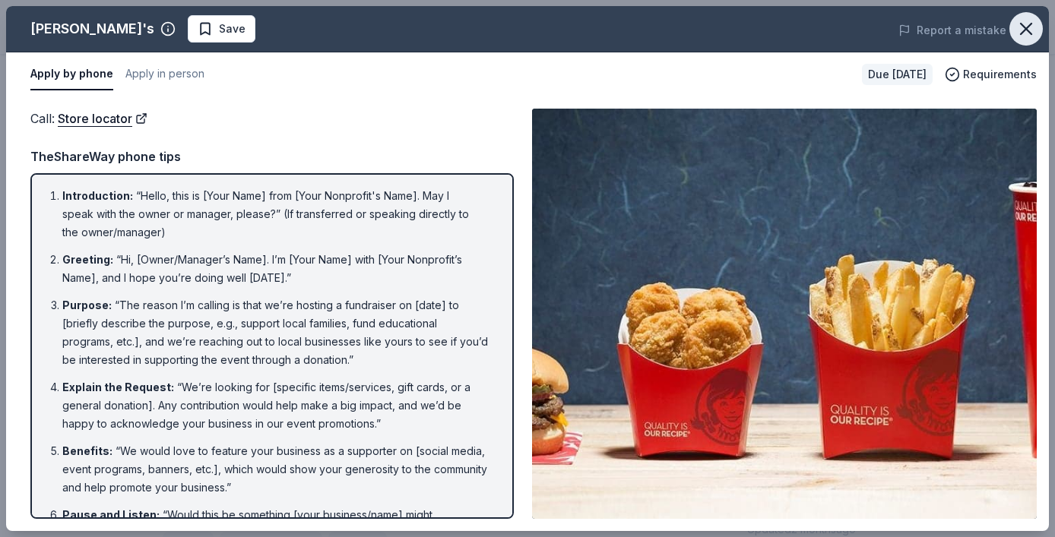
click at [1024, 40] on button "button" at bounding box center [1025, 28] width 33 height 33
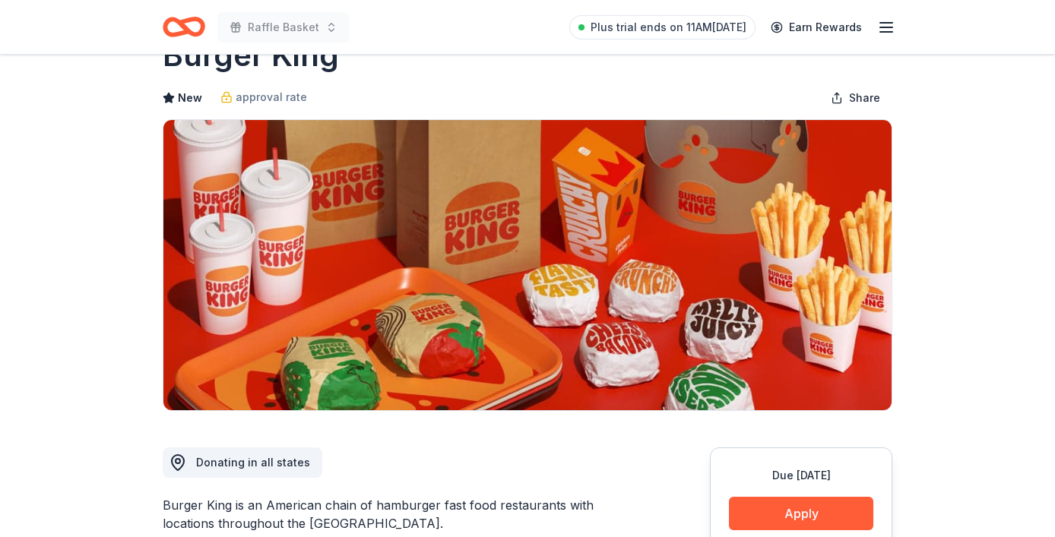
scroll to position [90, 0]
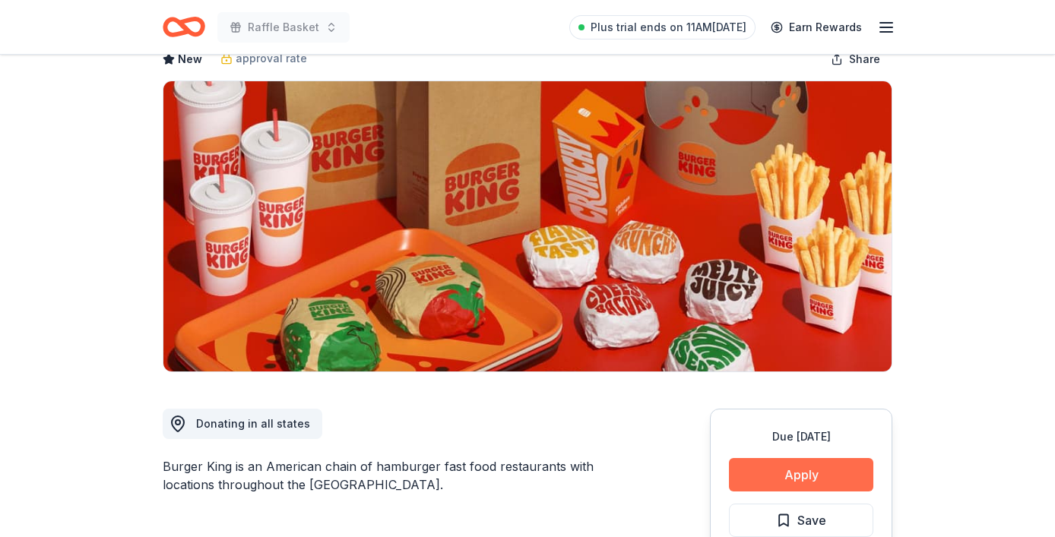
click at [792, 471] on button "Apply" at bounding box center [801, 474] width 144 height 33
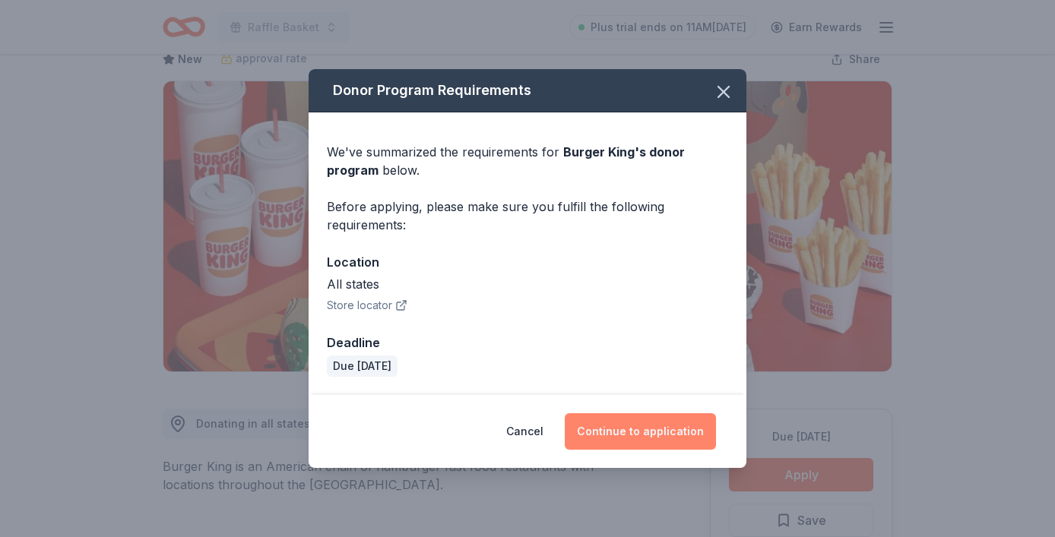
click at [653, 435] on button "Continue to application" at bounding box center [640, 431] width 151 height 36
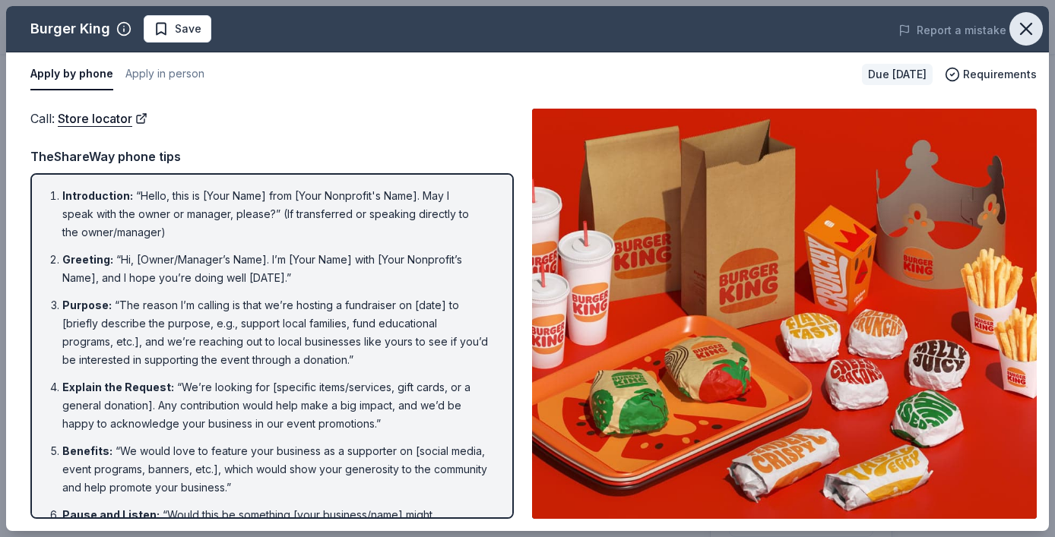
click at [1031, 34] on icon "button" at bounding box center [1025, 28] width 21 height 21
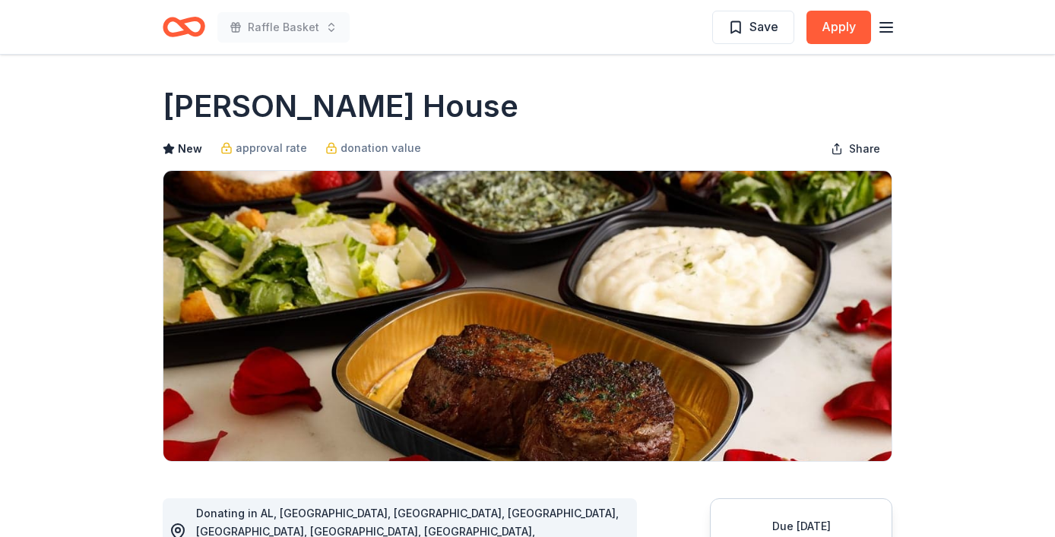
scroll to position [176, 0]
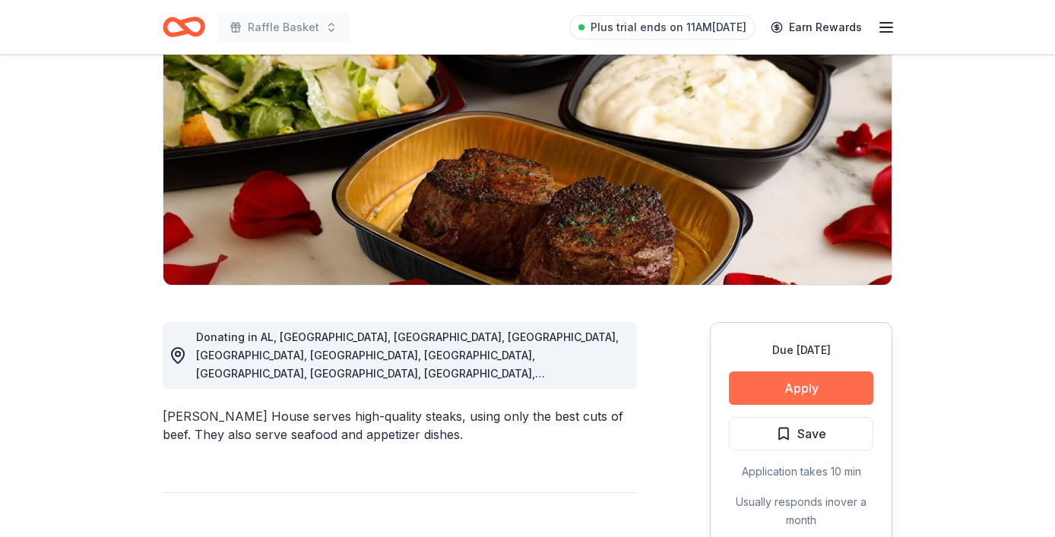
click at [777, 390] on button "Apply" at bounding box center [801, 388] width 144 height 33
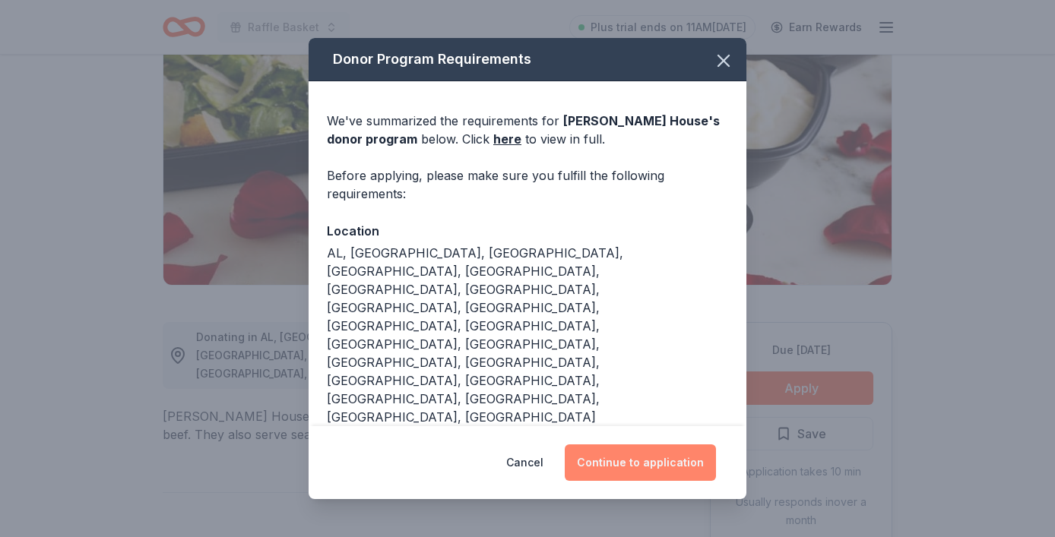
click at [617, 458] on button "Continue to application" at bounding box center [640, 463] width 151 height 36
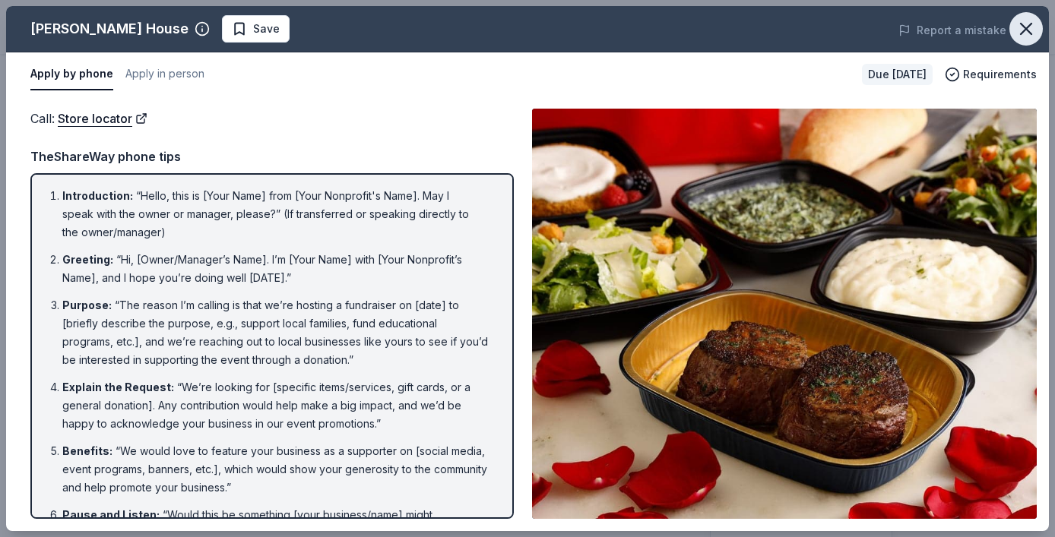
click at [1024, 30] on icon "button" at bounding box center [1026, 29] width 11 height 11
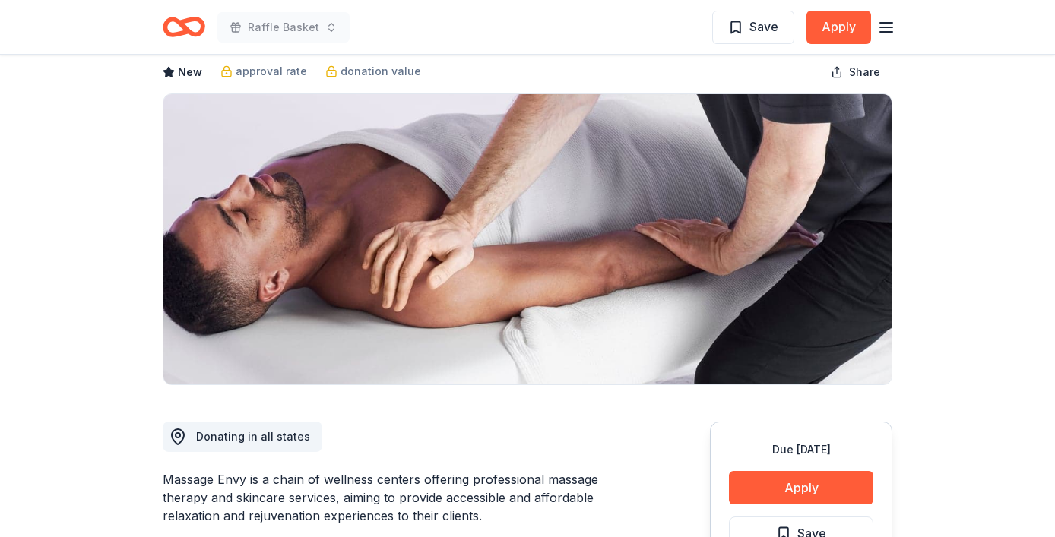
scroll to position [115, 0]
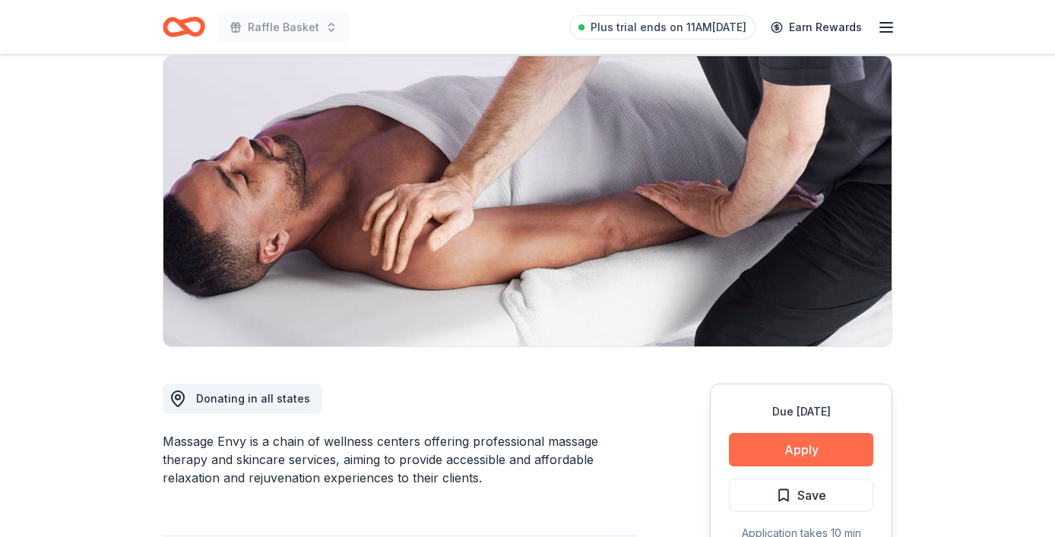
click at [789, 448] on button "Apply" at bounding box center [801, 449] width 144 height 33
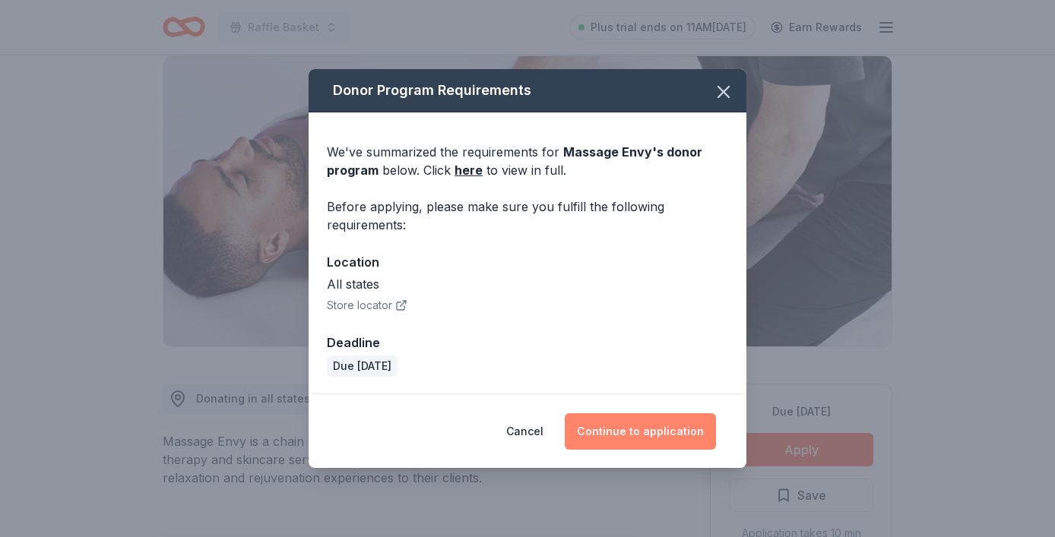
click at [662, 442] on button "Continue to application" at bounding box center [640, 431] width 151 height 36
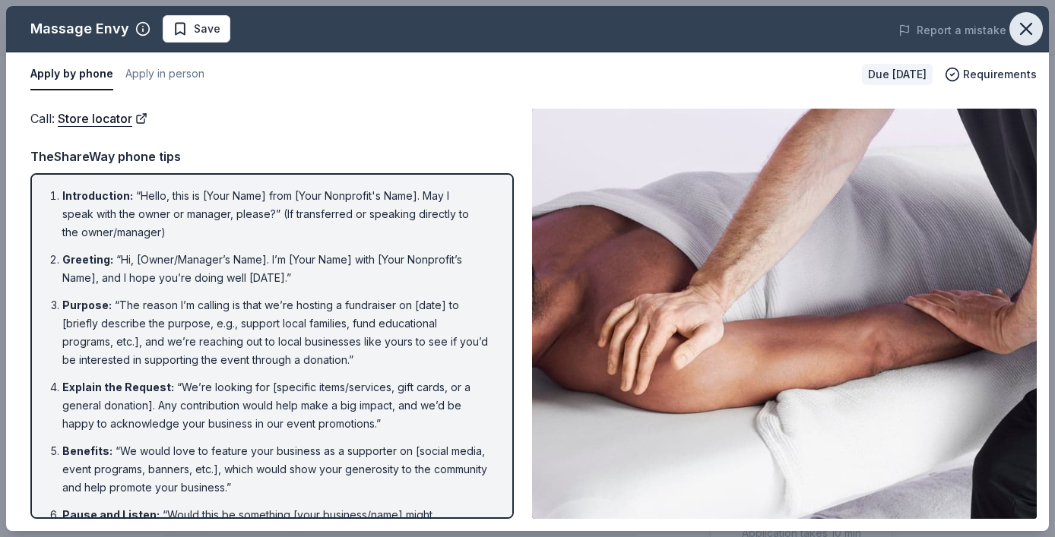
click at [1029, 33] on icon "button" at bounding box center [1026, 29] width 11 height 11
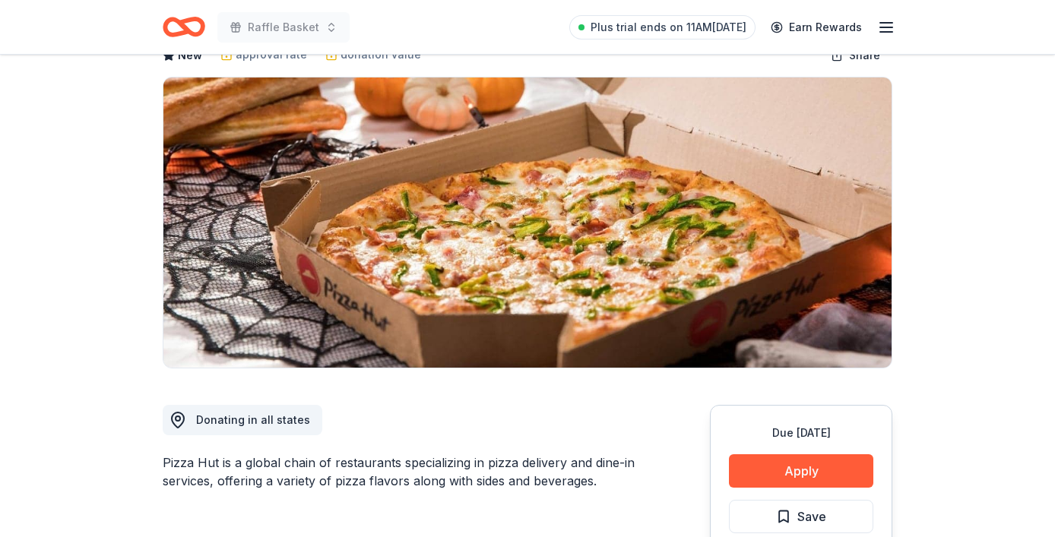
scroll to position [98, 0]
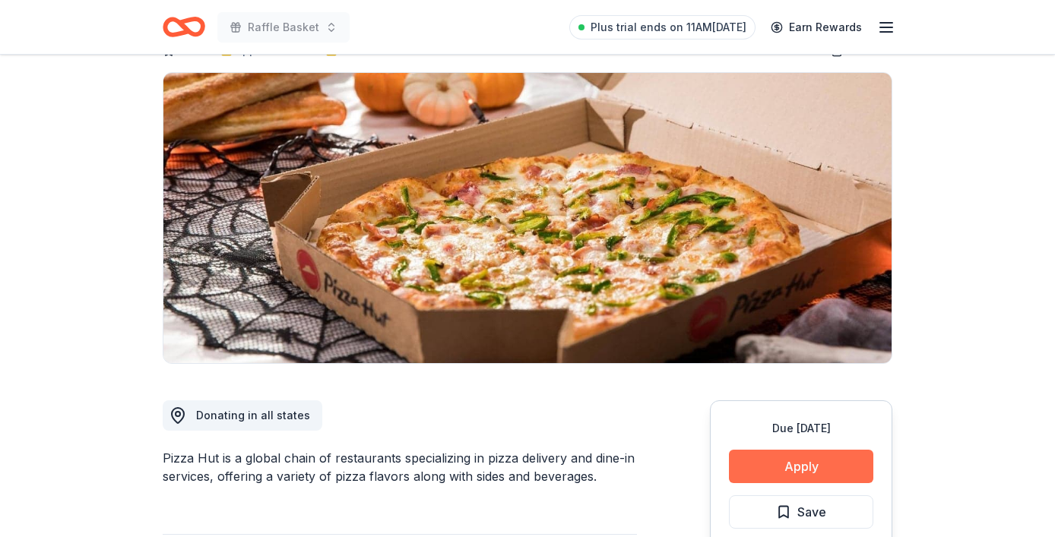
click at [799, 473] on button "Apply" at bounding box center [801, 466] width 144 height 33
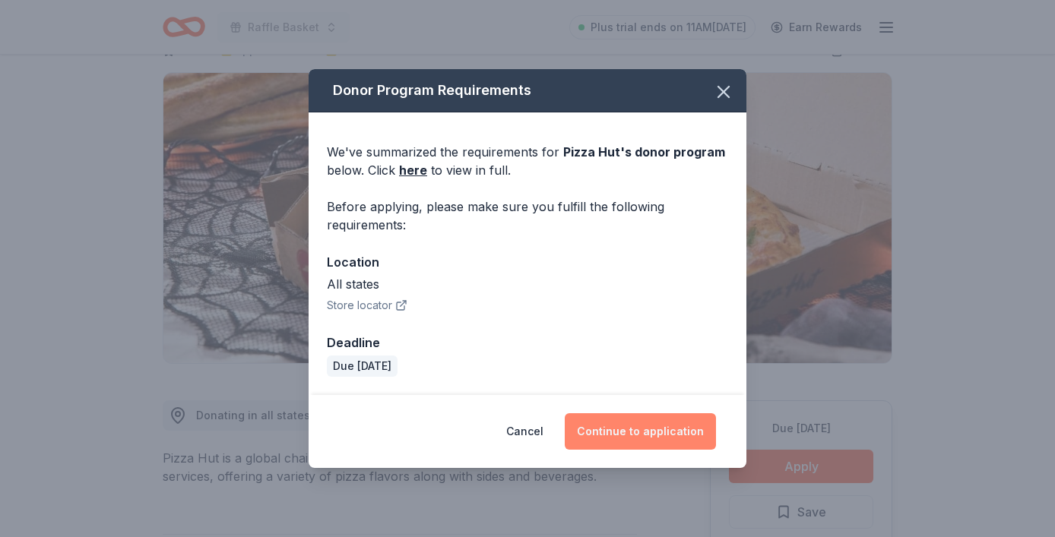
click at [613, 429] on button "Continue to application" at bounding box center [640, 431] width 151 height 36
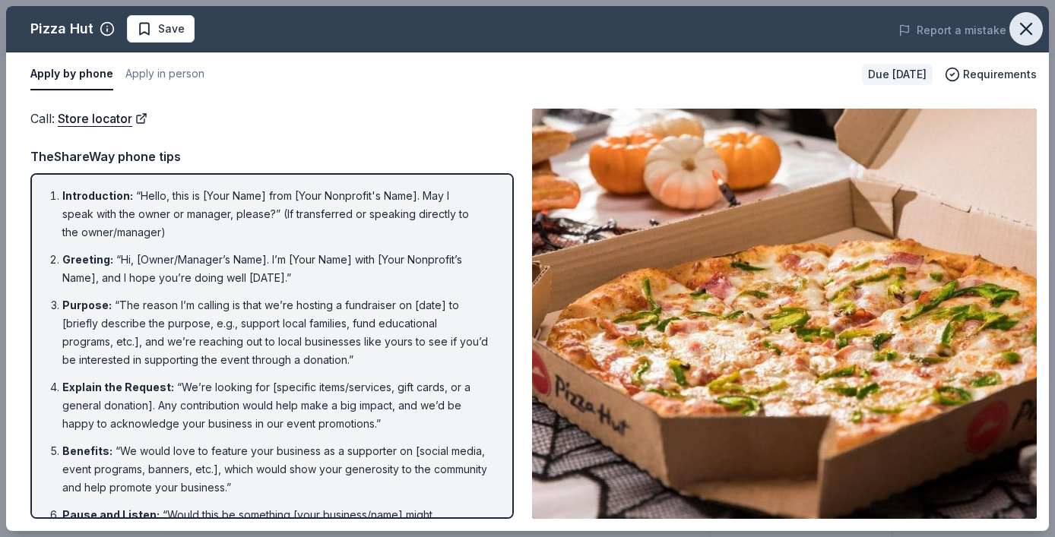
click at [1032, 31] on icon "button" at bounding box center [1025, 28] width 21 height 21
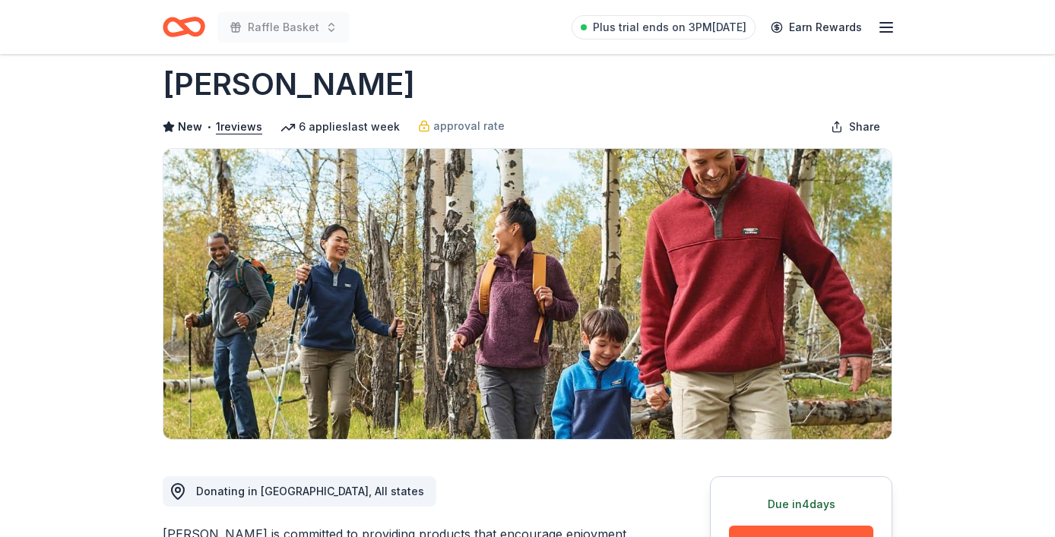
scroll to position [182, 0]
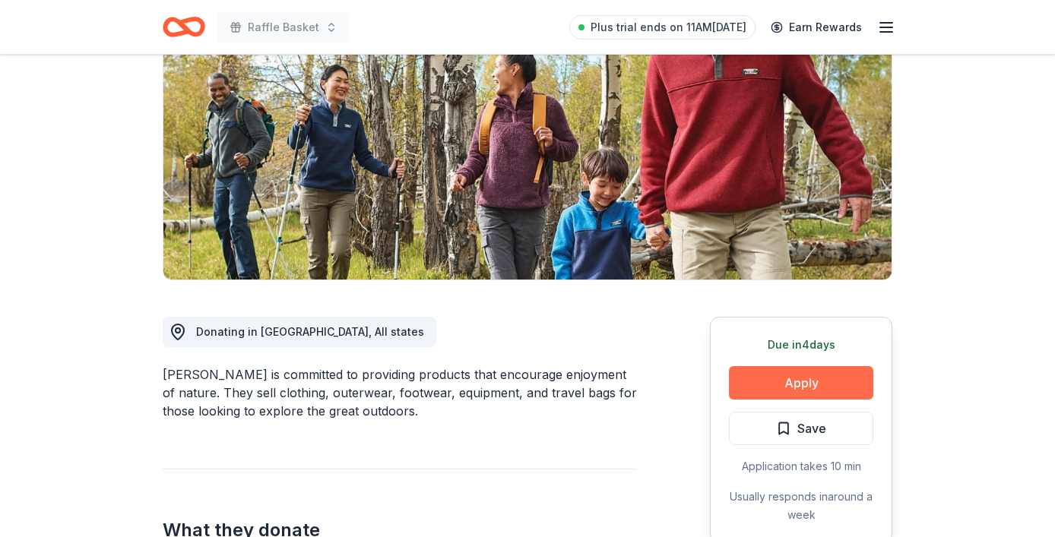
click at [768, 378] on button "Apply" at bounding box center [801, 382] width 144 height 33
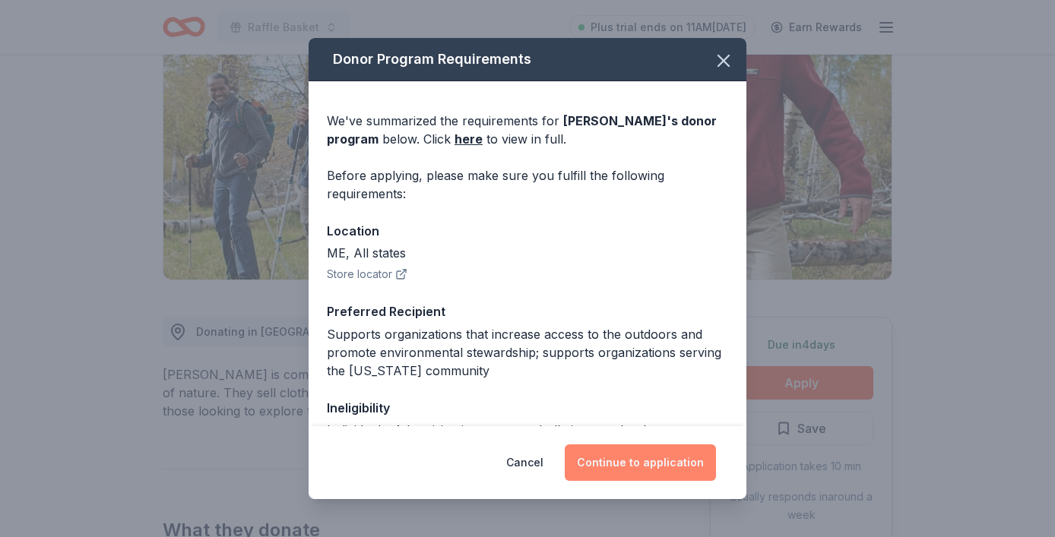
click at [632, 464] on button "Continue to application" at bounding box center [640, 463] width 151 height 36
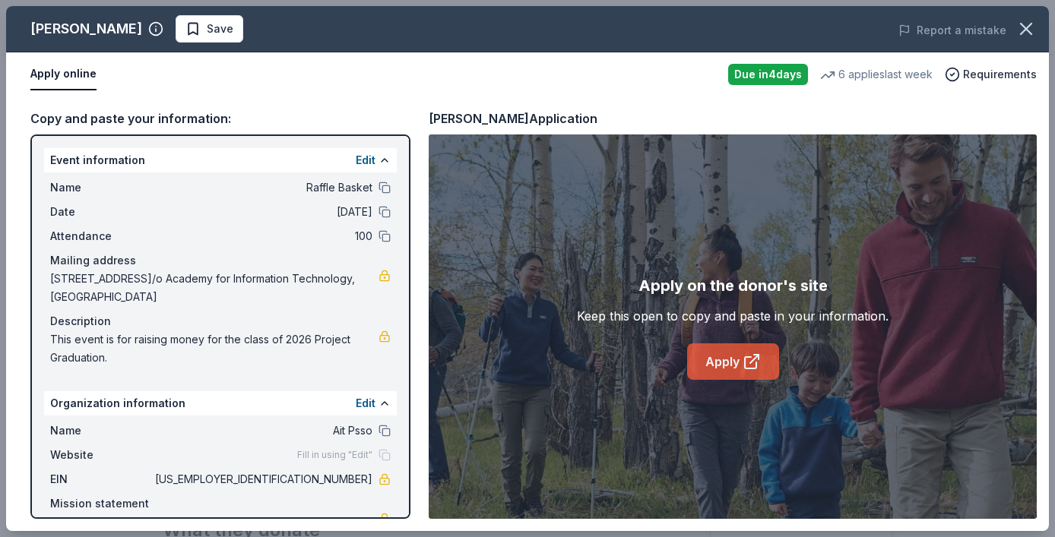
click at [700, 368] on link "Apply" at bounding box center [733, 362] width 92 height 36
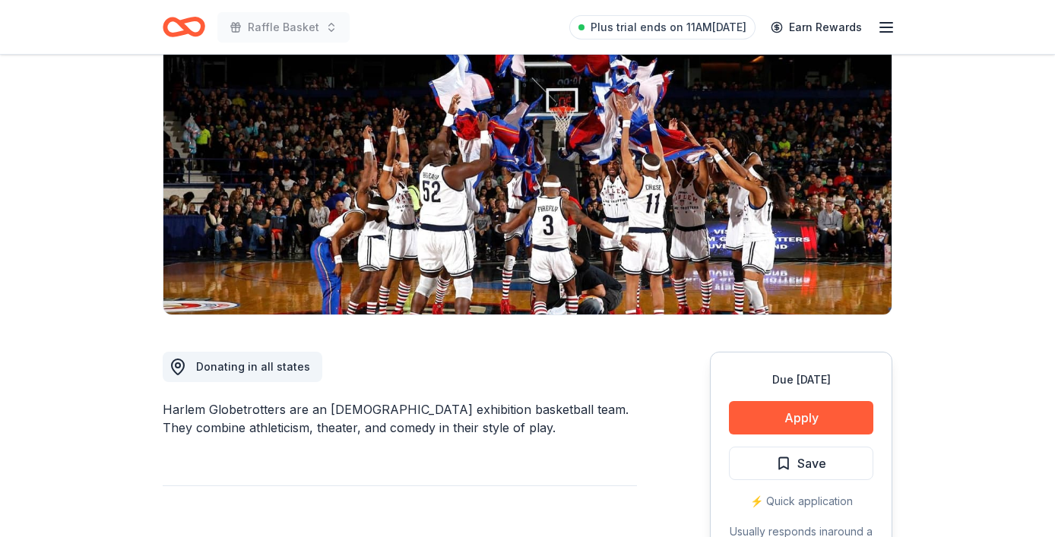
scroll to position [164, 0]
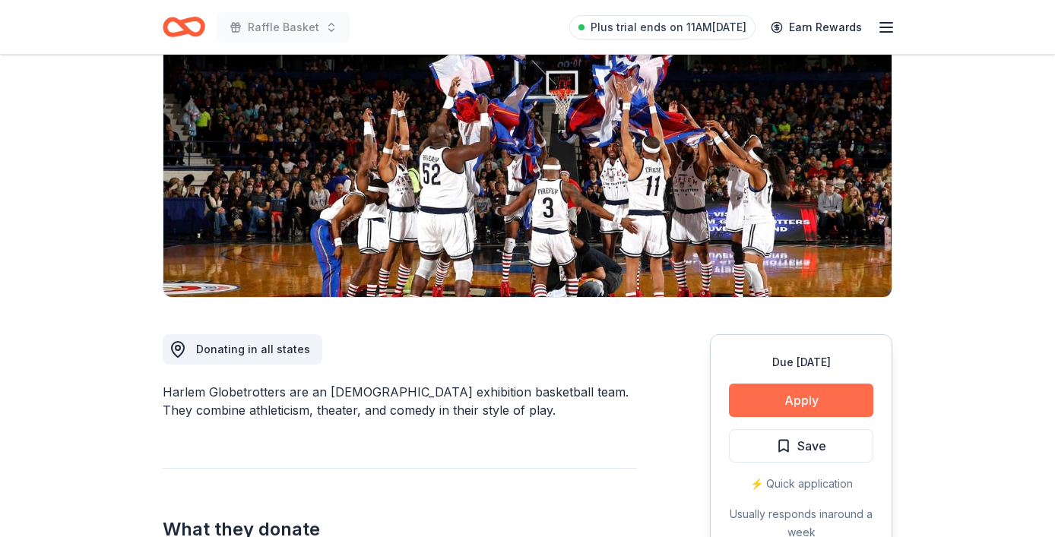
click at [822, 410] on button "Apply" at bounding box center [801, 400] width 144 height 33
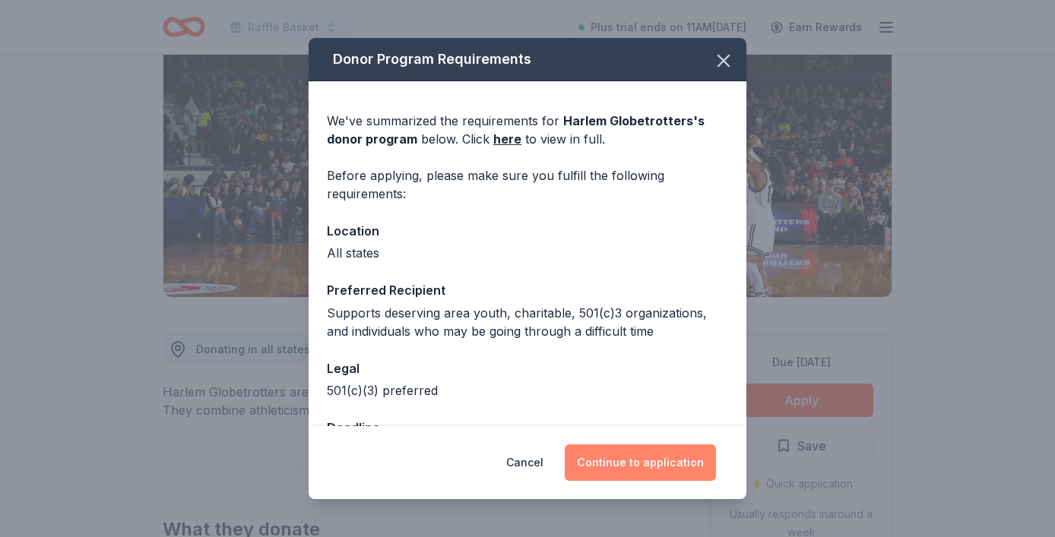
click at [662, 454] on button "Continue to application" at bounding box center [640, 463] width 151 height 36
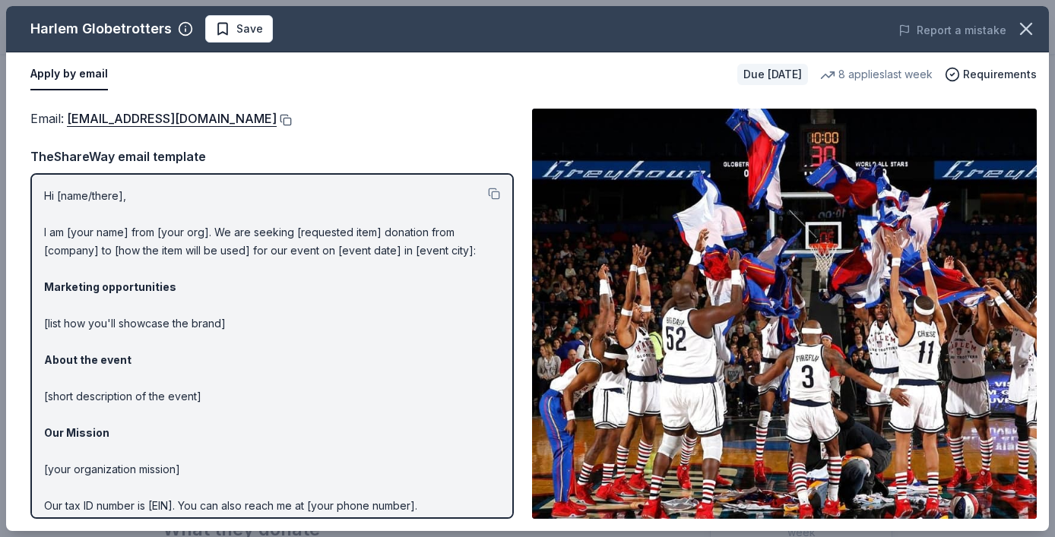
click at [277, 121] on button at bounding box center [284, 120] width 15 height 12
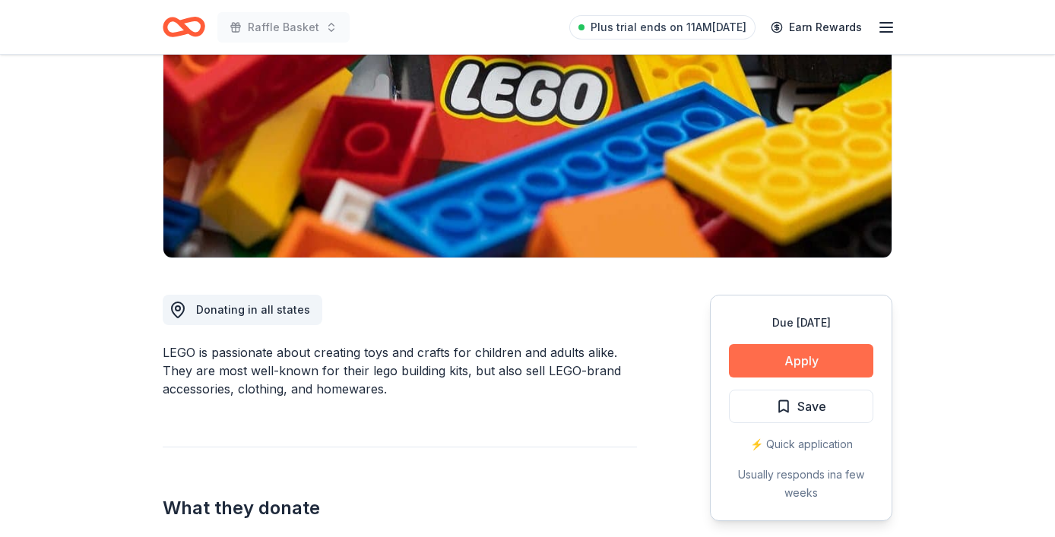
scroll to position [220, 0]
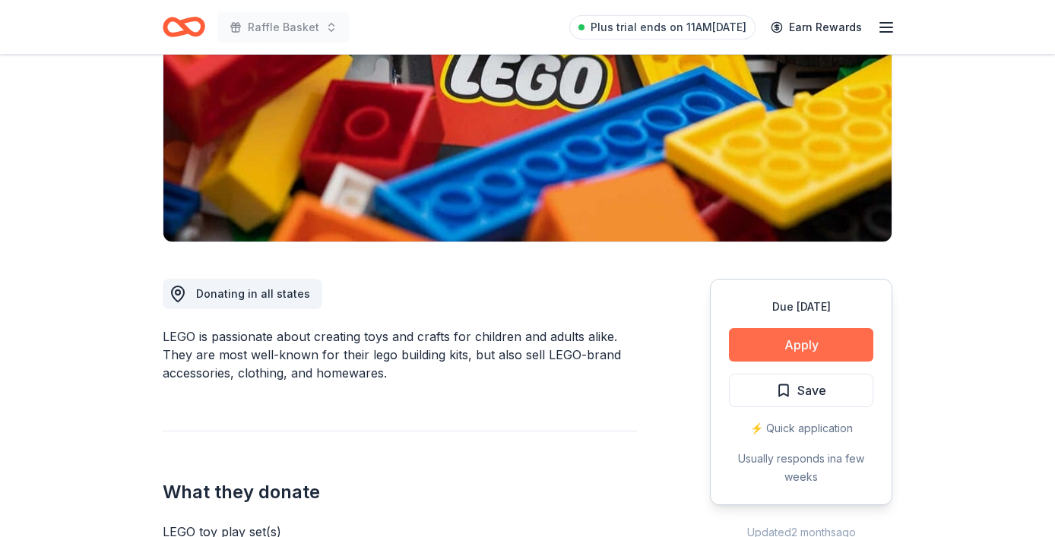
click at [816, 346] on button "Apply" at bounding box center [801, 344] width 144 height 33
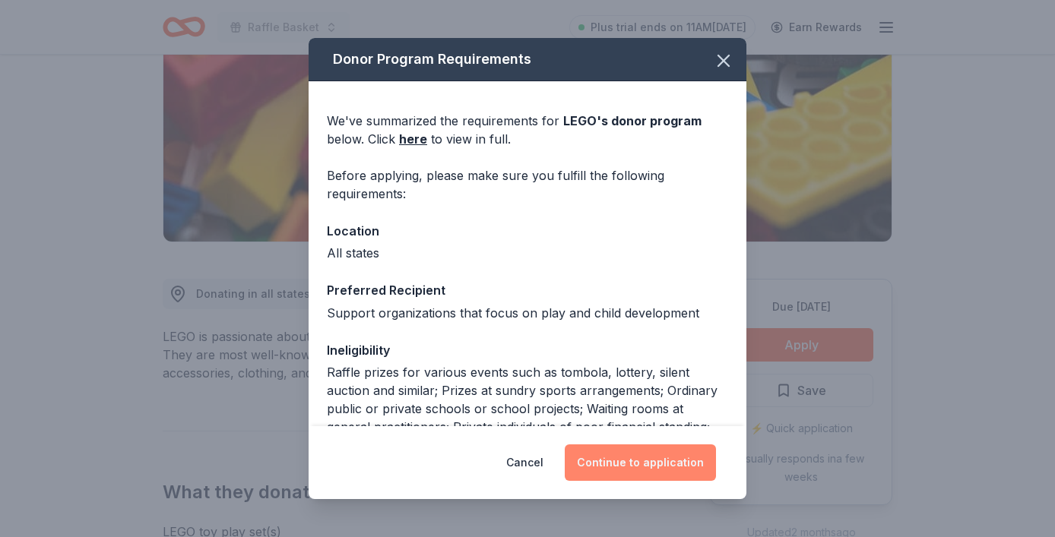
click at [624, 452] on button "Continue to application" at bounding box center [640, 463] width 151 height 36
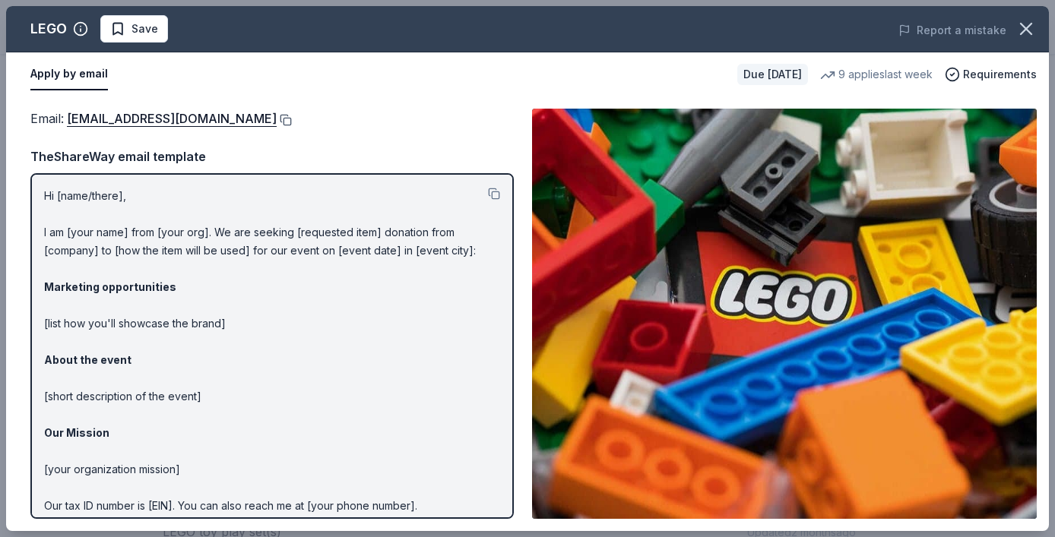
click at [277, 121] on button at bounding box center [284, 120] width 15 height 12
click at [1031, 30] on icon "button" at bounding box center [1025, 28] width 21 height 21
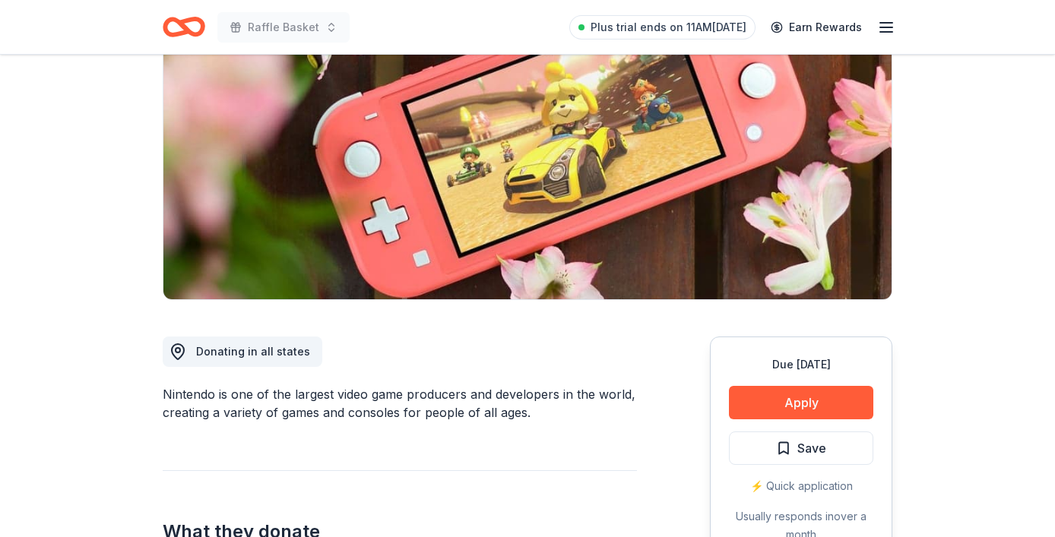
scroll to position [205, 0]
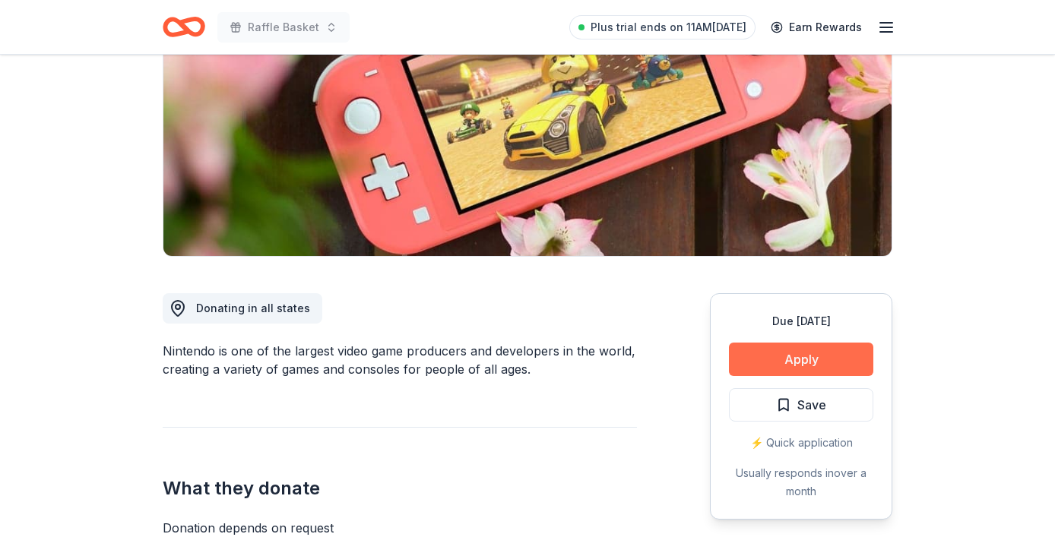
click at [765, 352] on button "Apply" at bounding box center [801, 359] width 144 height 33
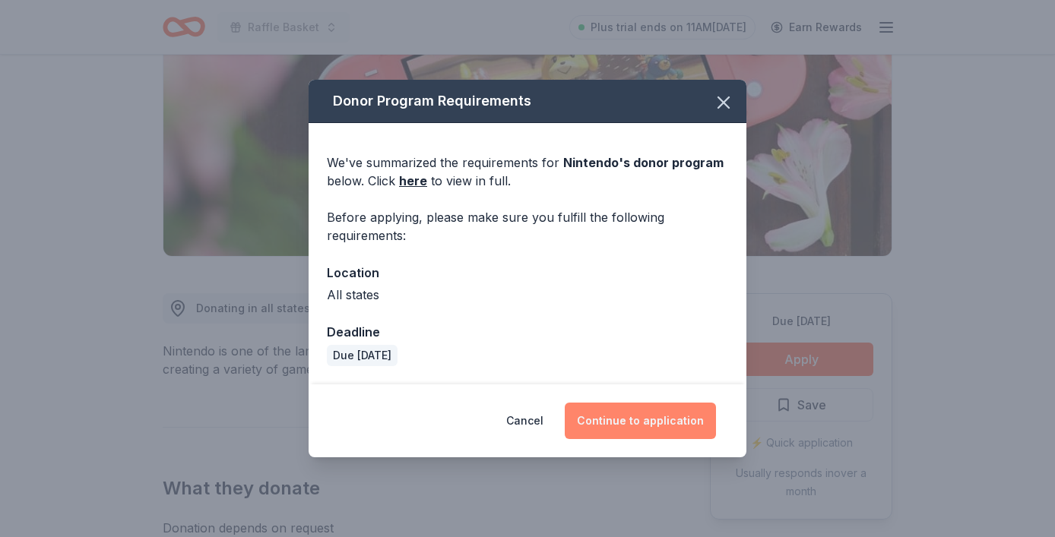
click at [633, 423] on button "Continue to application" at bounding box center [640, 421] width 151 height 36
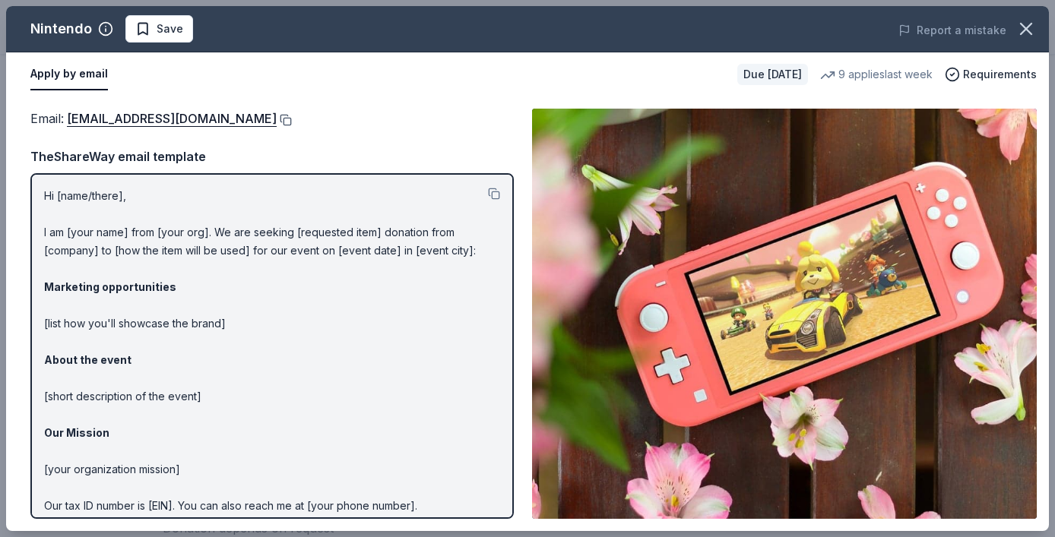
click at [292, 122] on button at bounding box center [284, 120] width 15 height 12
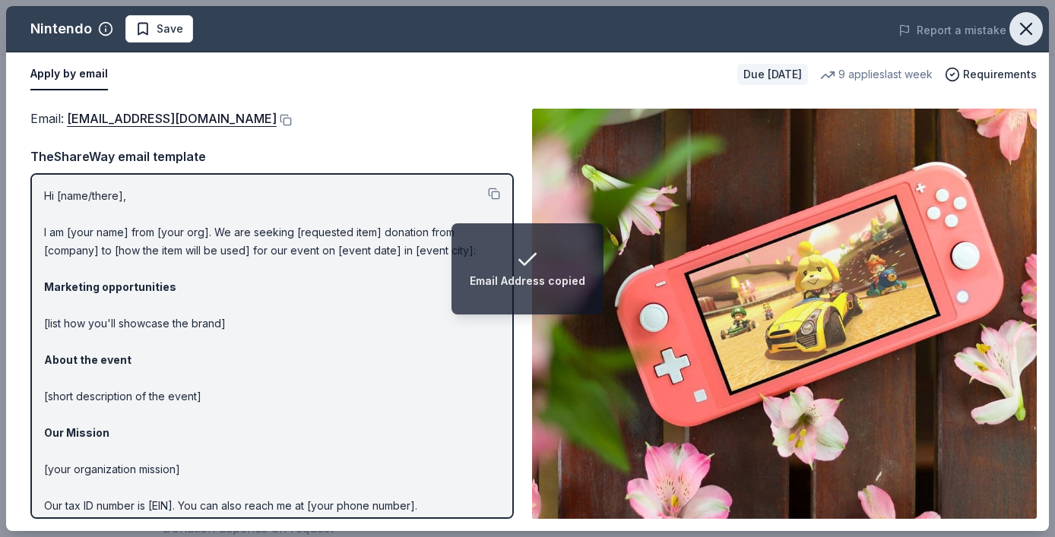
click at [1028, 33] on icon "button" at bounding box center [1025, 28] width 21 height 21
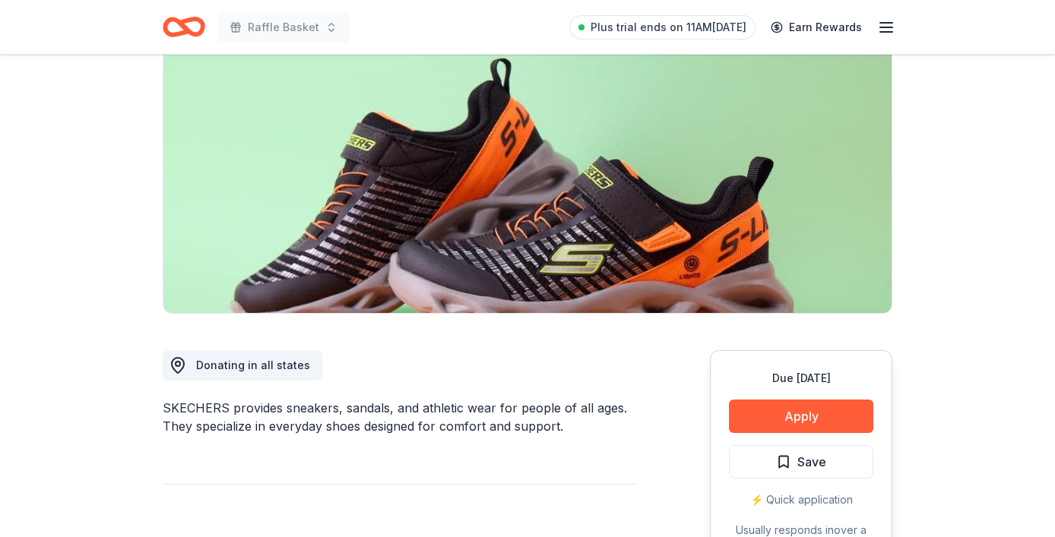
scroll to position [280, 0]
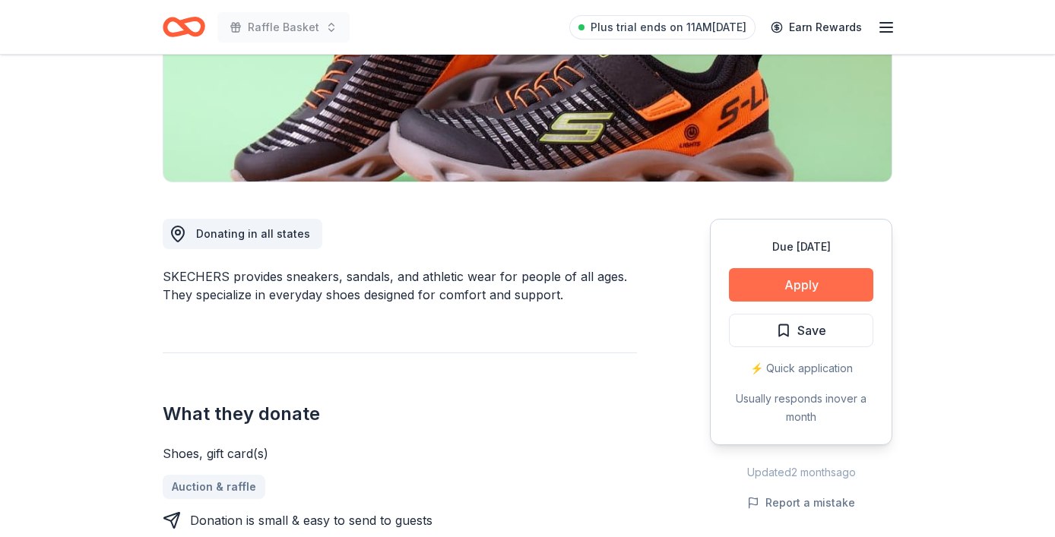
click at [803, 277] on button "Apply" at bounding box center [801, 284] width 144 height 33
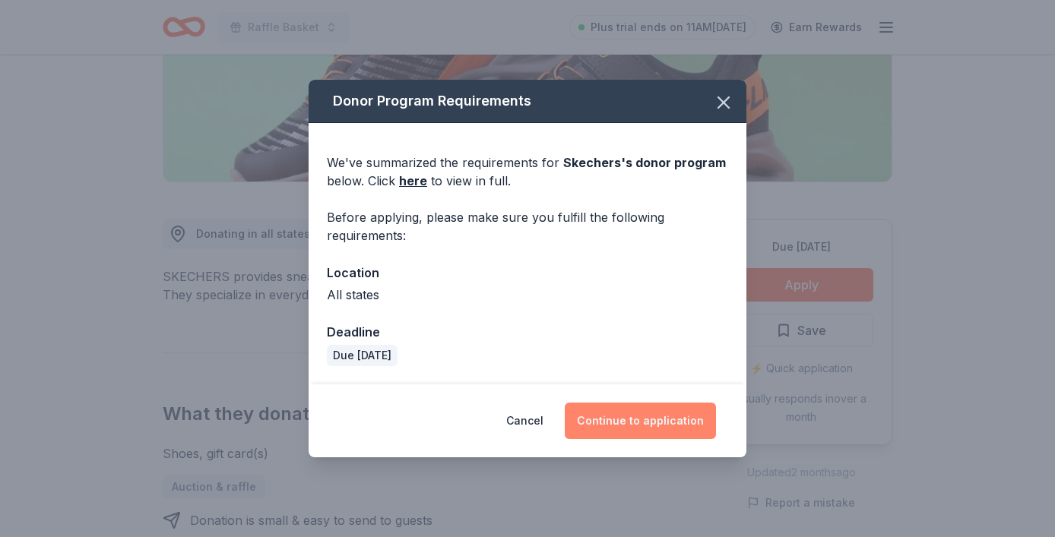
click at [626, 405] on button "Continue to application" at bounding box center [640, 421] width 151 height 36
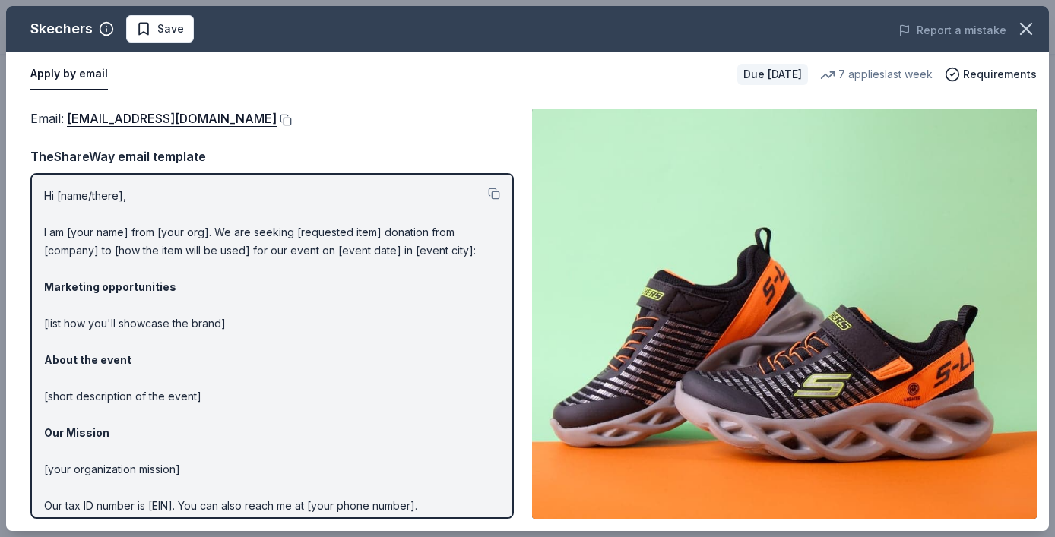
click at [277, 117] on button at bounding box center [284, 120] width 15 height 12
click at [1028, 27] on icon "button" at bounding box center [1026, 29] width 11 height 11
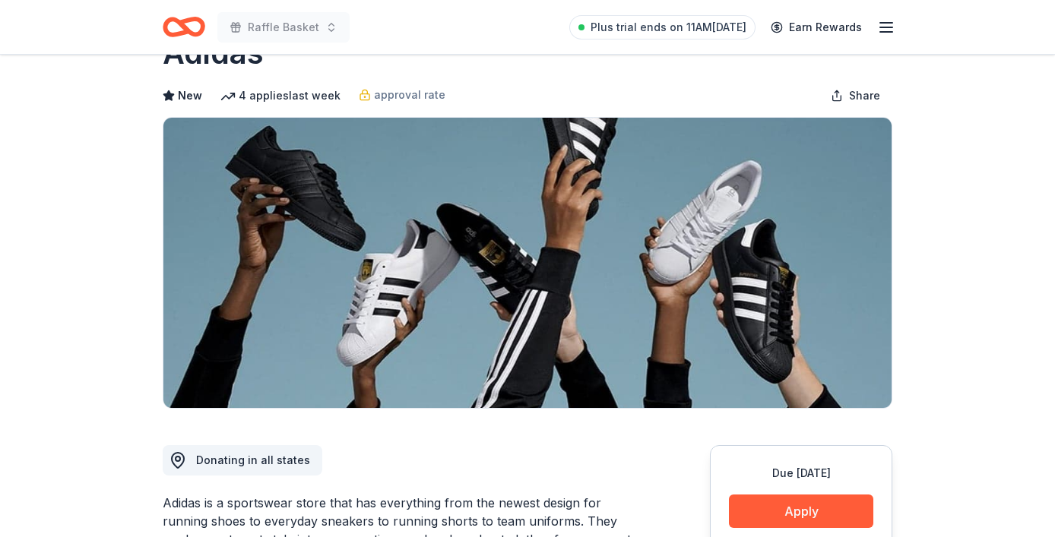
scroll to position [147, 0]
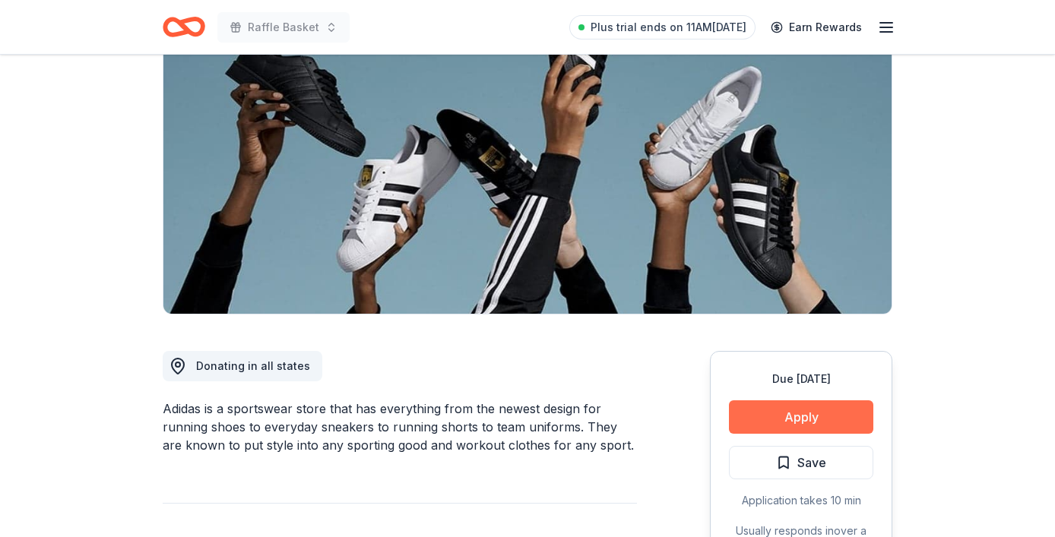
click at [808, 423] on button "Apply" at bounding box center [801, 417] width 144 height 33
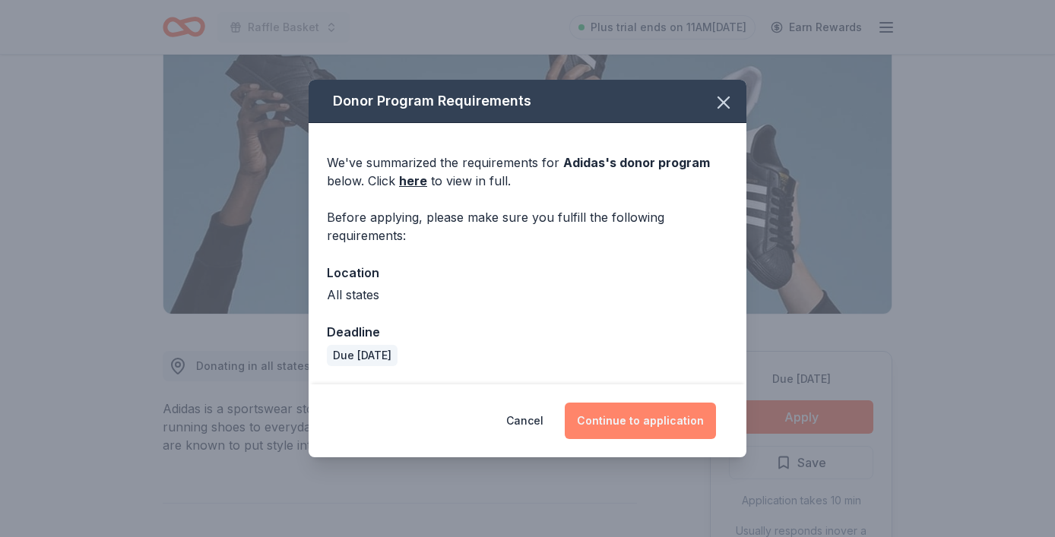
click at [604, 423] on button "Continue to application" at bounding box center [640, 421] width 151 height 36
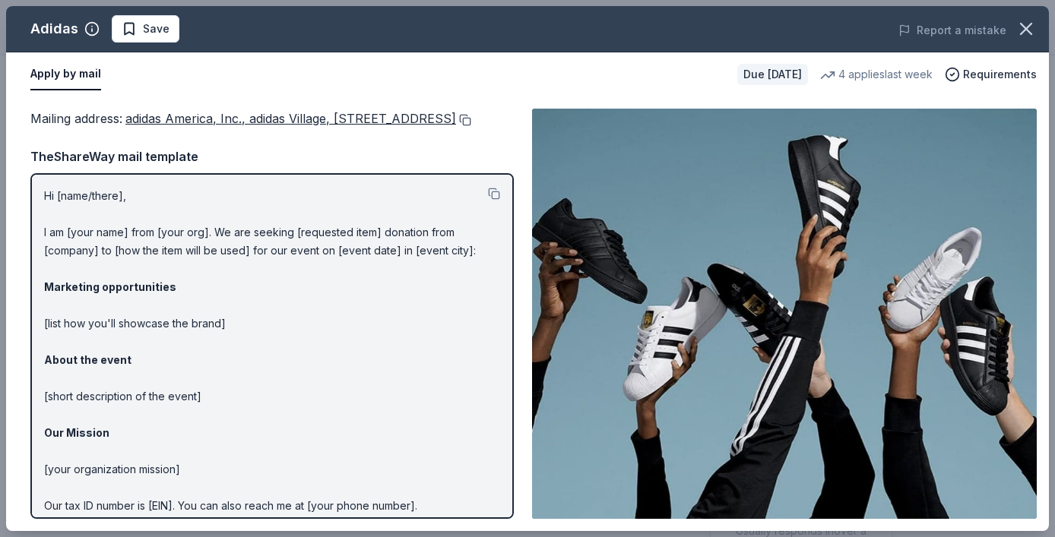
click at [456, 126] on button at bounding box center [463, 120] width 15 height 12
